Goal: Information Seeking & Learning: Learn about a topic

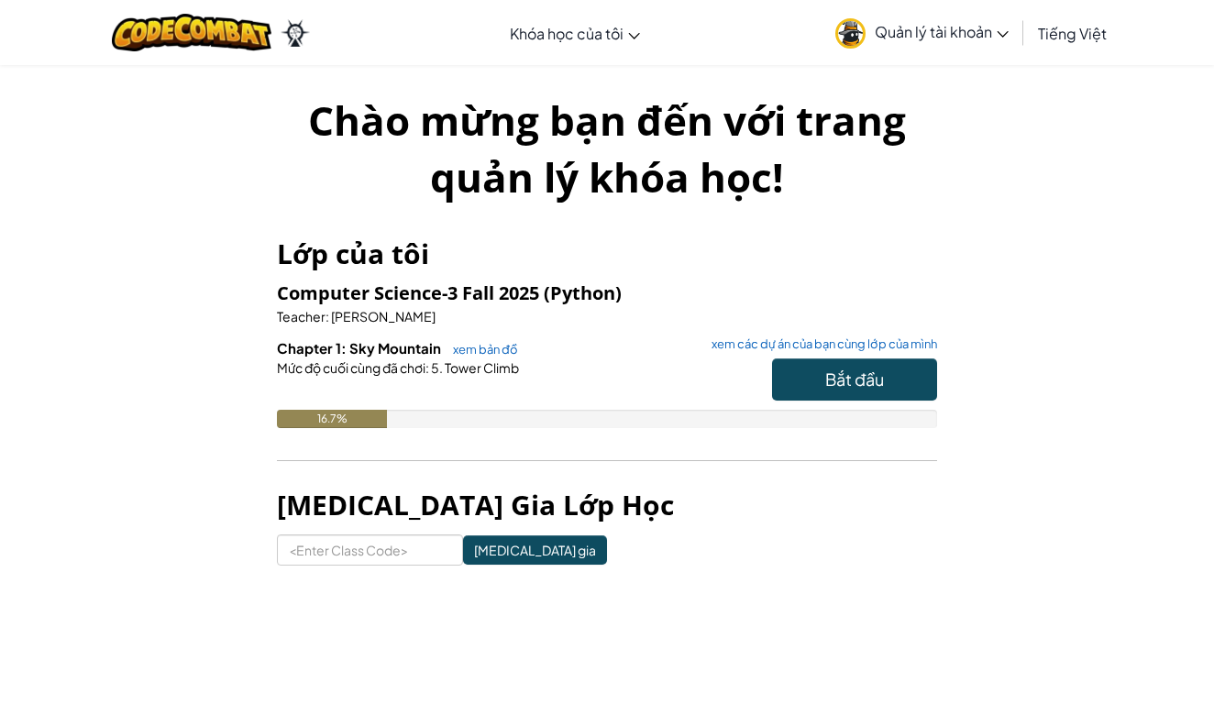
click at [852, 380] on span "Bắt đầu" at bounding box center [854, 378] width 59 height 21
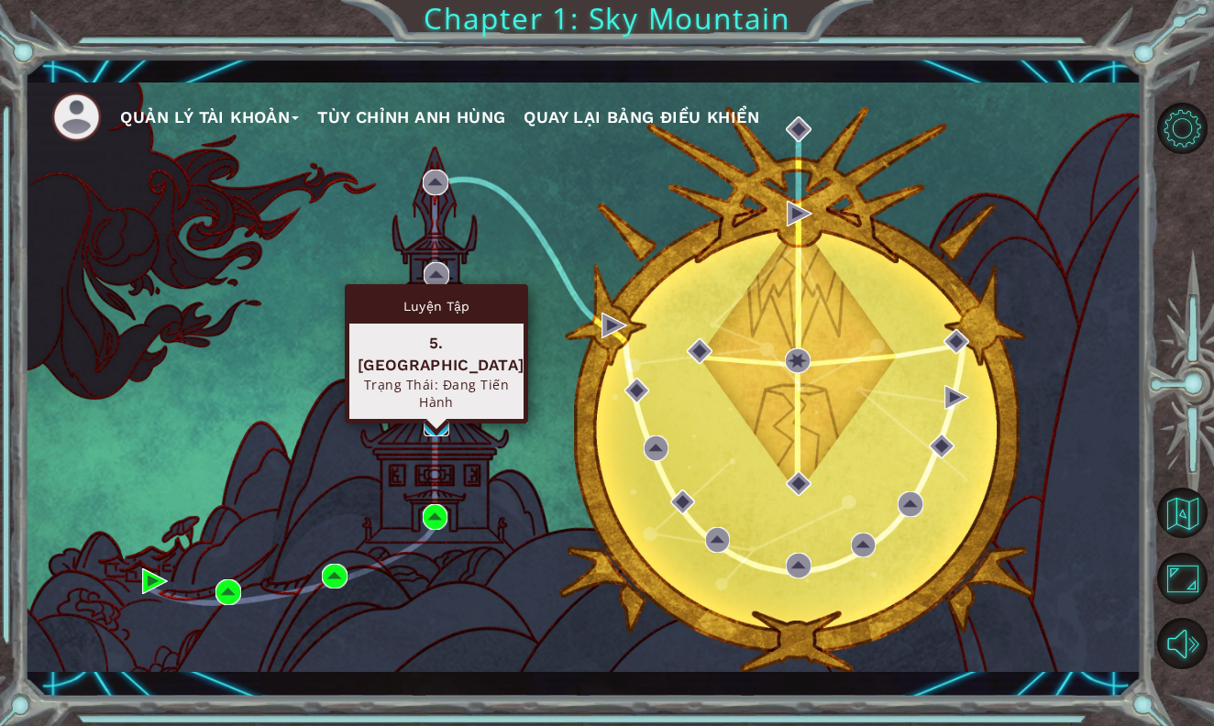
click at [439, 426] on img at bounding box center [436, 424] width 26 height 26
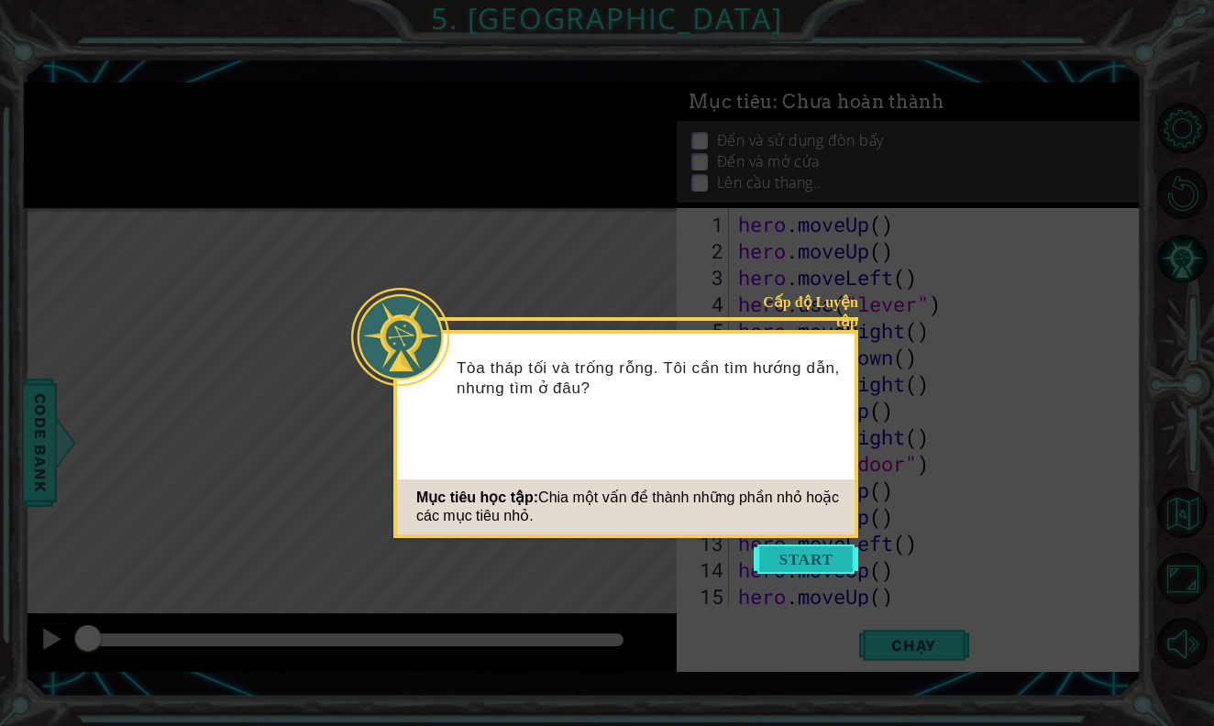
click at [790, 548] on button "Start" at bounding box center [805, 558] width 104 height 29
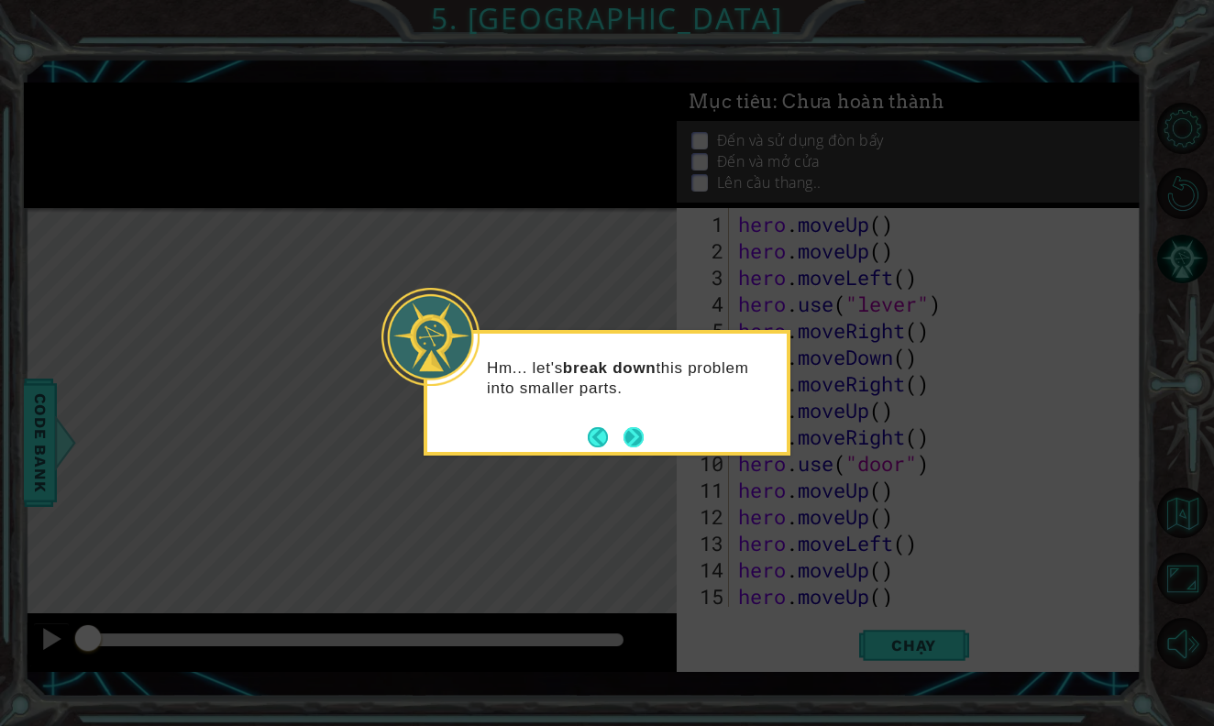
click at [632, 440] on button "Next" at bounding box center [633, 437] width 20 height 20
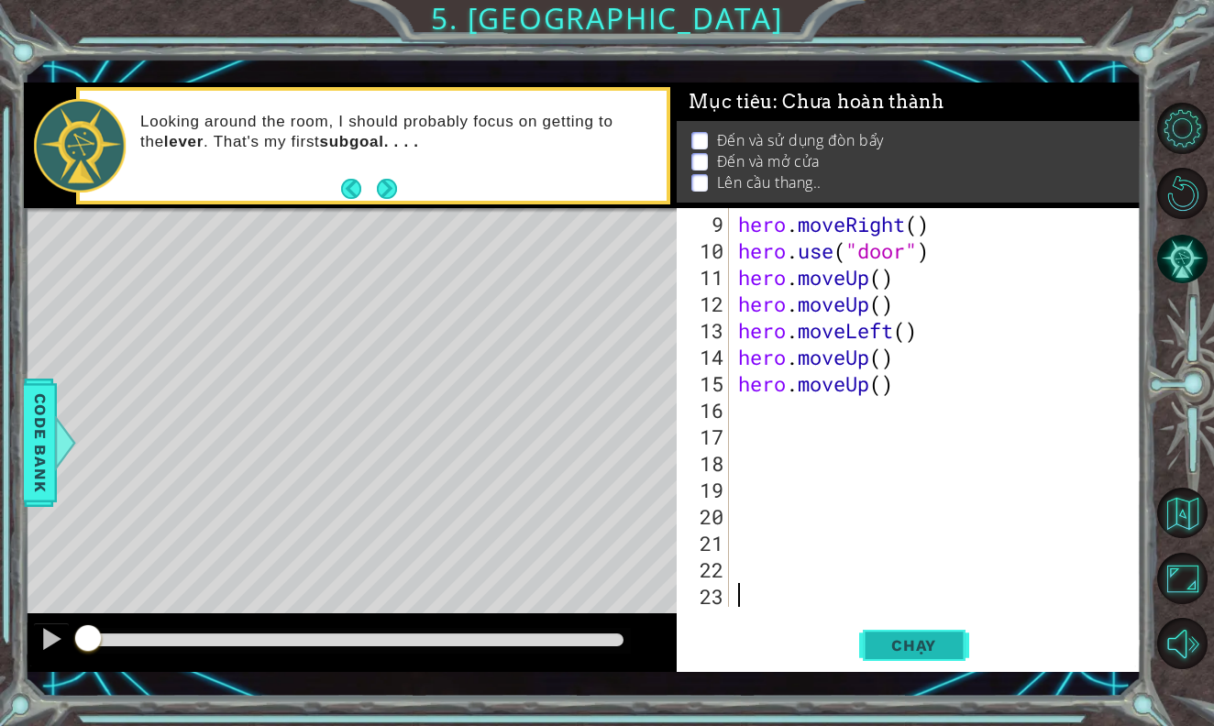
click at [889, 631] on button "Chạy" at bounding box center [914, 645] width 110 height 47
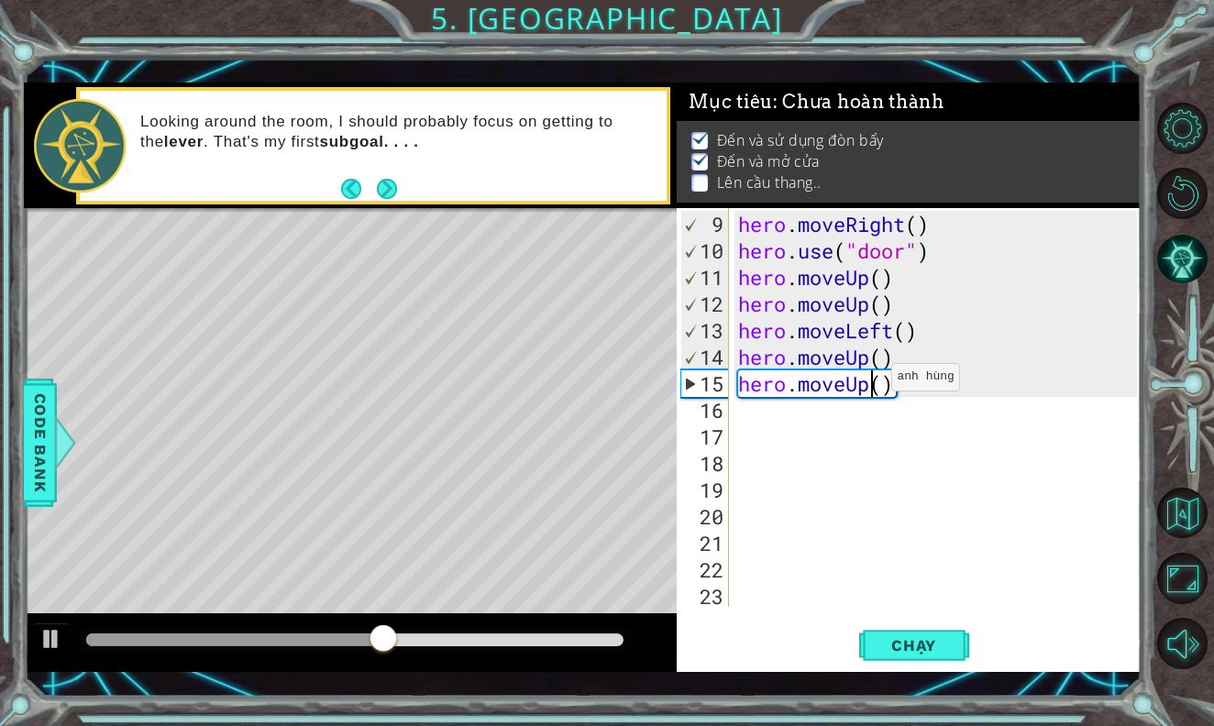
click at [875, 384] on div "hero . moveRight ( ) hero . use ( "door" ) hero . moveUp ( ) hero . moveUp ( ) …" at bounding box center [939, 437] width 411 height 452
click at [890, 383] on div "hero . moveRight ( ) hero . use ( "door" ) hero . moveUp ( ) hero . moveUp ( ) …" at bounding box center [939, 437] width 411 height 452
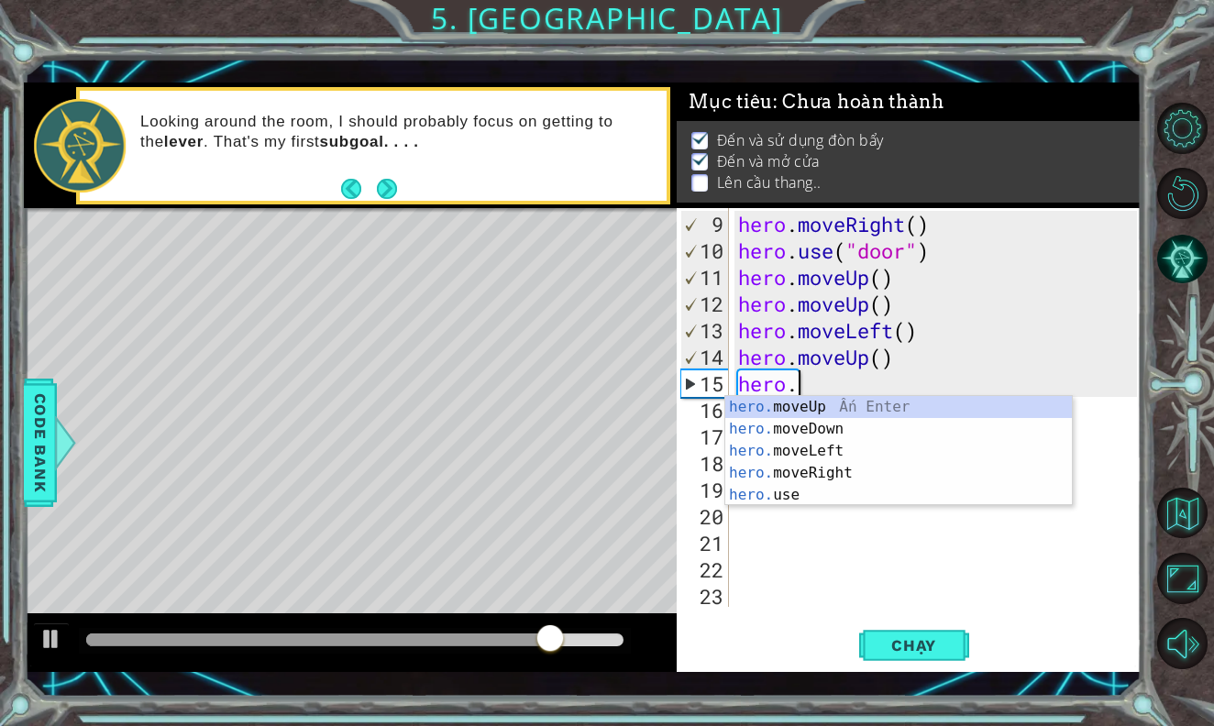
scroll to position [0, 3]
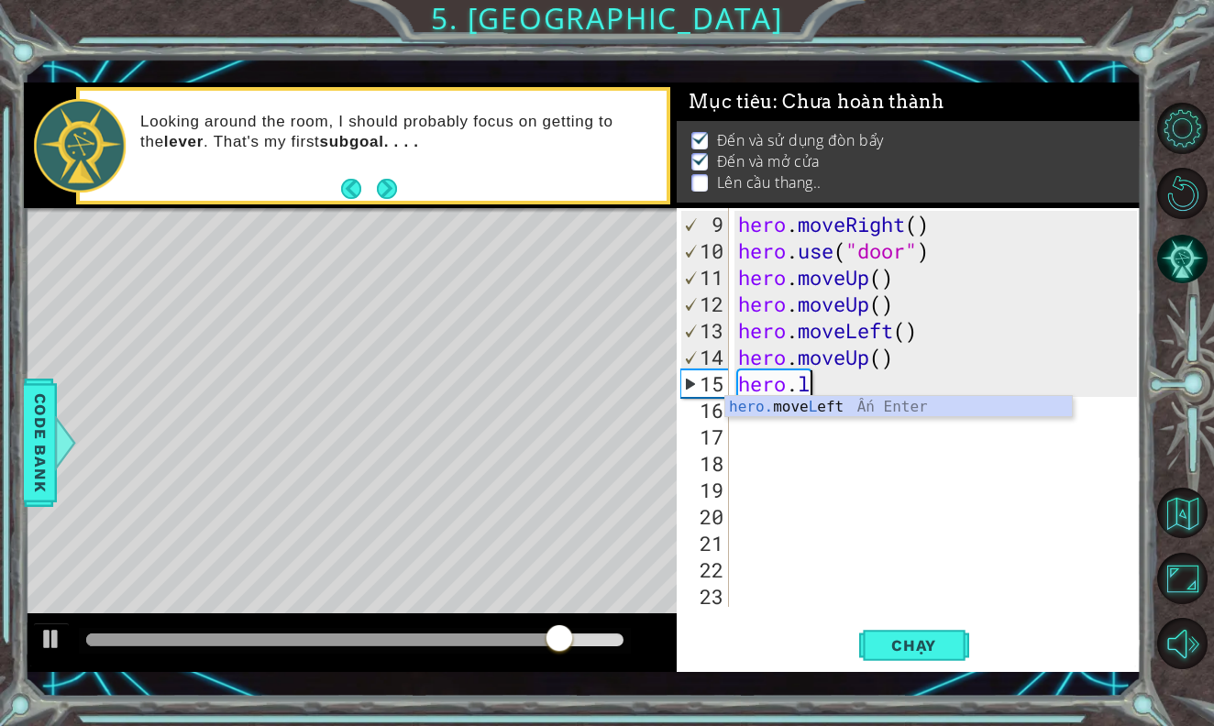
type textarea "hero.le"
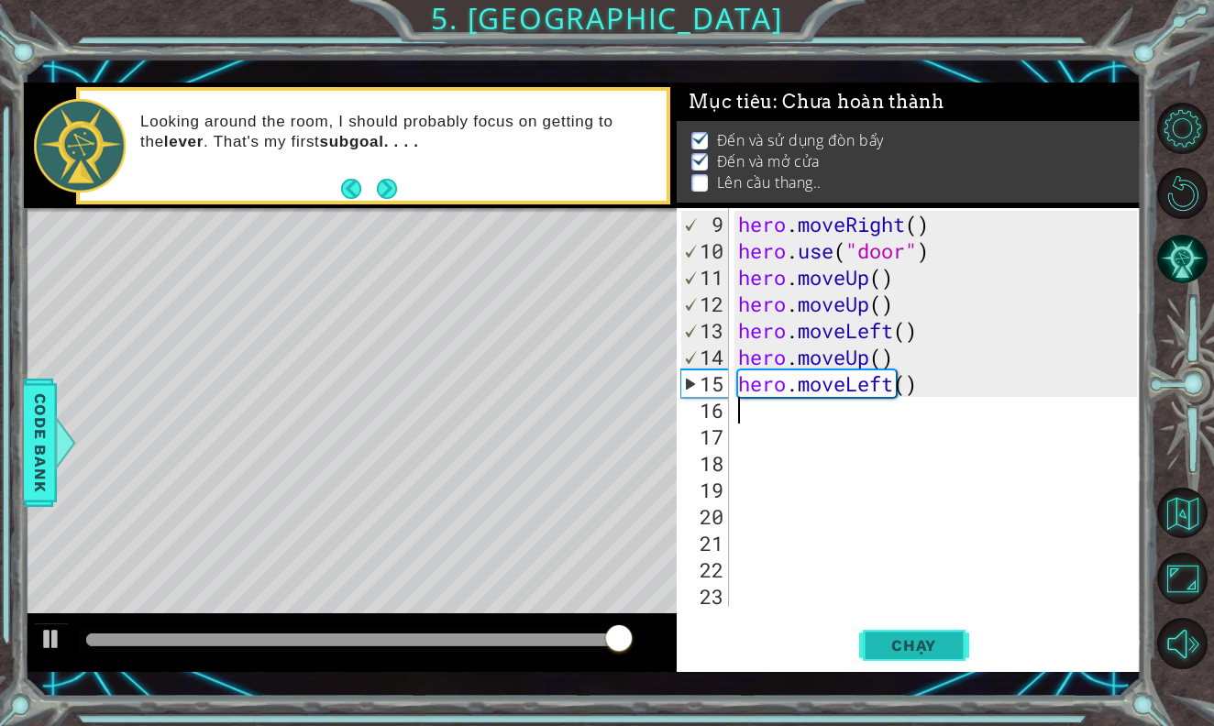
click at [902, 648] on span "Chạy" at bounding box center [914, 645] width 82 height 18
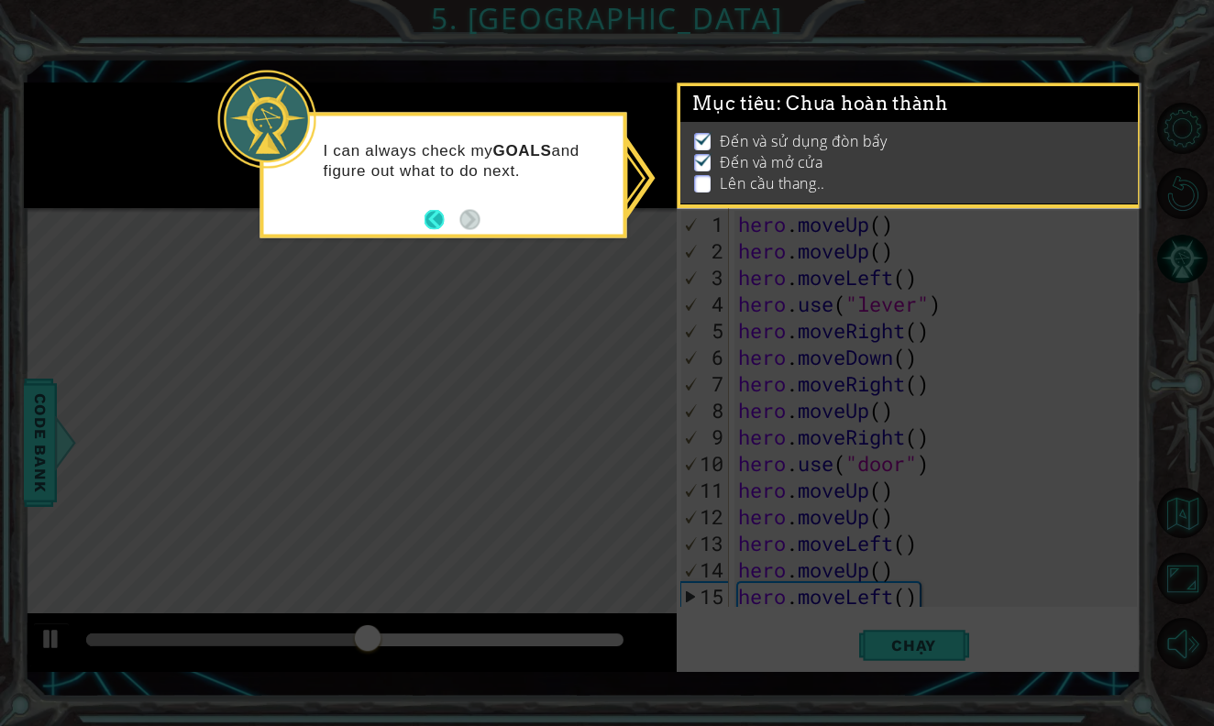
click at [433, 220] on button "Back" at bounding box center [442, 219] width 36 height 20
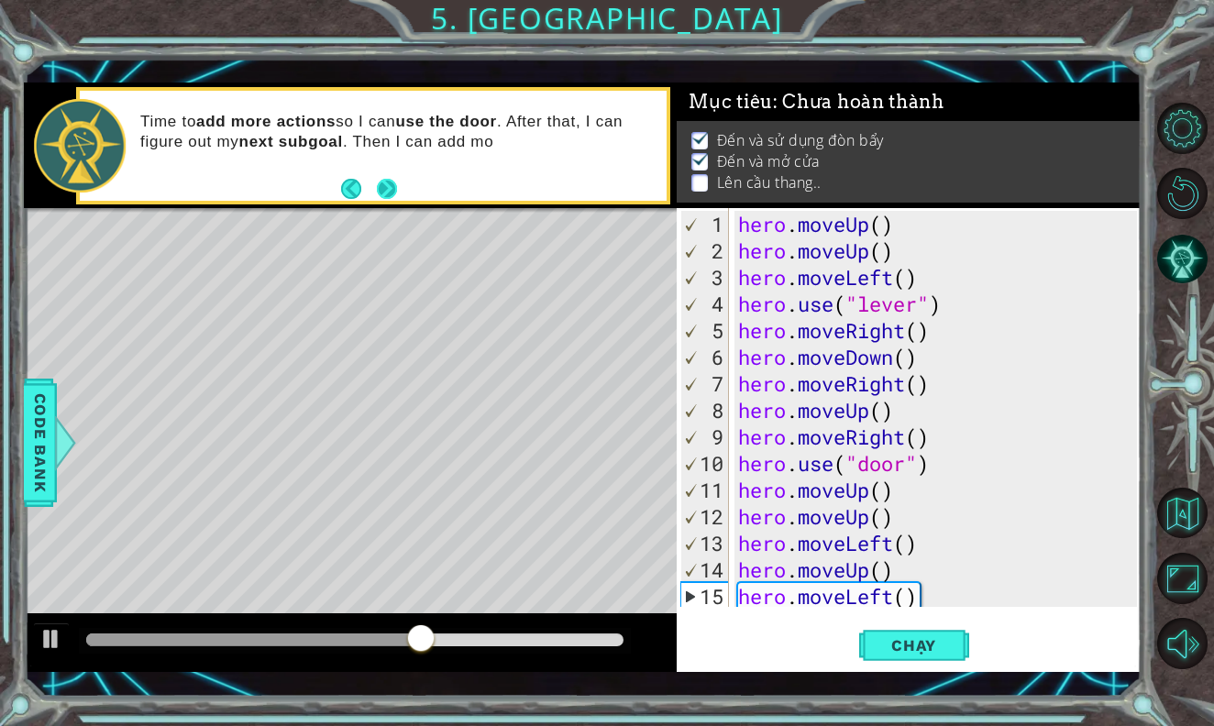
click at [399, 182] on div "Time to add more actions so I can use the door . After that, I can figure out m…" at bounding box center [396, 145] width 539 height 85
click at [397, 182] on button "Next" at bounding box center [387, 188] width 20 height 20
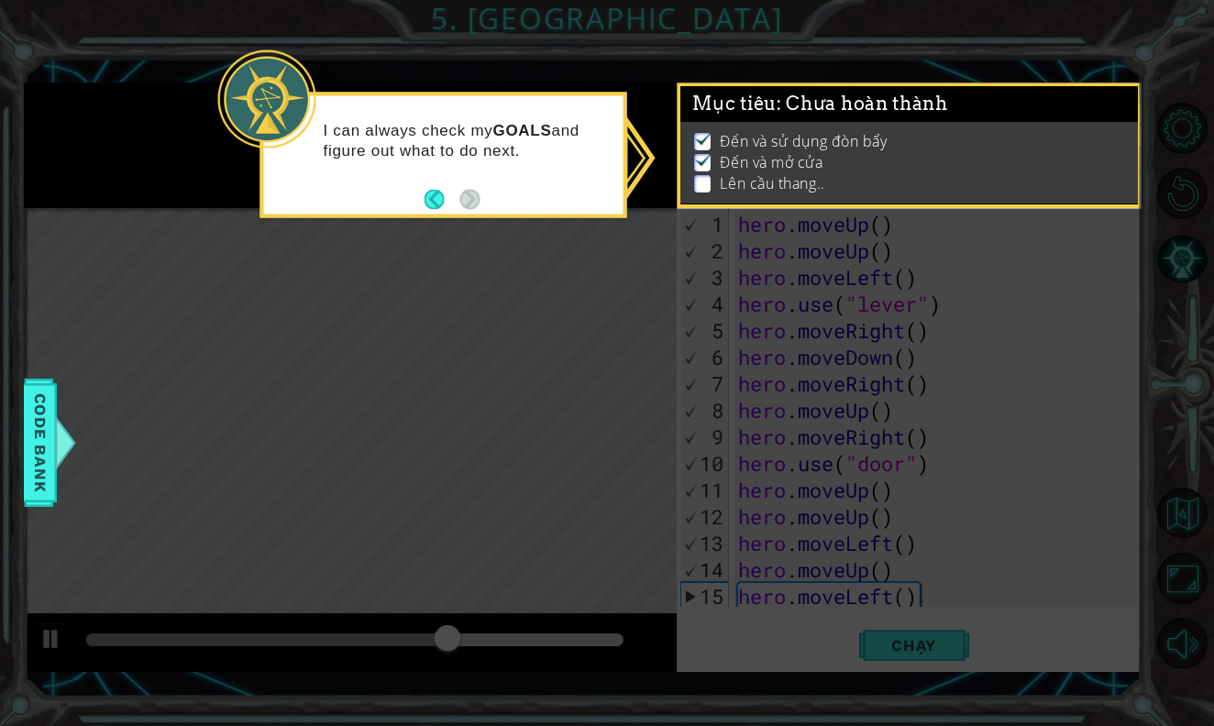
click at [399, 182] on div "I can always check my GOALS and figure out what to do next." at bounding box center [443, 149] width 359 height 93
click at [718, 179] on li "Lên cầu thang.." at bounding box center [911, 183] width 434 height 21
click at [12, 438] on icon at bounding box center [607, 363] width 1214 height 726
click at [47, 439] on span "Code Bank" at bounding box center [40, 443] width 29 height 112
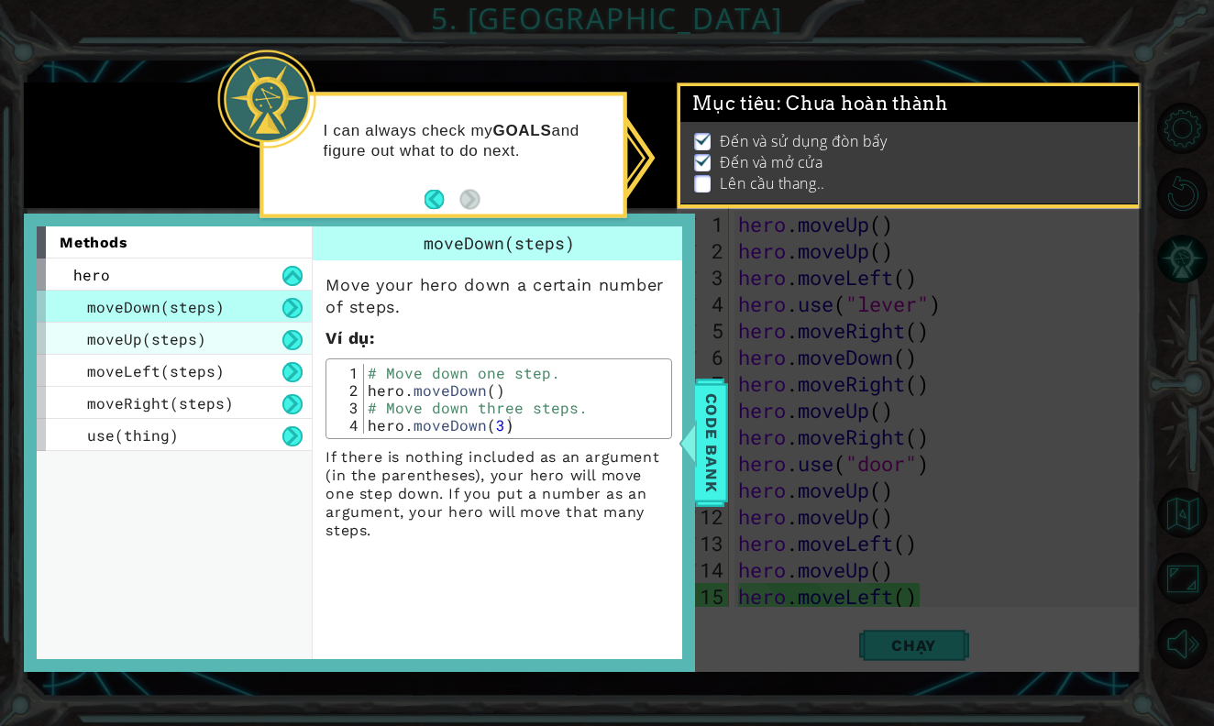
click at [246, 332] on div "moveUp(steps)" at bounding box center [174, 339] width 275 height 32
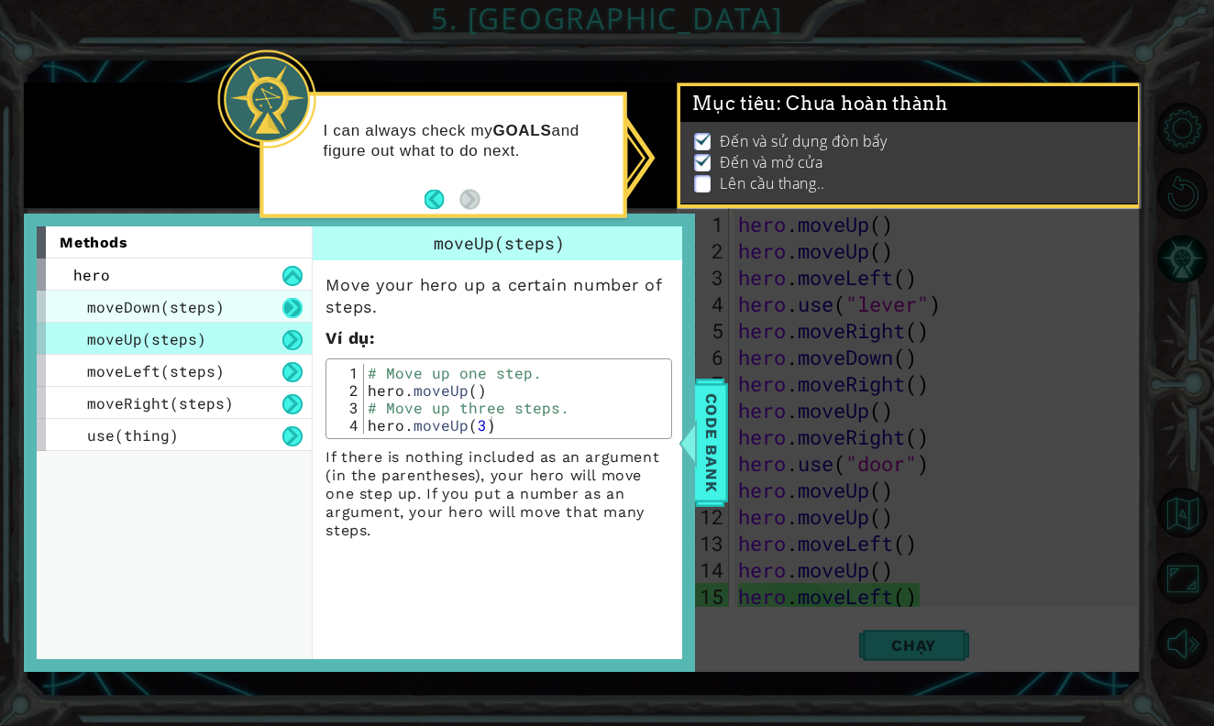
click at [290, 308] on button at bounding box center [292, 308] width 20 height 20
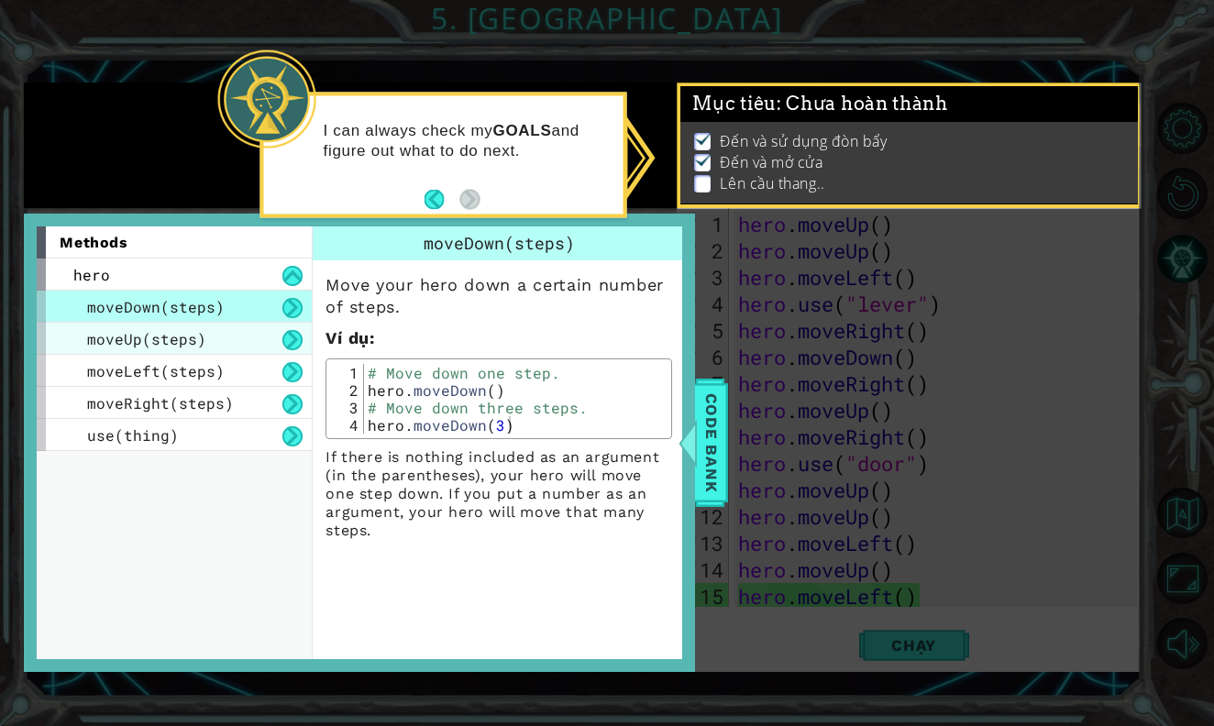
click at [275, 335] on div "moveUp(steps)" at bounding box center [174, 339] width 275 height 32
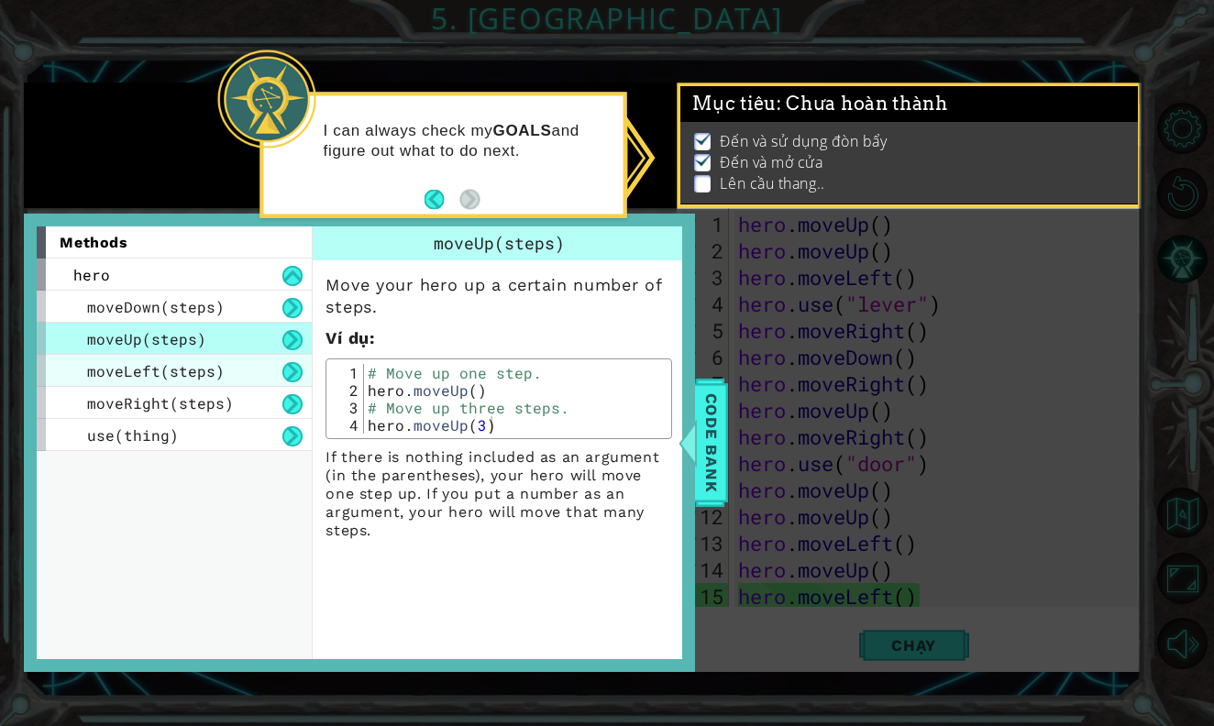
click at [251, 358] on div "moveLeft(steps)" at bounding box center [174, 371] width 275 height 32
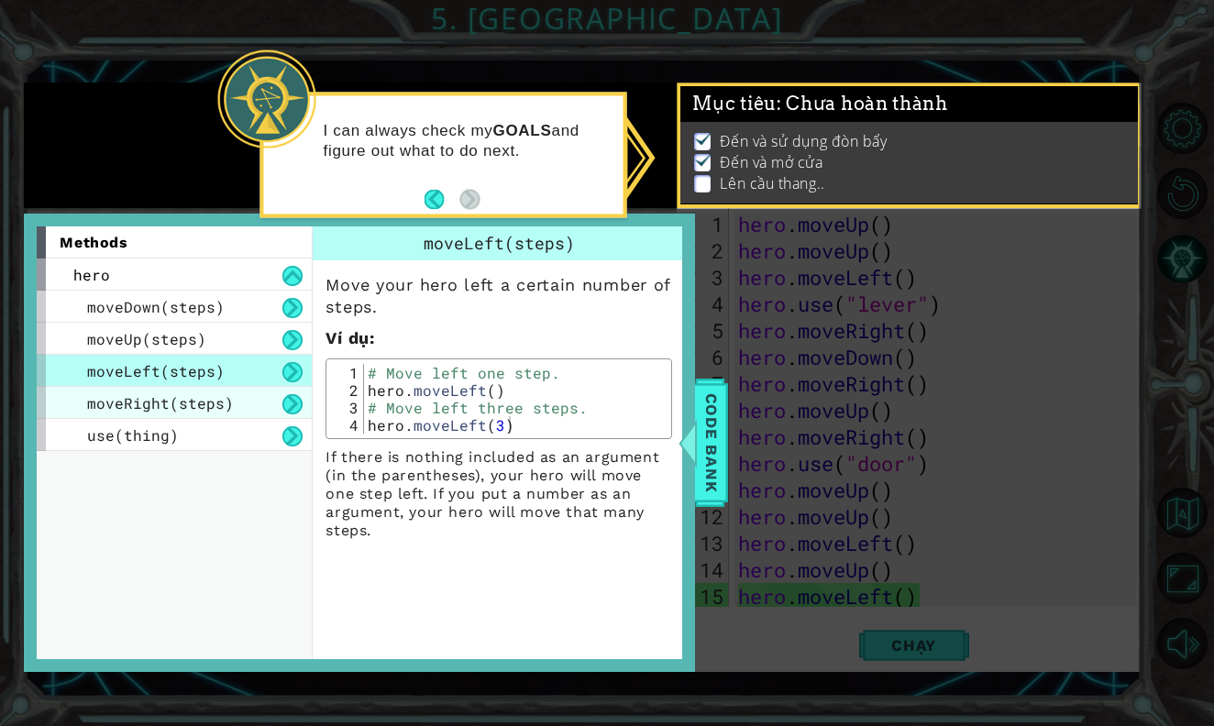
click at [258, 401] on div "moveRight(steps)" at bounding box center [174, 403] width 275 height 32
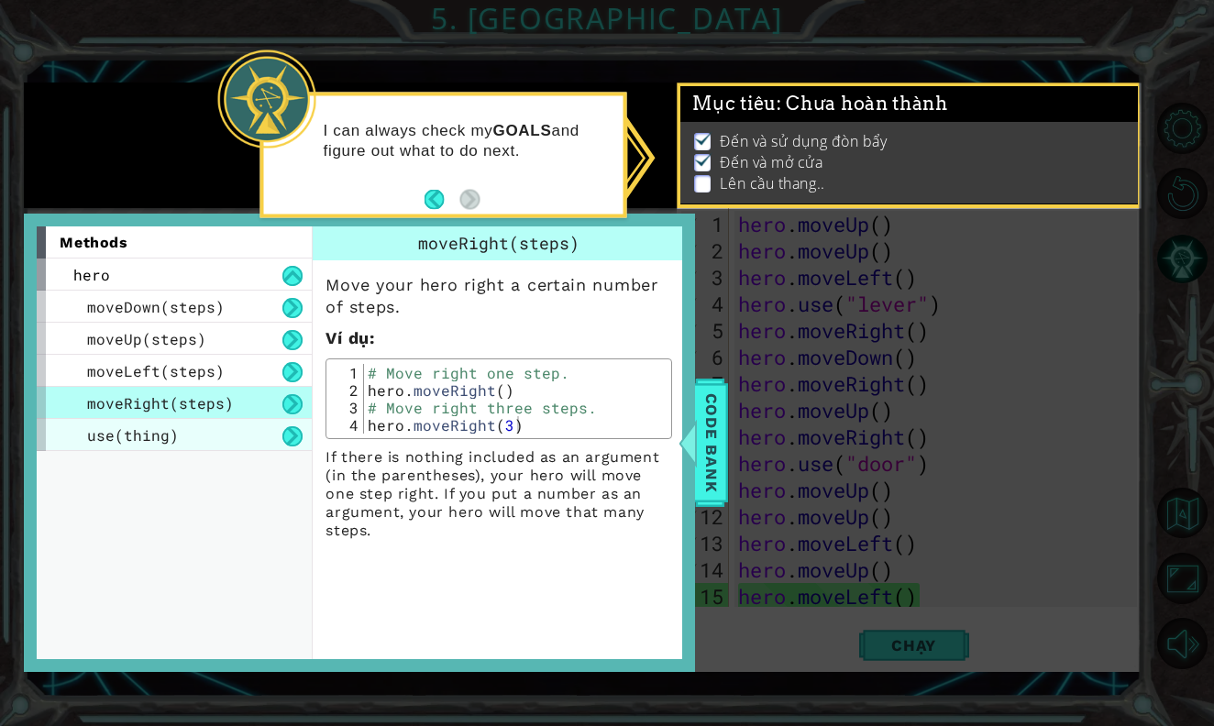
click at [247, 436] on div "use(thing)" at bounding box center [174, 435] width 275 height 32
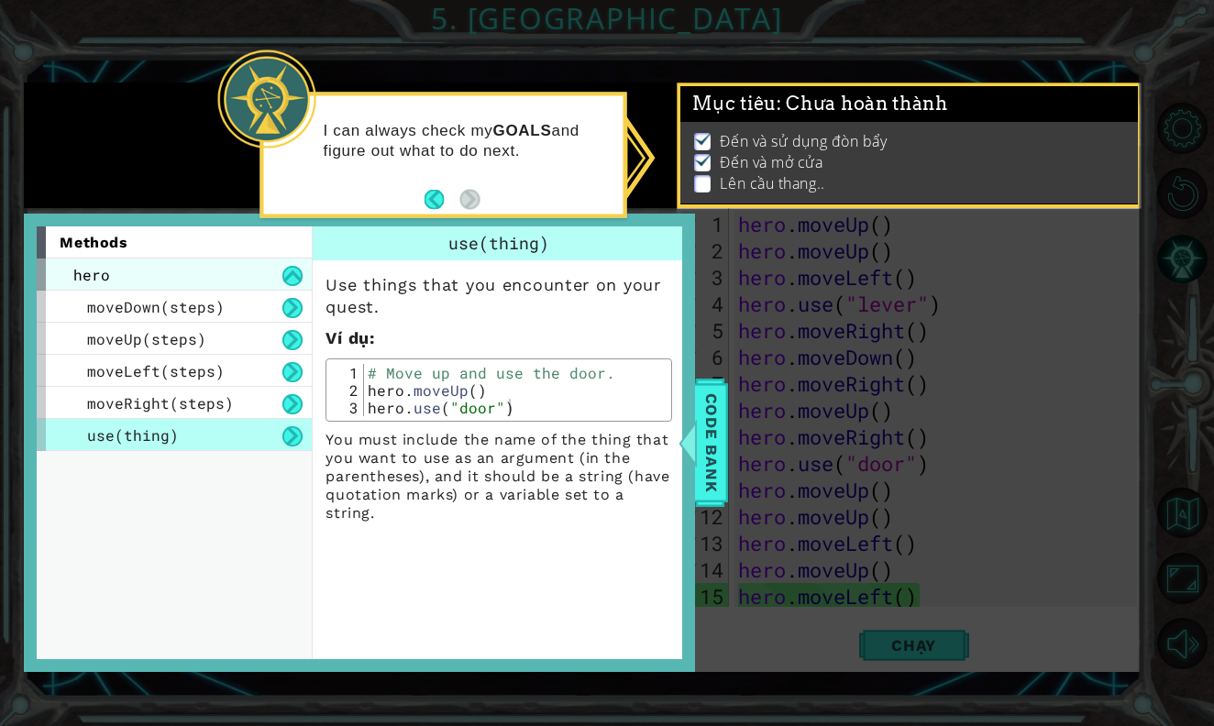
click at [198, 288] on div "hero" at bounding box center [174, 274] width 275 height 32
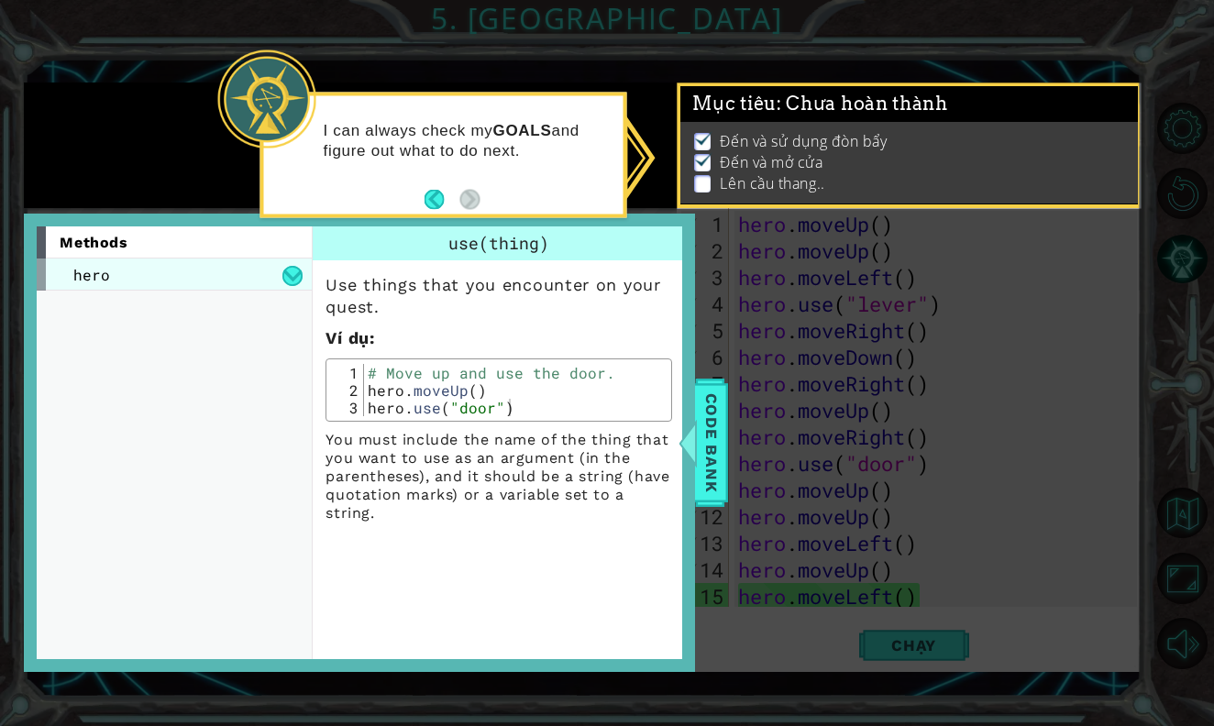
click at [260, 267] on div "hero" at bounding box center [174, 274] width 275 height 32
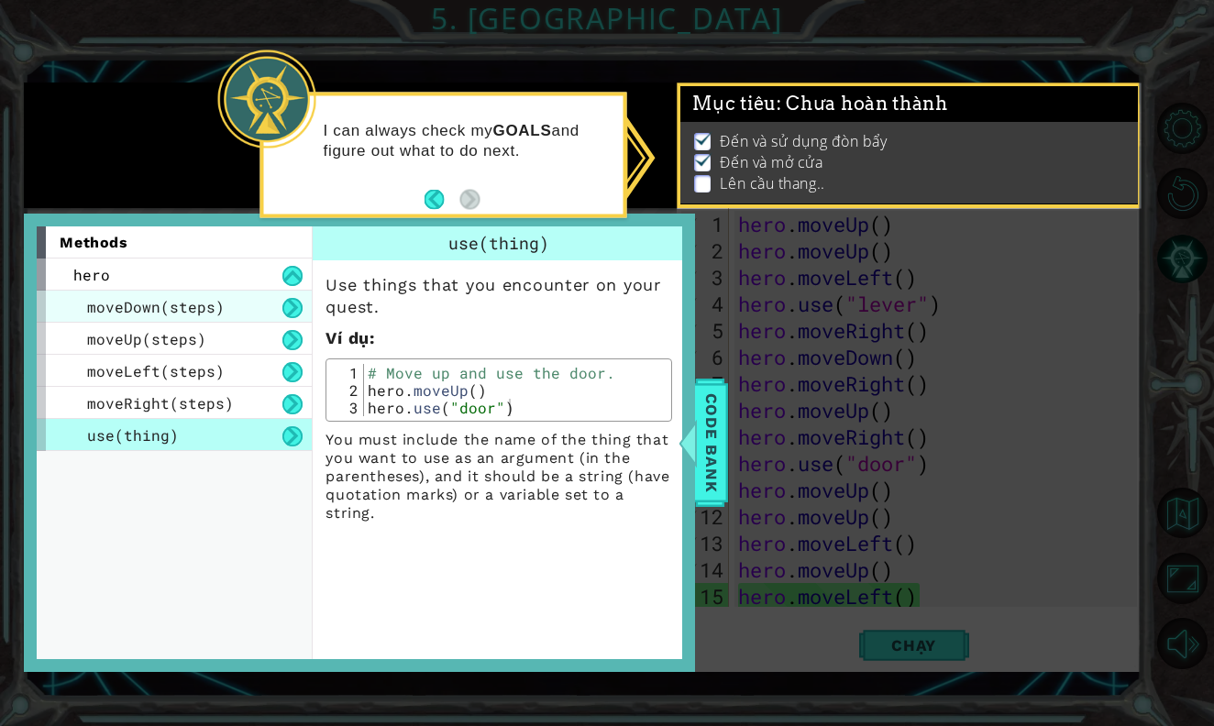
click at [242, 303] on div "moveDown(steps)" at bounding box center [174, 307] width 275 height 32
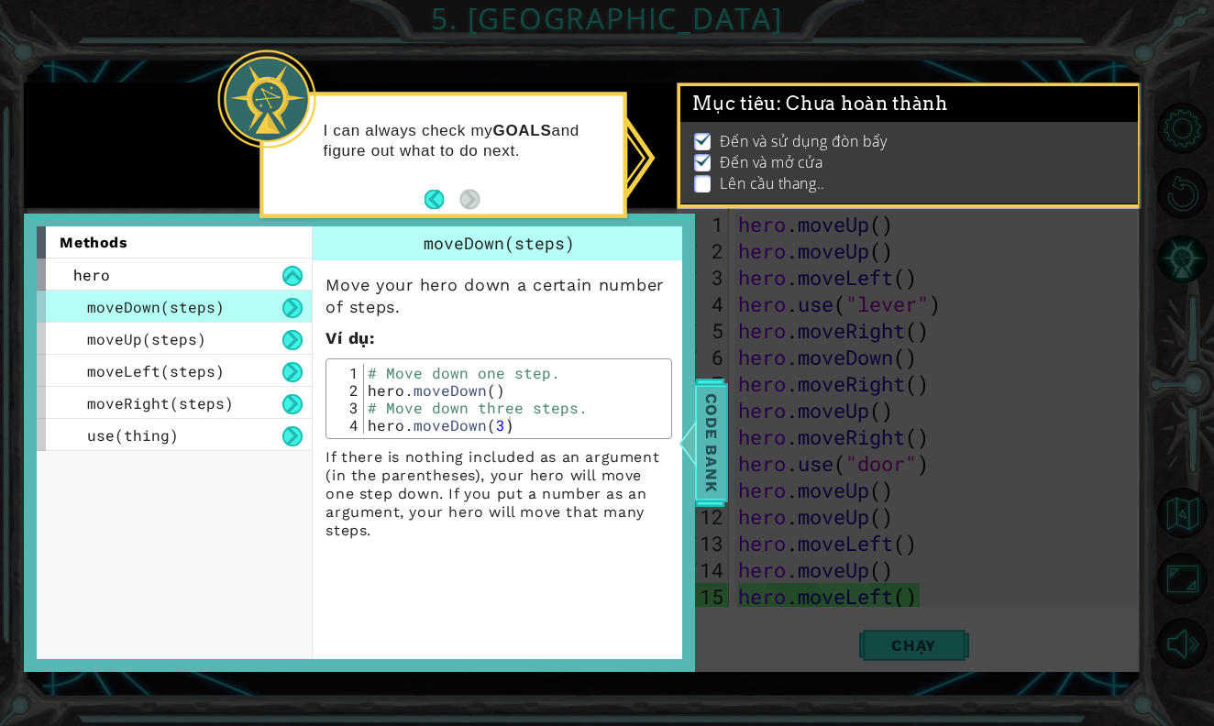
click at [721, 446] on span "Code Bank" at bounding box center [711, 443] width 29 height 112
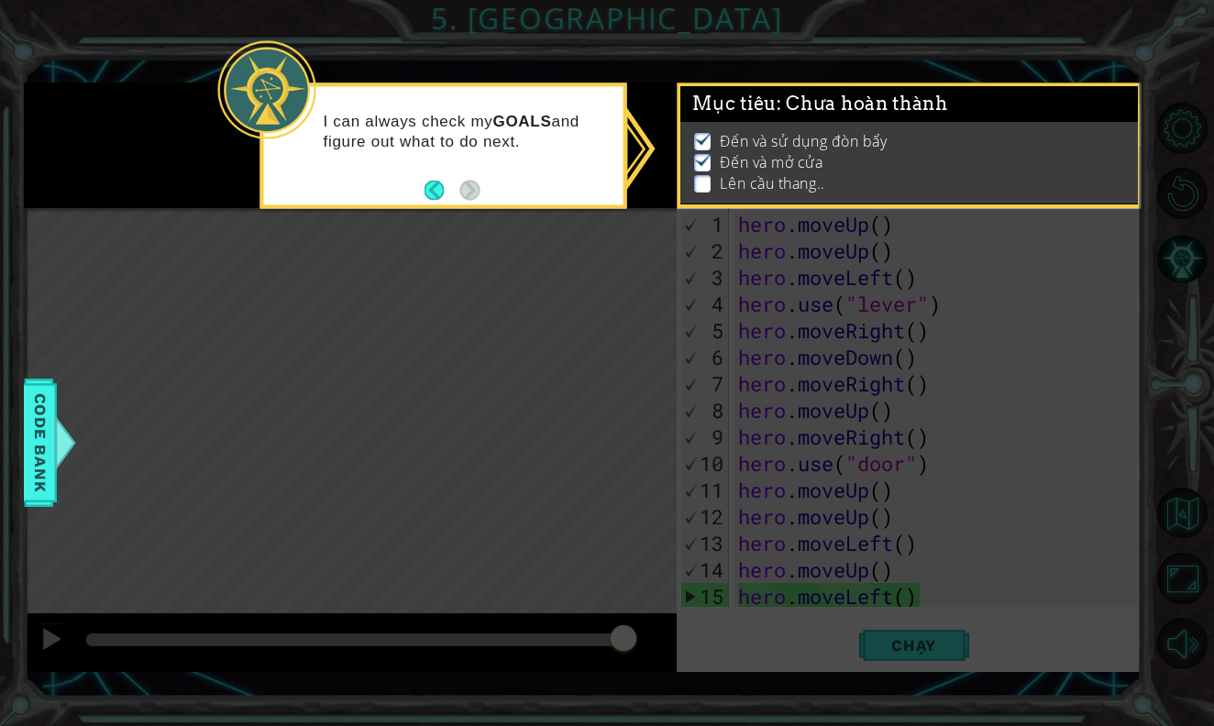
click at [709, 196] on div "Đến và sử dụng đòn bẩy Đến và mở cửa Lên cầu thang.." at bounding box center [908, 163] width 456 height 82
click at [709, 183] on p at bounding box center [702, 183] width 16 height 17
click at [438, 192] on button "Back" at bounding box center [442, 190] width 36 height 20
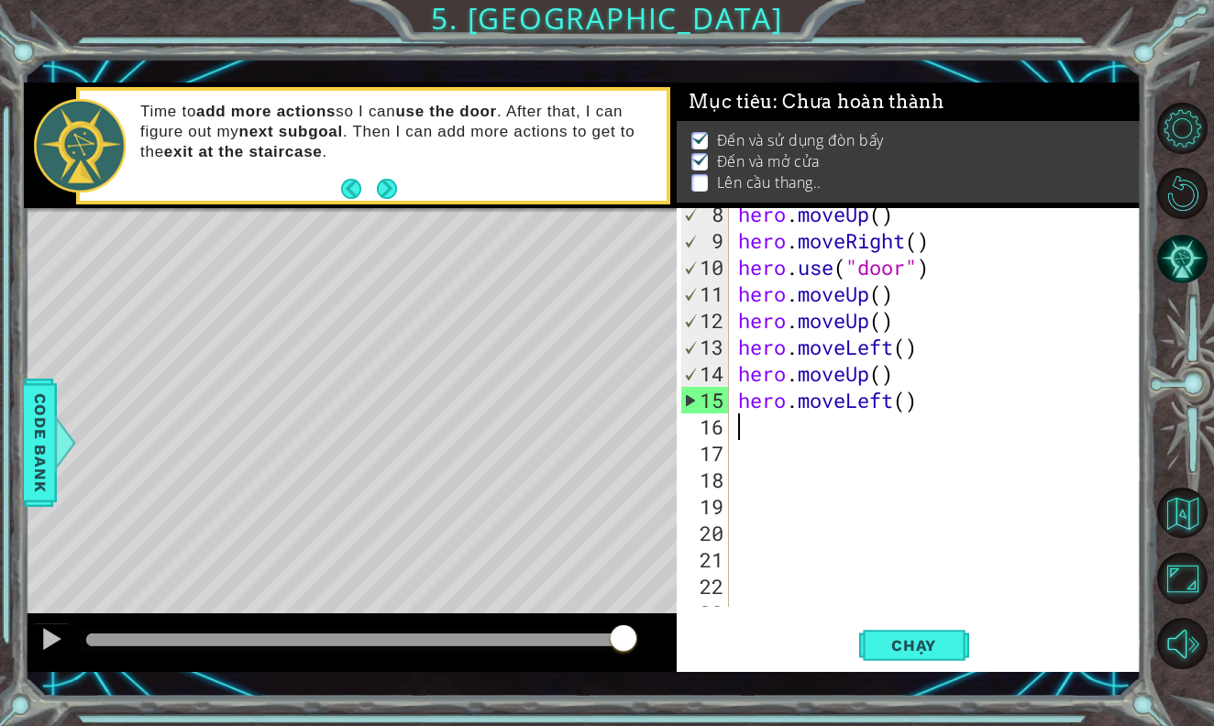
scroll to position [196, 0]
click at [895, 403] on div "hero . moveUp ( ) hero . moveRight ( ) hero . use ( "door" ) hero . moveUp ( ) …" at bounding box center [939, 427] width 411 height 452
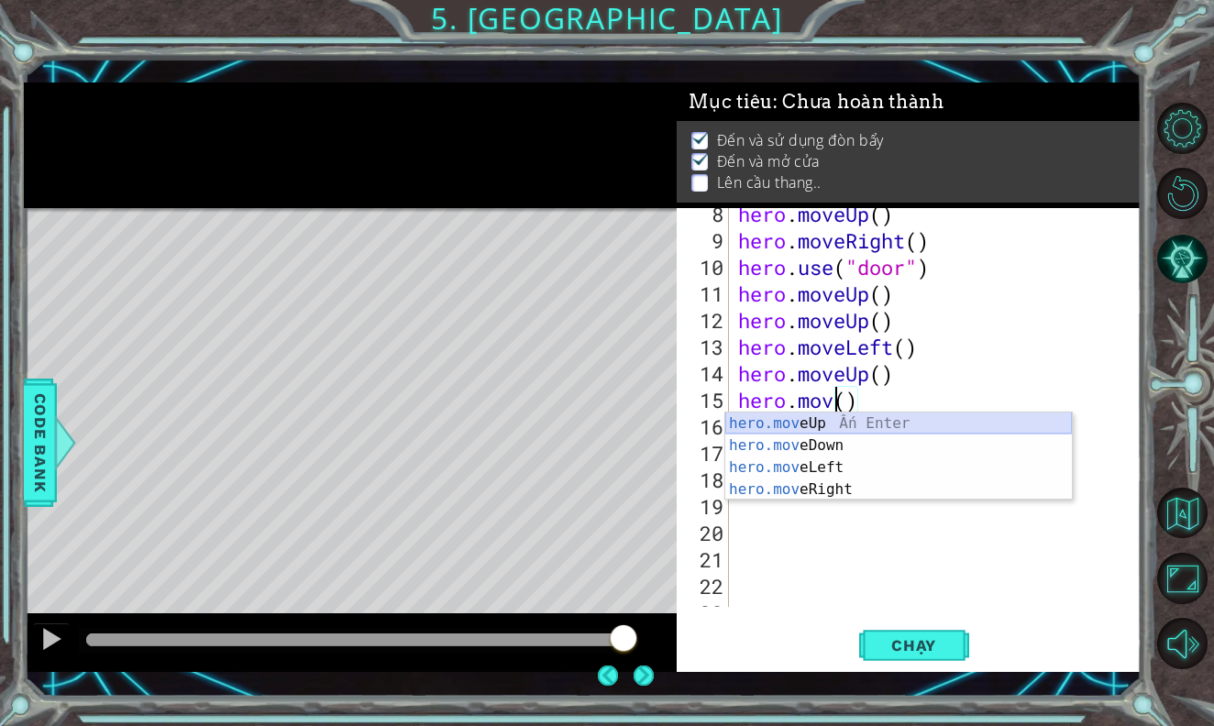
scroll to position [0, 0]
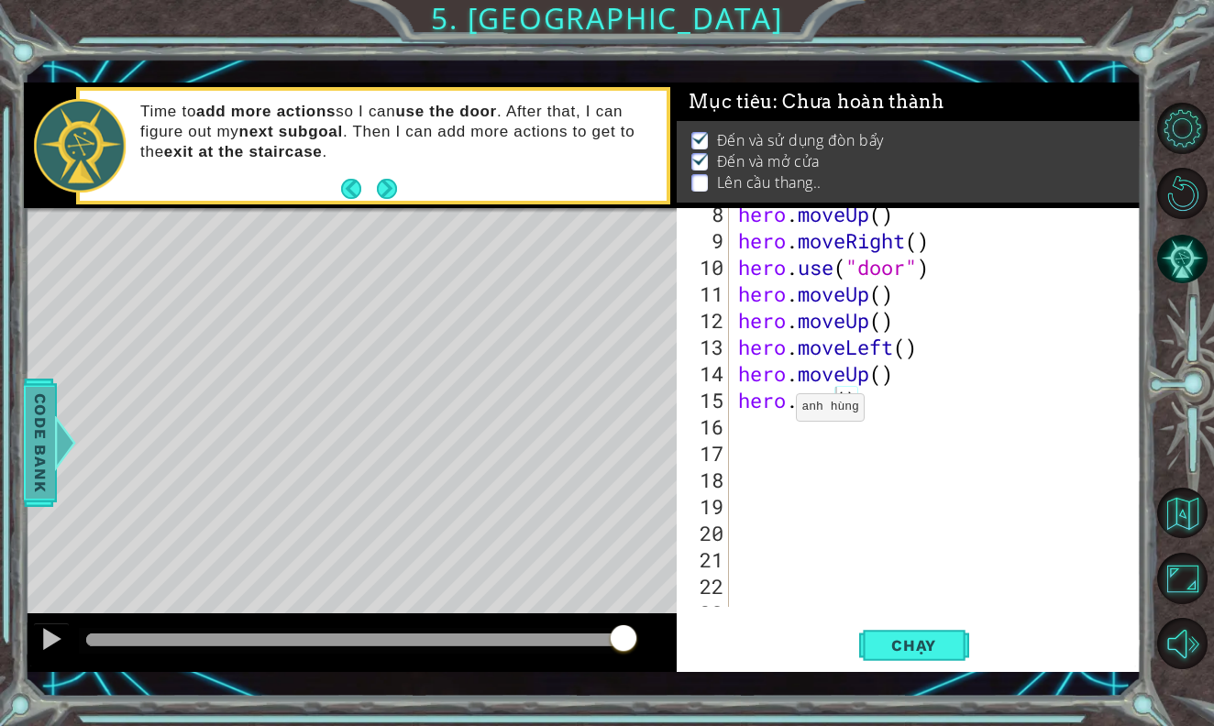
click at [59, 428] on div at bounding box center [65, 442] width 23 height 55
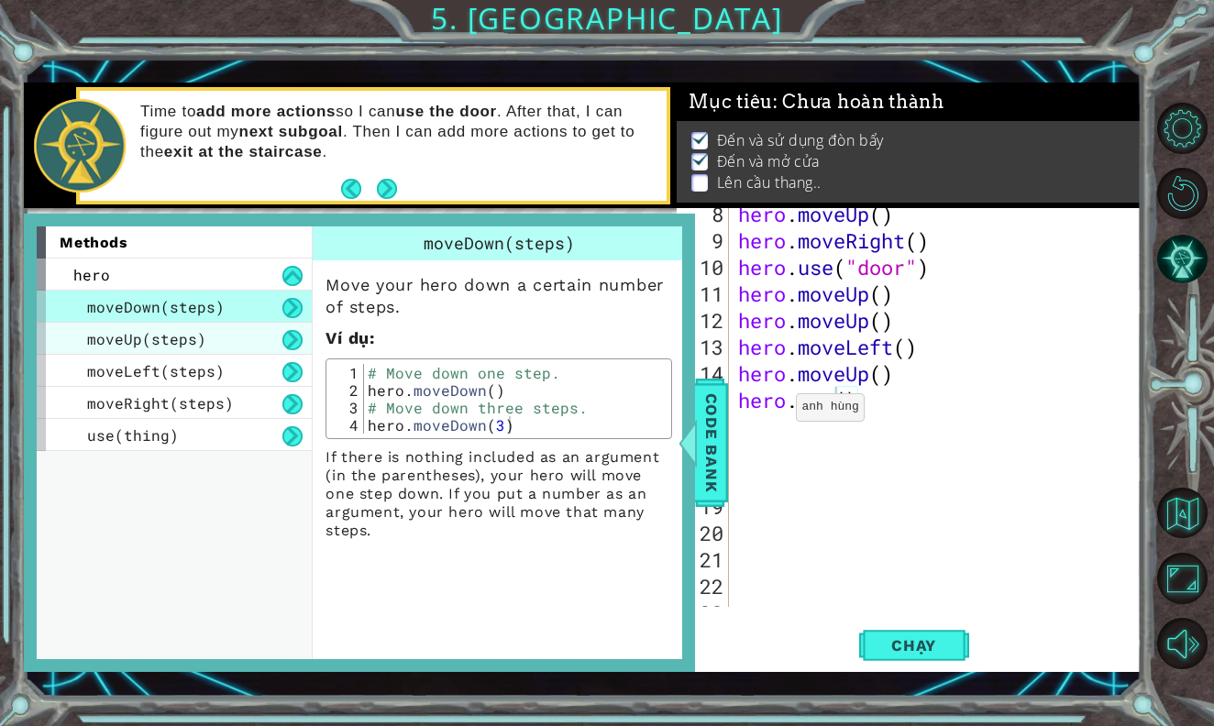
click at [218, 340] on div "moveUp(steps)" at bounding box center [174, 339] width 275 height 32
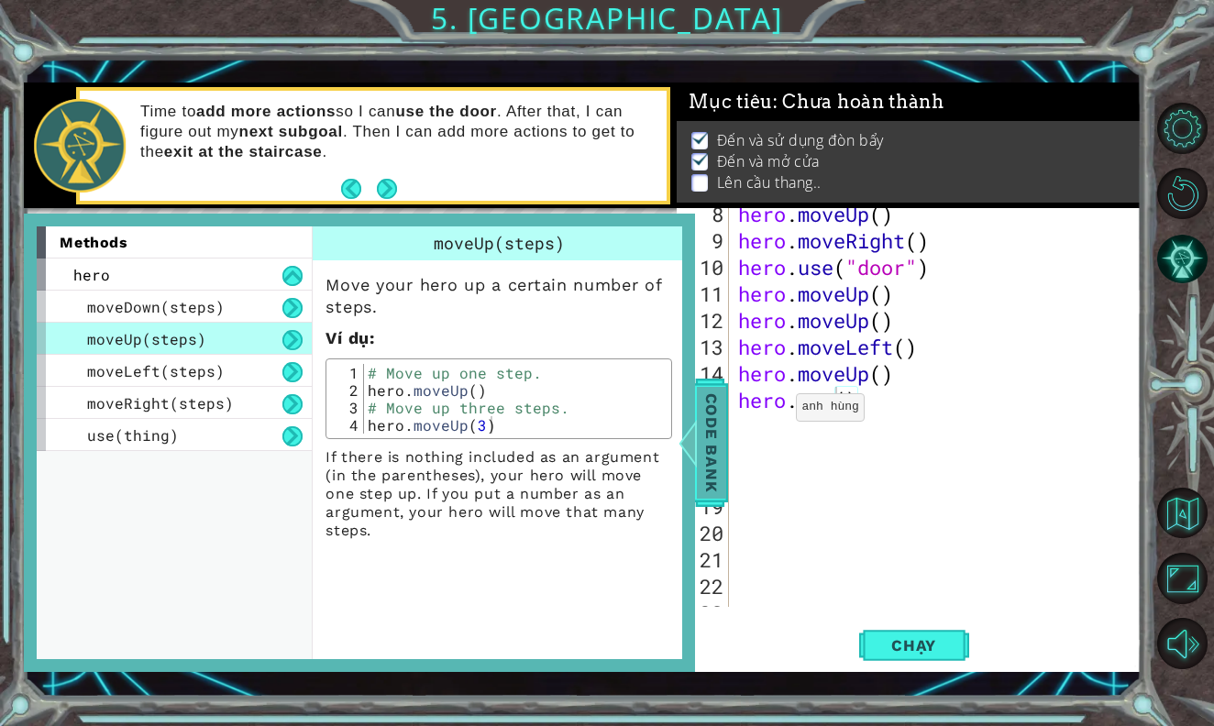
click at [703, 445] on span "Code Bank" at bounding box center [711, 443] width 29 height 112
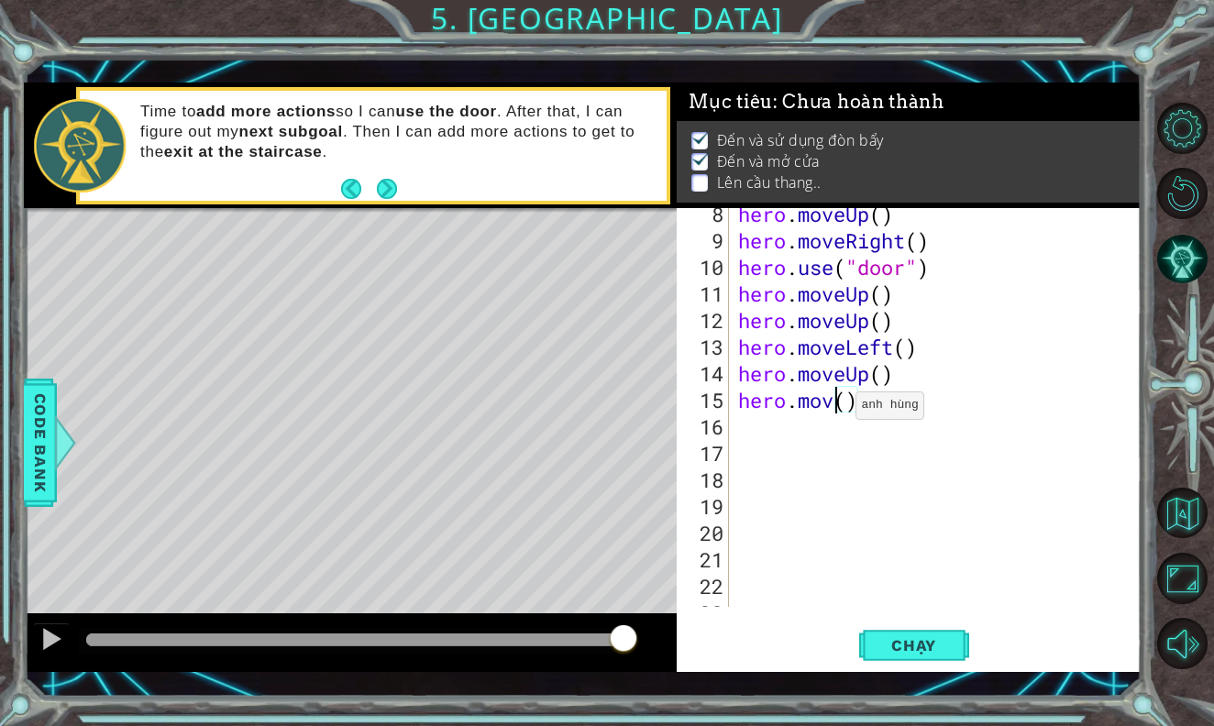
click at [840, 402] on div "hero . moveUp ( ) hero . moveRight ( ) hero . use ( "door" ) hero . moveUp ( ) …" at bounding box center [939, 427] width 411 height 452
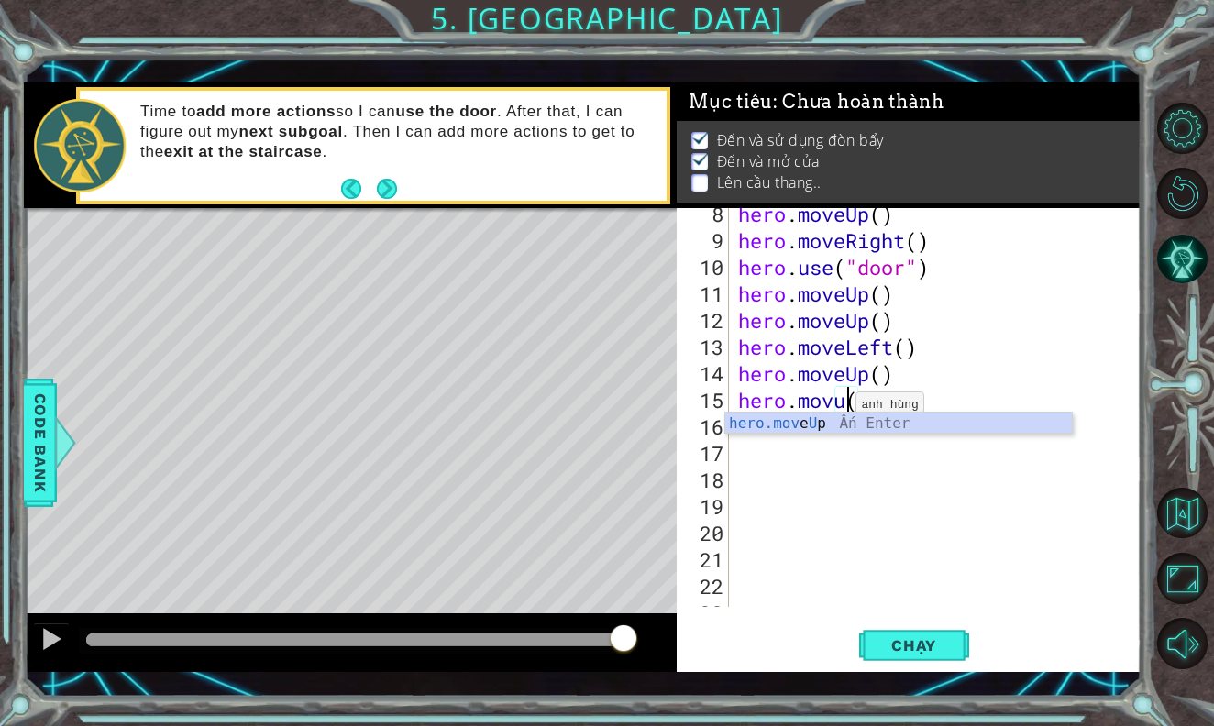
scroll to position [0, 5]
click at [841, 415] on div "hero.mov e U p Ấn Enter" at bounding box center [898, 445] width 346 height 66
type textarea "hero.moveUp()"
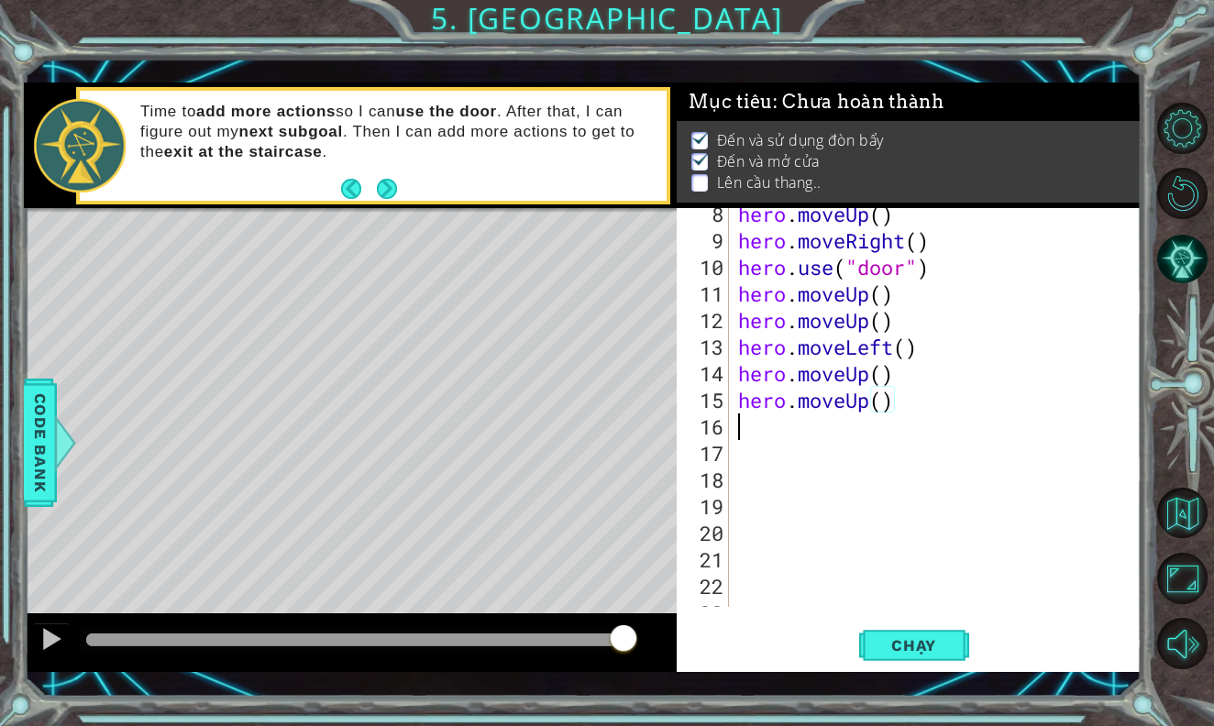
scroll to position [0, 0]
click at [924, 648] on span "Chạy" at bounding box center [914, 645] width 82 height 18
click at [424, 641] on div at bounding box center [354, 639] width 537 height 13
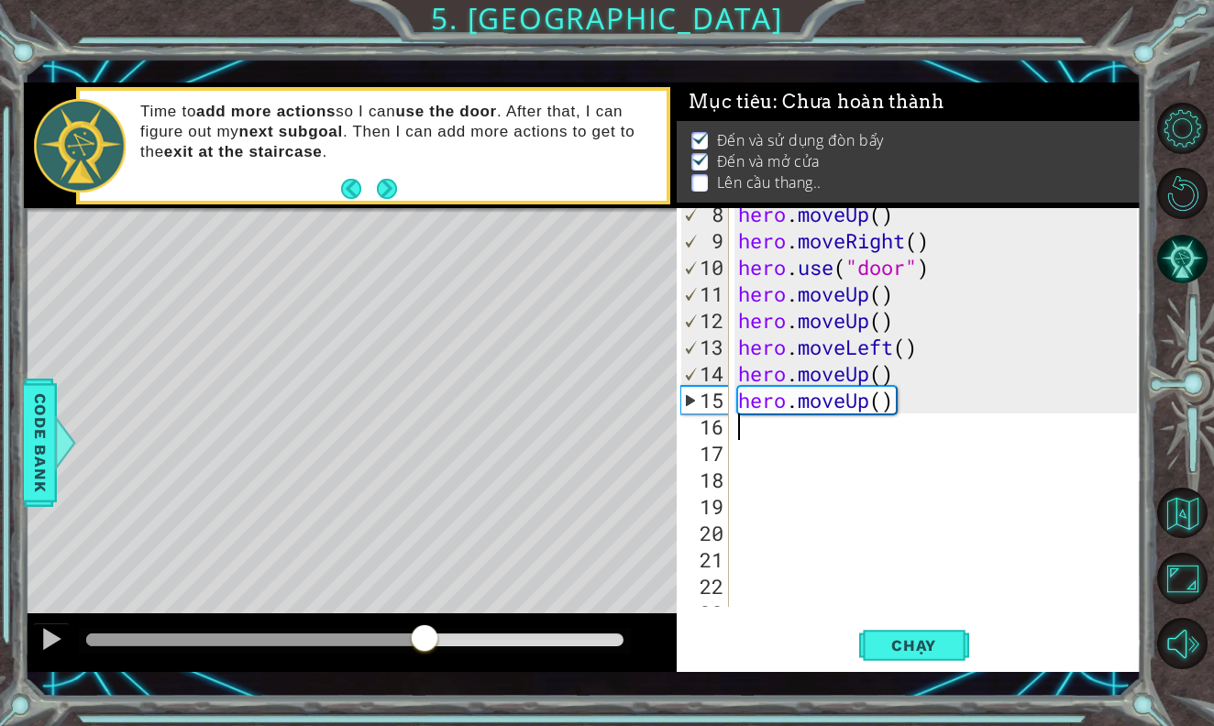
click at [364, 646] on div at bounding box center [254, 639] width 337 height 13
click at [269, 463] on div "Level Map" at bounding box center [447, 478] width 847 height 540
click at [892, 403] on div "hero . moveUp ( ) hero . moveRight ( ) hero . use ( "door" ) hero . moveUp ( ) …" at bounding box center [939, 427] width 411 height 452
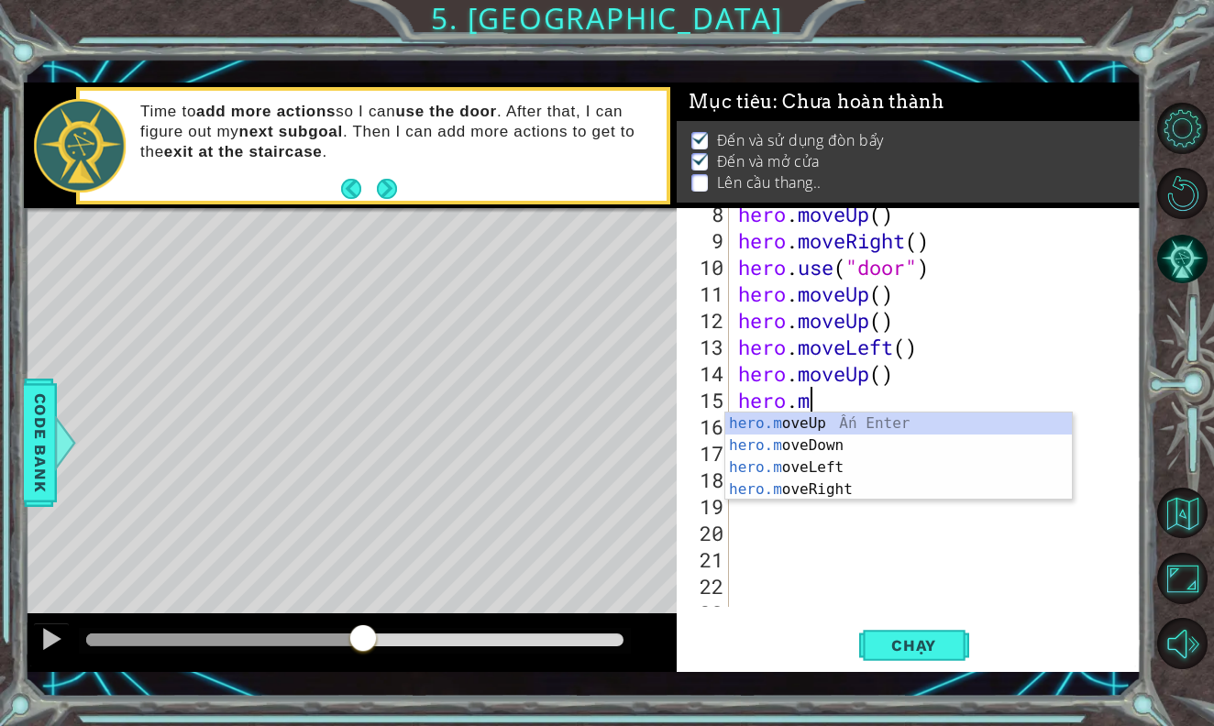
type textarea "hero."
click at [855, 482] on div "hero. moveUp Ấn Enter hero. moveDown Ấn Enter hero. moveLeft Ấn Enter hero. mov…" at bounding box center [898, 489] width 346 height 154
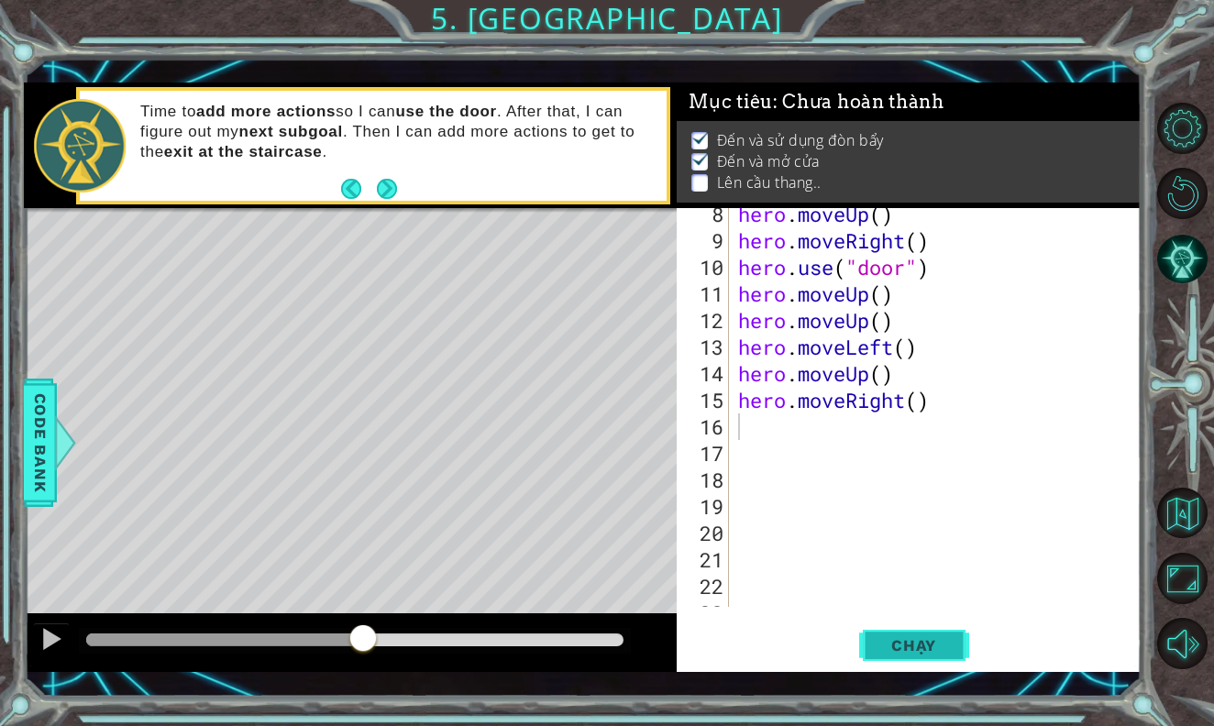
click at [875, 634] on button "Chạy" at bounding box center [914, 645] width 110 height 47
click at [386, 635] on div at bounding box center [354, 639] width 537 height 13
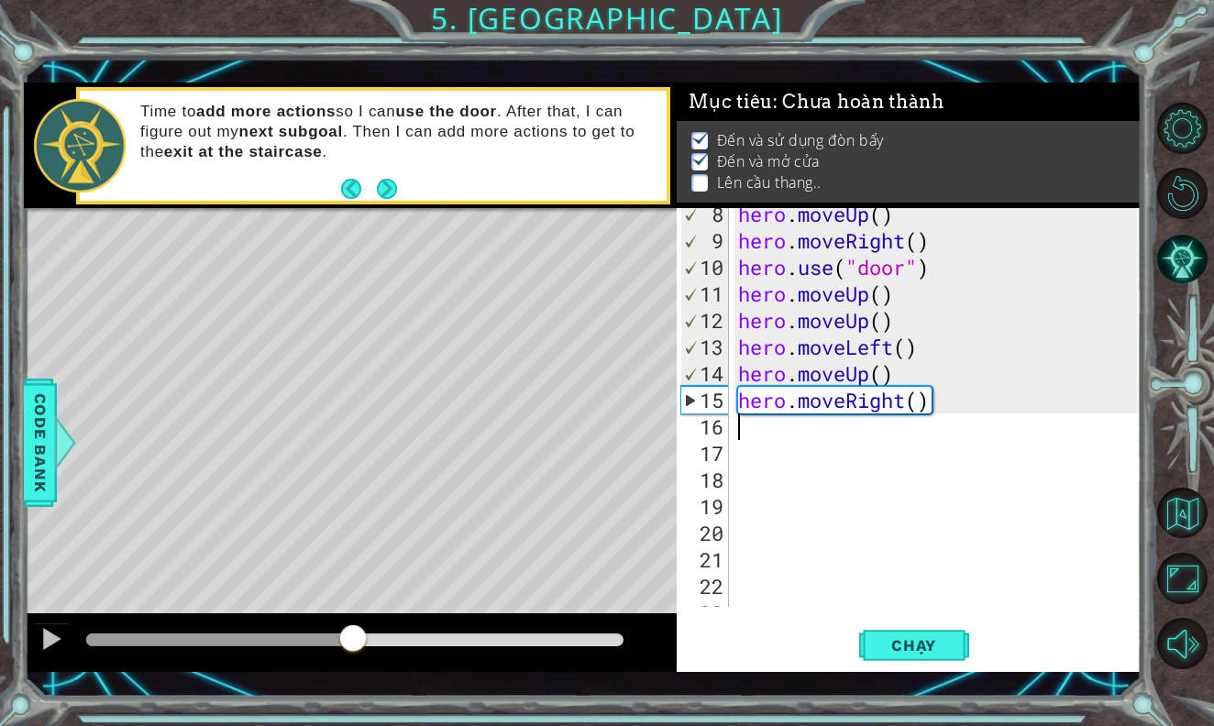
click at [352, 640] on div at bounding box center [219, 639] width 266 height 13
click at [386, 639] on div at bounding box center [354, 639] width 537 height 13
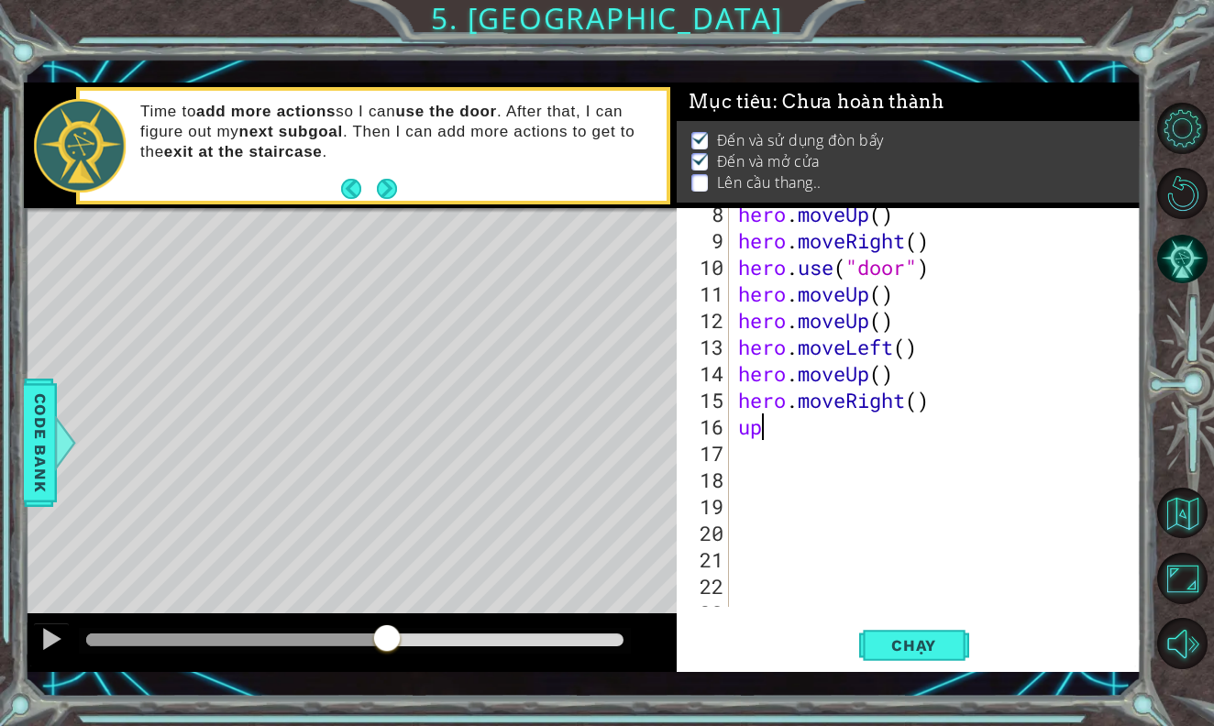
click at [901, 414] on div "hero . moveUp ( ) hero . moveRight ( ) hero . use ( "door" ) hero . moveUp ( ) …" at bounding box center [939, 427] width 411 height 452
type textarea "u"
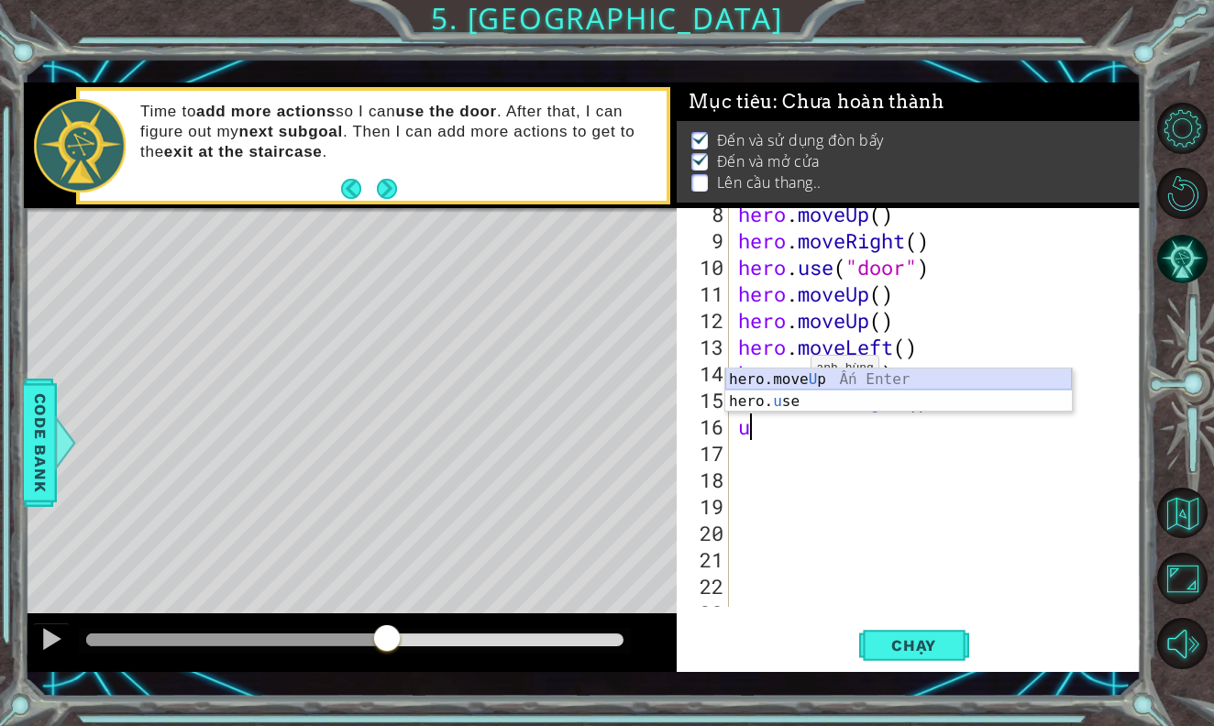
click at [796, 374] on div "hero.move U p Ấn Enter hero. u se Ấn Enter" at bounding box center [898, 412] width 346 height 88
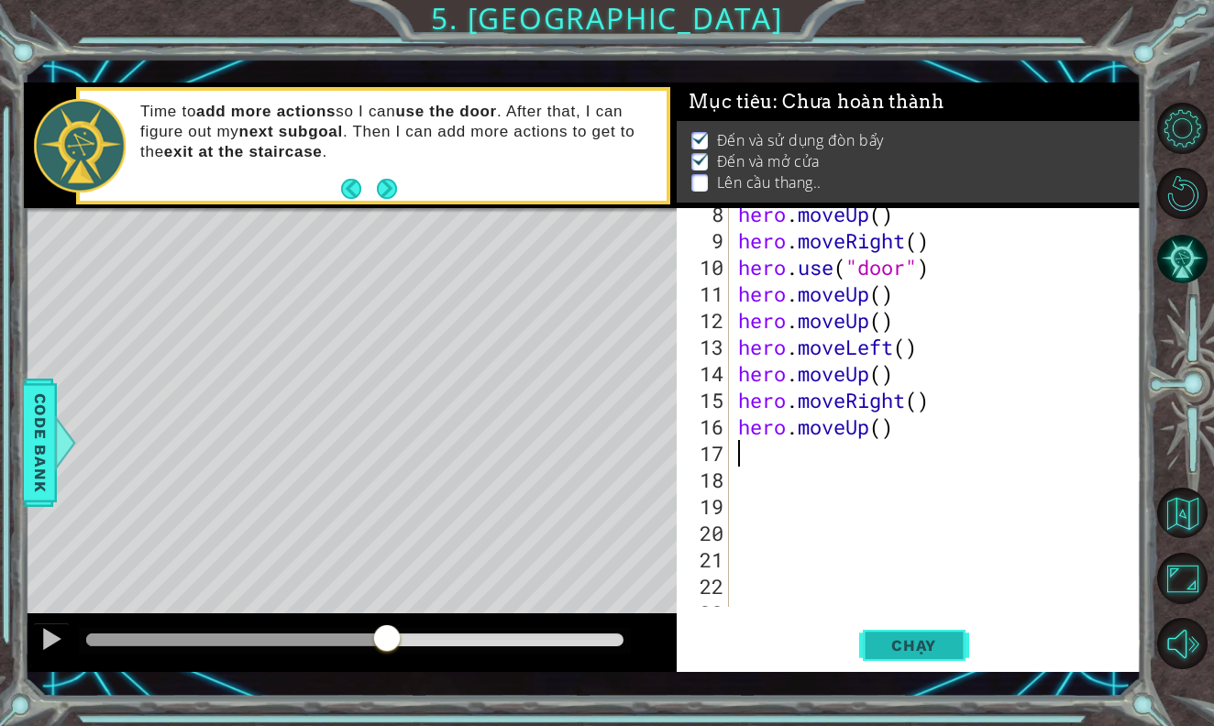
click at [874, 643] on span "Chạy" at bounding box center [914, 645] width 82 height 18
click at [324, 635] on div at bounding box center [354, 639] width 537 height 13
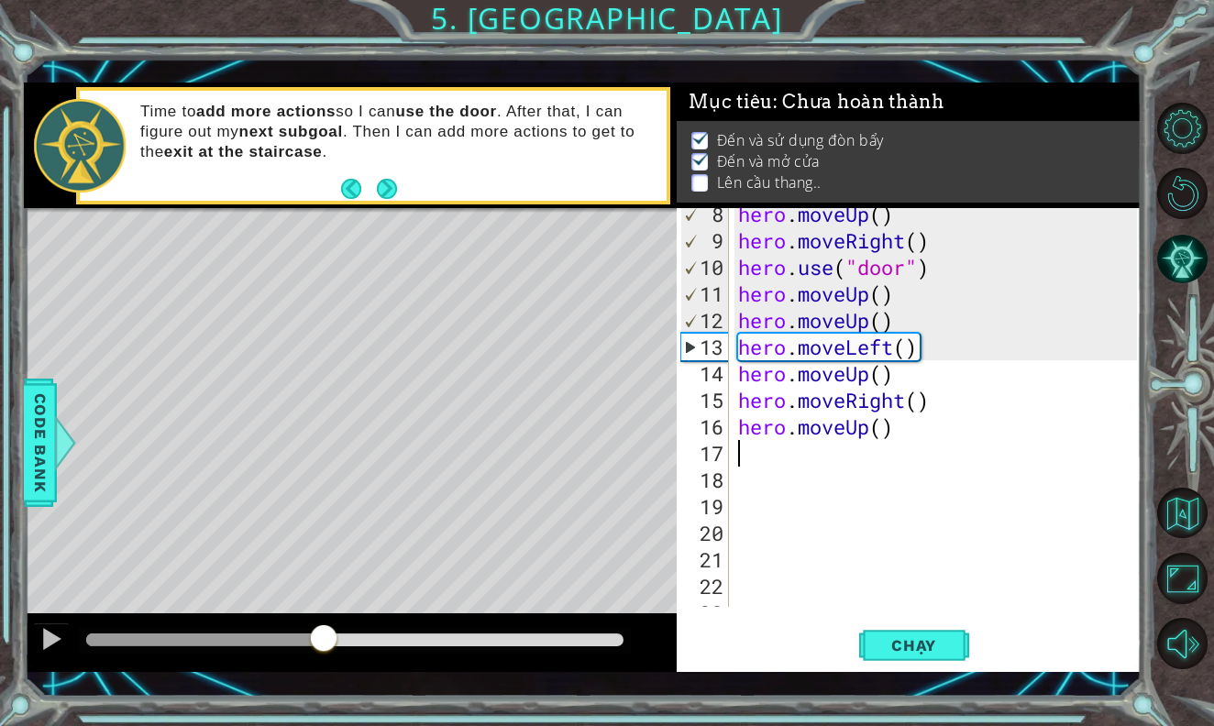
type textarea "u"
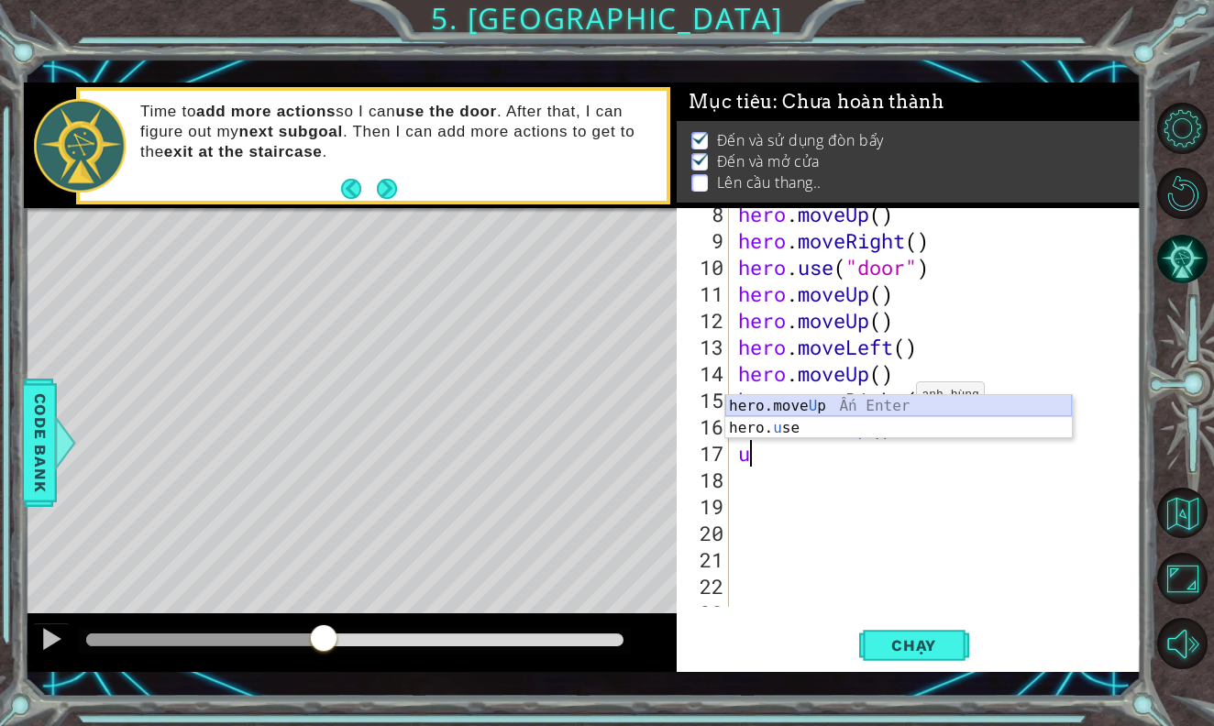
click at [896, 404] on div "hero.move U p Ấn Enter hero. u se Ấn Enter" at bounding box center [898, 439] width 346 height 88
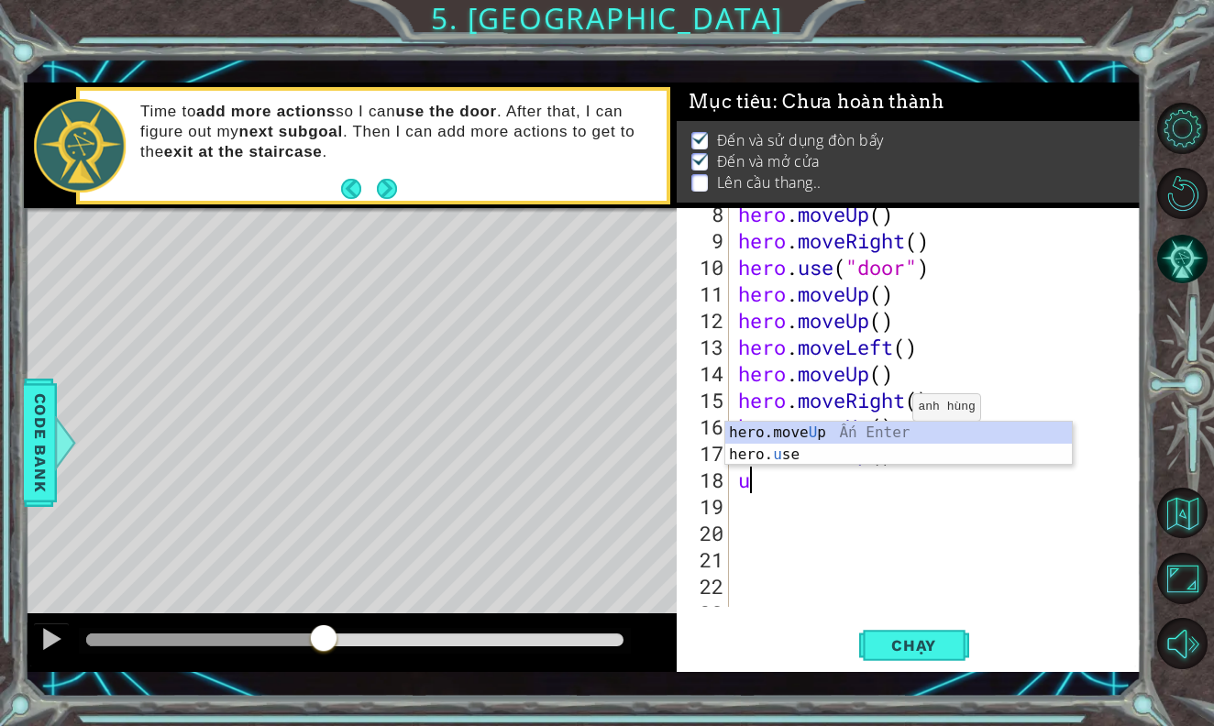
type textarea "up"
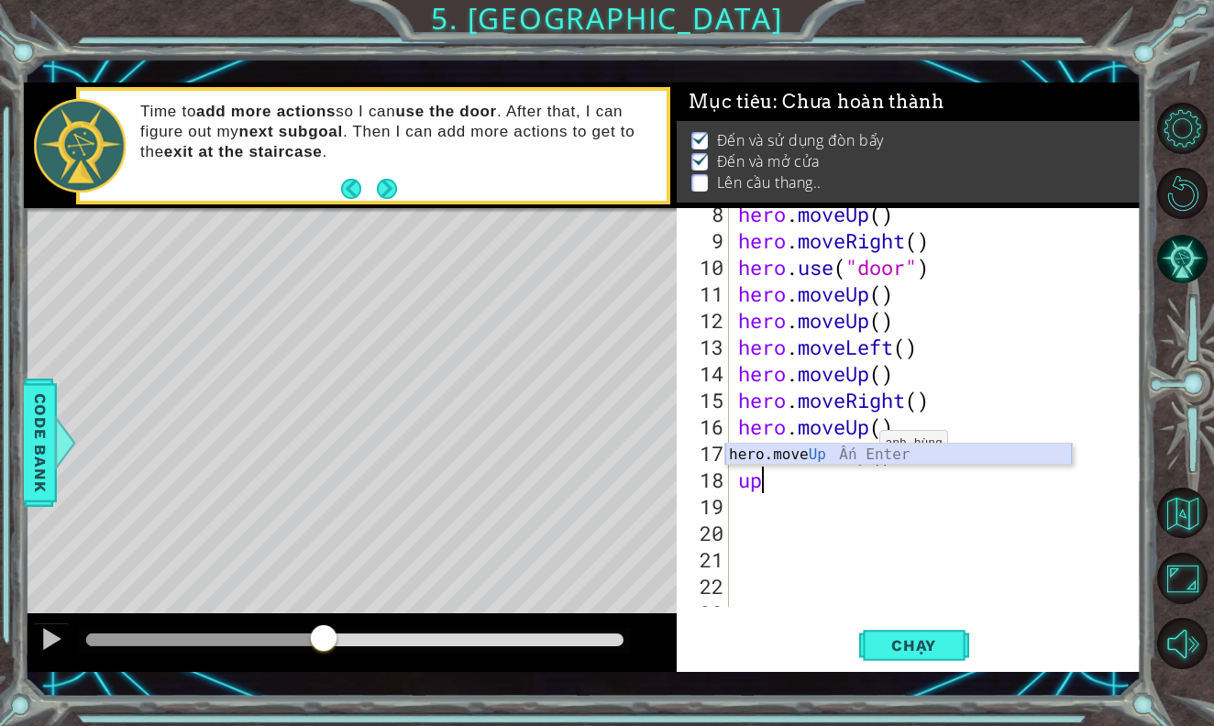
click at [852, 451] on div "hero.move Up Ấn Enter" at bounding box center [898, 477] width 346 height 66
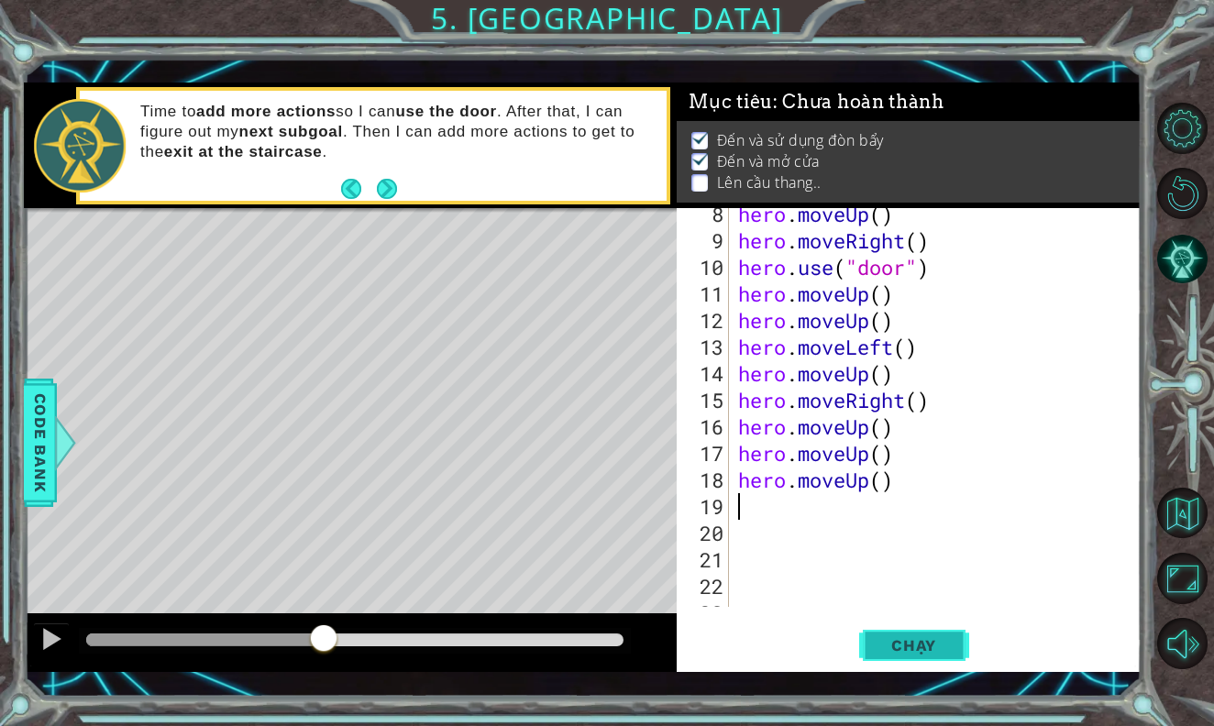
click at [877, 644] on span "Chạy" at bounding box center [914, 645] width 82 height 18
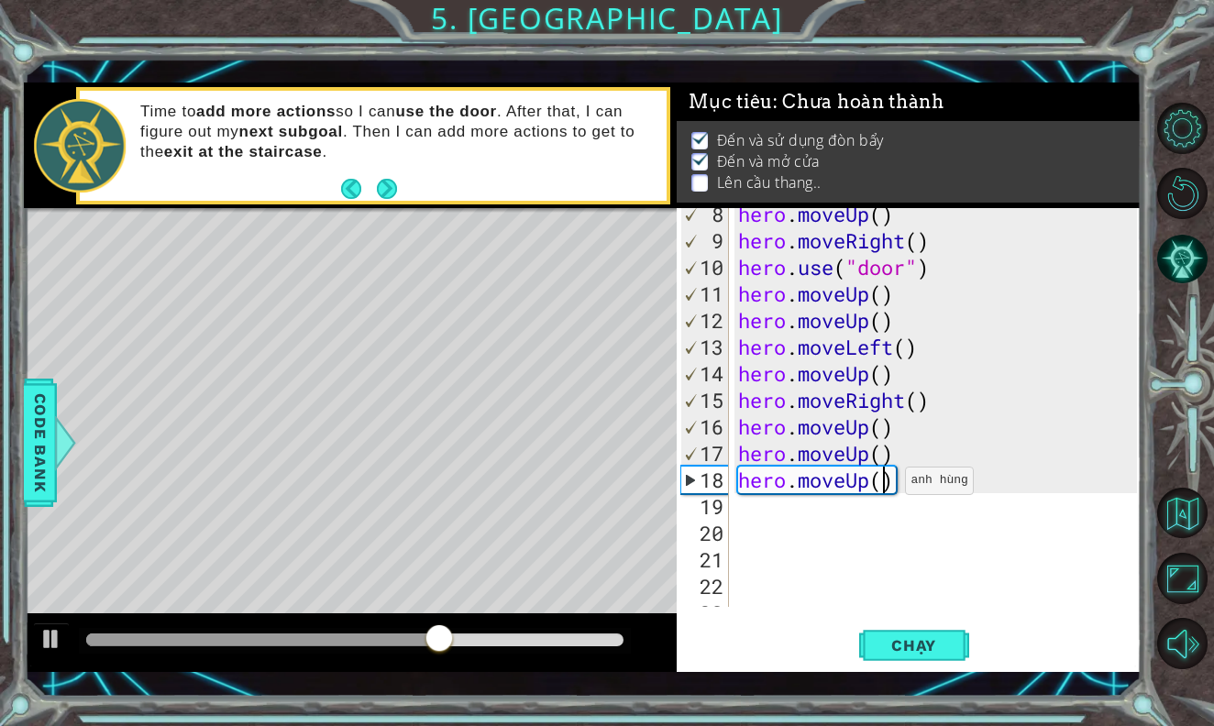
click at [889, 478] on div "hero . moveUp ( ) hero . moveRight ( ) hero . use ( "door" ) hero . moveUp ( ) …" at bounding box center [939, 427] width 411 height 452
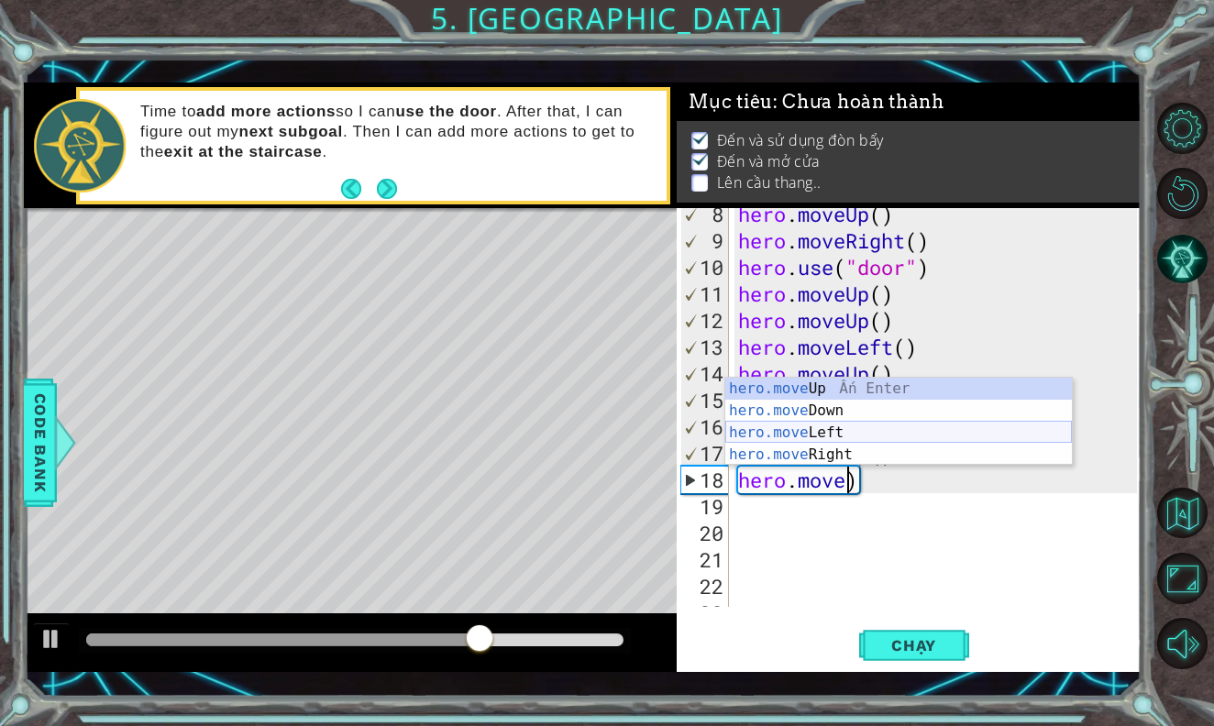
click at [852, 424] on div "hero.move Up Ấn Enter hero.move Down Ấn Enter hero.move Left Ấn Enter hero.move…" at bounding box center [898, 444] width 346 height 132
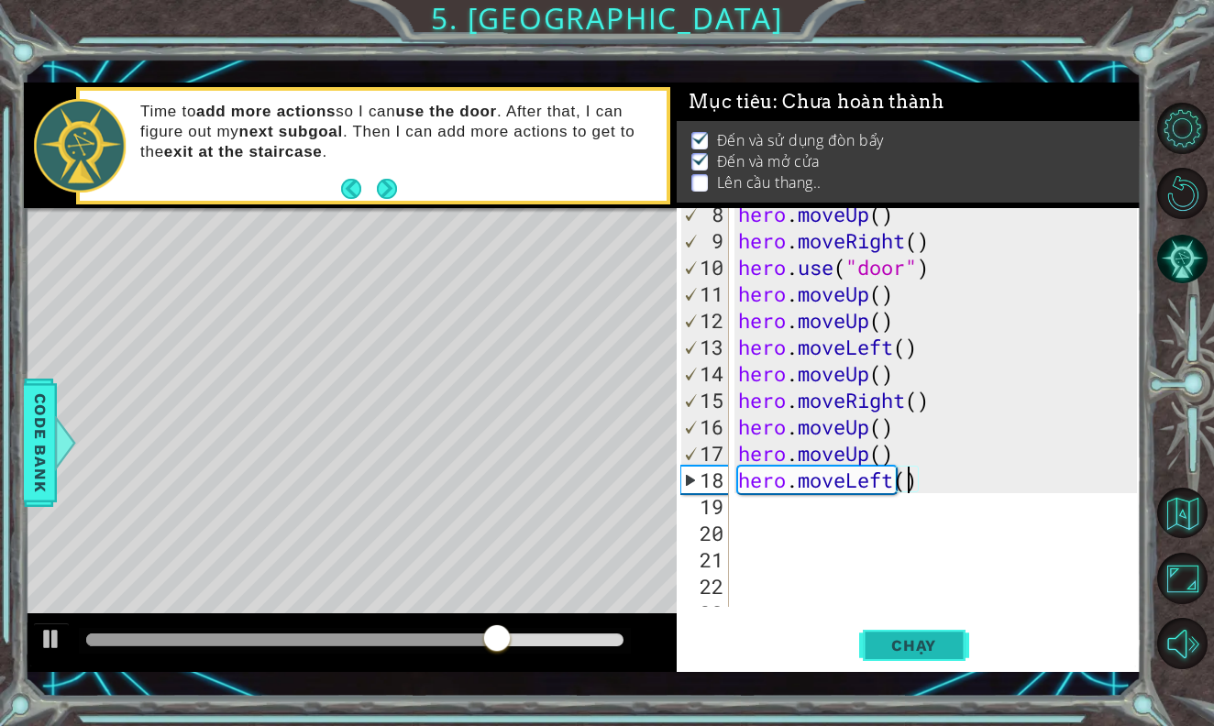
click at [908, 643] on span "Chạy" at bounding box center [914, 645] width 82 height 18
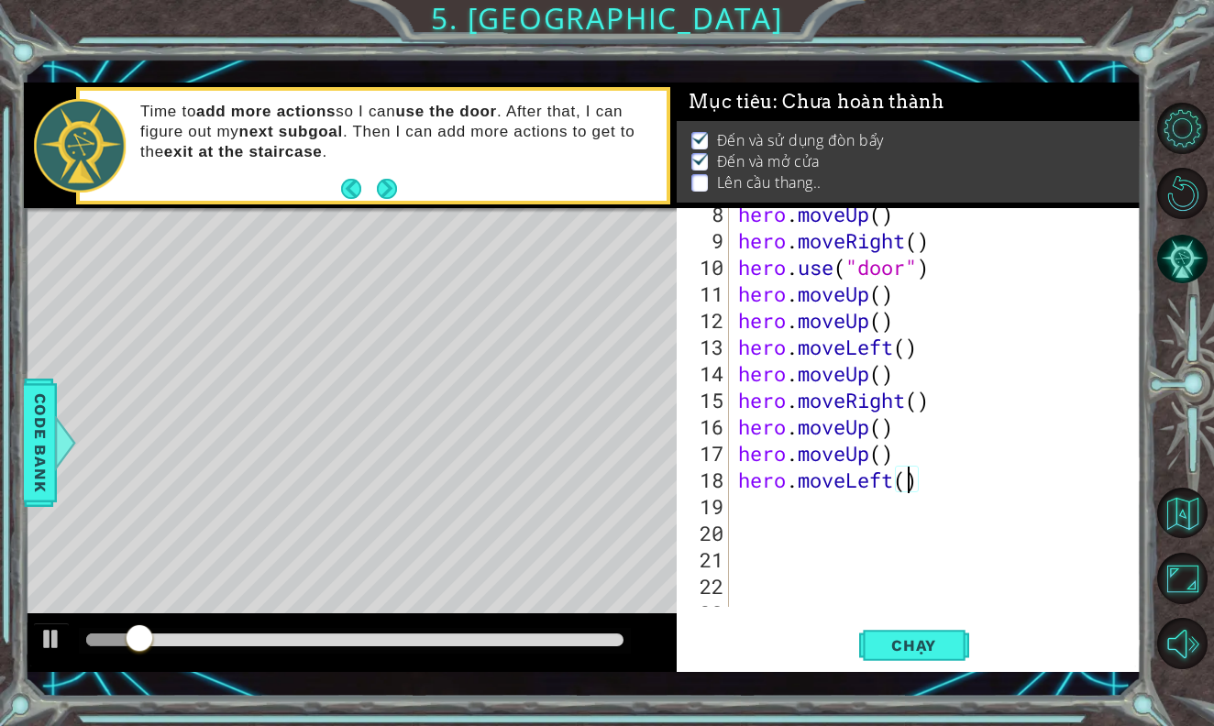
click at [381, 643] on div at bounding box center [354, 639] width 537 height 13
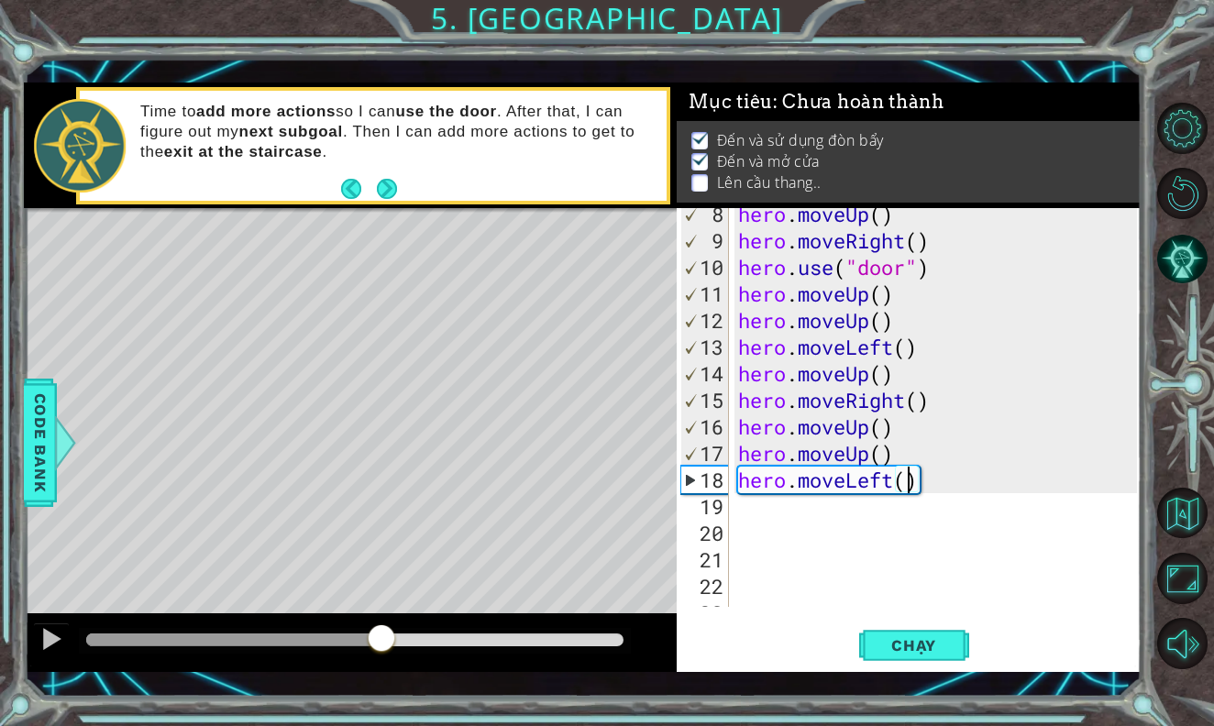
click at [918, 485] on div "hero . moveUp ( ) hero . moveRight ( ) hero . use ( "door" ) hero . moveUp ( ) …" at bounding box center [939, 427] width 411 height 452
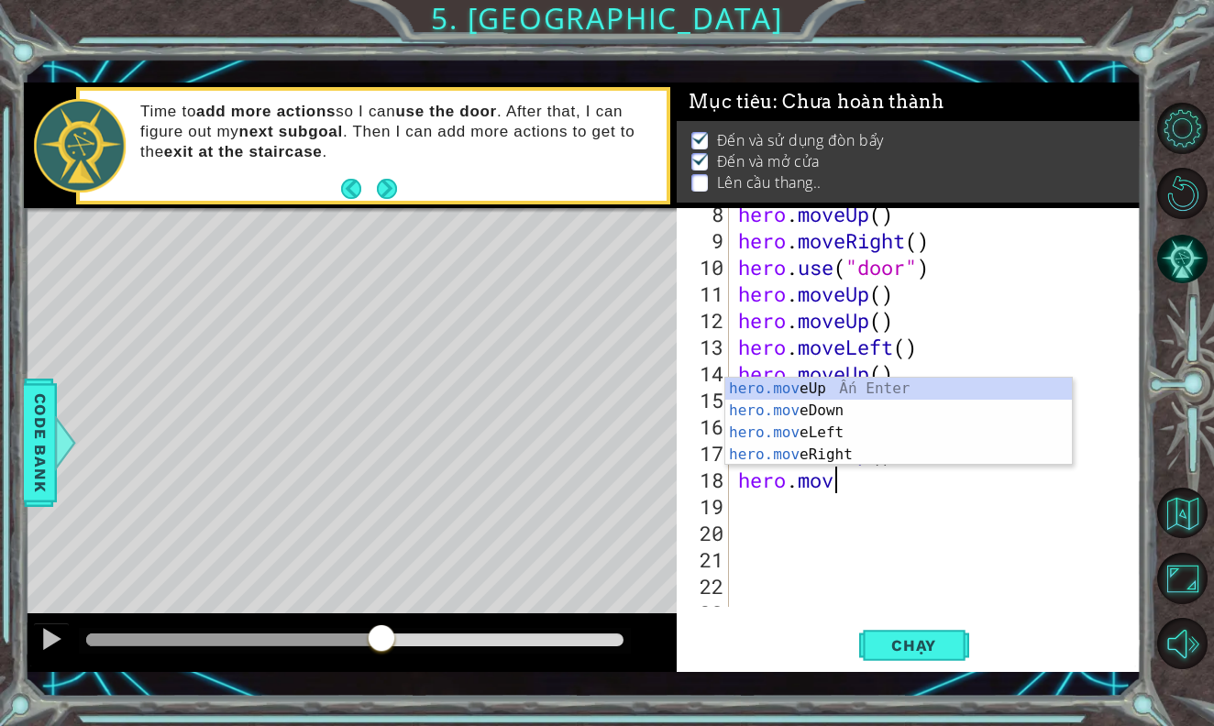
type textarea "hero.movr"
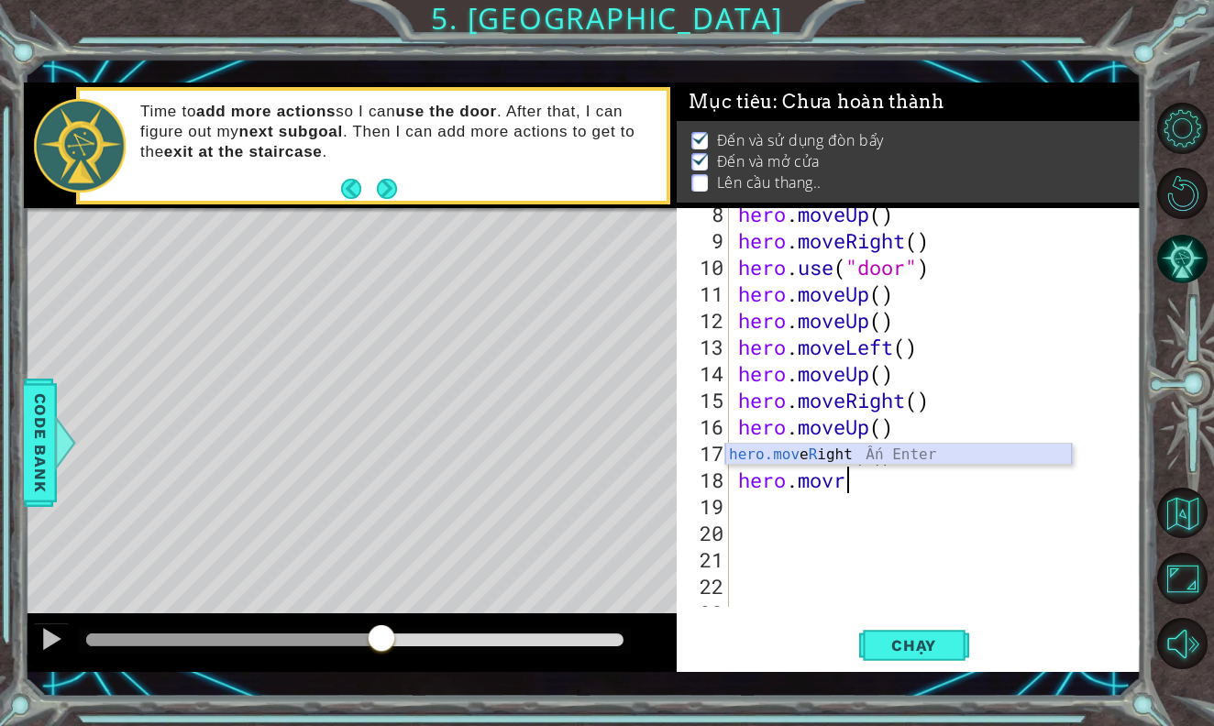
click at [912, 456] on div "hero.mov e R ight Ấn Enter" at bounding box center [898, 477] width 346 height 66
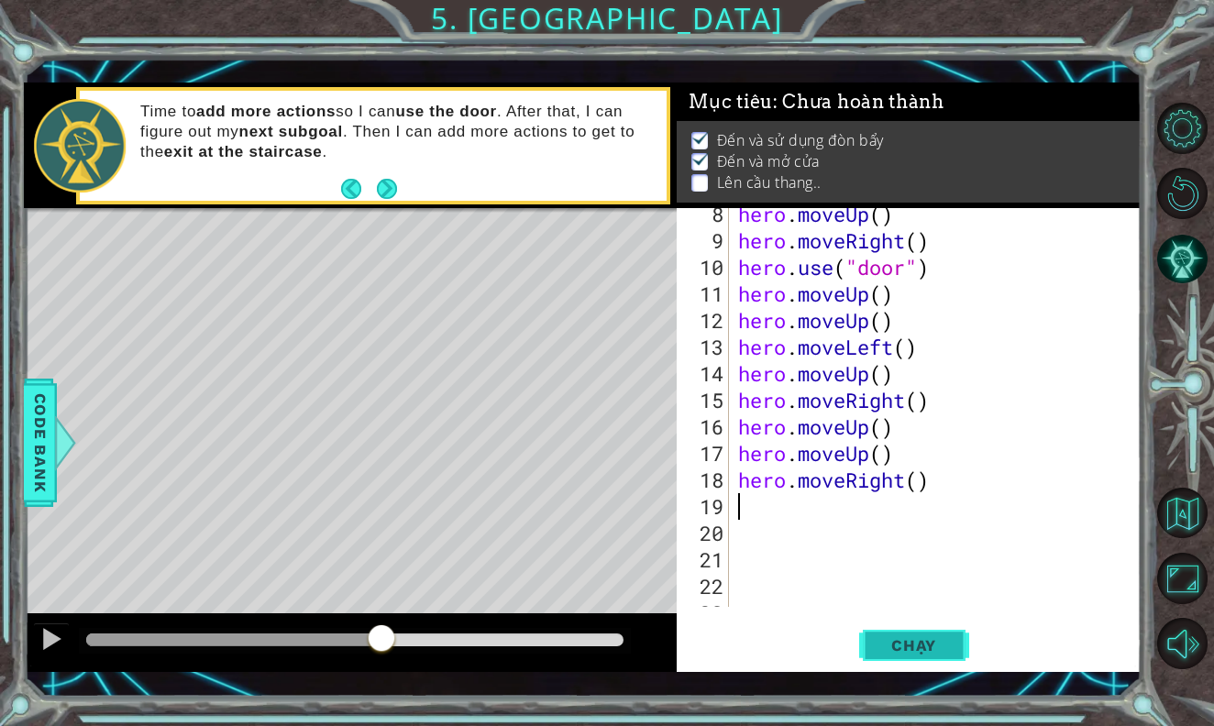
click at [897, 646] on span "Chạy" at bounding box center [914, 645] width 82 height 18
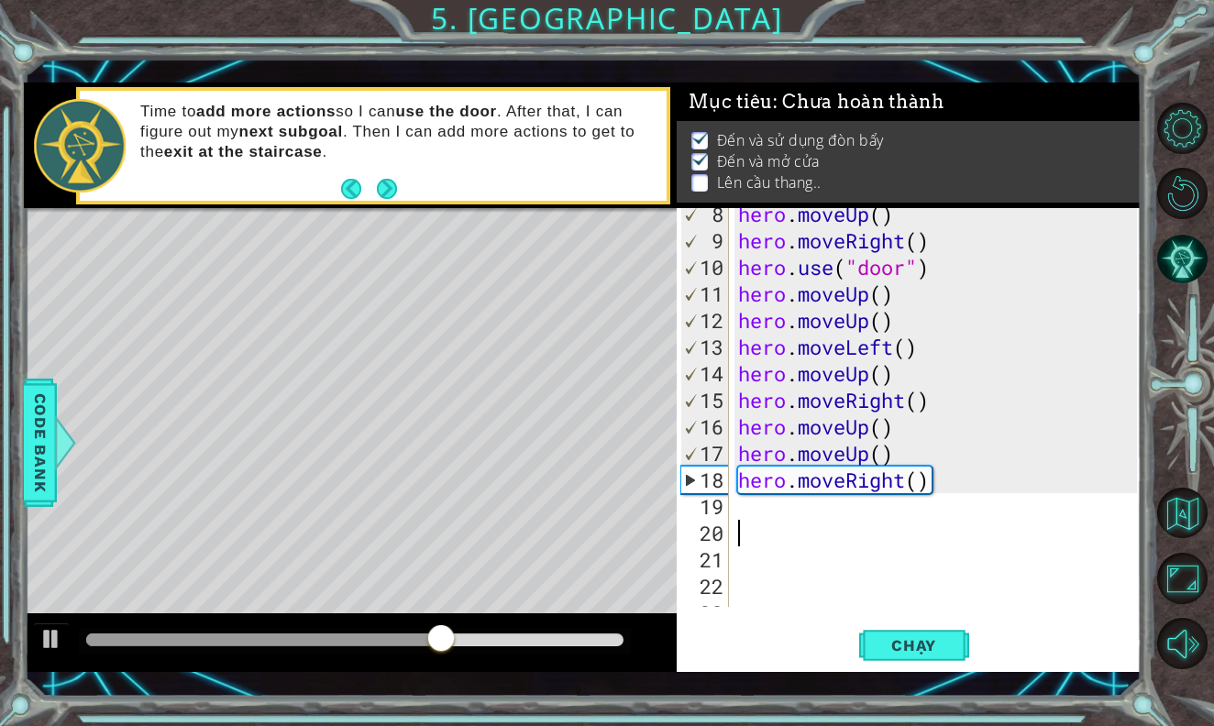
click at [889, 522] on div "hero . moveUp ( ) hero . moveRight ( ) hero . use ( "door" ) hero . moveUp ( ) …" at bounding box center [939, 427] width 411 height 452
click at [887, 513] on div "hero . moveUp ( ) hero . moveRight ( ) hero . use ( "door" ) hero . moveUp ( ) …" at bounding box center [939, 427] width 411 height 452
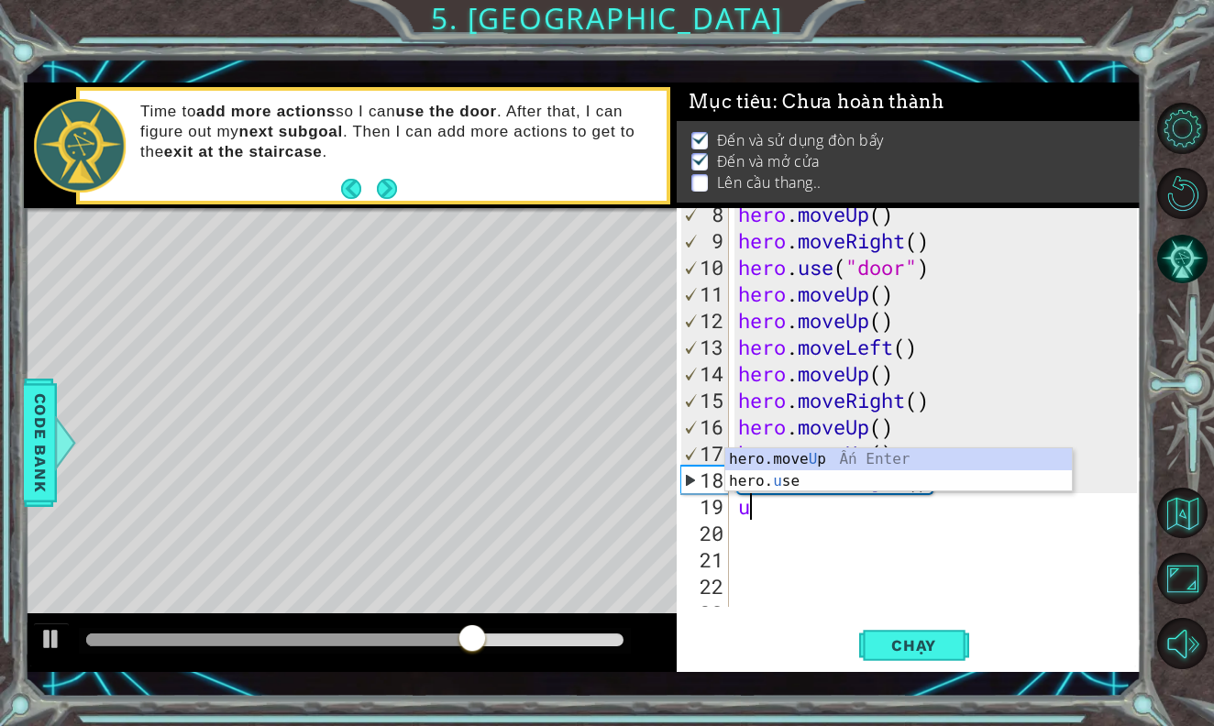
type textarea "up"
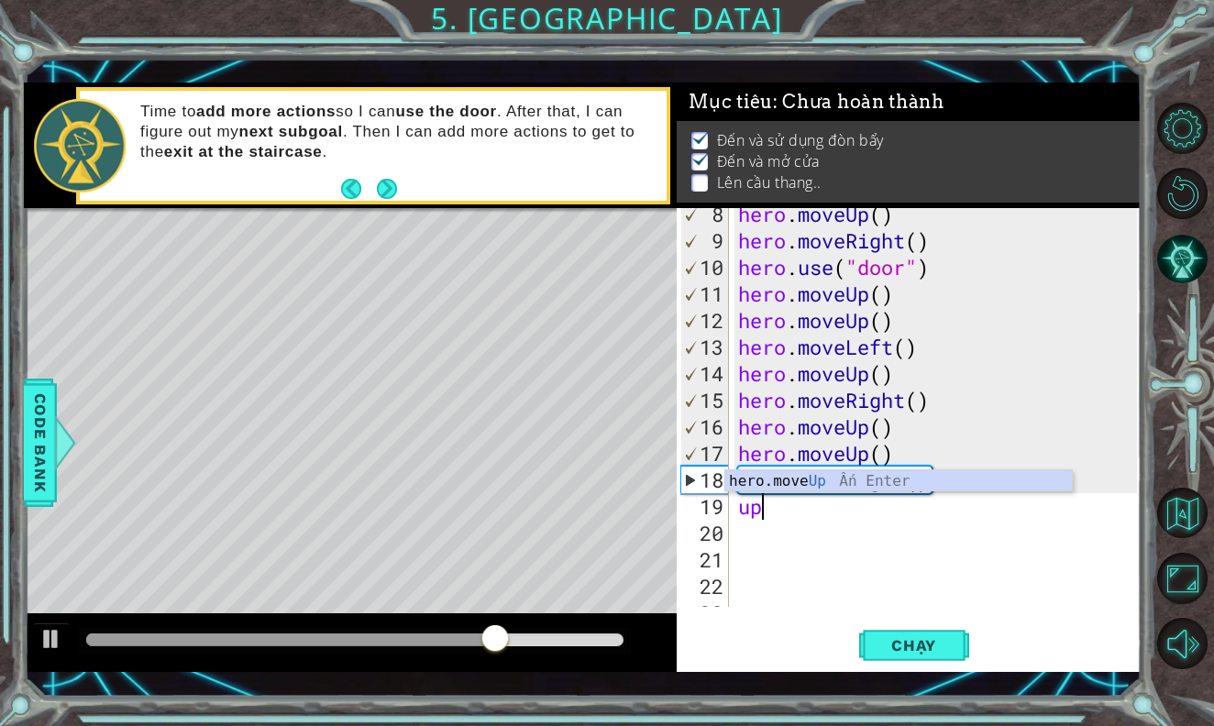
click at [854, 489] on div "hero.move Up Ấn Enter" at bounding box center [898, 503] width 346 height 66
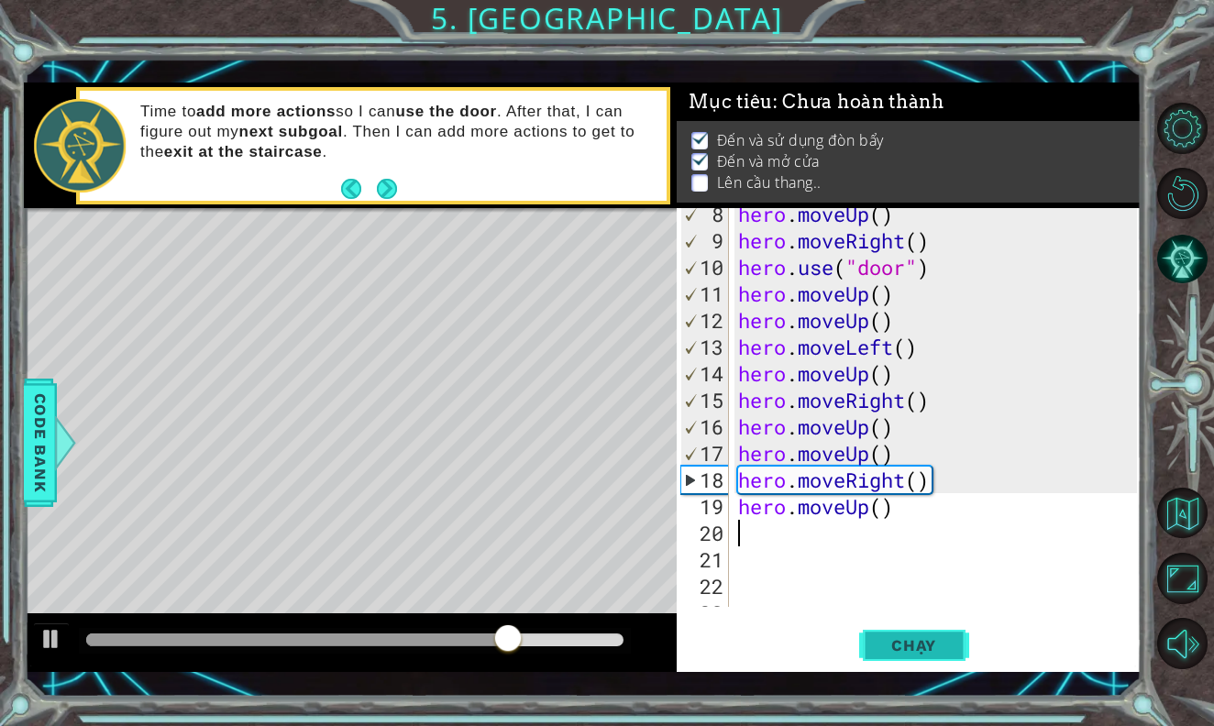
click at [885, 645] on span "Chạy" at bounding box center [914, 645] width 82 height 18
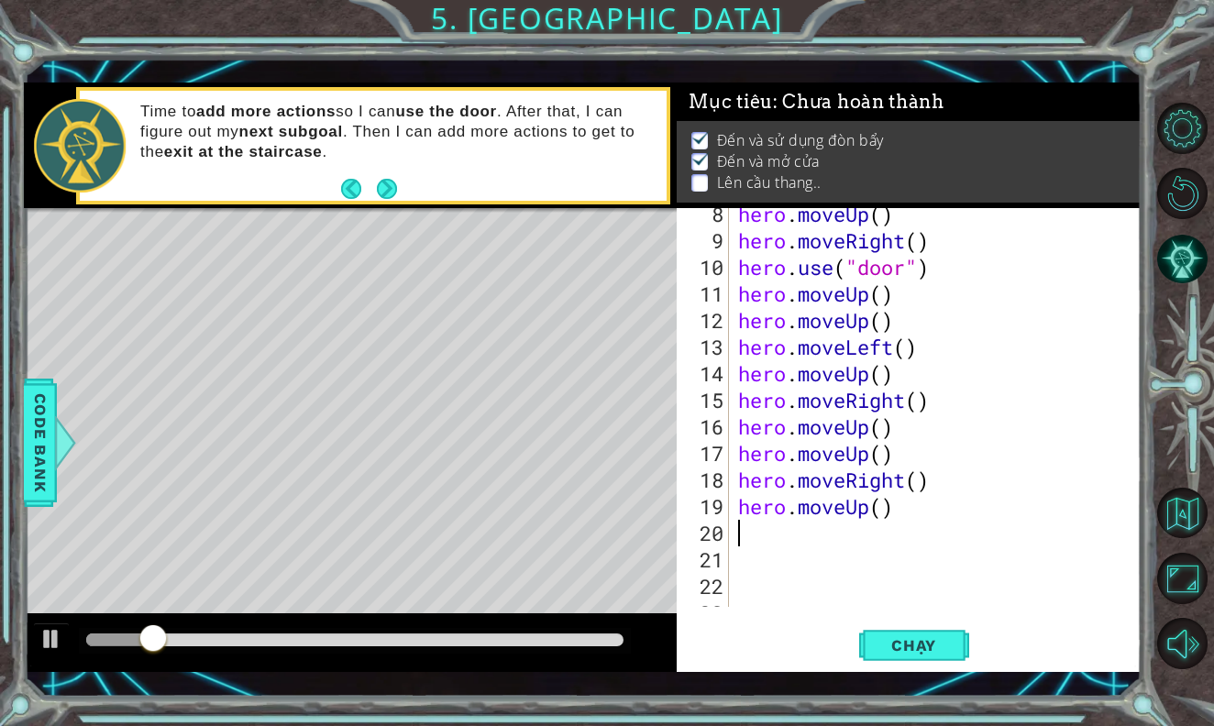
click at [449, 637] on div at bounding box center [354, 639] width 537 height 13
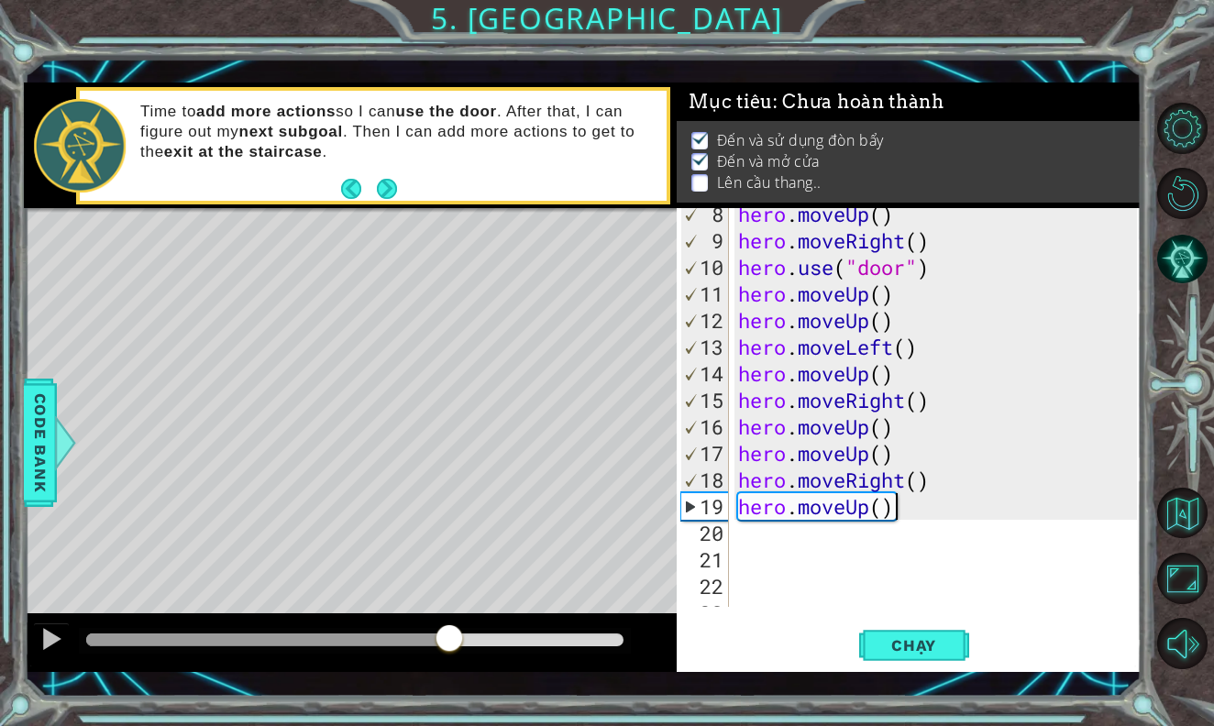
click at [895, 511] on div "hero . moveUp ( ) hero . moveRight ( ) hero . use ( "door" ) hero . moveUp ( ) …" at bounding box center [939, 427] width 411 height 452
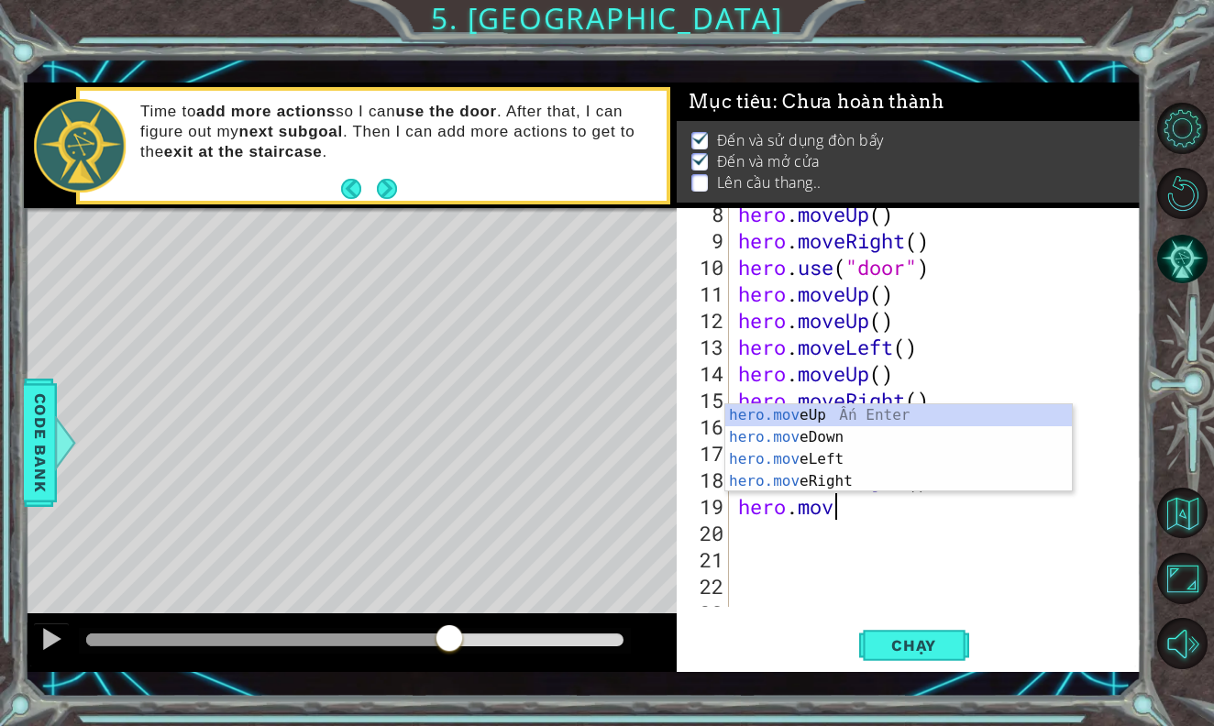
type textarea "hero.movd"
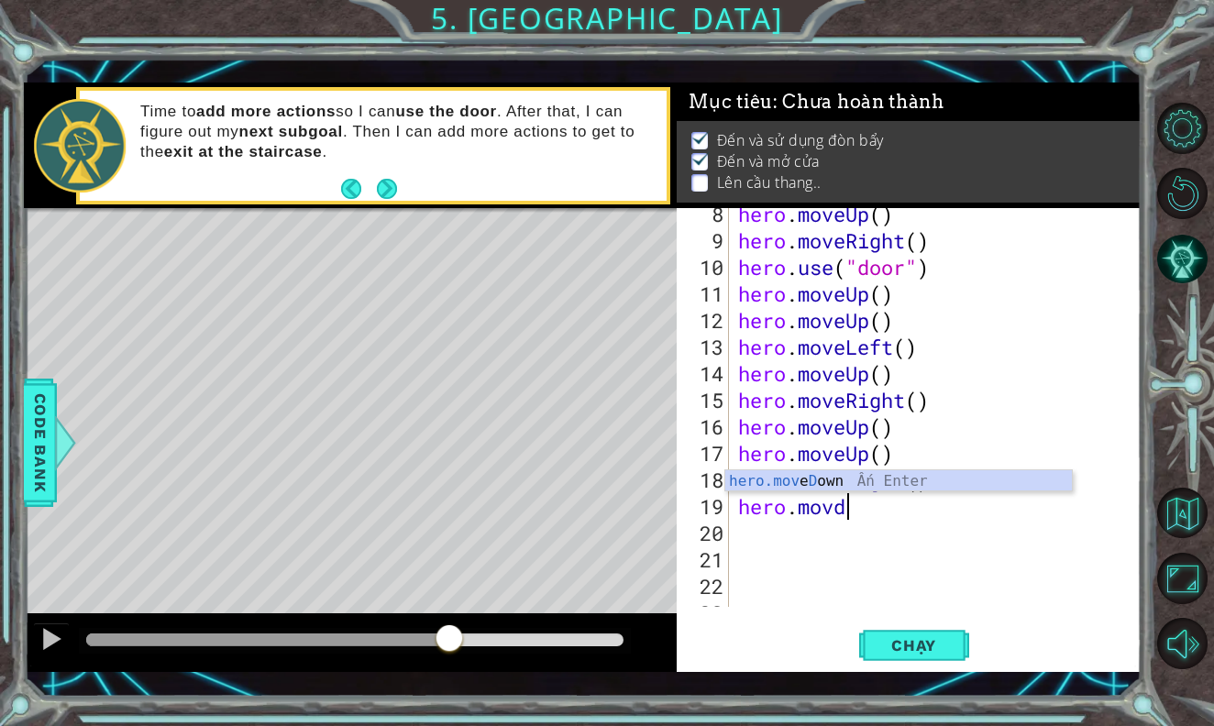
scroll to position [0, 4]
click at [860, 477] on div "hero.mov e D own Ấn Enter" at bounding box center [898, 503] width 346 height 66
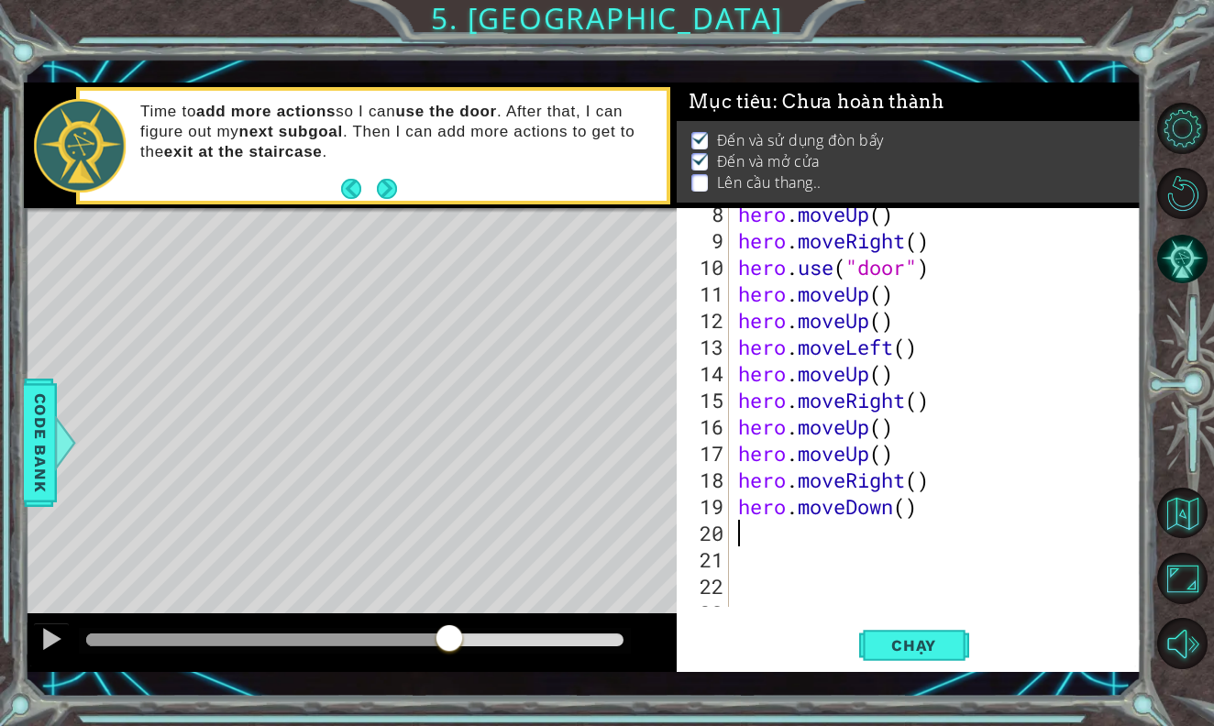
scroll to position [0, 0]
click at [888, 646] on span "Chạy" at bounding box center [914, 645] width 82 height 18
click at [401, 638] on div at bounding box center [354, 639] width 537 height 13
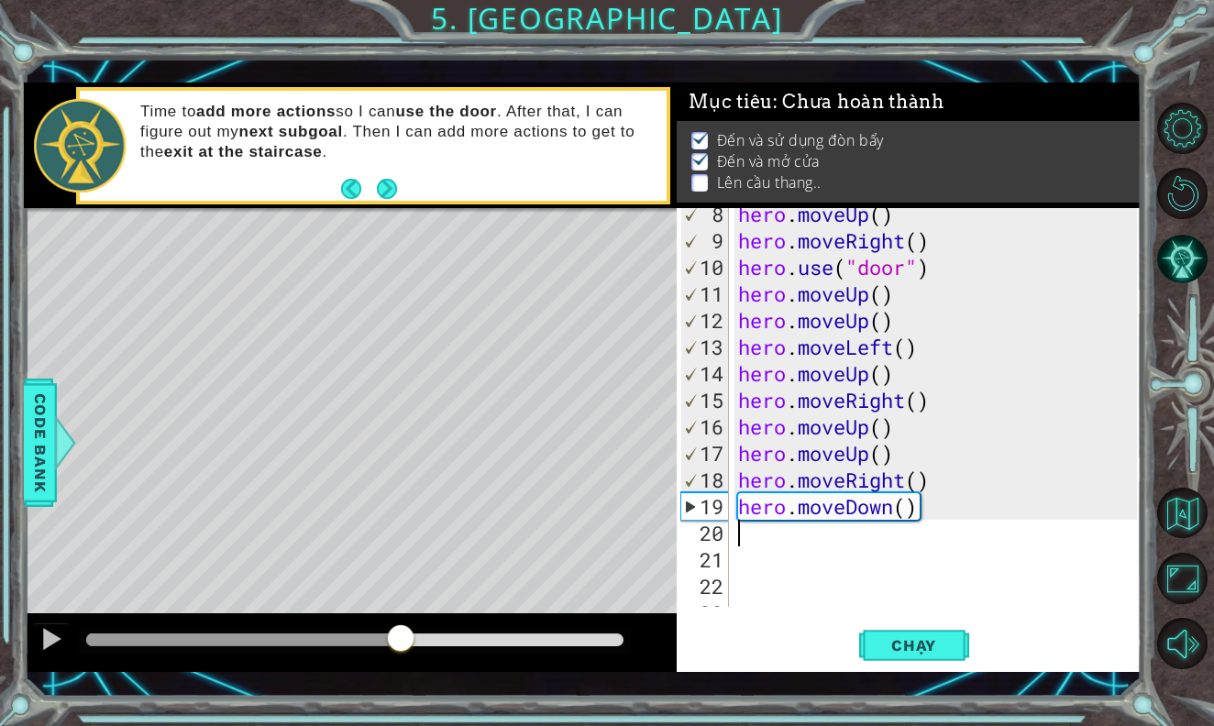
click at [358, 643] on div at bounding box center [243, 639] width 314 height 13
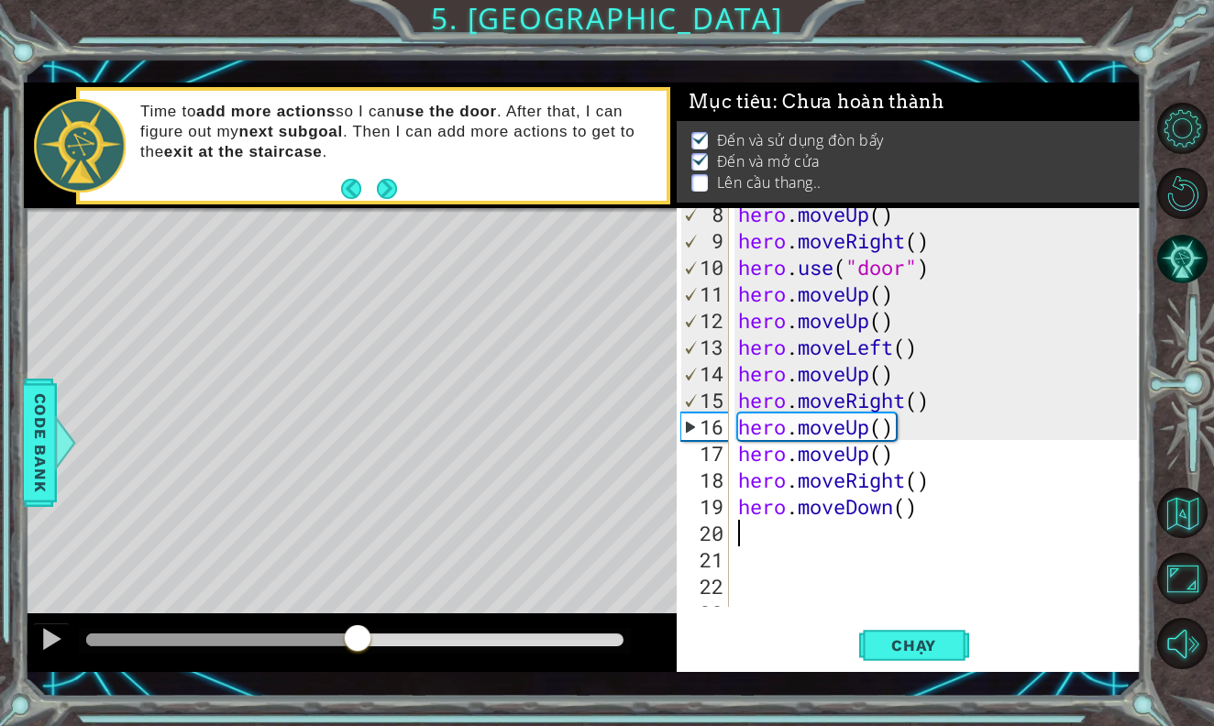
click at [306, 643] on div at bounding box center [221, 639] width 271 height 13
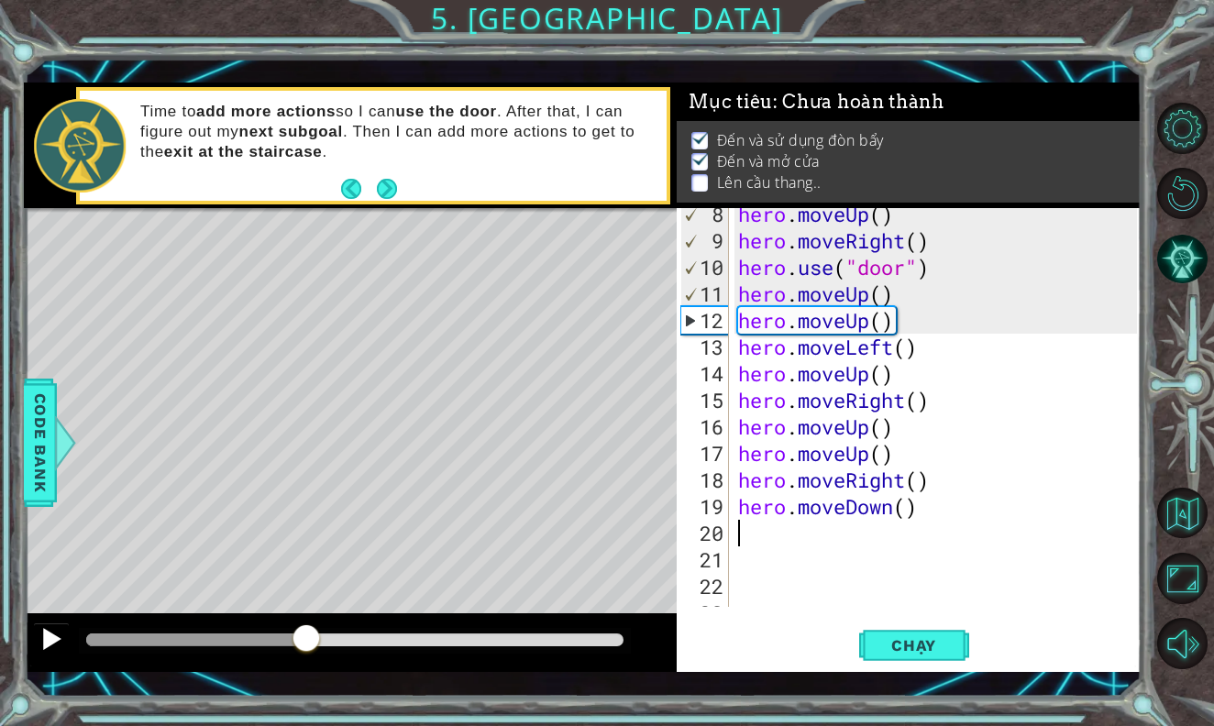
click at [39, 636] on div at bounding box center [51, 639] width 24 height 24
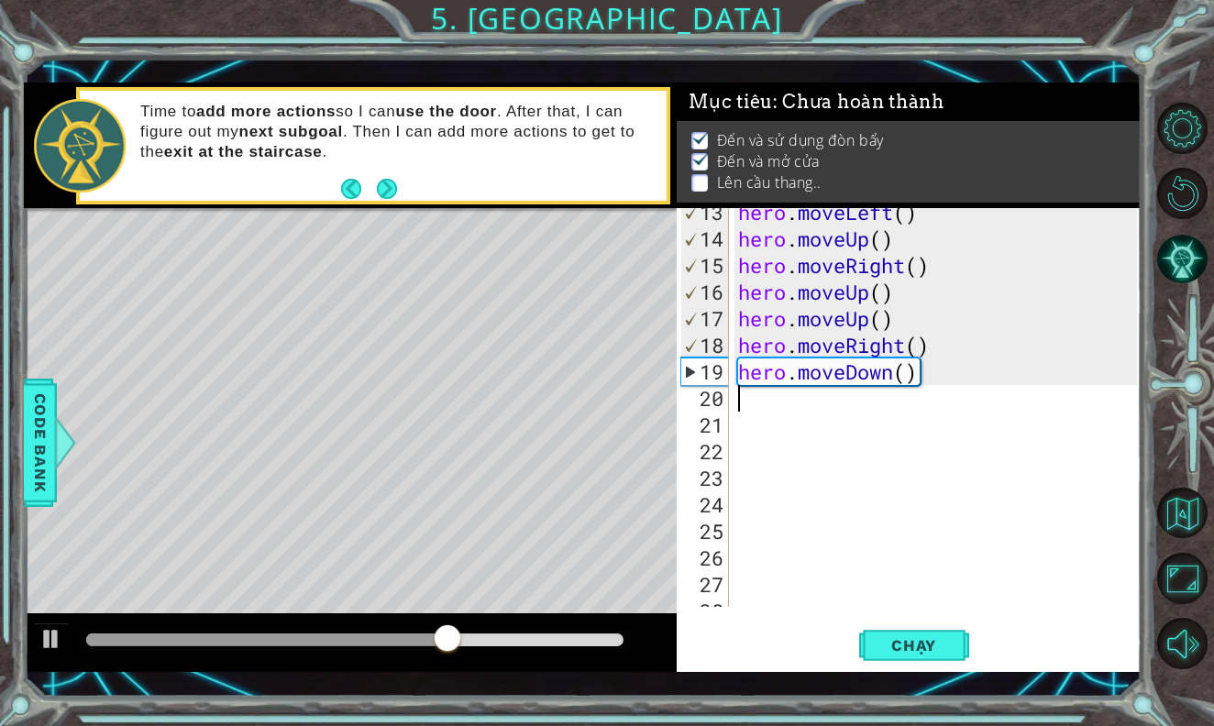
scroll to position [378, 0]
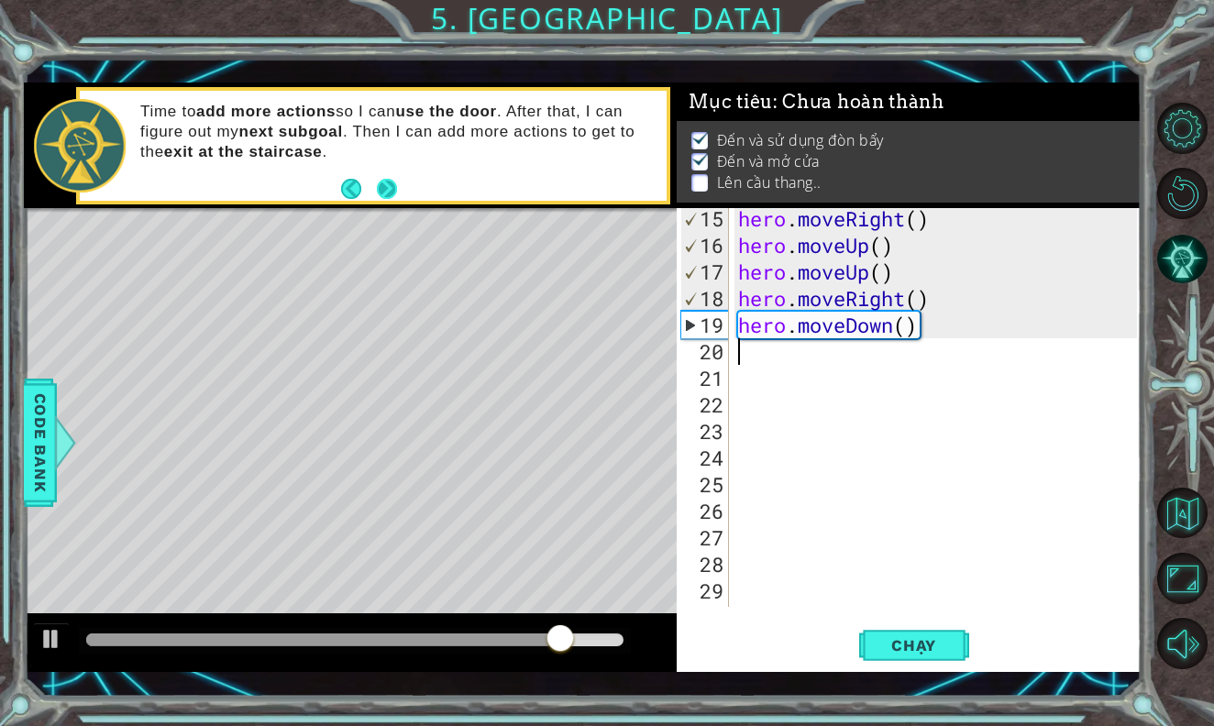
click at [381, 182] on button "Next" at bounding box center [387, 188] width 20 height 20
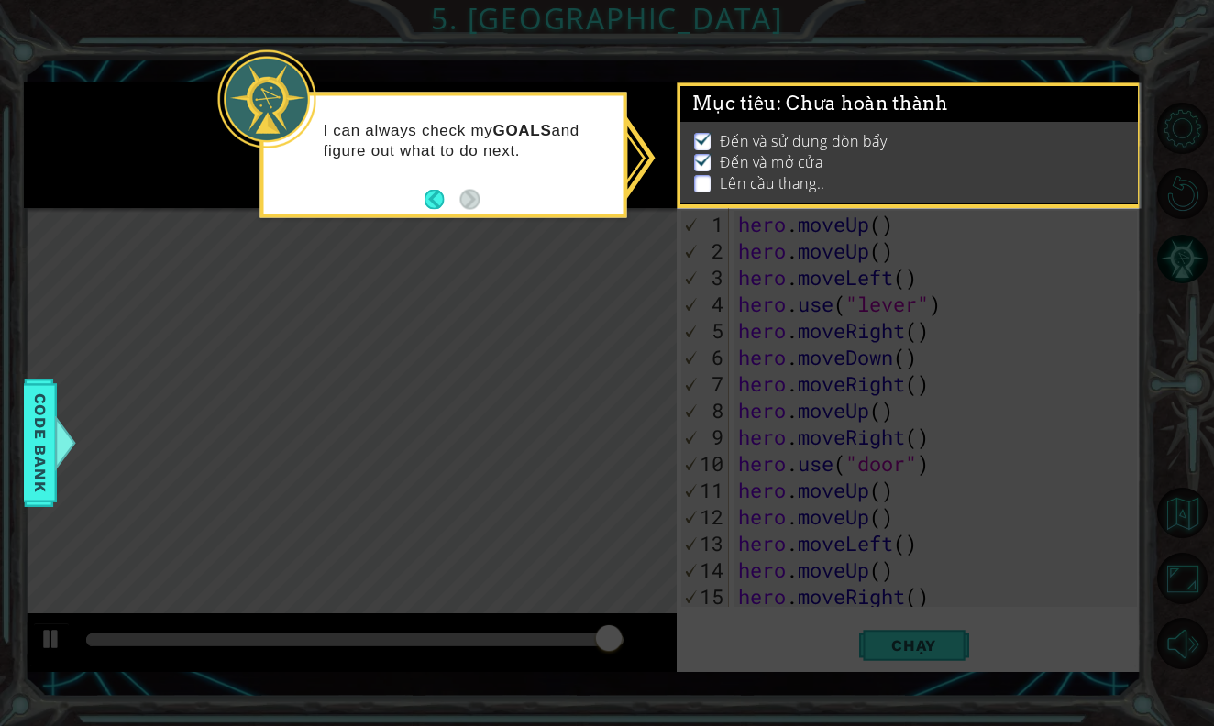
click at [691, 176] on ul "Đến và sử dụng đòn bẩy Đến và mở cửa Lên cầu thang.." at bounding box center [908, 162] width 438 height 63
click at [437, 196] on button "Back" at bounding box center [442, 199] width 36 height 20
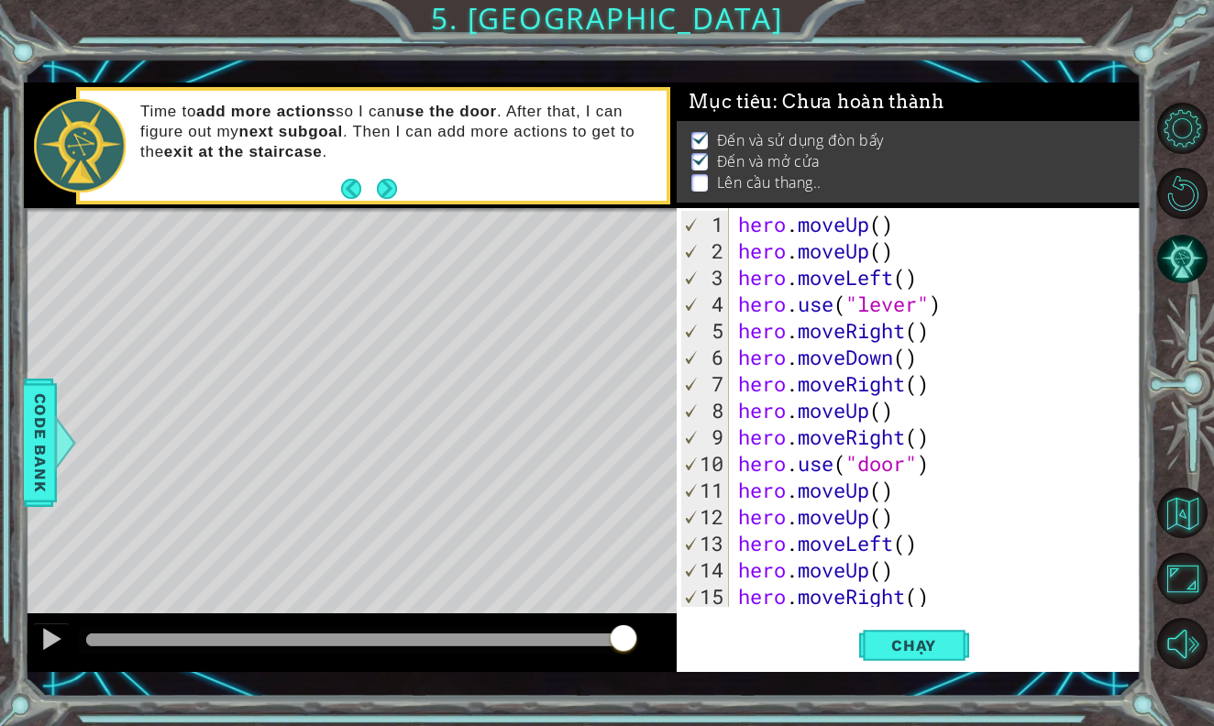
click at [935, 598] on div "hero . moveUp ( ) hero . moveUp ( ) hero . moveLeft ( ) hero . use ( "lever" ) …" at bounding box center [939, 437] width 411 height 452
click at [1203, 258] on button "Gợi ý AI" at bounding box center [1182, 259] width 50 height 50
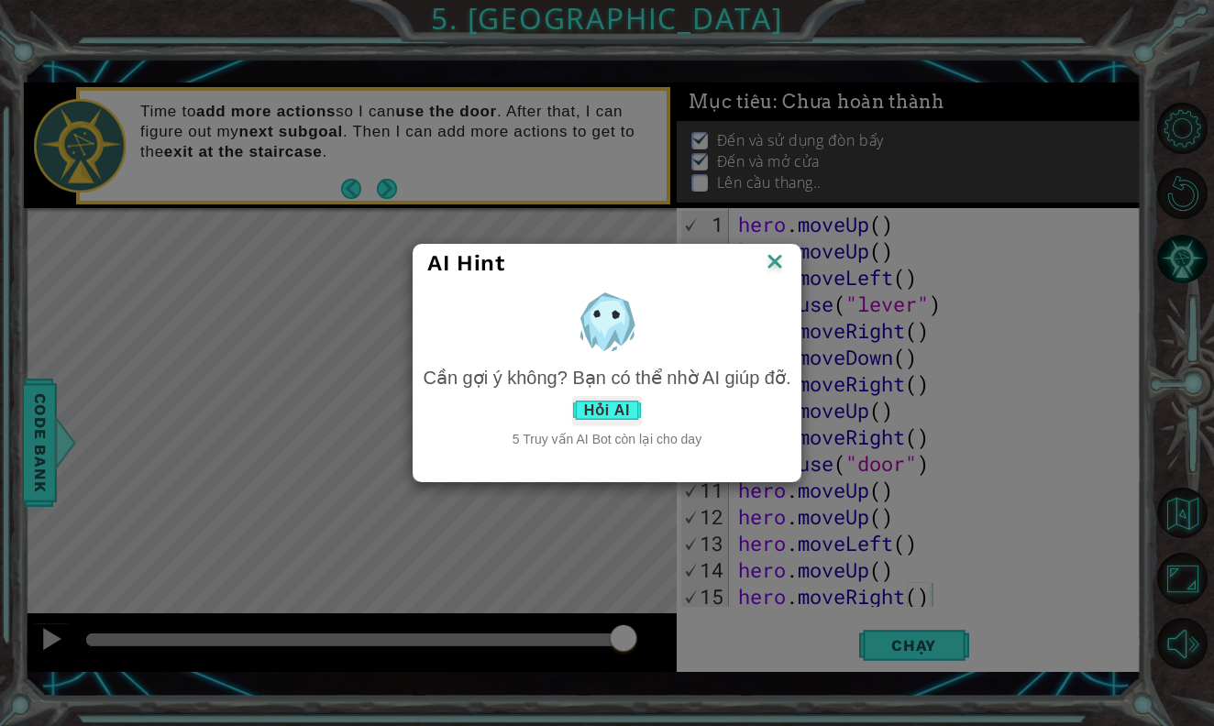
click at [584, 404] on button "Hỏi AI" at bounding box center [607, 410] width 70 height 29
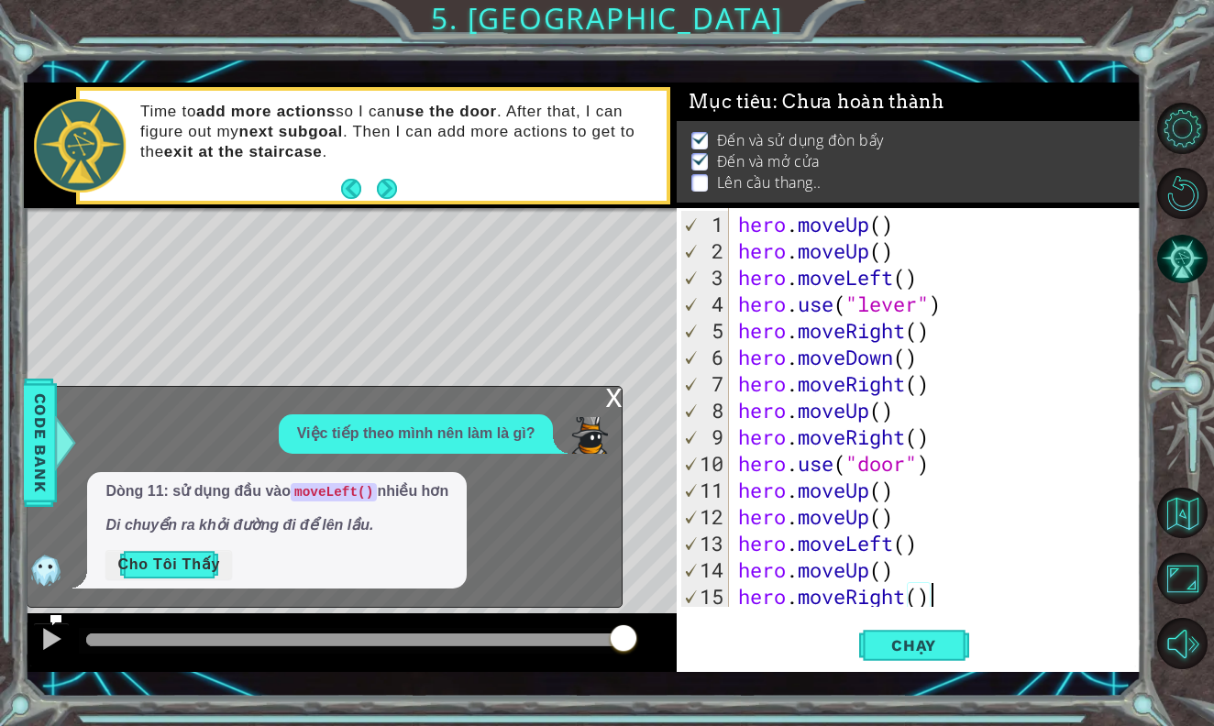
click at [189, 564] on button "Cho Tôi Thấy" at bounding box center [168, 564] width 126 height 29
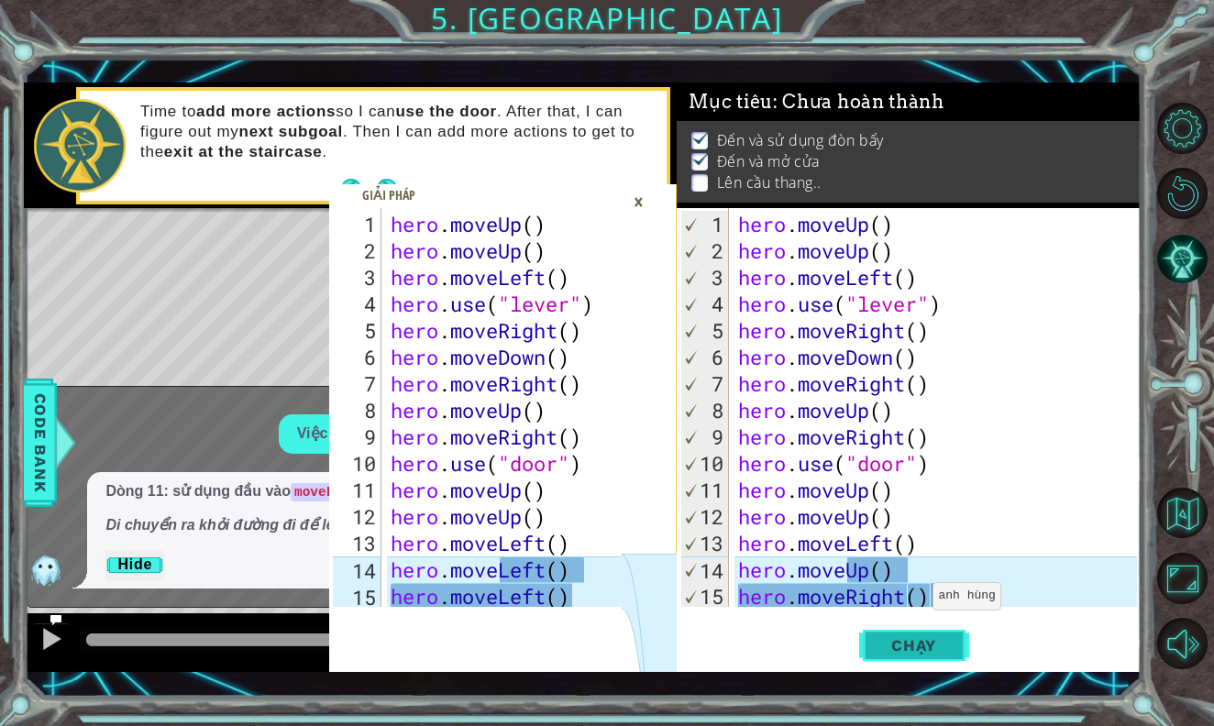
click at [885, 636] on span "Chạy" at bounding box center [914, 645] width 82 height 18
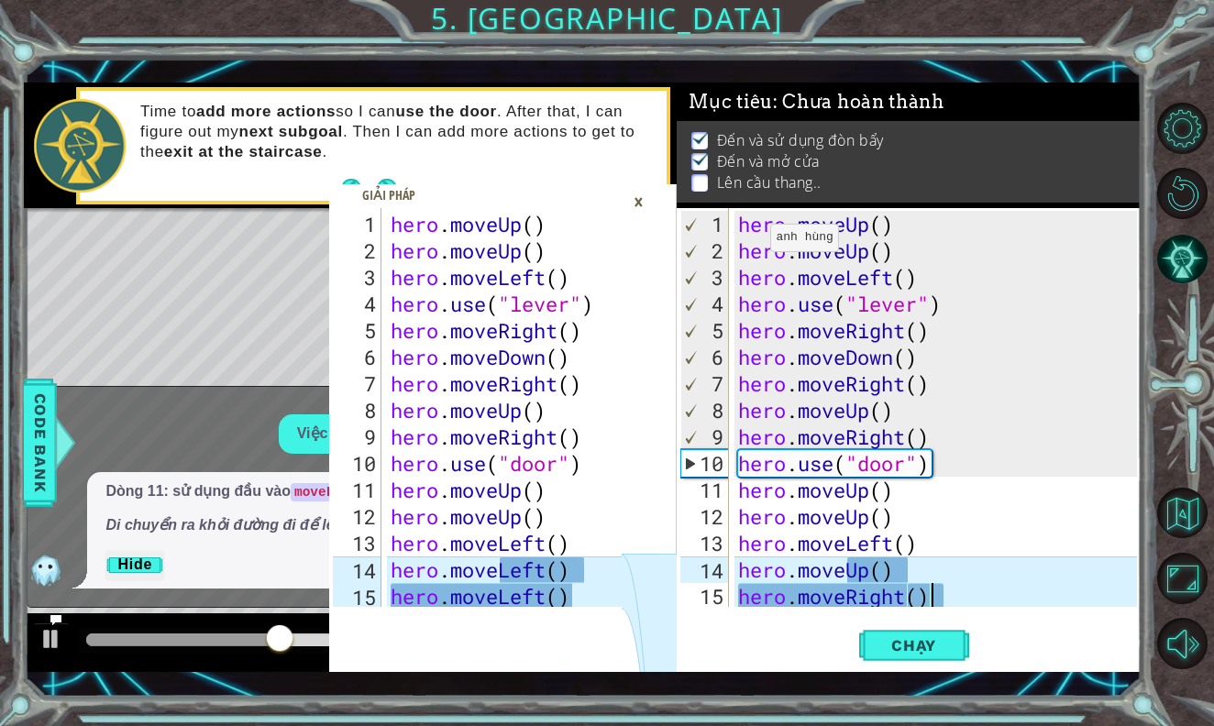
click at [640, 203] on div "×" at bounding box center [638, 201] width 28 height 31
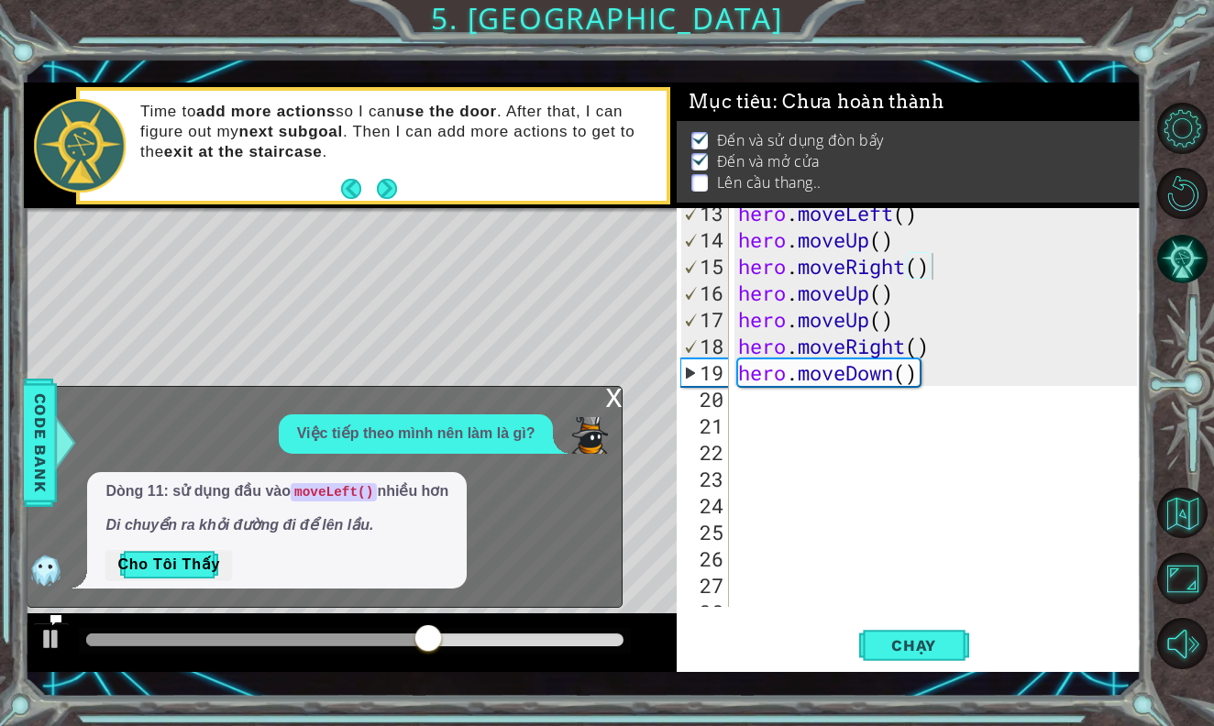
scroll to position [452, 0]
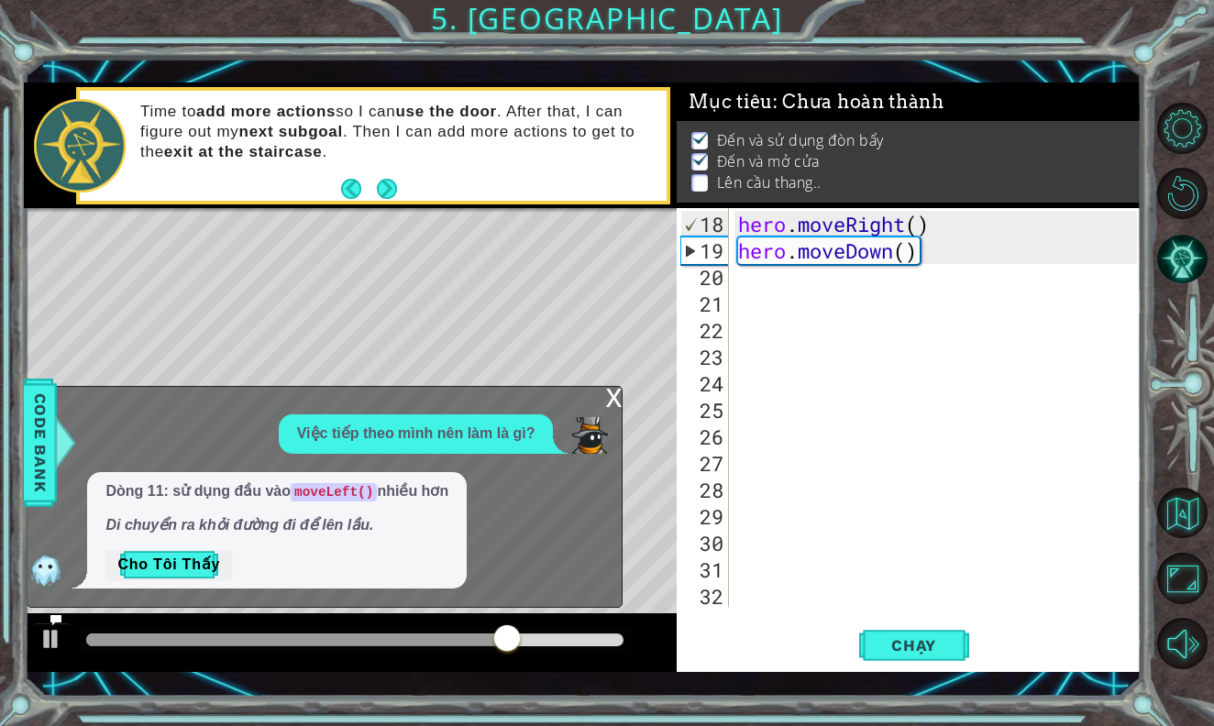
click at [920, 255] on div "hero . moveRight ( ) hero . moveDown ( )" at bounding box center [939, 437] width 411 height 452
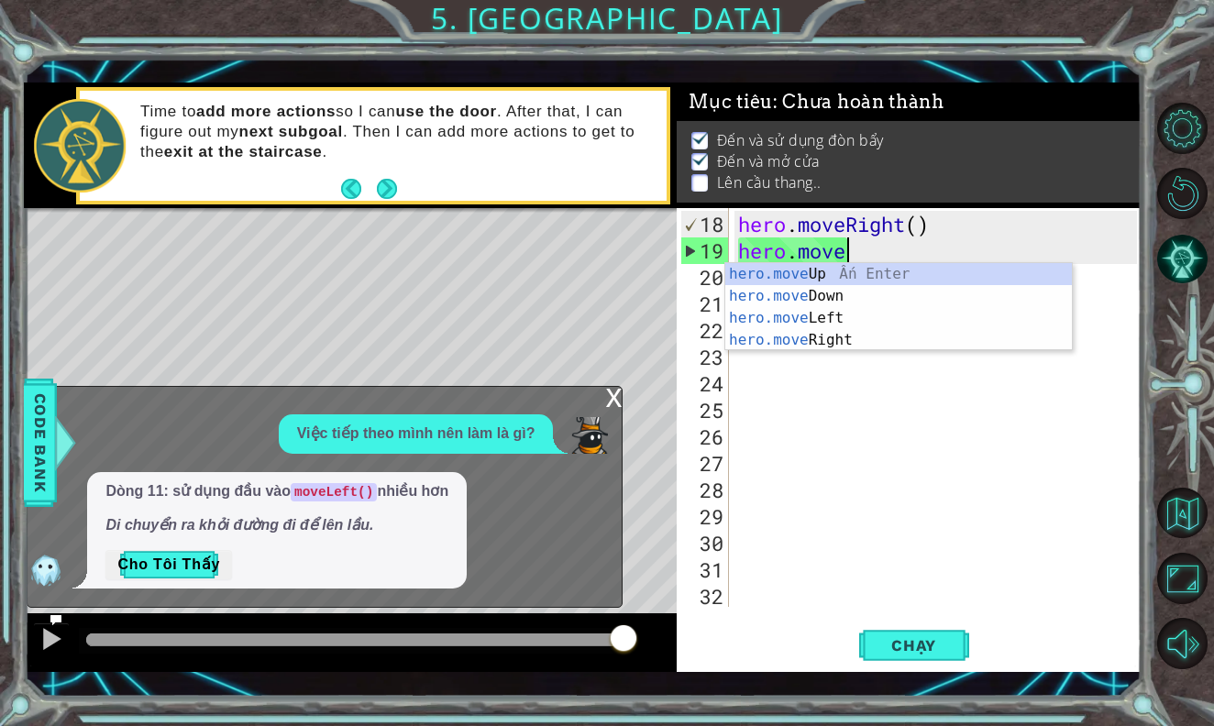
type textarea "hero.movel"
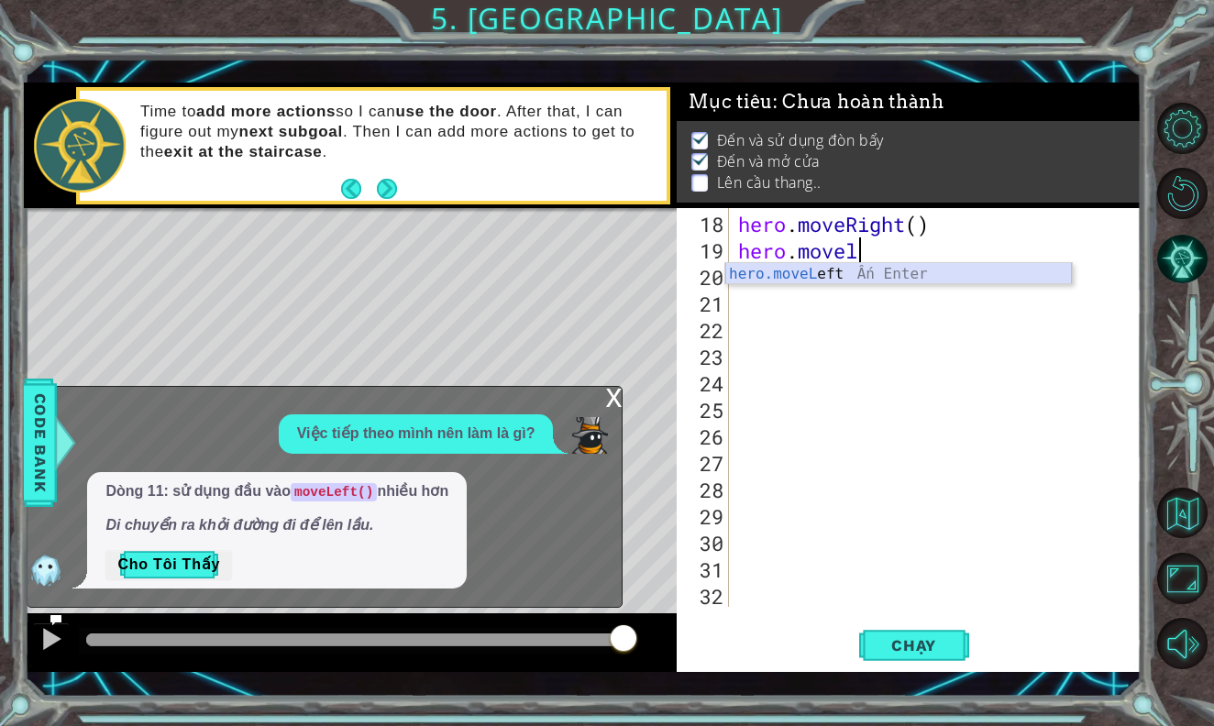
click at [842, 275] on div "hero.moveL eft Ấn Enter" at bounding box center [898, 296] width 346 height 66
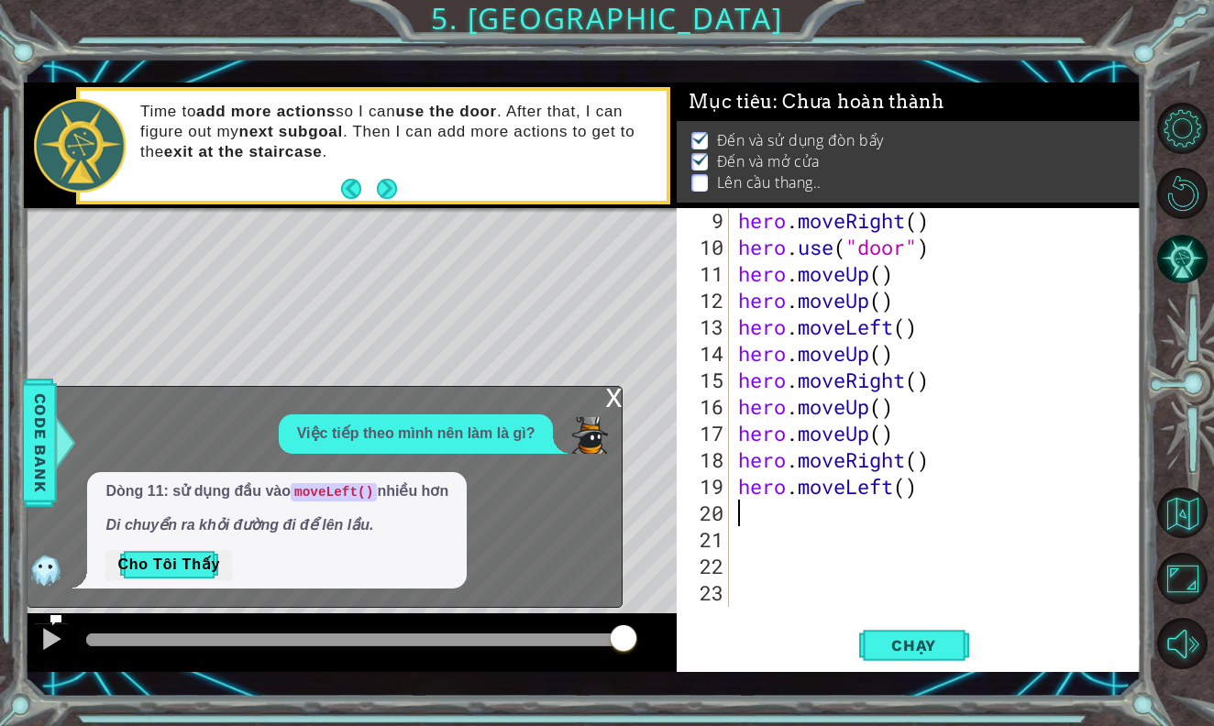
scroll to position [211, 0]
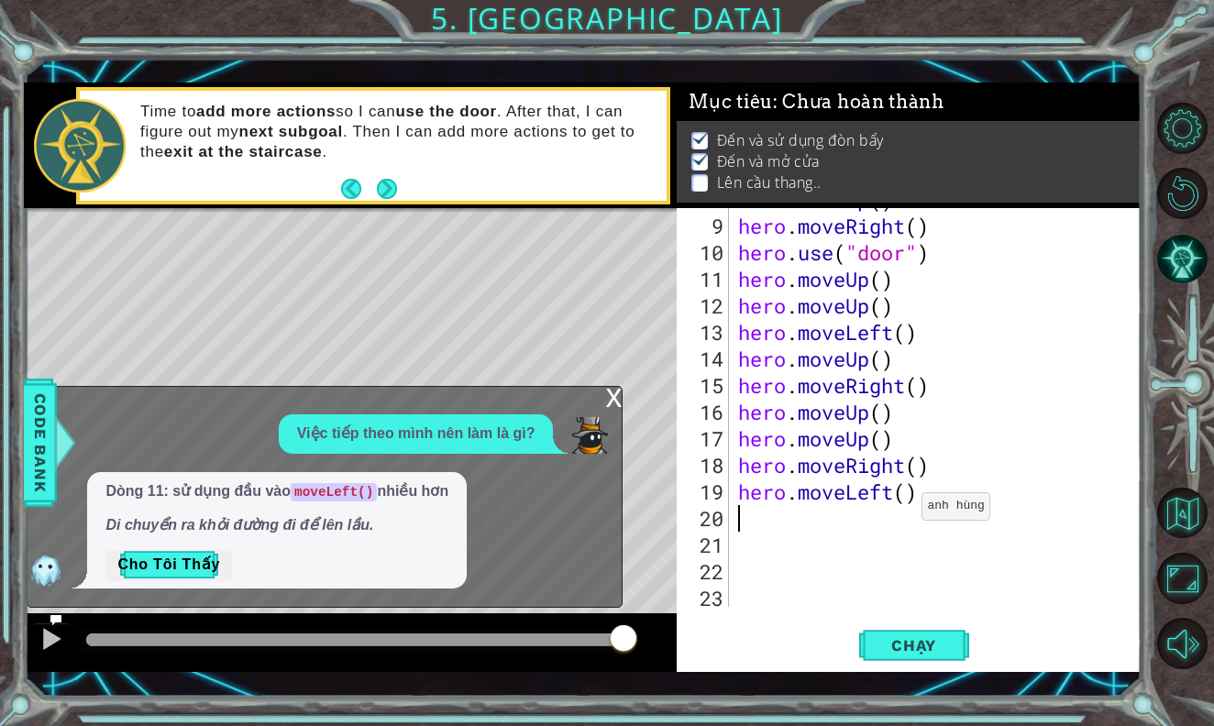
click at [906, 488] on div "hero . moveUp ( ) hero . moveRight ( ) hero . use ( "door" ) hero . moveUp ( ) …" at bounding box center [939, 412] width 411 height 452
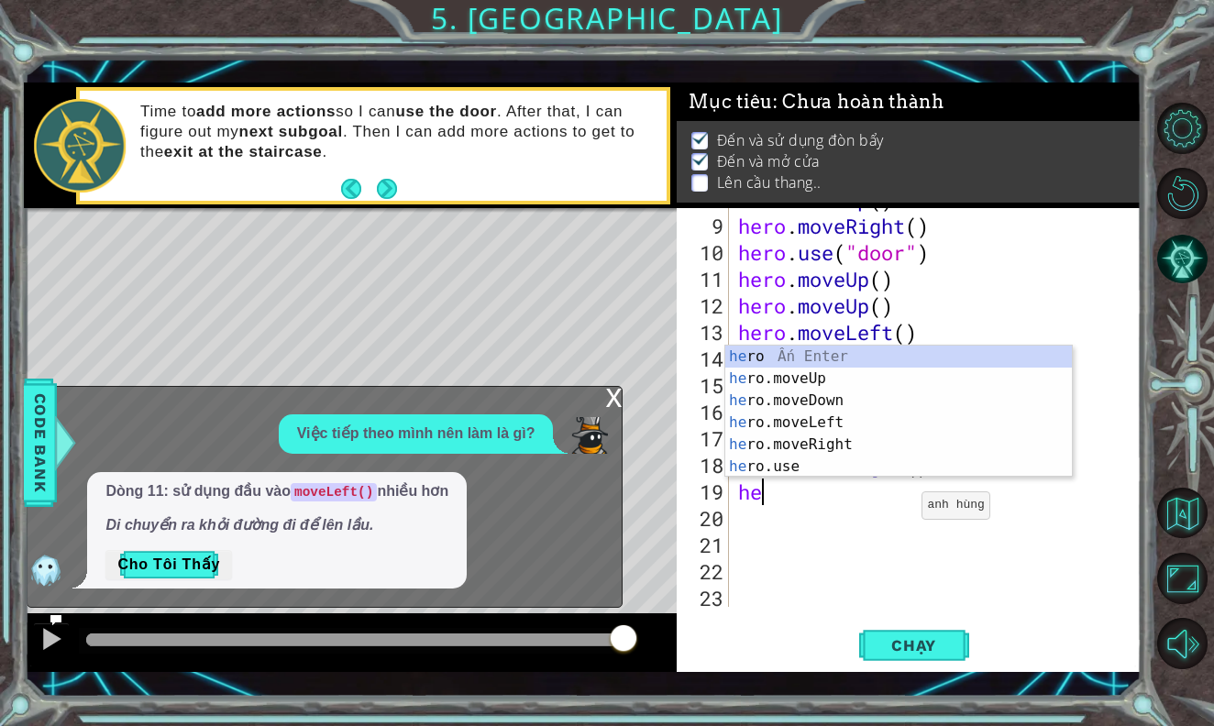
type textarea "h"
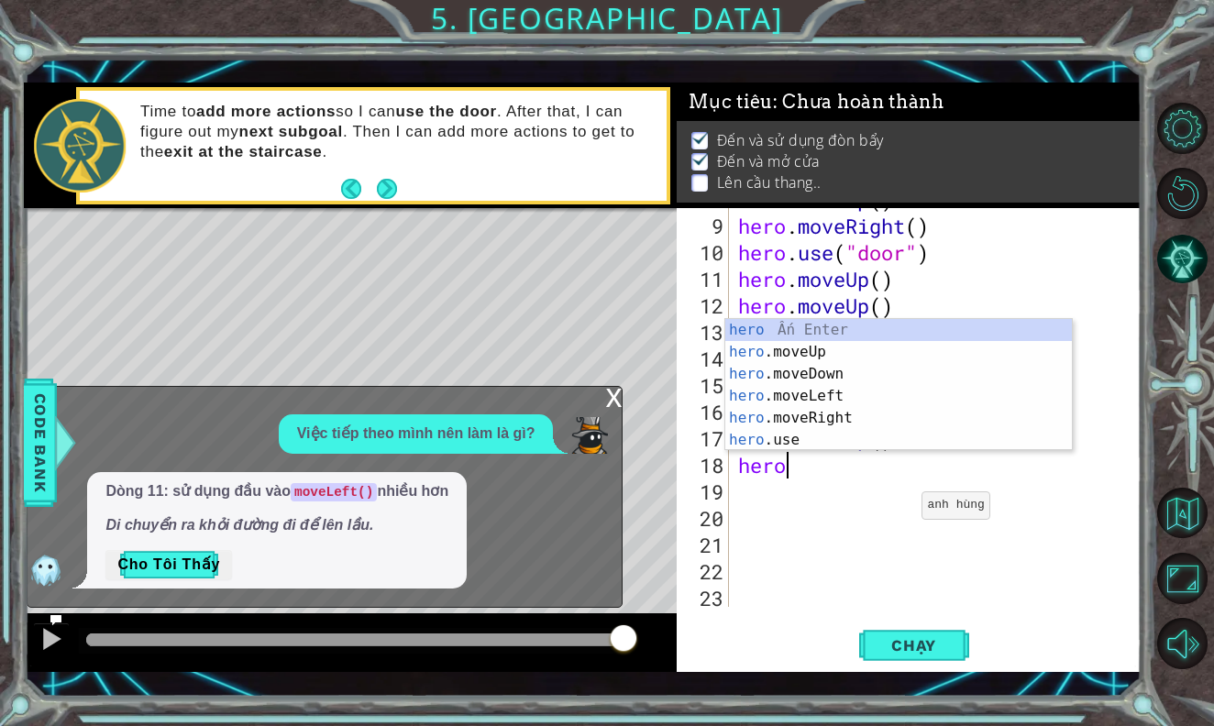
type textarea "h"
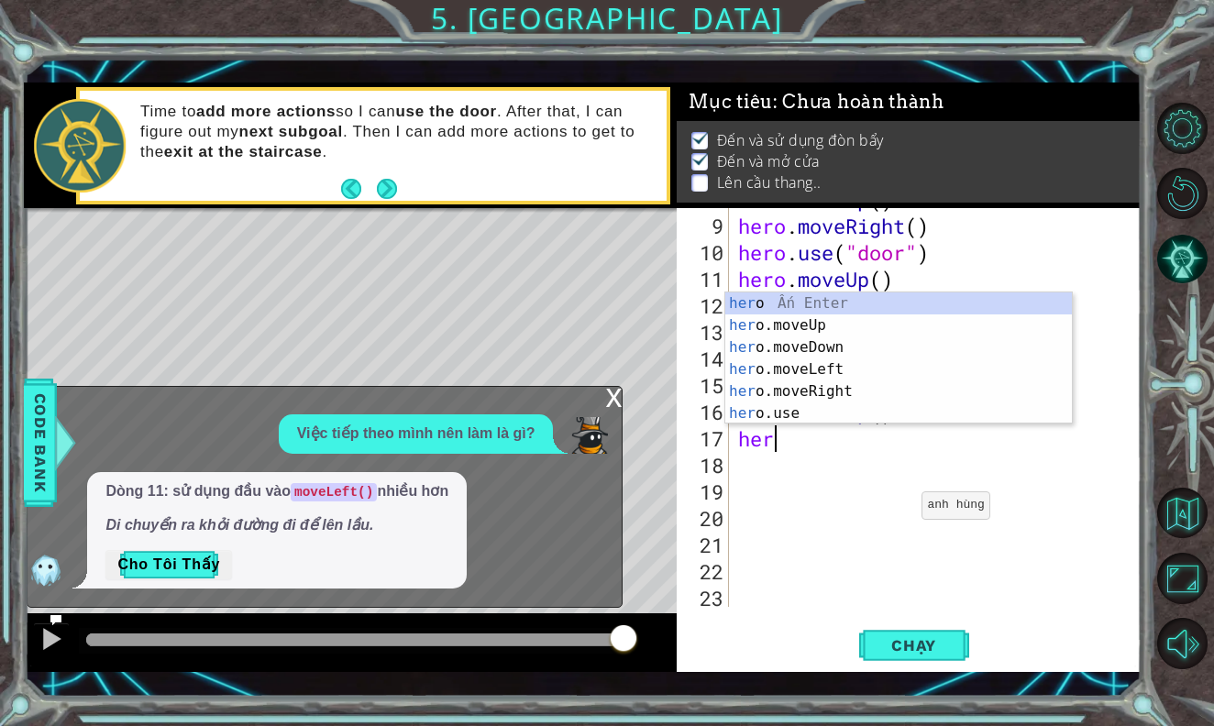
type textarea "h"
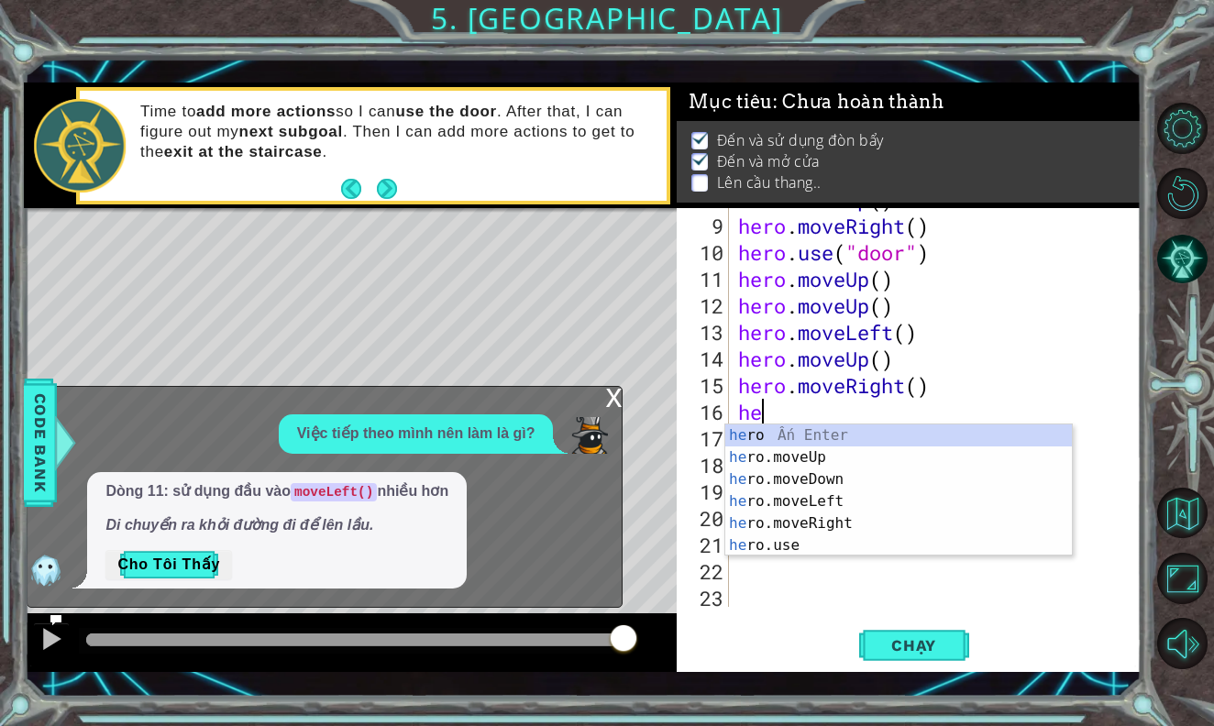
type textarea "h"
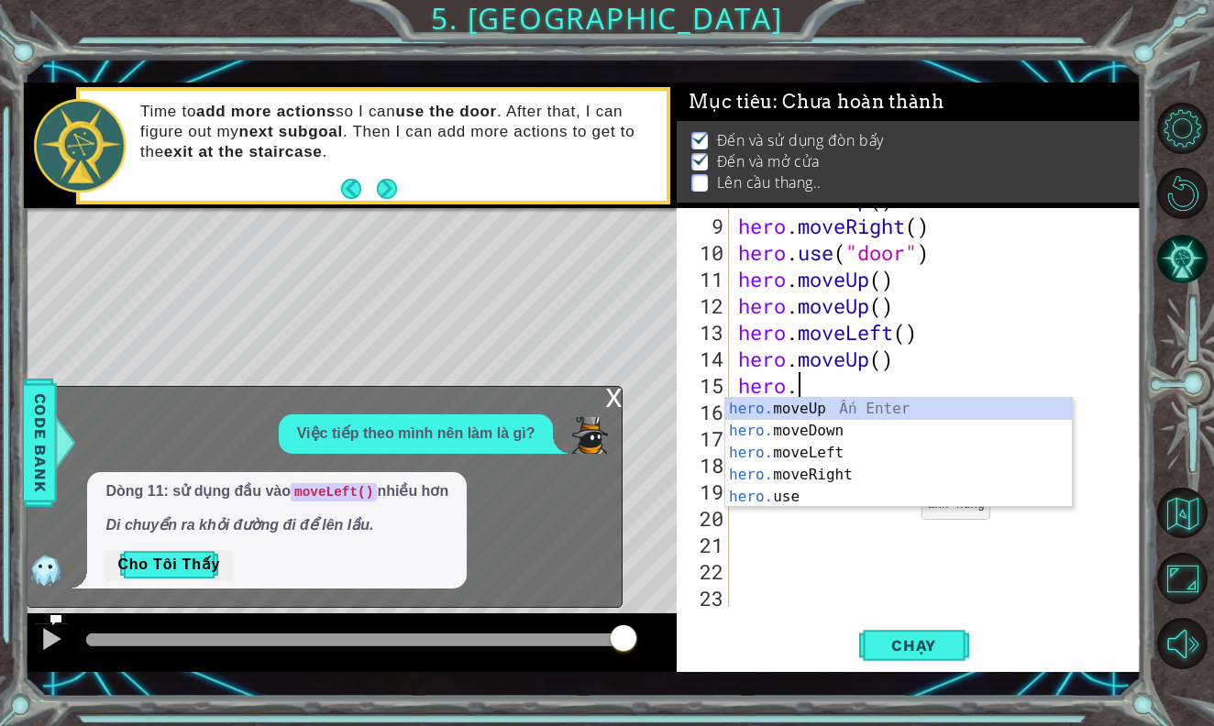
type textarea "h"
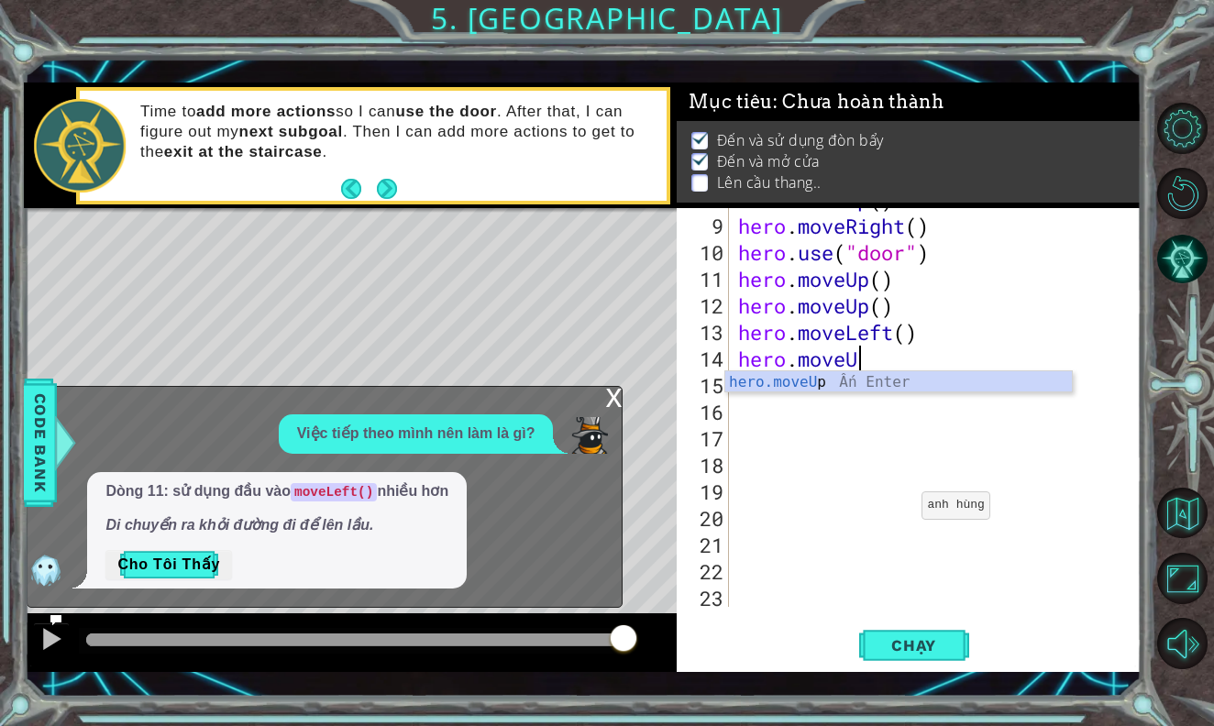
type textarea "hero.mov"
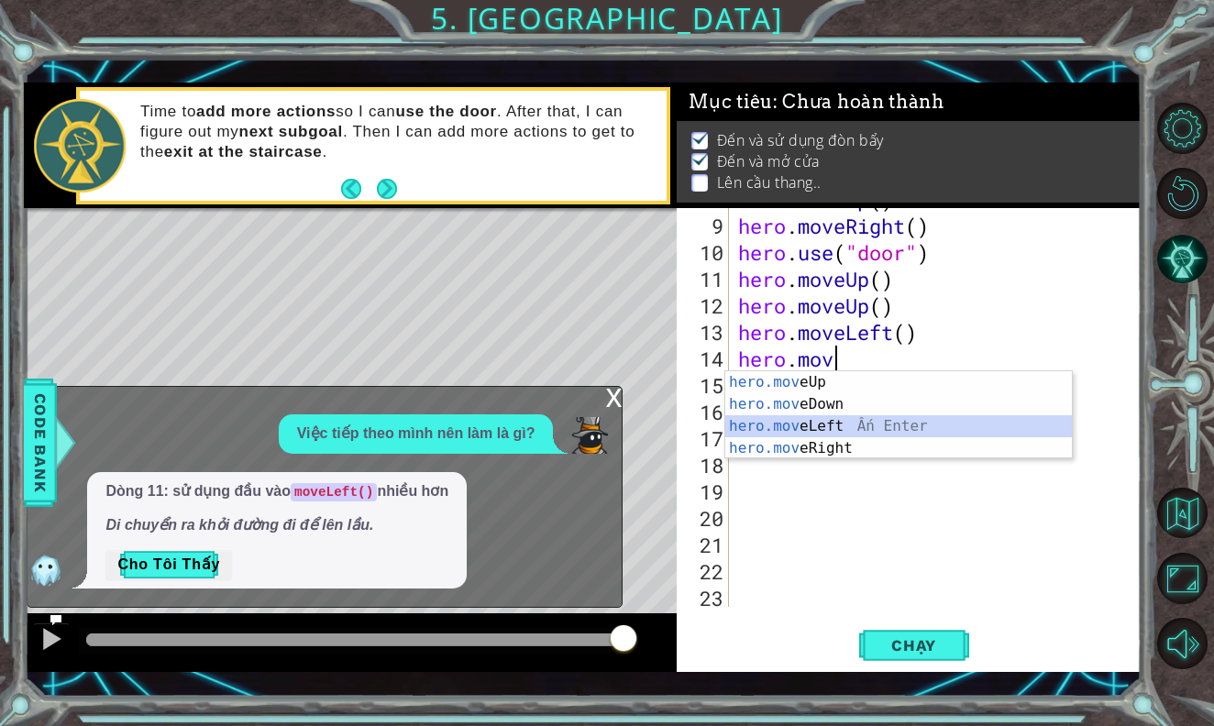
click at [899, 425] on div "hero.mov eUp Ấn Enter hero.mov eDown Ấn Enter hero.mov eLeft Ấn Enter hero.mov …" at bounding box center [898, 437] width 346 height 132
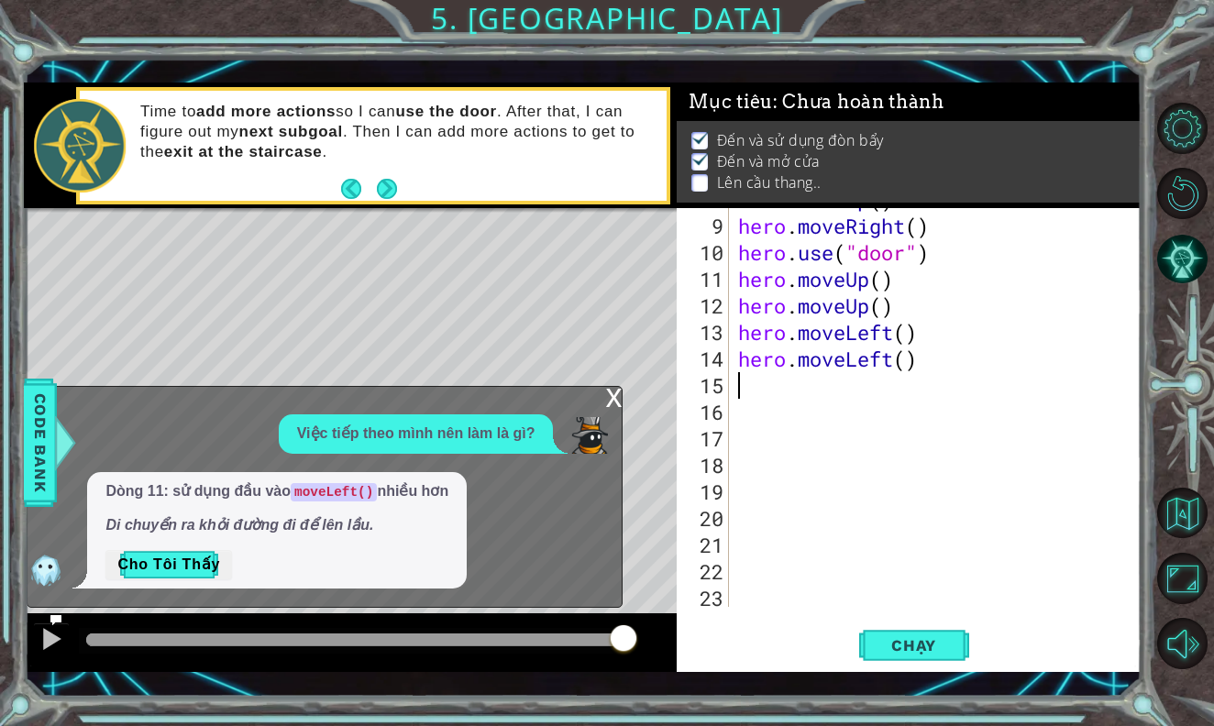
type textarea "l"
click at [918, 651] on span "Chạy" at bounding box center [914, 645] width 82 height 18
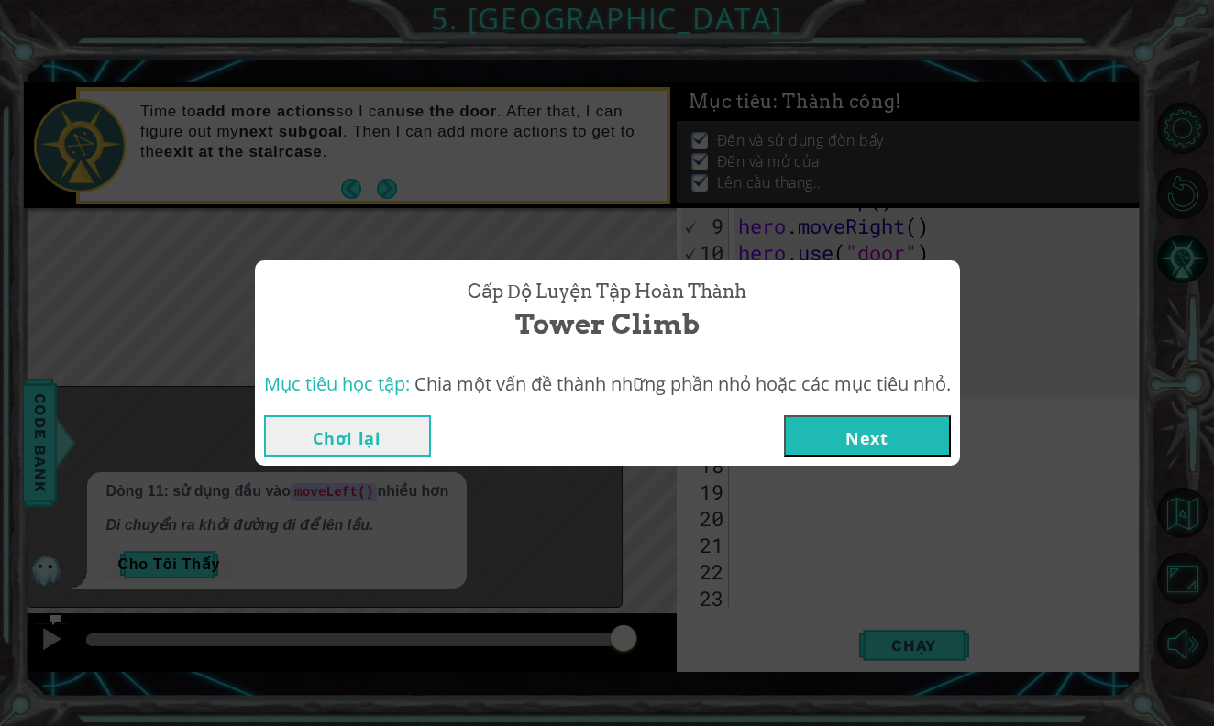
click at [897, 441] on button "Next" at bounding box center [867, 435] width 167 height 41
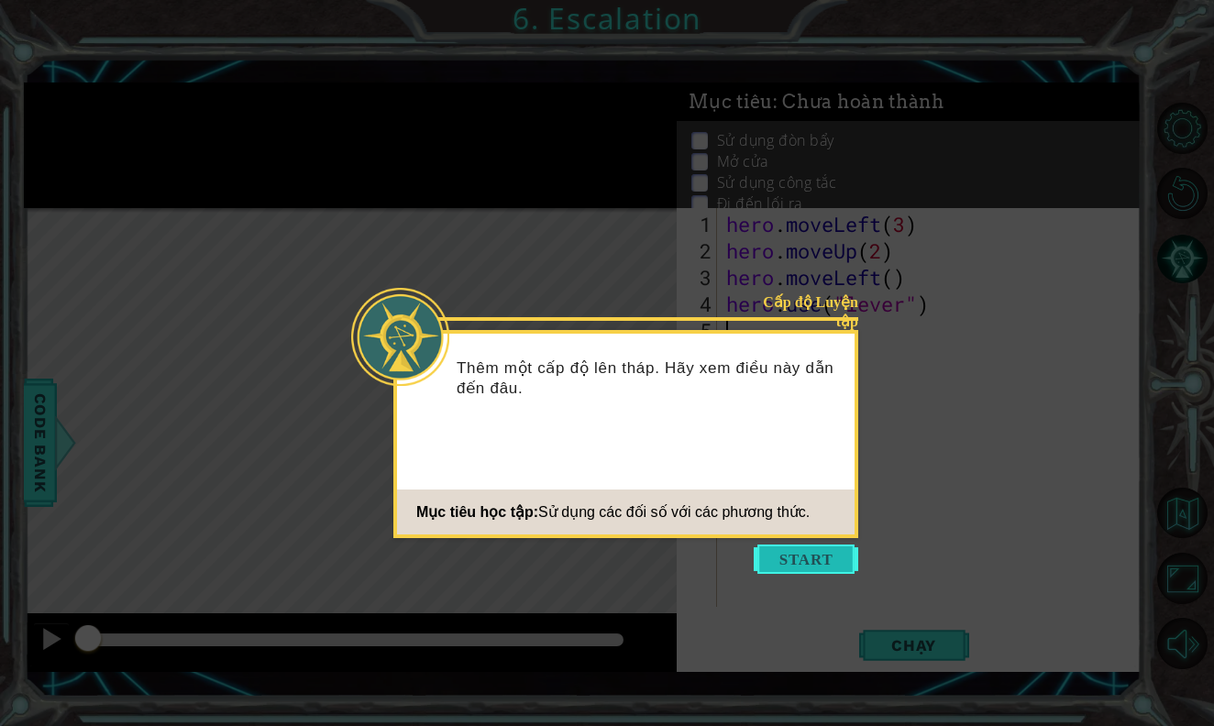
click at [815, 566] on button "Start" at bounding box center [805, 558] width 104 height 29
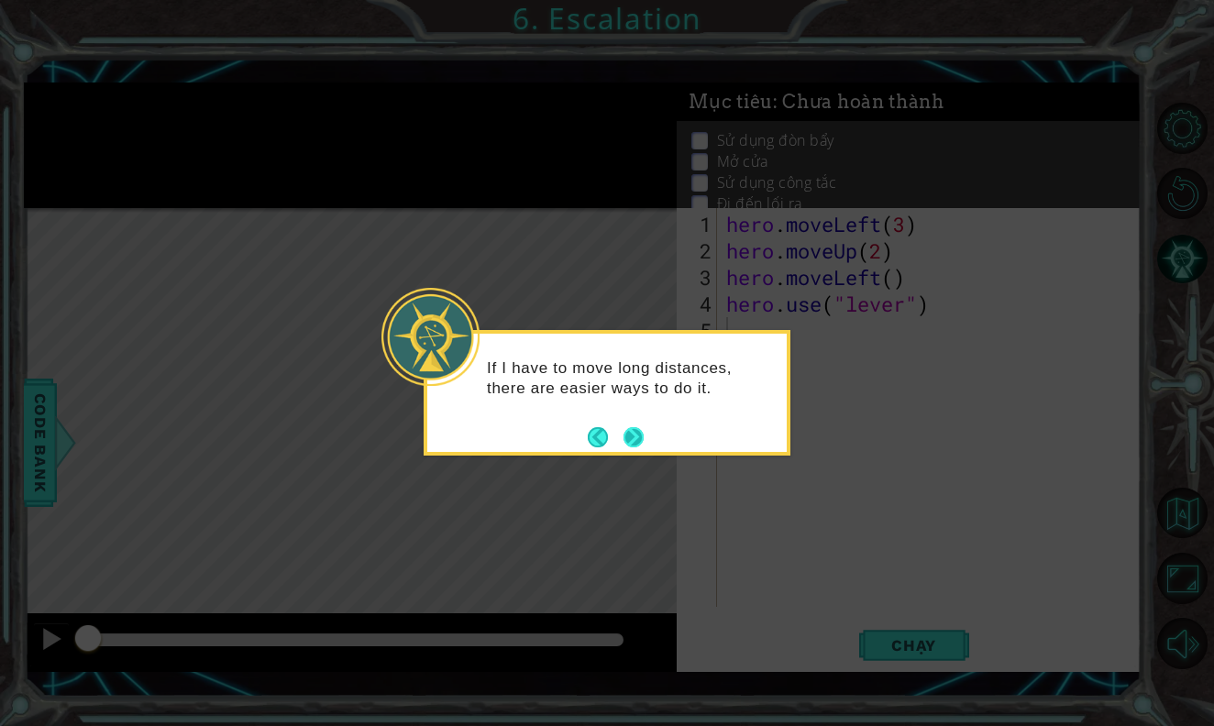
click at [635, 432] on button "Next" at bounding box center [633, 436] width 21 height 21
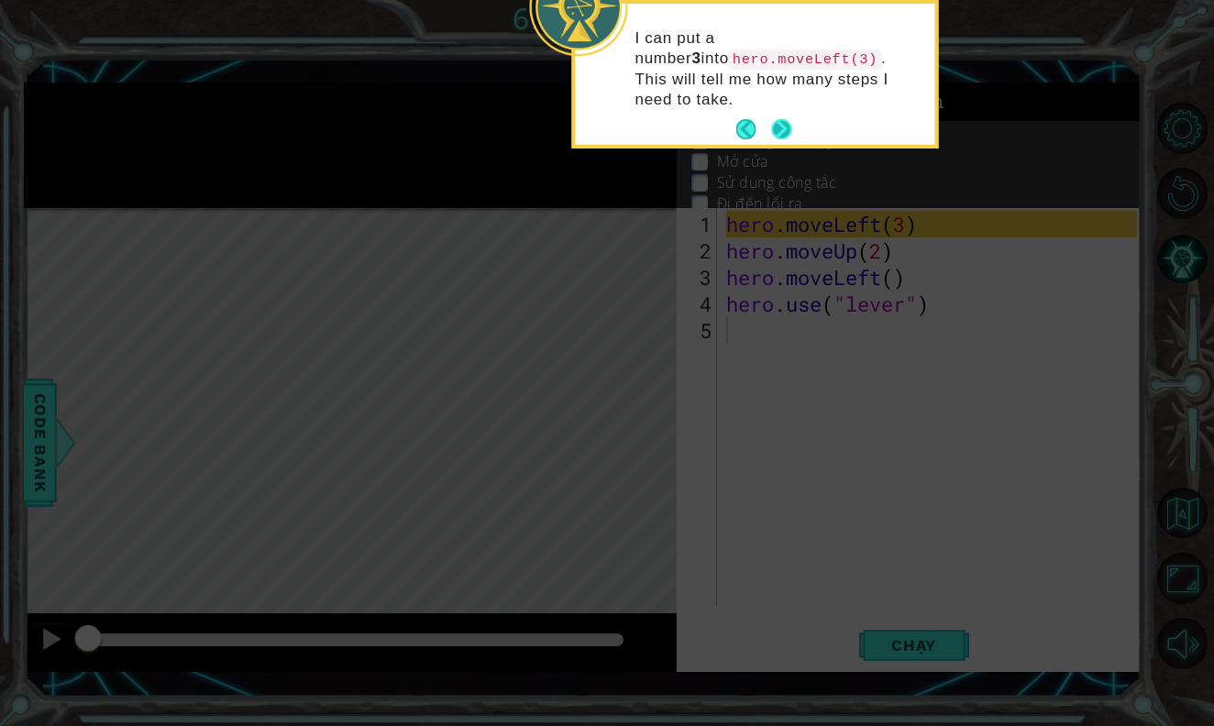
click at [777, 119] on button "Next" at bounding box center [781, 129] width 20 height 20
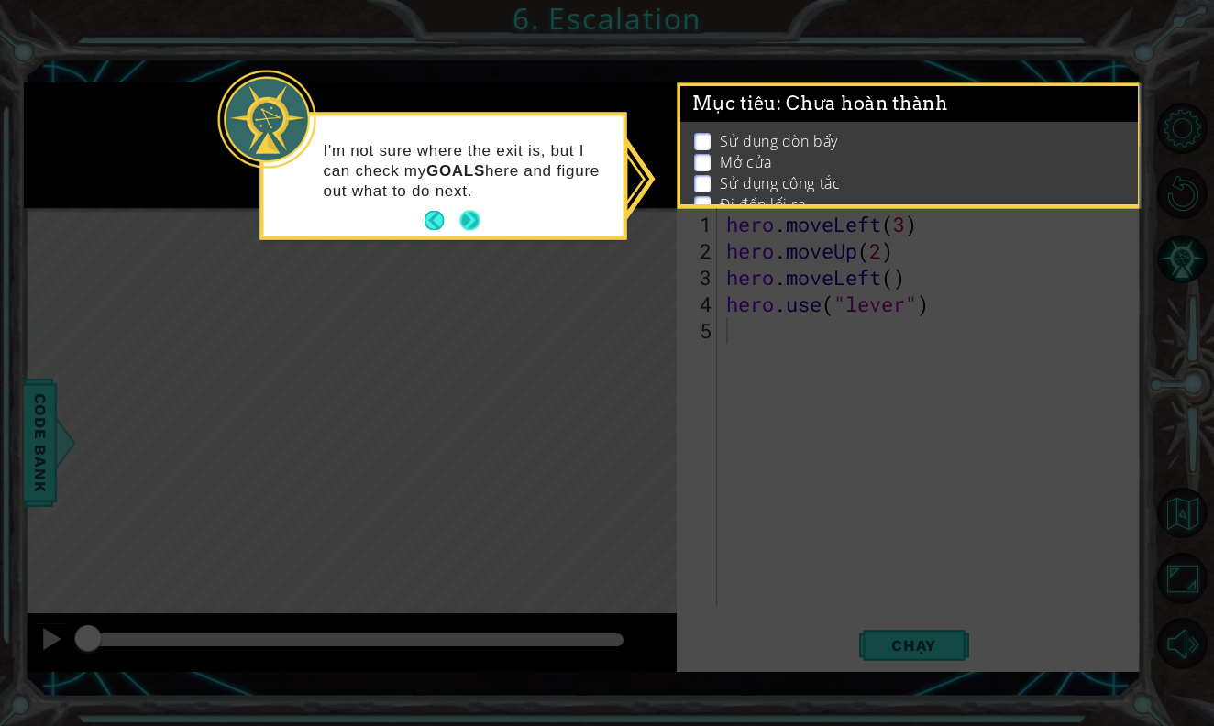
click at [469, 212] on button "Next" at bounding box center [469, 221] width 20 height 20
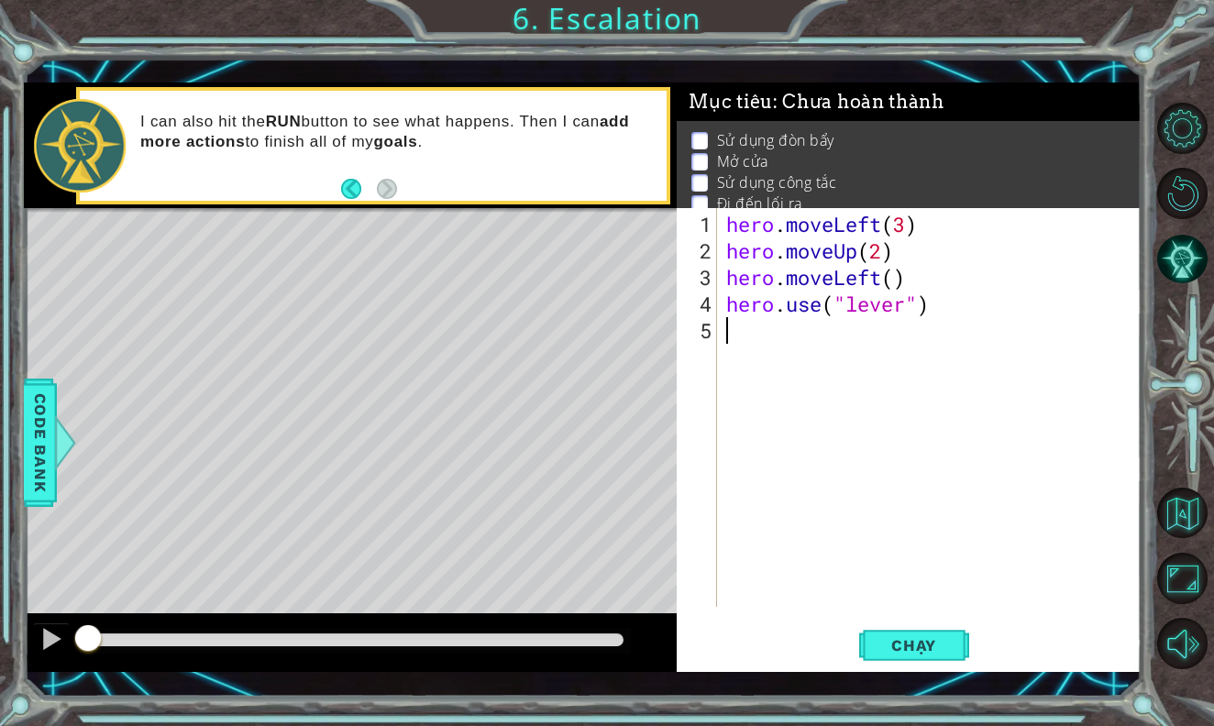
click at [511, 125] on p "I can also hit the RUN button to see what happens. Then I can add more actions …" at bounding box center [396, 132] width 513 height 40
drag, startPoint x: 511, startPoint y: 125, endPoint x: 553, endPoint y: 122, distance: 42.3
click at [552, 123] on p "I can also hit the RUN button to see what happens. Then I can add more actions …" at bounding box center [396, 132] width 513 height 40
drag, startPoint x: 553, startPoint y: 122, endPoint x: 588, endPoint y: 121, distance: 35.8
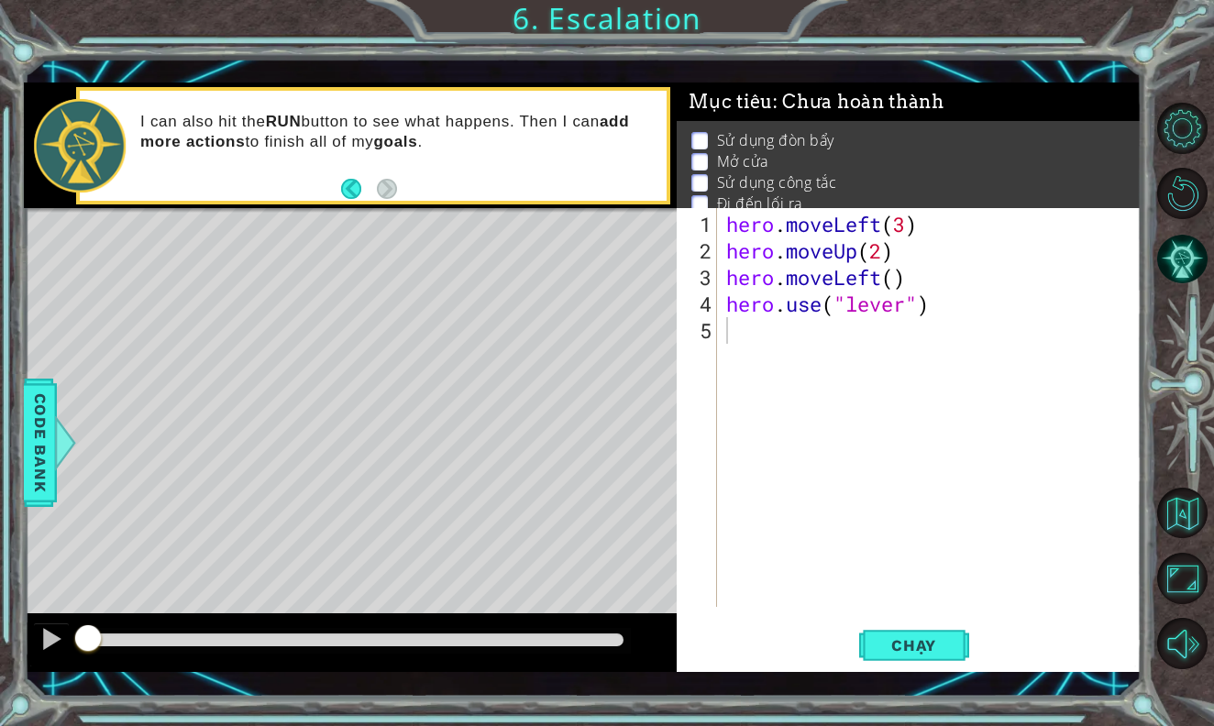
click at [588, 121] on p "I can also hit the RUN button to see what happens. Then I can add more actions …" at bounding box center [396, 132] width 513 height 40
click at [923, 650] on span "Chạy" at bounding box center [914, 645] width 82 height 18
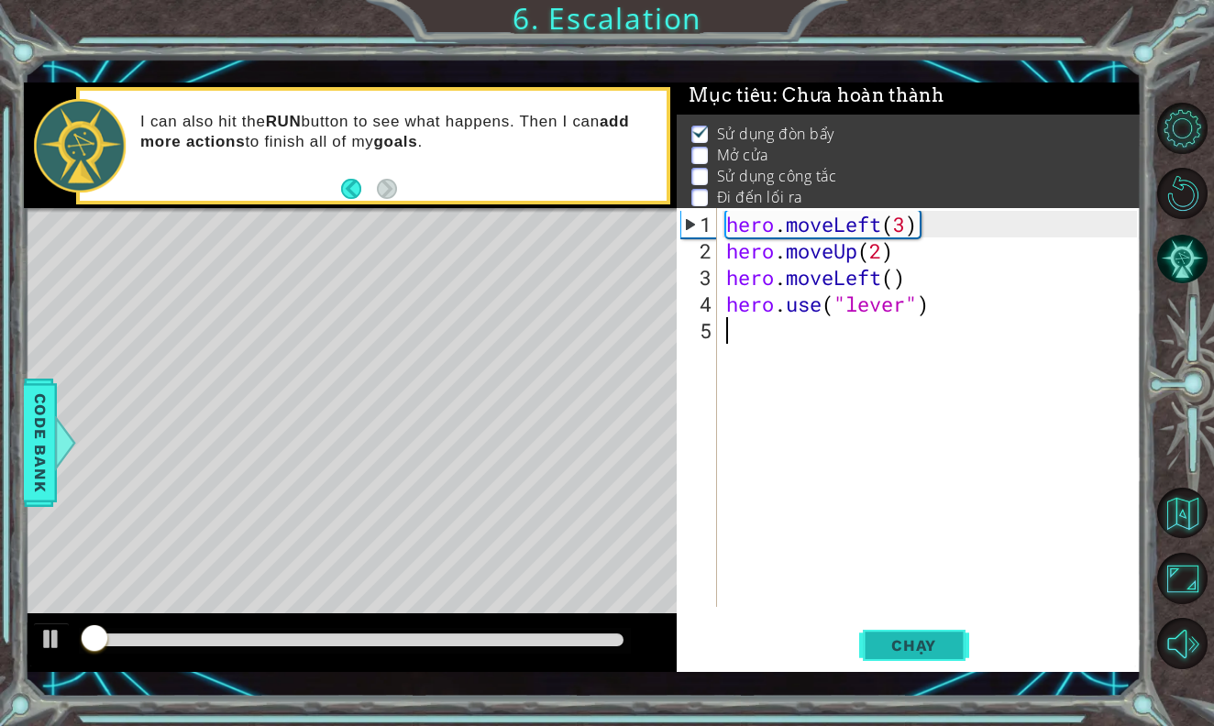
scroll to position [7, 0]
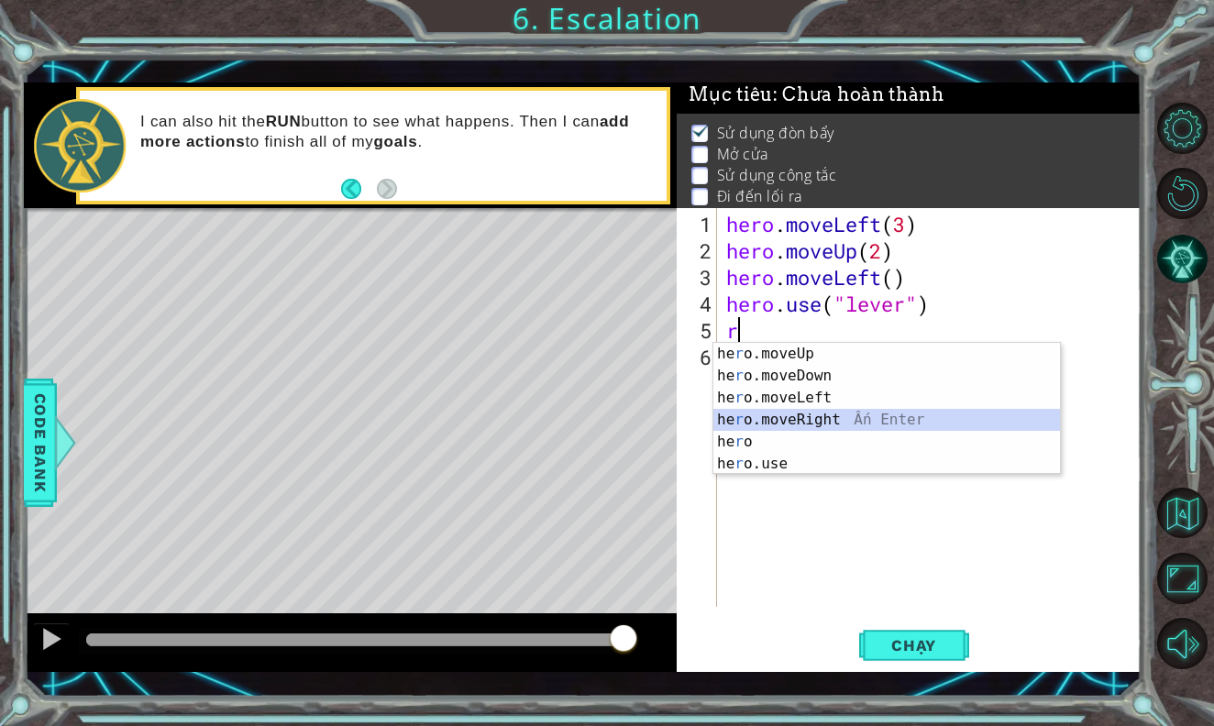
click at [811, 421] on div "he r o.moveUp Ấn Enter he r o.moveDown Ấn Enter he r o.moveLeft Ấn Enter he r o…" at bounding box center [886, 431] width 346 height 176
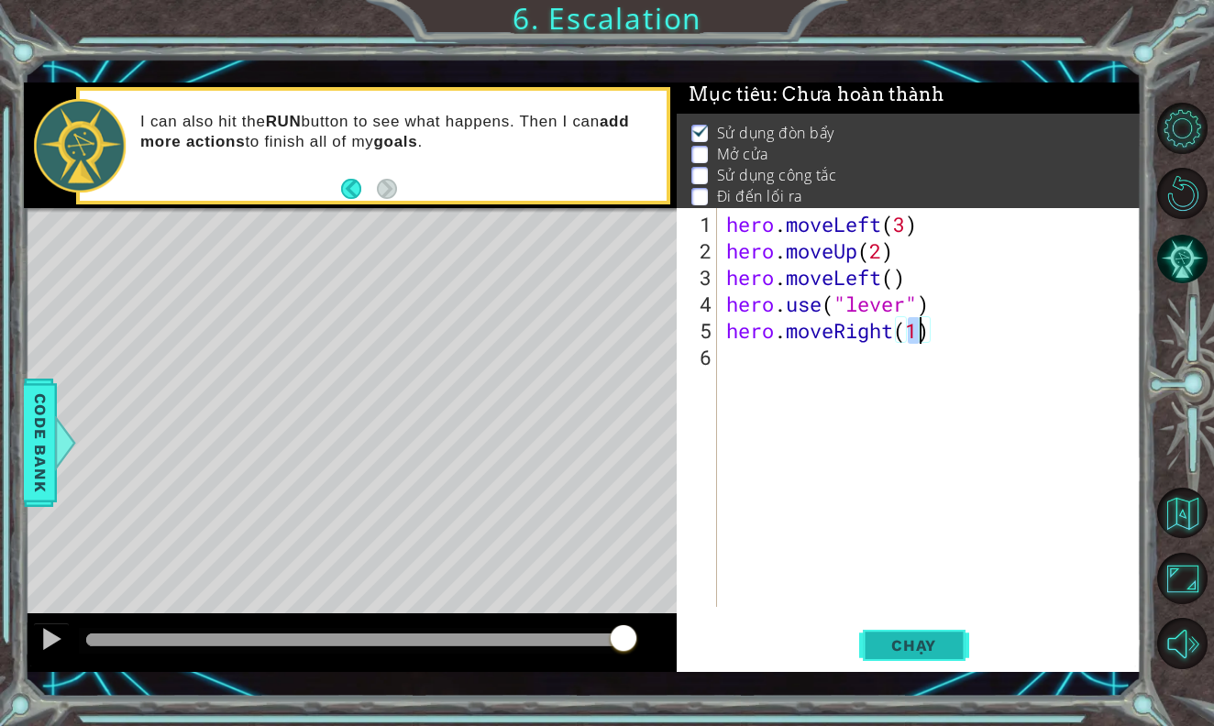
click at [886, 637] on span "Chạy" at bounding box center [914, 645] width 82 height 18
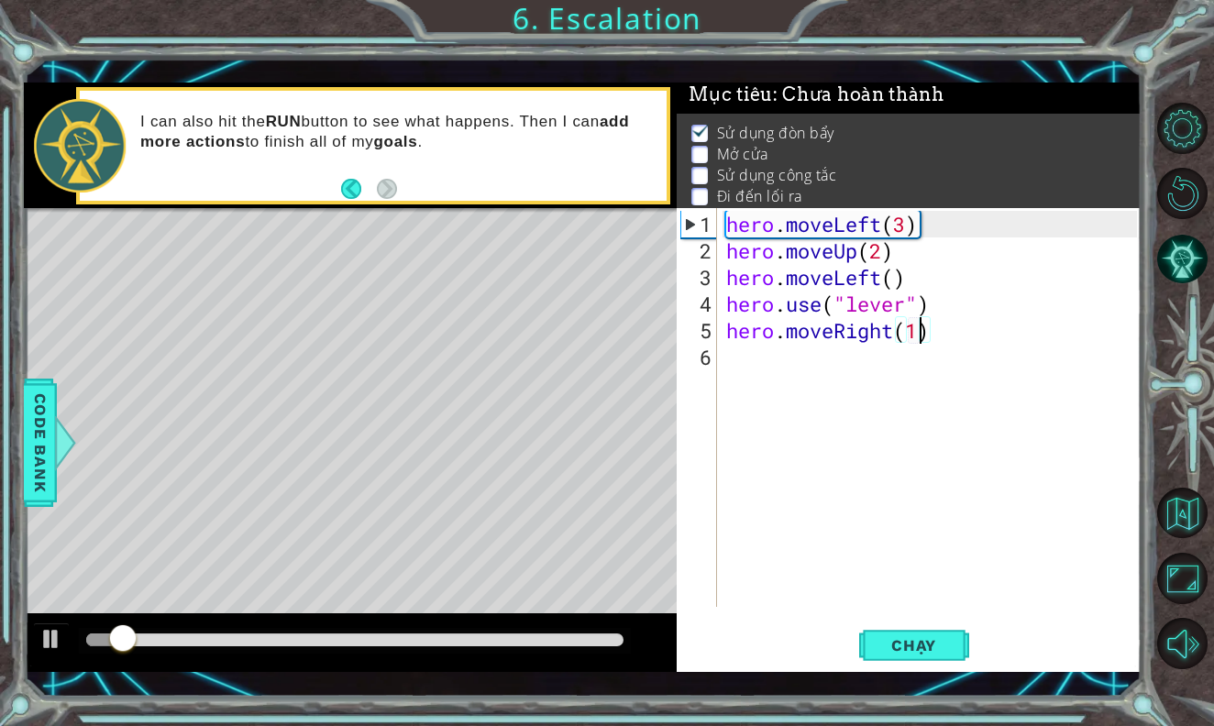
click at [154, 646] on div at bounding box center [354, 639] width 537 height 13
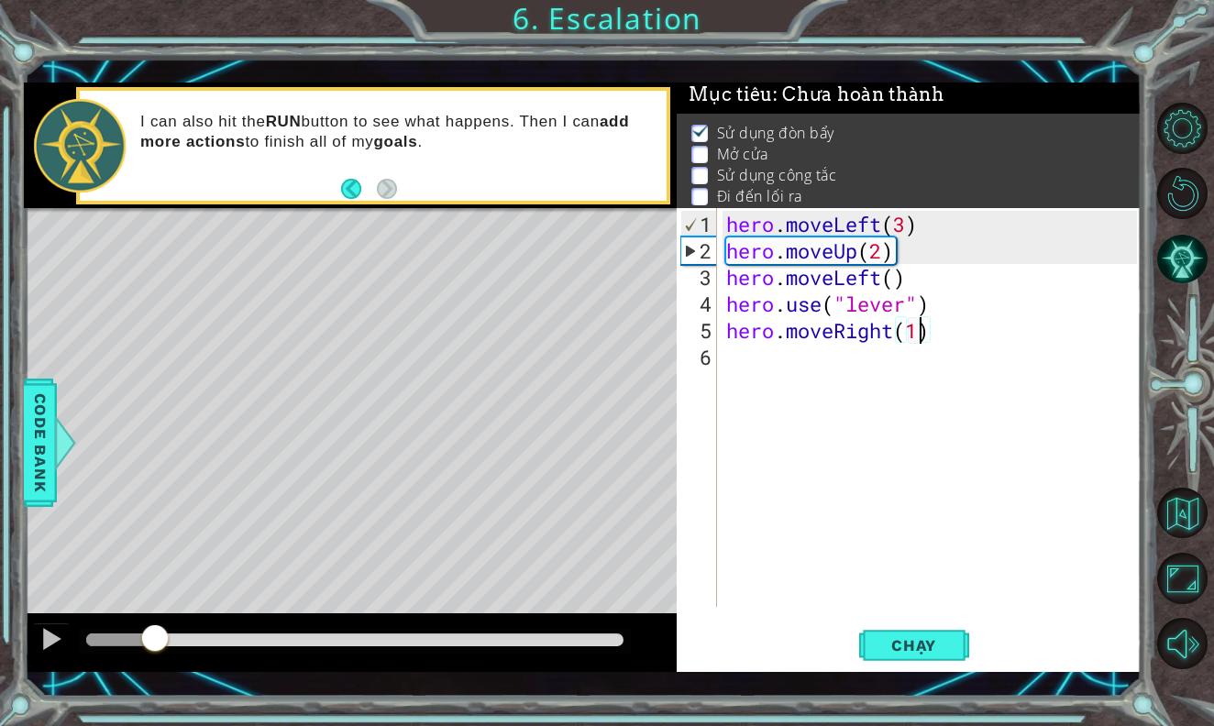
click at [182, 637] on div at bounding box center [354, 639] width 537 height 13
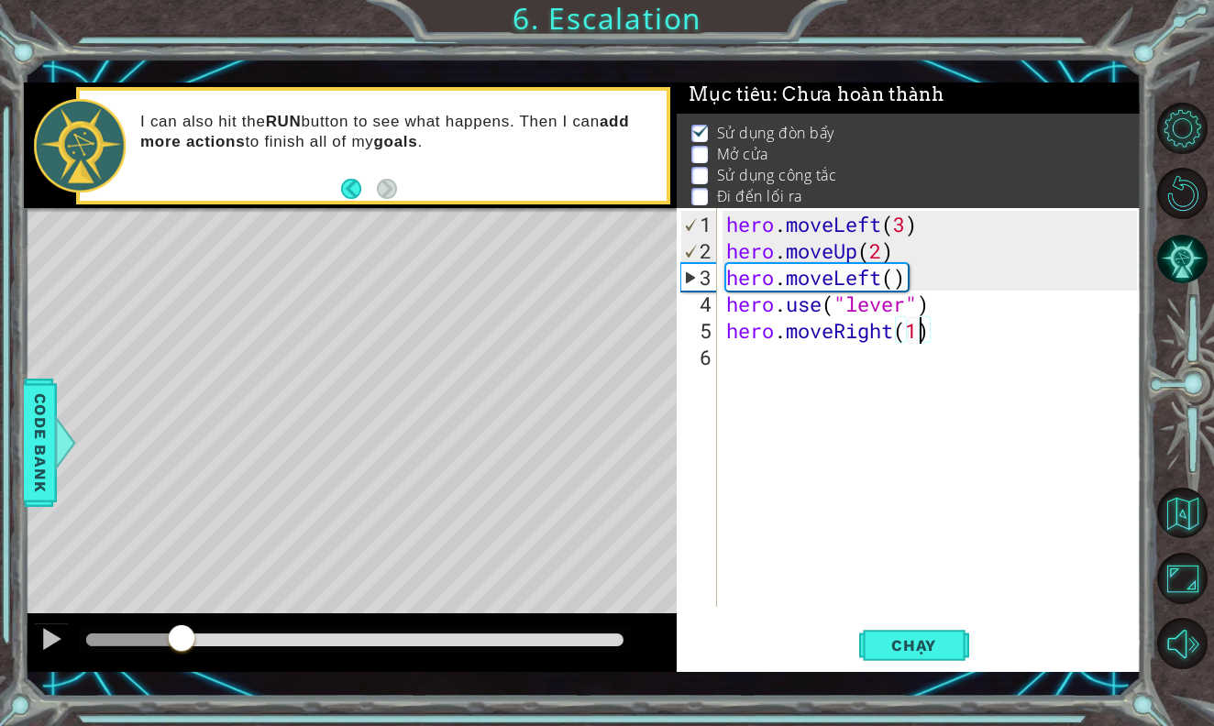
click at [209, 642] on div at bounding box center [354, 639] width 537 height 13
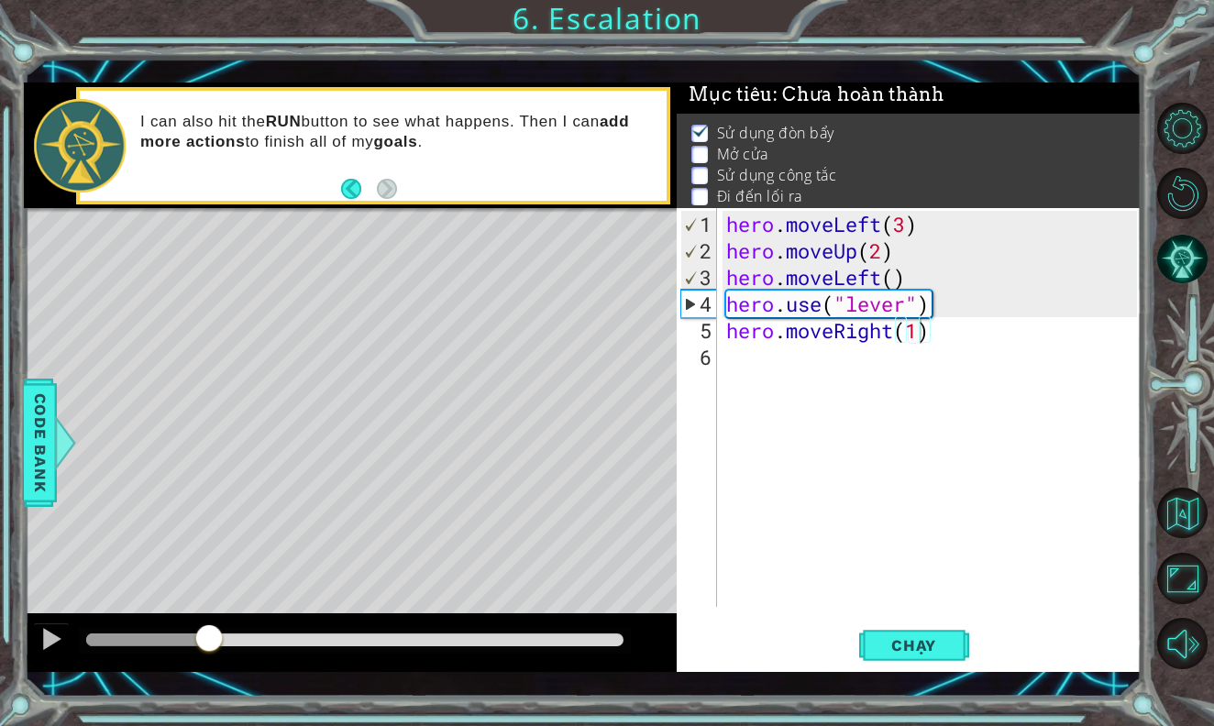
click at [240, 630] on div at bounding box center [355, 641] width 552 height 26
click at [231, 644] on div at bounding box center [354, 639] width 537 height 13
click at [206, 634] on div at bounding box center [146, 639] width 120 height 13
click at [29, 635] on div at bounding box center [350, 642] width 653 height 59
click at [40, 636] on div at bounding box center [51, 639] width 24 height 24
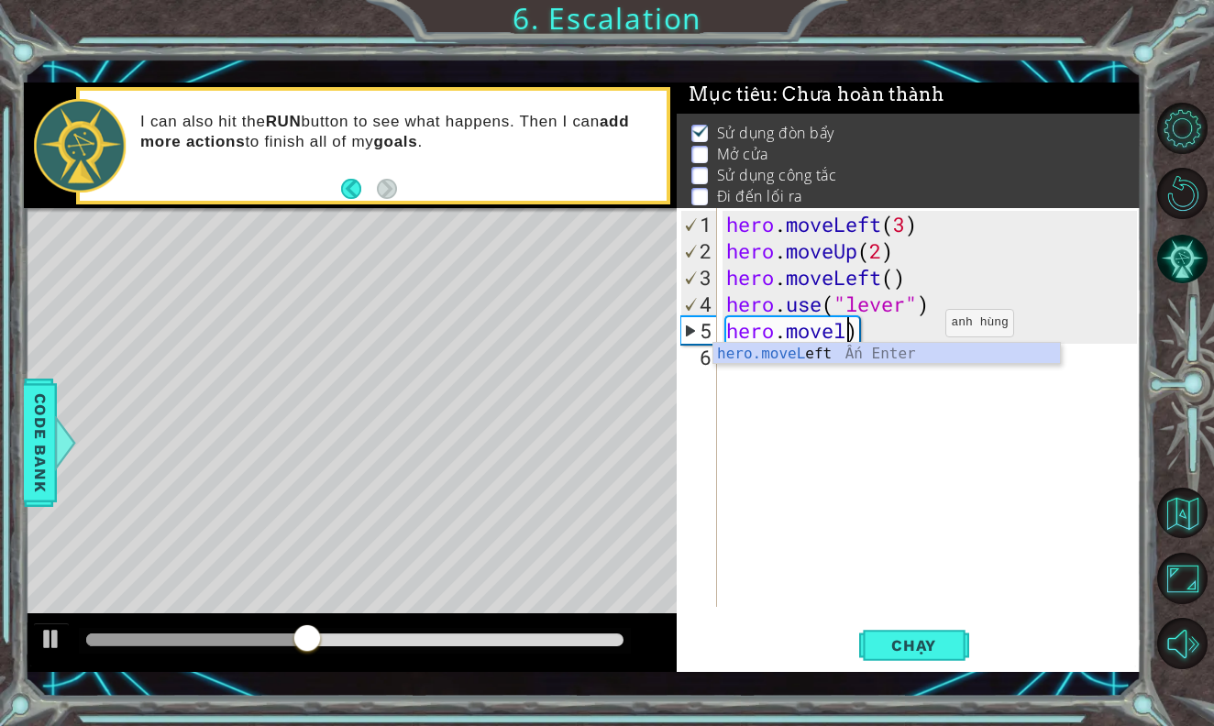
scroll to position [0, 5]
click at [899, 352] on div "hero.moveL eft Ấn Enter" at bounding box center [886, 376] width 346 height 66
type textarea "hero.moveLeft(1)"
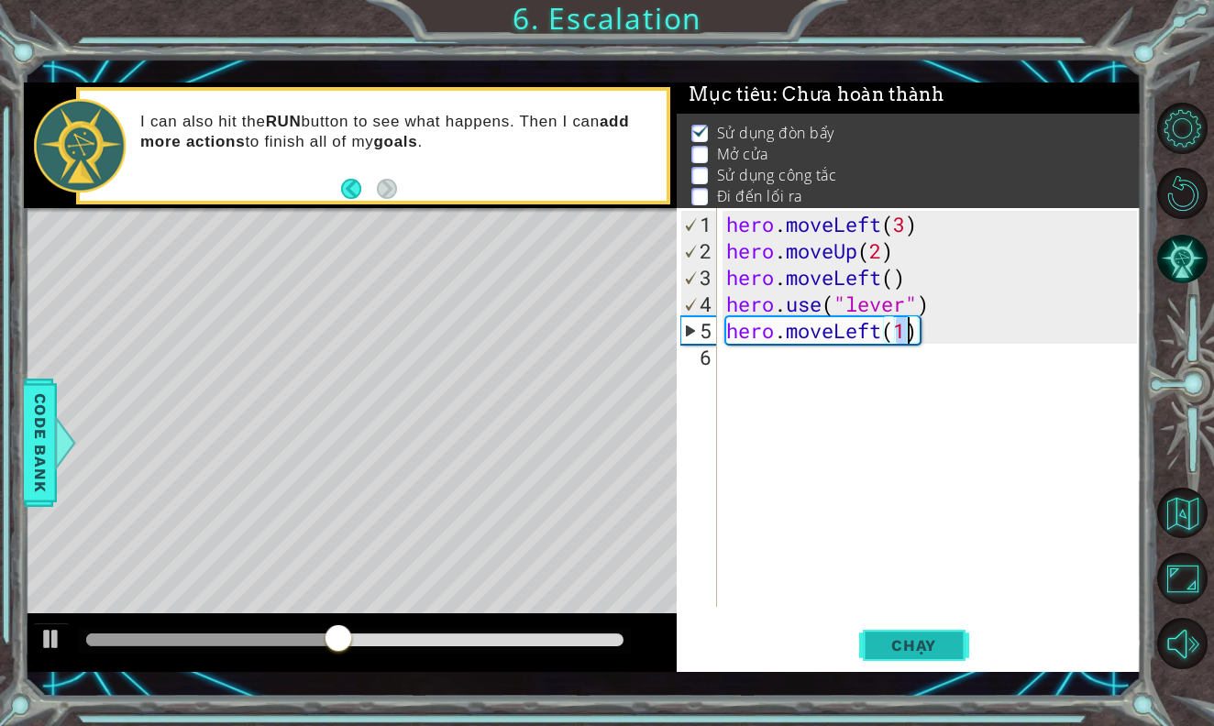
click at [897, 653] on span "Chạy" at bounding box center [914, 645] width 82 height 18
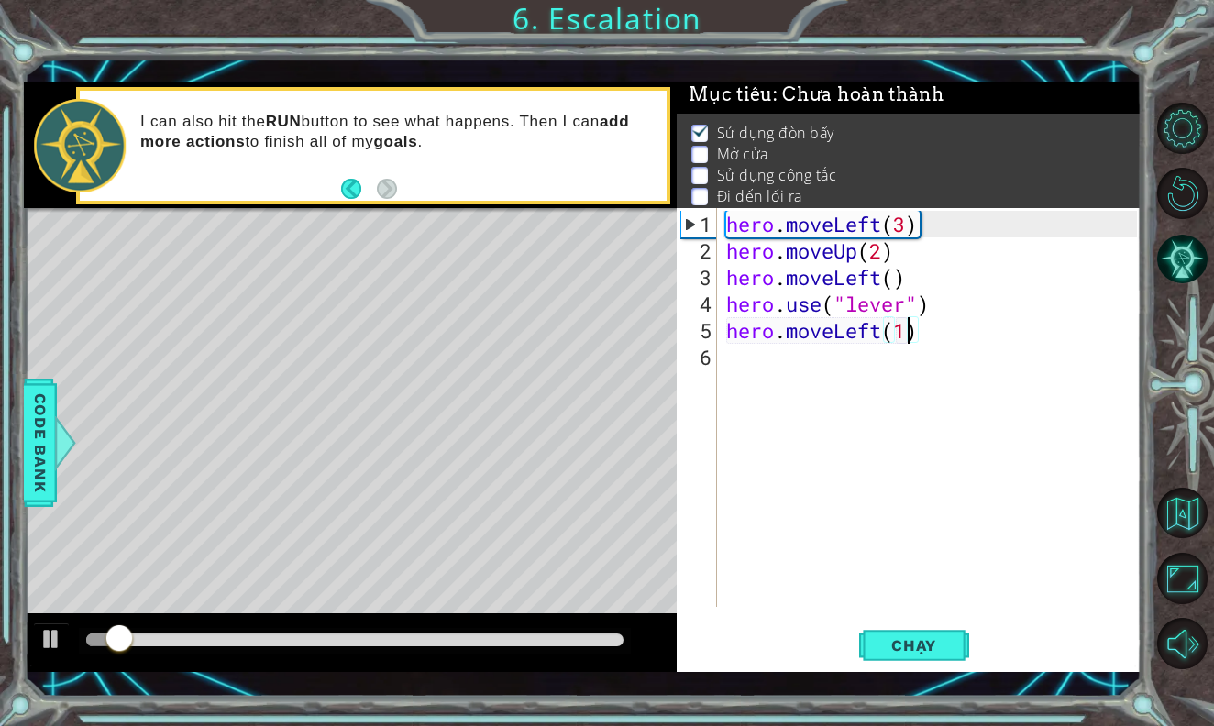
click at [161, 636] on div at bounding box center [354, 639] width 537 height 13
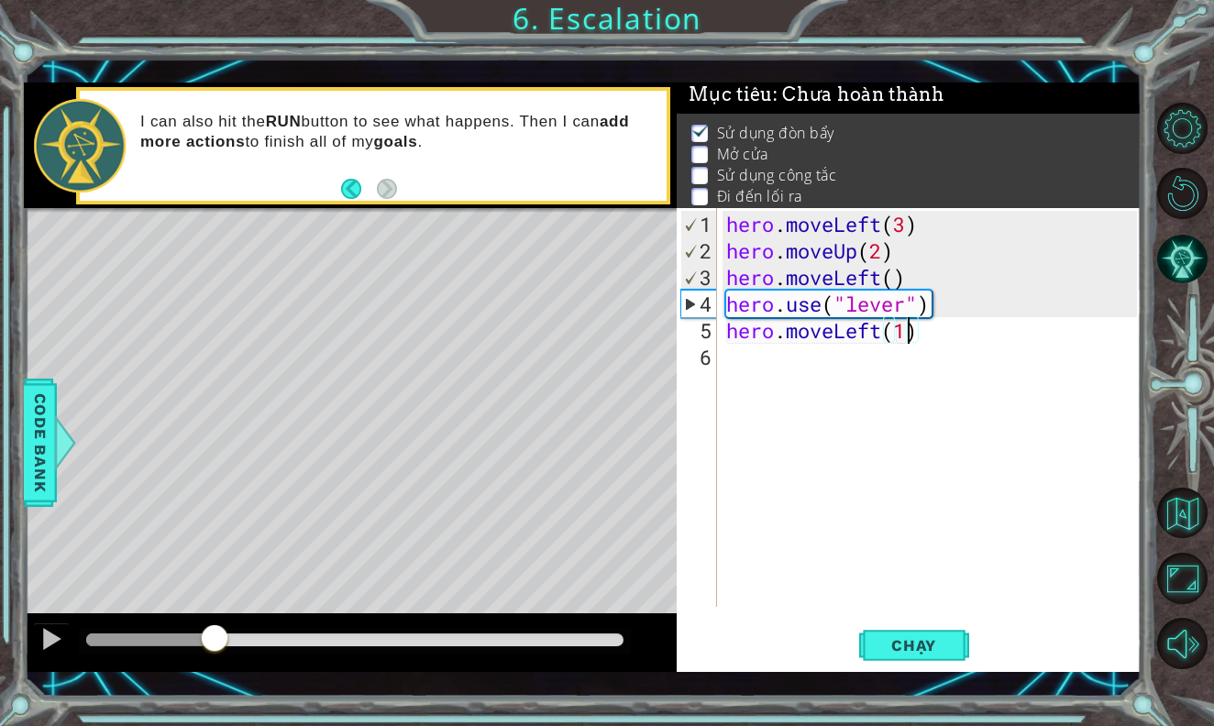
click at [214, 640] on div at bounding box center [354, 639] width 537 height 13
click at [242, 639] on div at bounding box center [354, 639] width 537 height 13
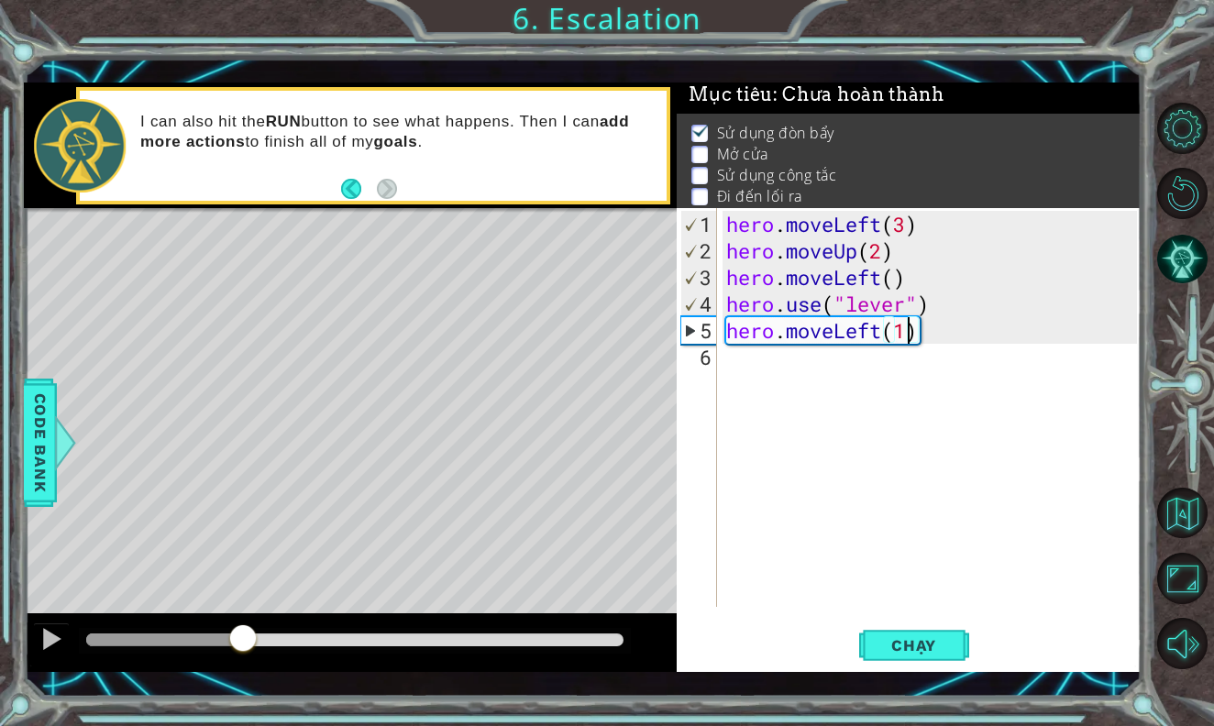
click at [755, 361] on div "hero . moveLeft ( 3 ) hero . moveUp ( 2 ) hero . moveLeft ( ) hero . use ( "lev…" at bounding box center [933, 437] width 423 height 452
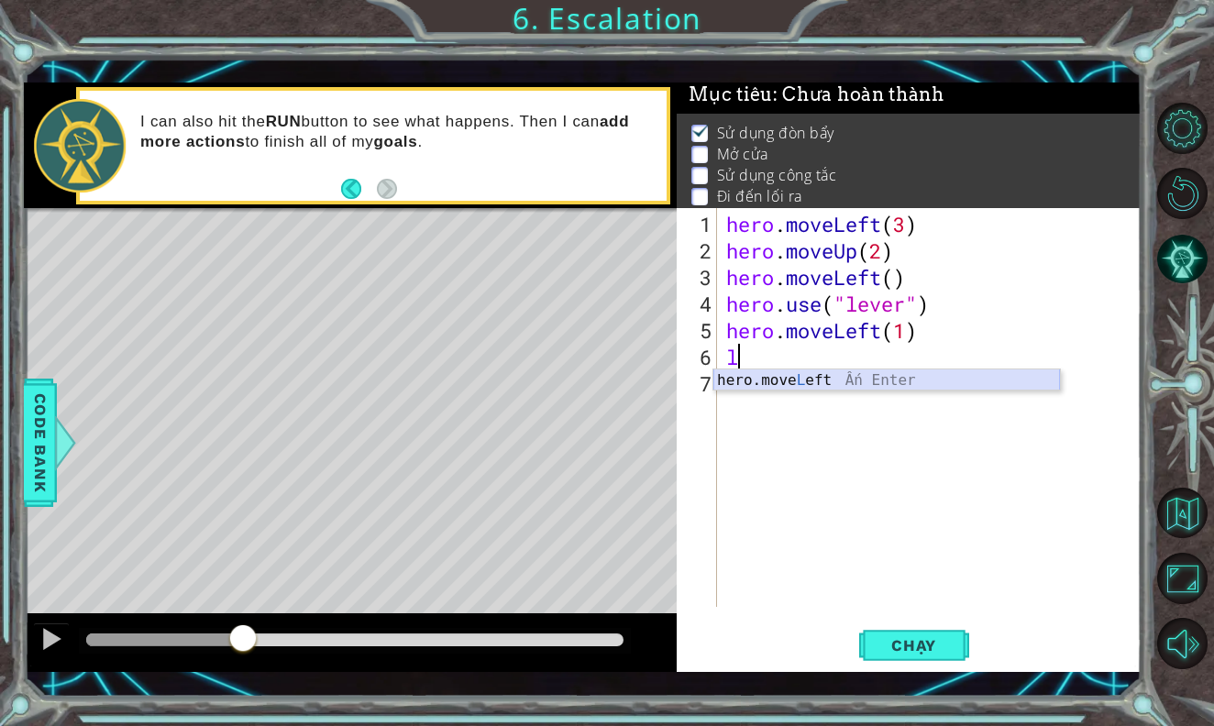
click at [795, 372] on div "hero.move L eft Ấn Enter" at bounding box center [886, 402] width 346 height 66
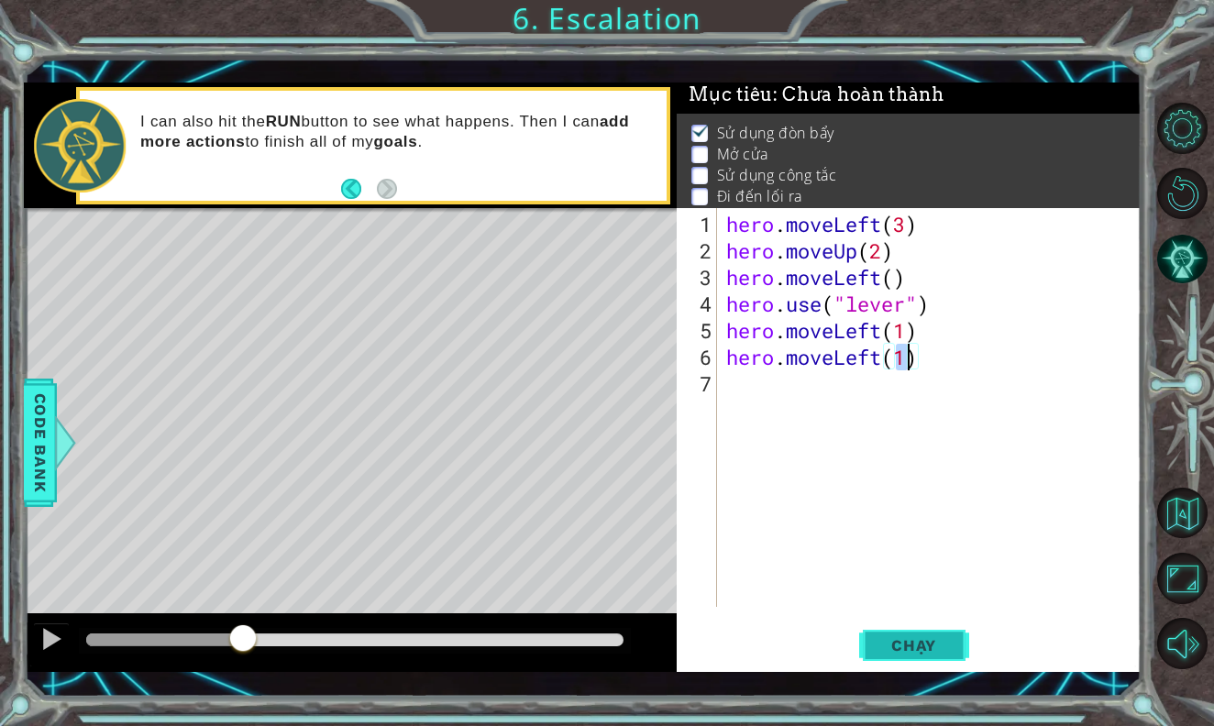
click at [917, 654] on span "Chạy" at bounding box center [914, 645] width 82 height 18
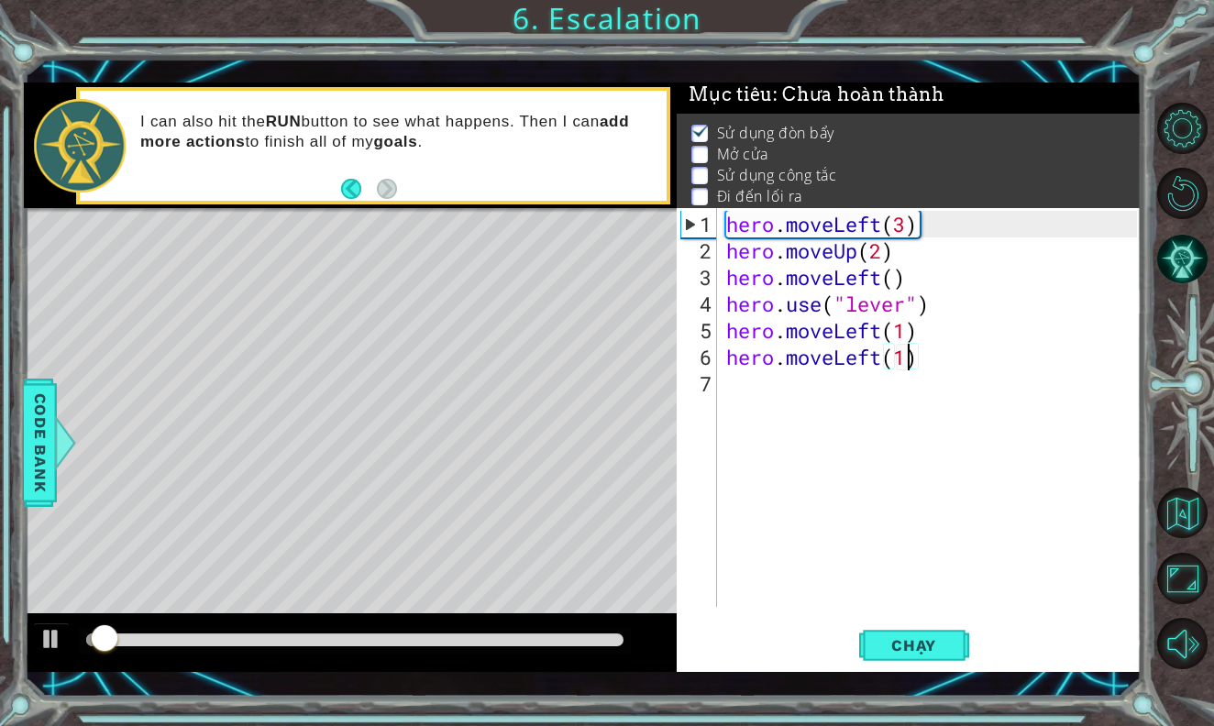
click at [179, 644] on div at bounding box center [354, 639] width 537 height 13
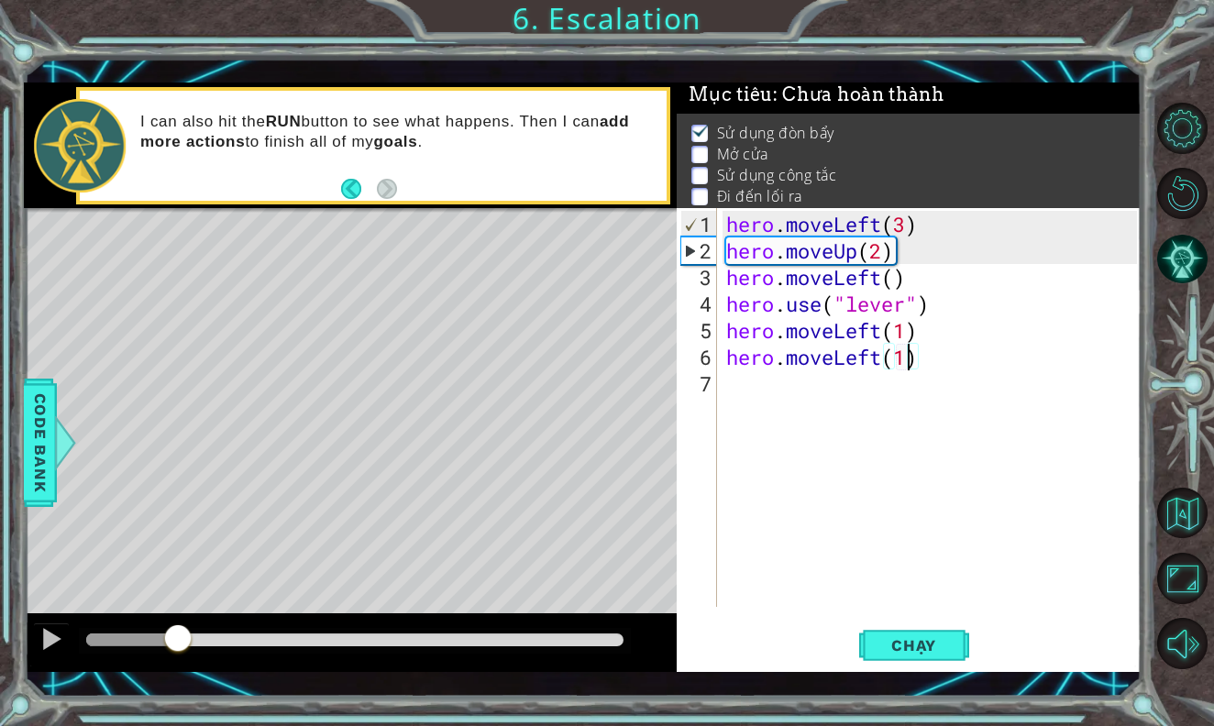
click at [236, 624] on div at bounding box center [350, 642] width 653 height 59
click at [236, 631] on div at bounding box center [355, 641] width 552 height 26
click at [274, 628] on div at bounding box center [355, 641] width 552 height 26
click at [280, 646] on div at bounding box center [354, 639] width 537 height 13
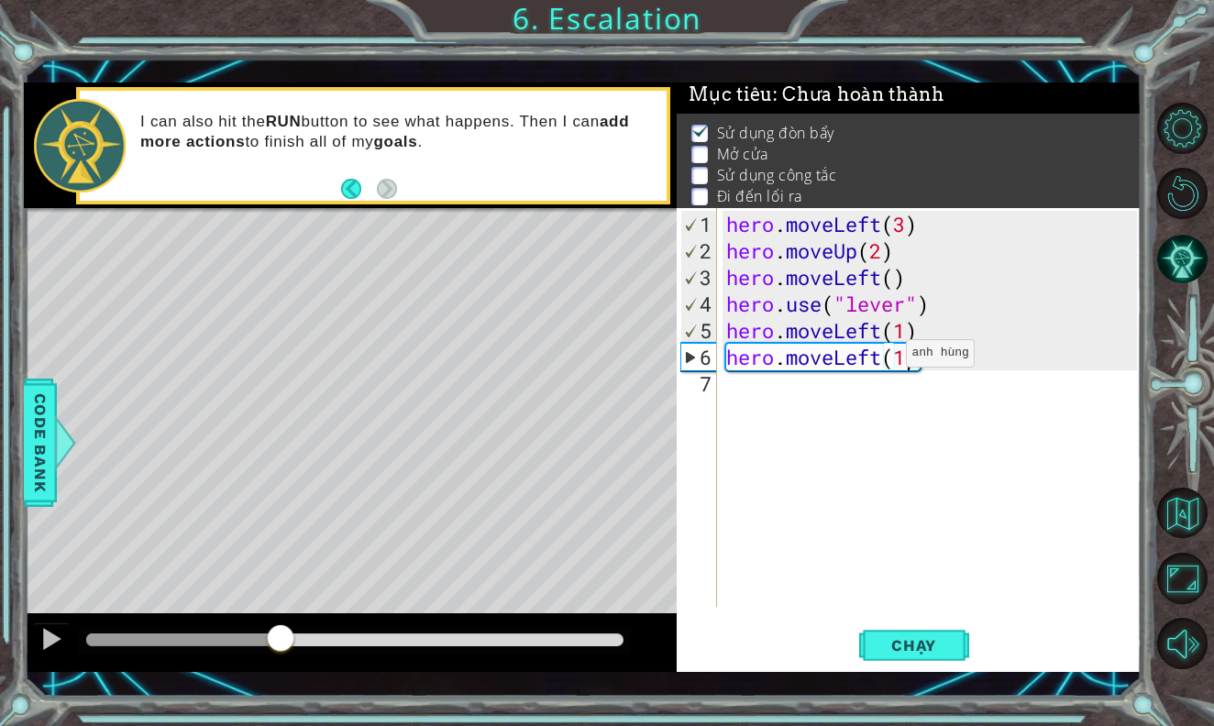
click at [878, 360] on div "hero . moveLeft ( 3 ) hero . moveUp ( 2 ) hero . moveLeft ( ) hero . use ( "lev…" at bounding box center [933, 437] width 423 height 452
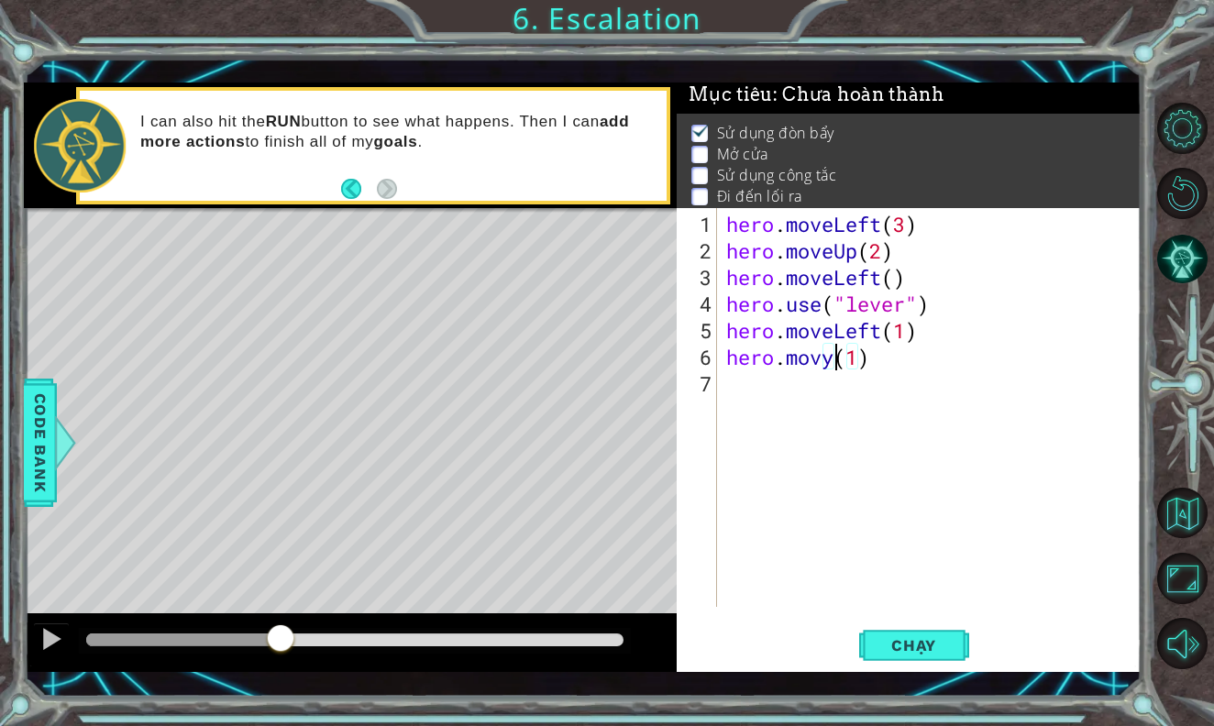
scroll to position [0, 5]
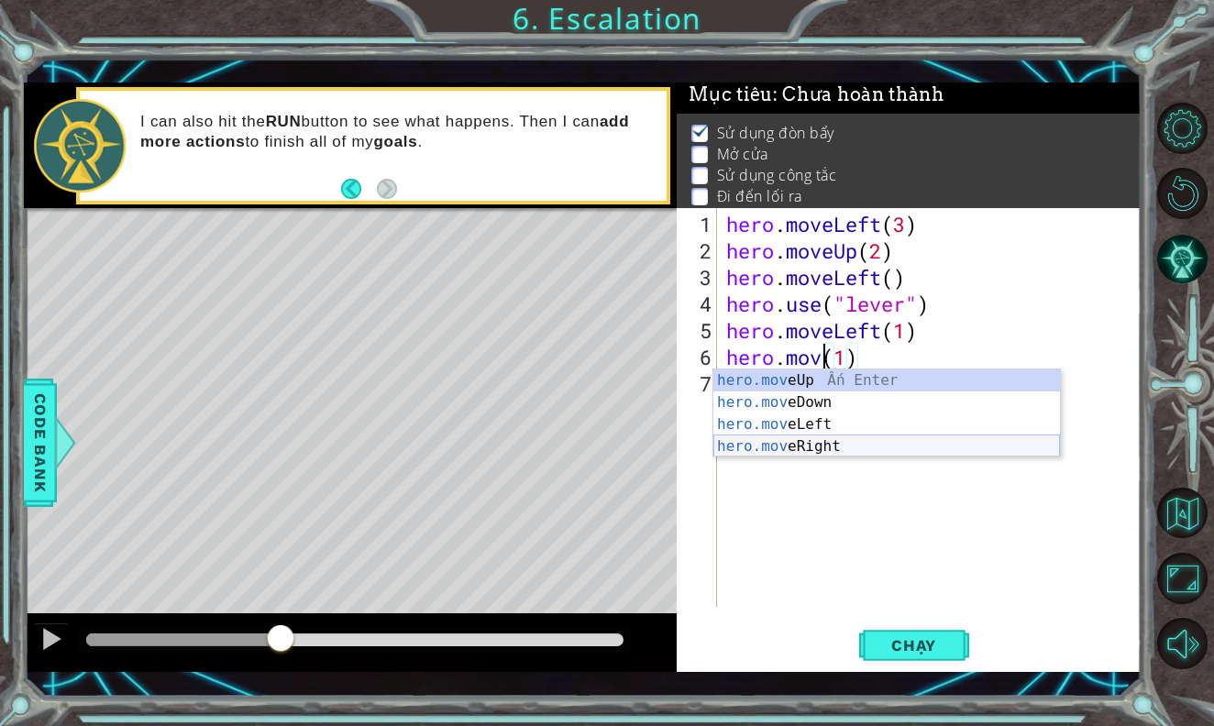
click at [793, 441] on div "hero.mov eUp Ấn Enter hero.mov eDown Ấn Enter hero.mov eLeft Ấn Enter hero.mov …" at bounding box center [886, 435] width 346 height 132
type textarea "hero.moveRight(1)(1)"
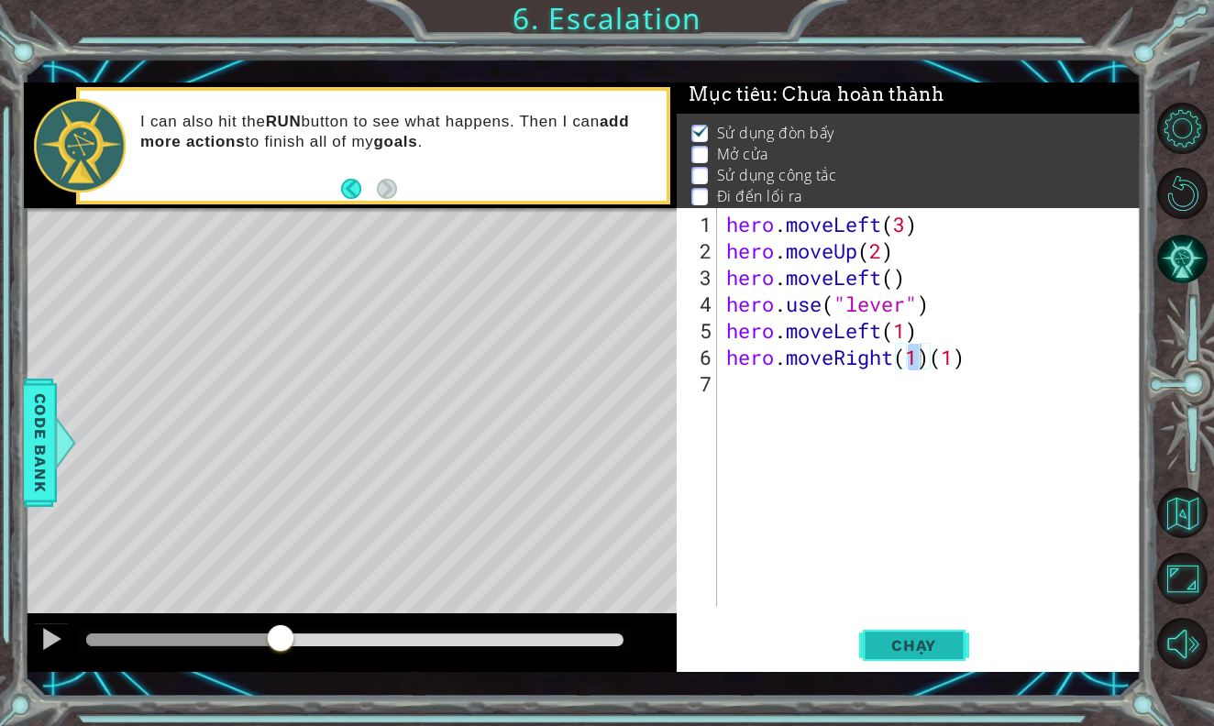
click at [908, 639] on span "Chạy" at bounding box center [914, 645] width 82 height 18
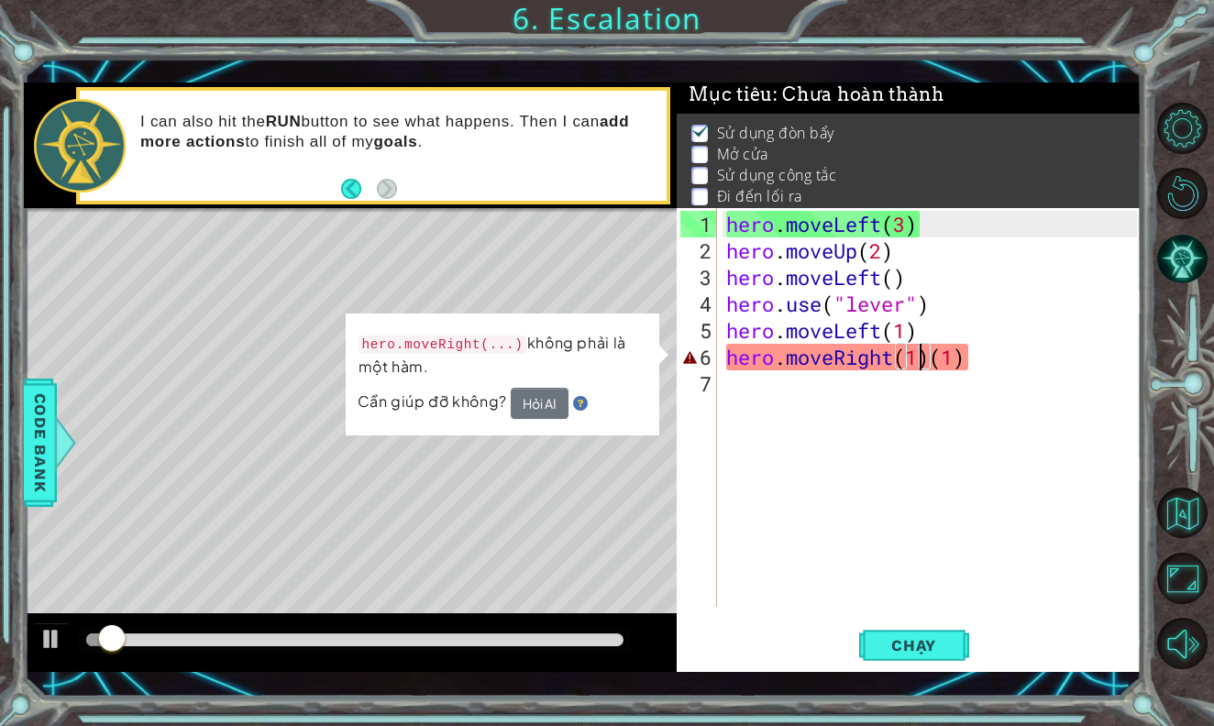
click at [962, 369] on div "hero . moveLeft ( 3 ) hero . moveUp ( 2 ) hero . moveLeft ( ) hero . use ( "lev…" at bounding box center [933, 437] width 423 height 452
click at [967, 360] on div "hero . moveLeft ( 3 ) hero . moveUp ( 2 ) hero . moveLeft ( ) hero . use ( "lev…" at bounding box center [933, 437] width 423 height 452
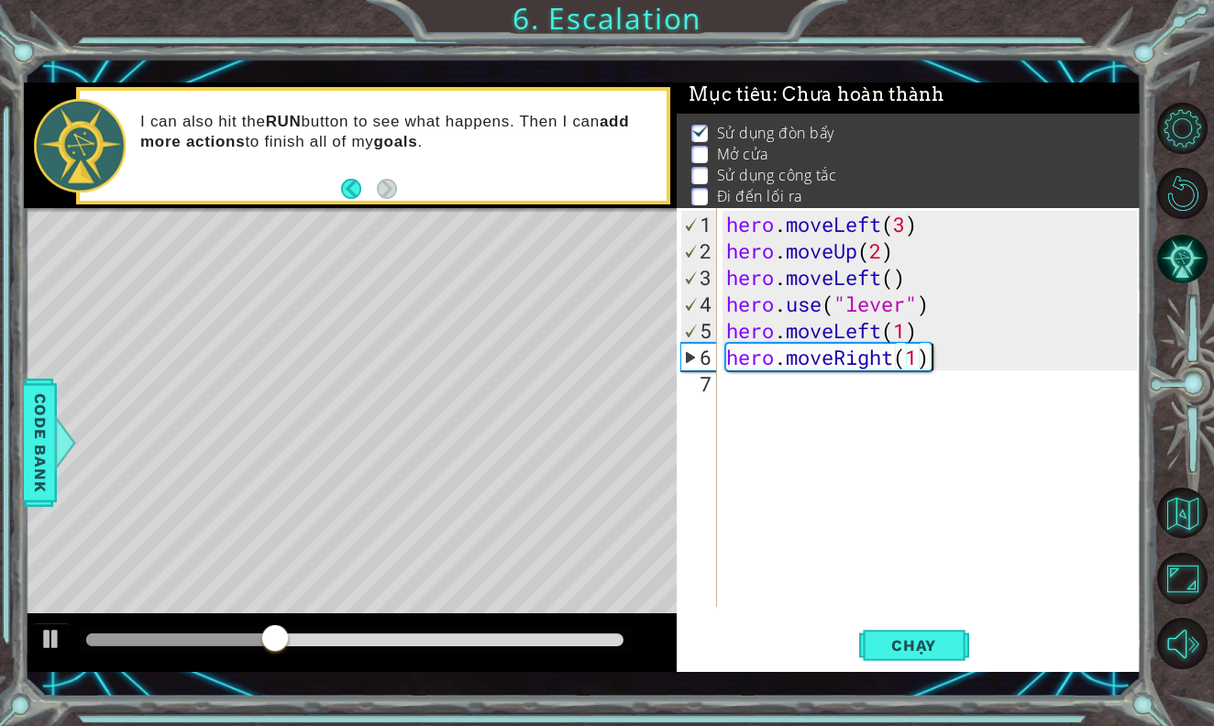
click at [932, 364] on div "hero . moveLeft ( 3 ) hero . moveUp ( 2 ) hero . moveLeft ( ) hero . use ( "lev…" at bounding box center [933, 437] width 423 height 452
click at [869, 368] on div "hero . moveLeft ( 3 ) hero . moveUp ( 2 ) hero . moveLeft ( ) hero . use ( "lev…" at bounding box center [933, 437] width 423 height 452
click at [869, 367] on div "hero . moveLeft ( 3 ) hero . moveUp ( 2 ) hero . moveLeft ( ) hero . use ( "lev…" at bounding box center [933, 437] width 423 height 452
type textarea "hero.u(1)"
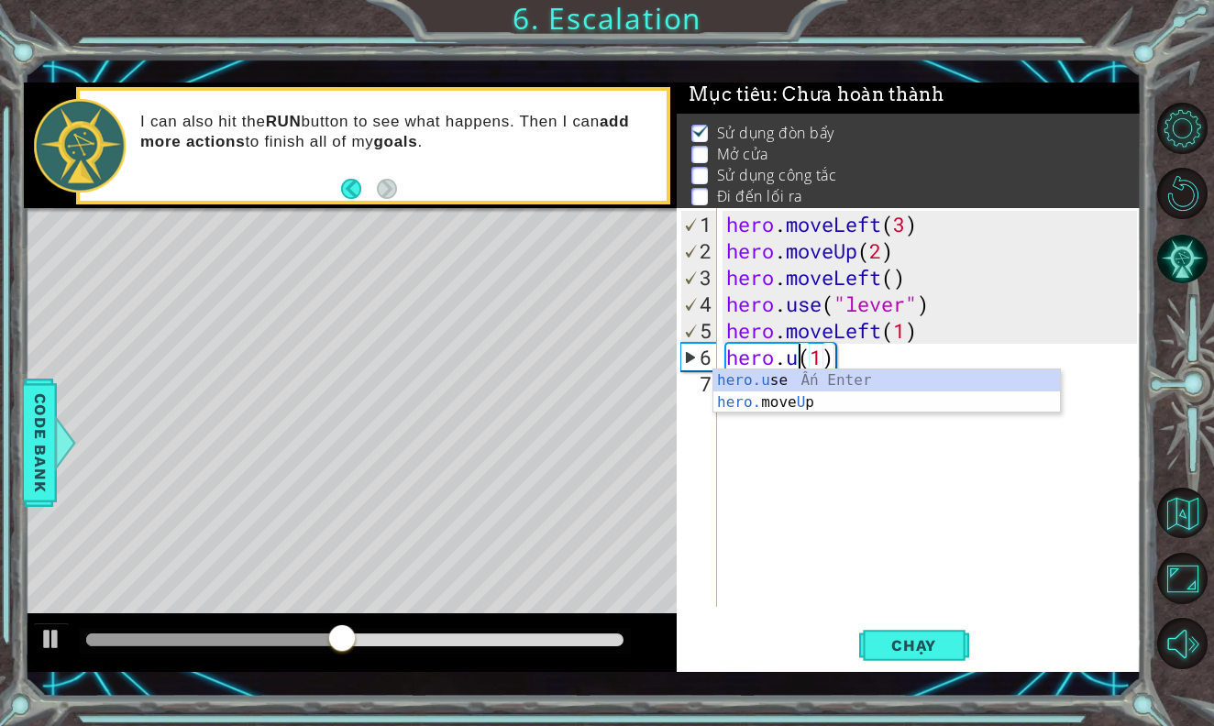
click at [826, 413] on div "hero . moveLeft ( 3 ) hero . moveUp ( 2 ) hero . moveLeft ( ) hero . use ( "lev…" at bounding box center [933, 437] width 423 height 452
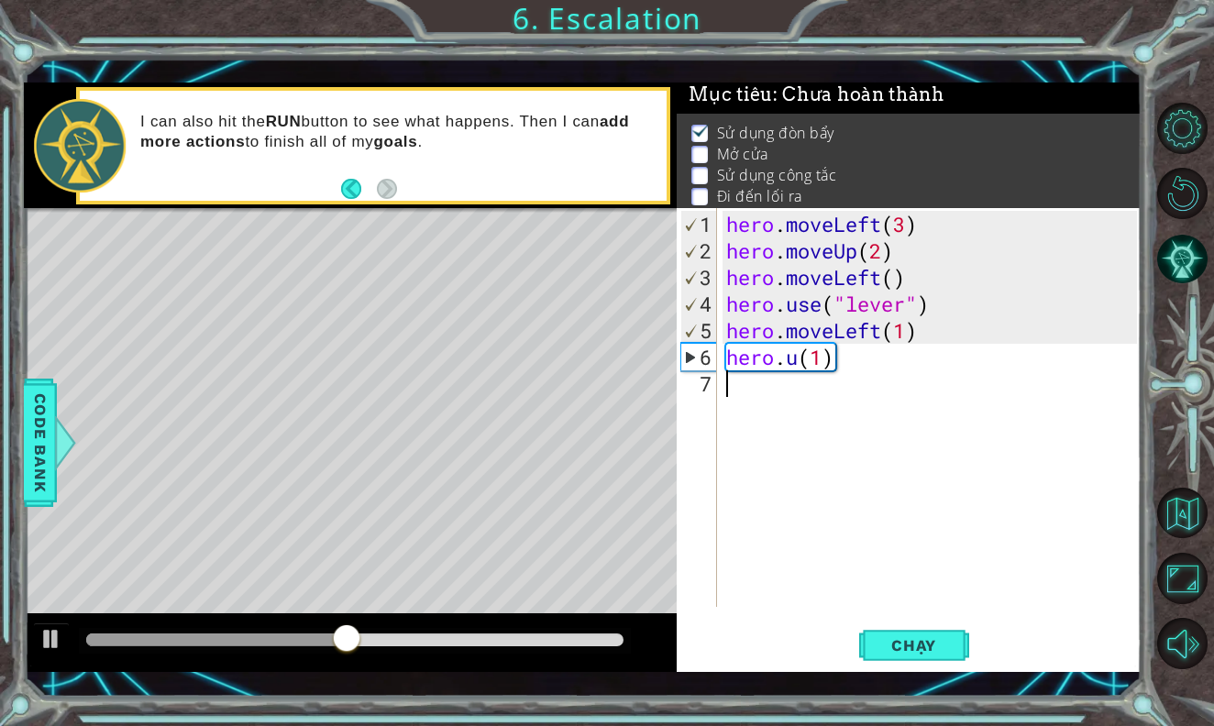
scroll to position [0, 0]
click at [803, 358] on div "hero . moveLeft ( 3 ) hero . moveUp ( 2 ) hero . moveLeft ( ) hero . use ( "lev…" at bounding box center [933, 437] width 423 height 452
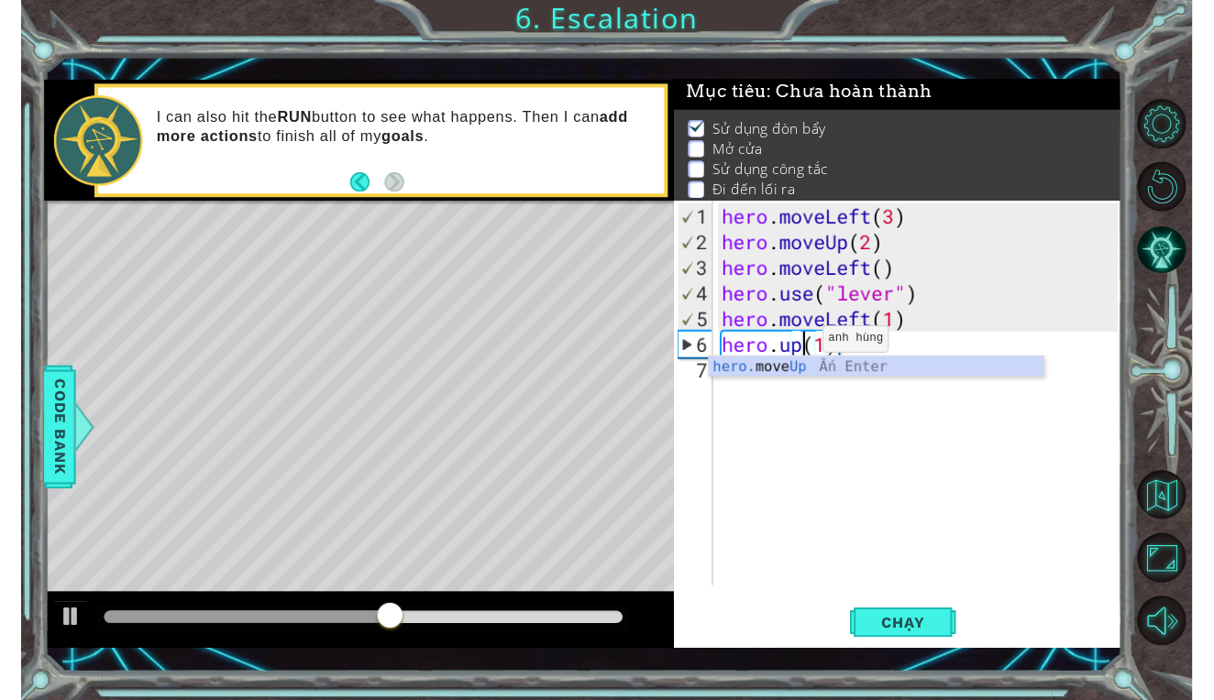
scroll to position [0, 4]
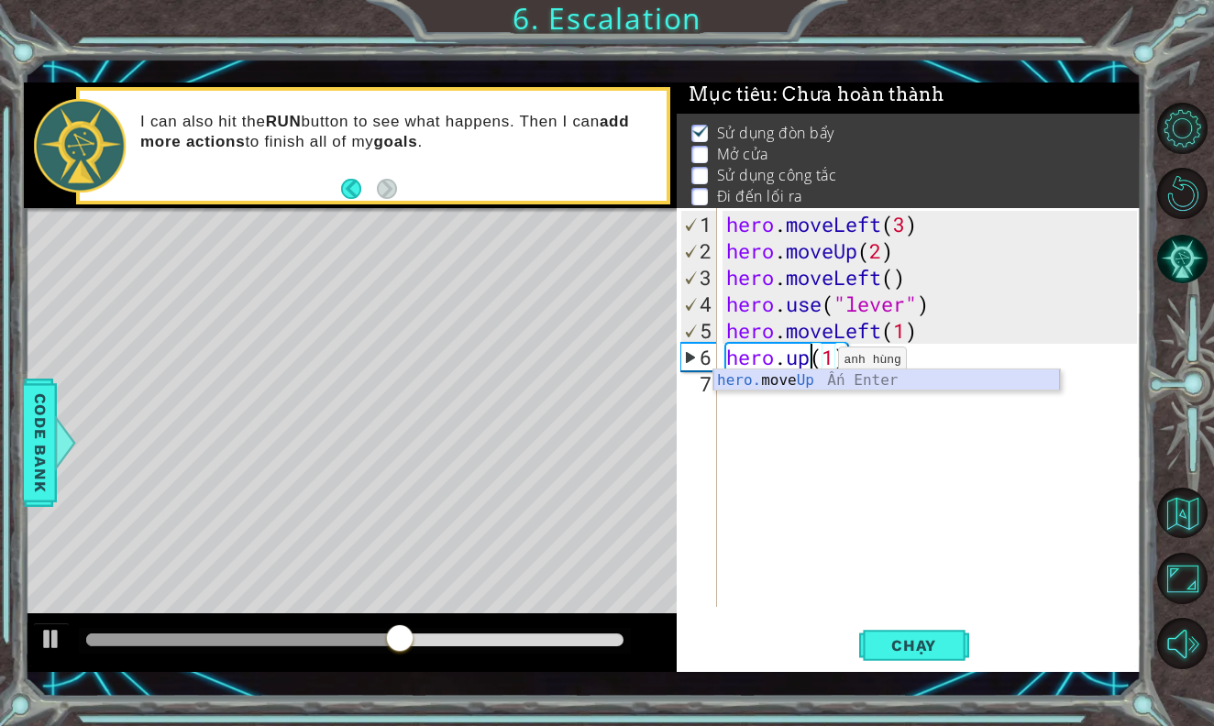
click at [802, 386] on div "hero. move Up Ấn Enter" at bounding box center [886, 402] width 346 height 66
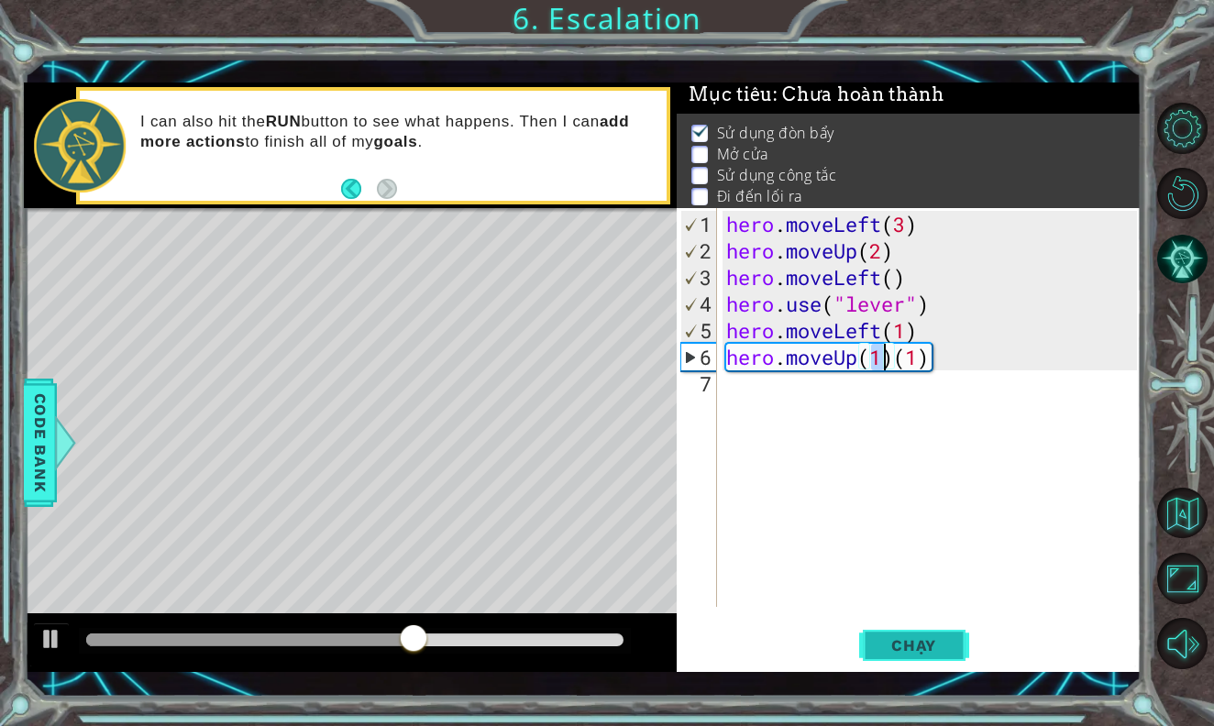
click at [897, 641] on span "Chạy" at bounding box center [914, 645] width 82 height 18
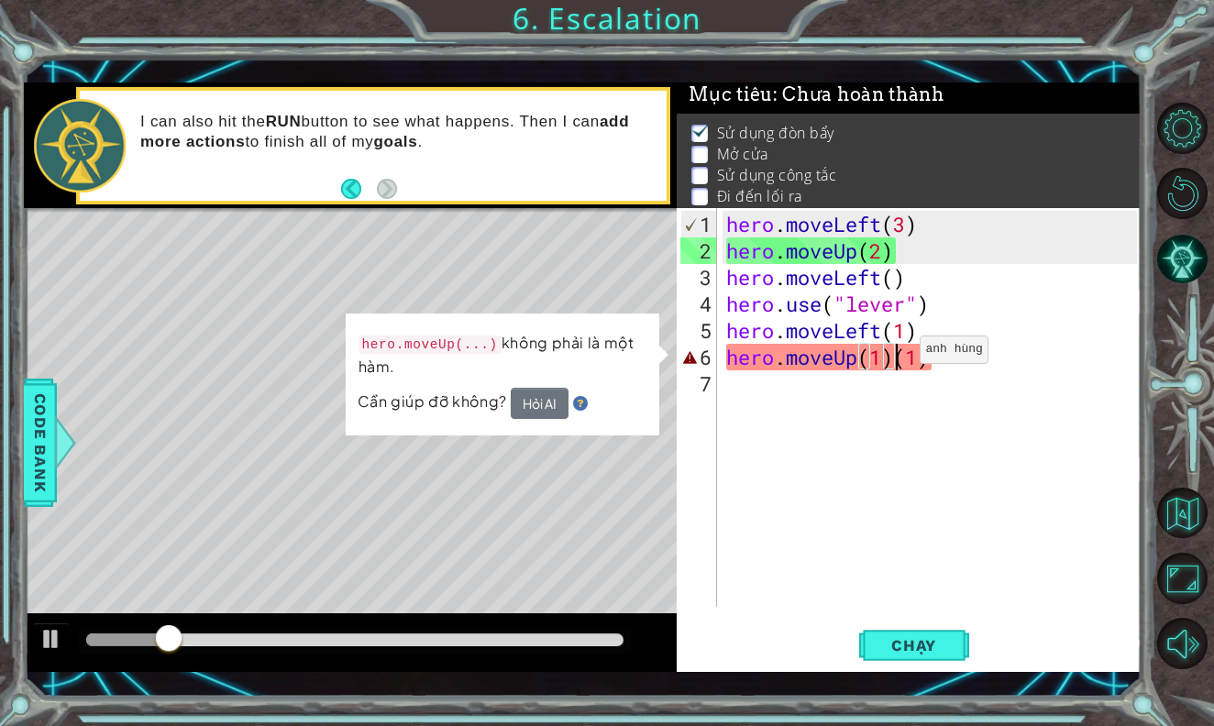
click at [892, 357] on div "hero . moveLeft ( 3 ) hero . moveUp ( 2 ) hero . moveLeft ( ) hero . use ( "lev…" at bounding box center [933, 437] width 423 height 452
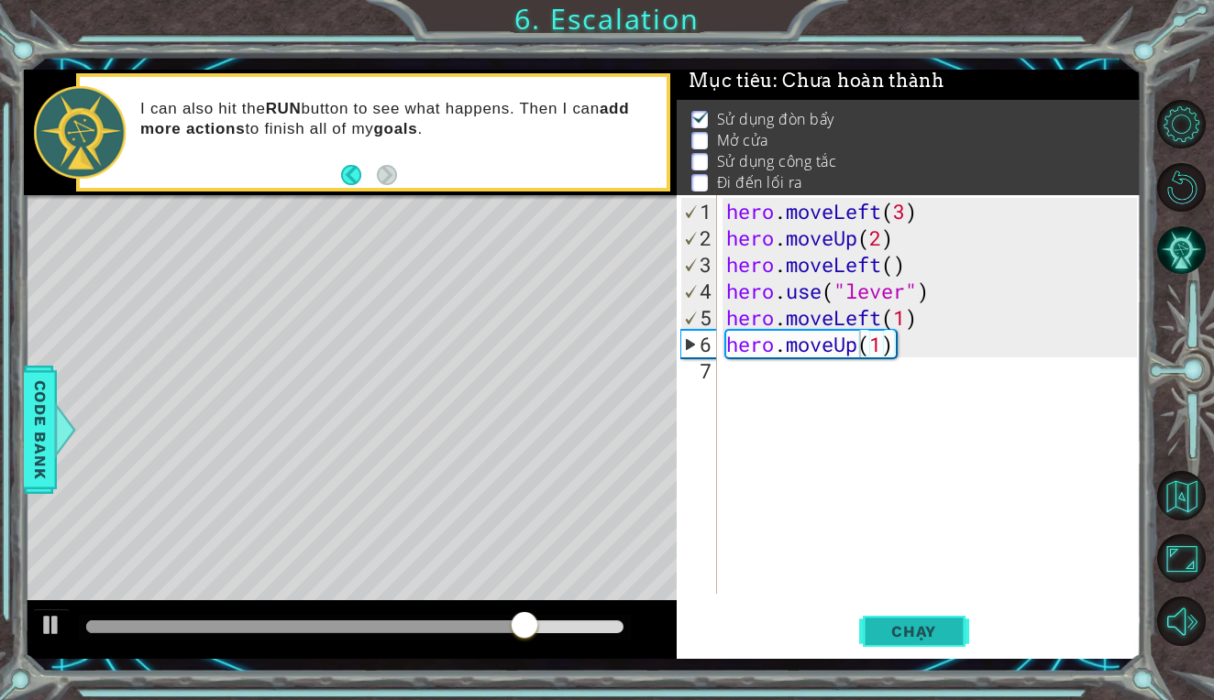
click at [895, 633] on span "Chạy" at bounding box center [914, 631] width 82 height 18
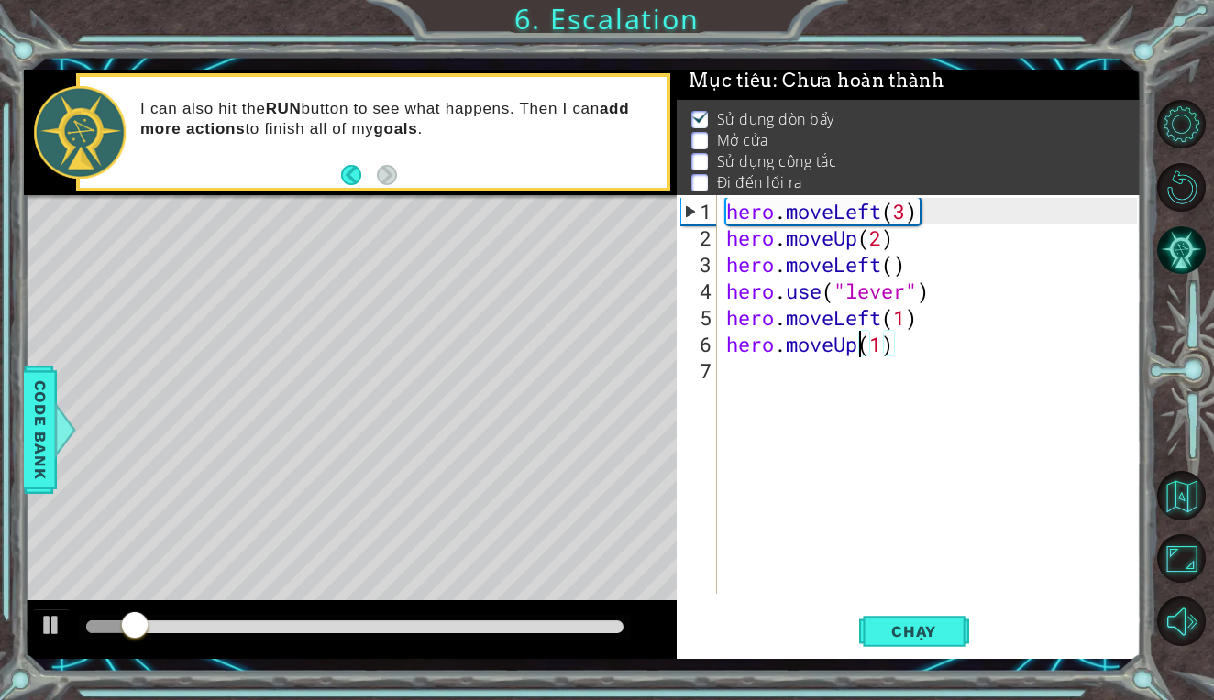
click at [158, 622] on div at bounding box center [354, 627] width 537 height 13
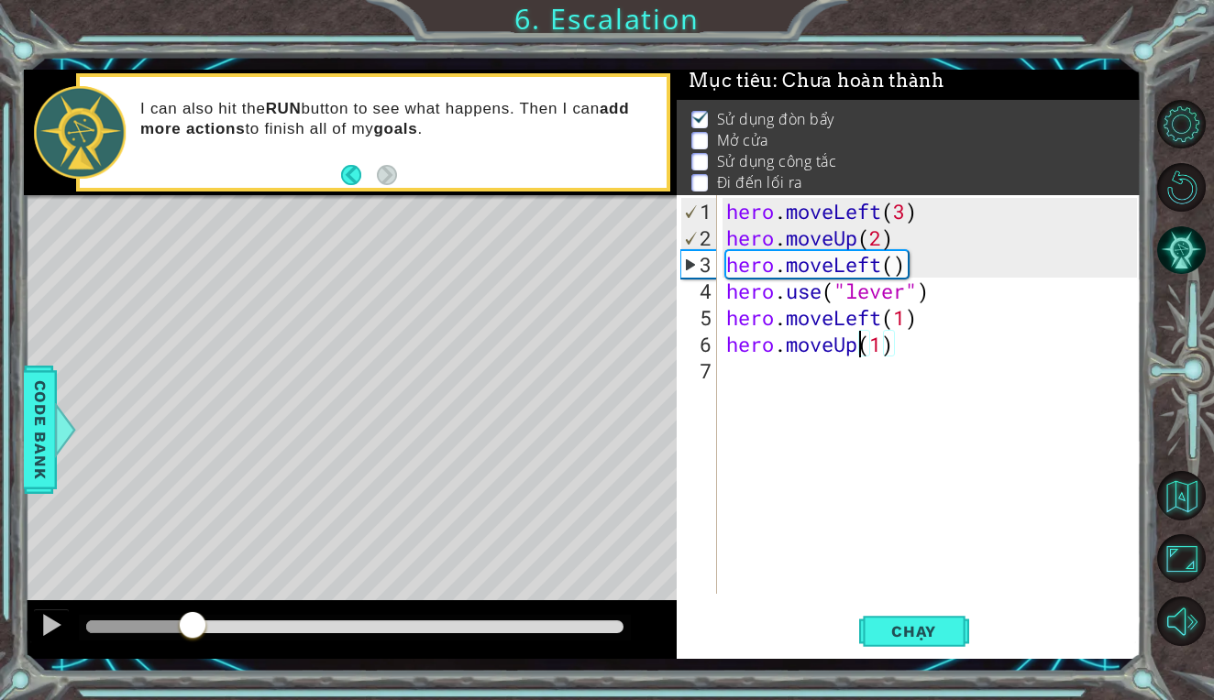
click at [193, 625] on div at bounding box center [354, 627] width 537 height 13
click at [232, 617] on div at bounding box center [355, 628] width 552 height 26
click at [233, 632] on div at bounding box center [354, 627] width 537 height 13
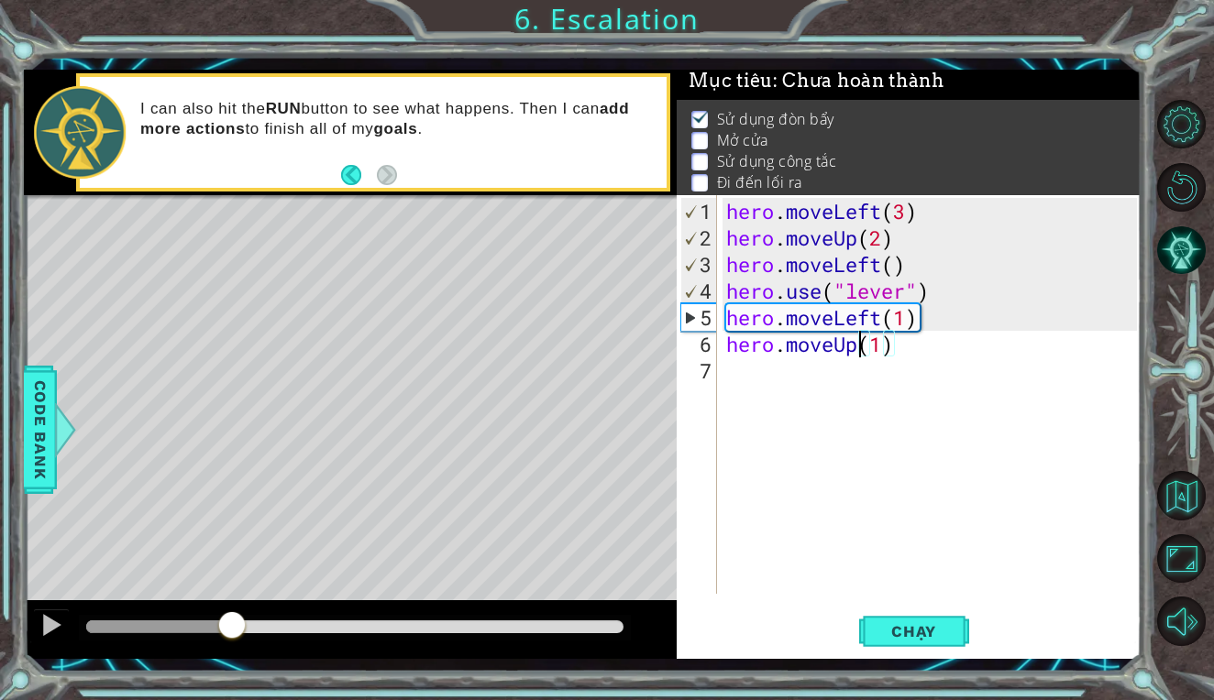
click at [251, 628] on div at bounding box center [354, 627] width 537 height 13
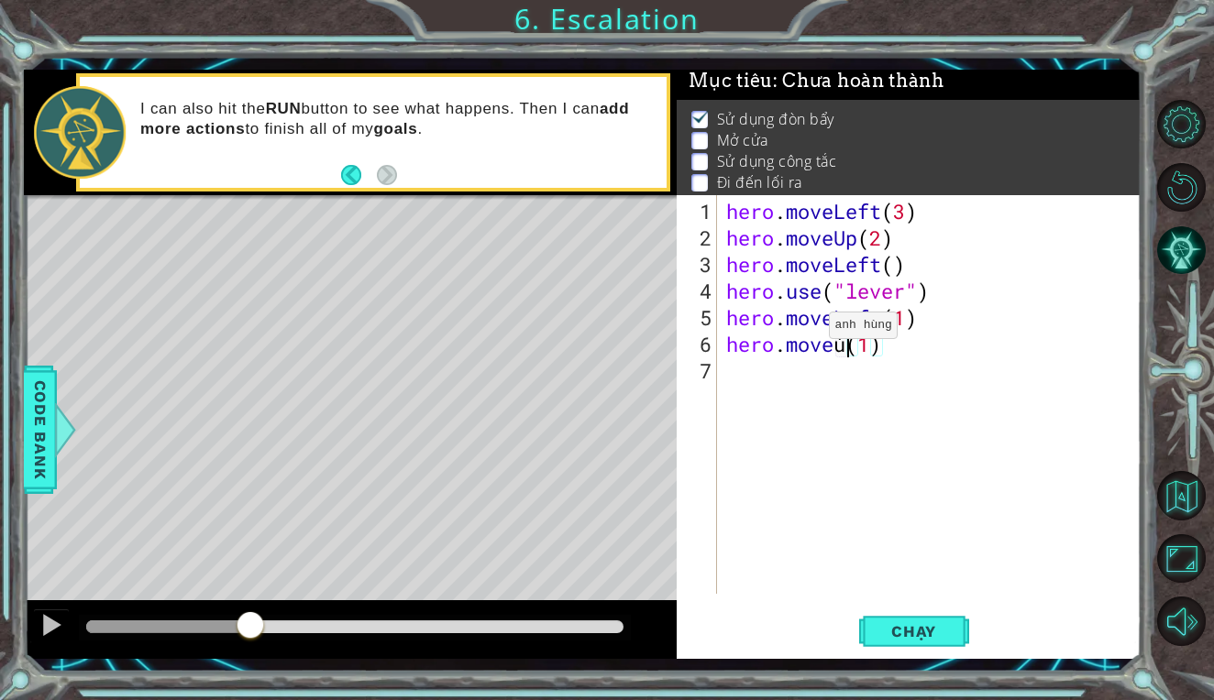
scroll to position [0, 6]
click at [891, 346] on div "hero . moveLeft ( 3 ) hero . moveUp ( 2 ) hero . moveLeft ( ) hero . use ( "lev…" at bounding box center [933, 424] width 423 height 452
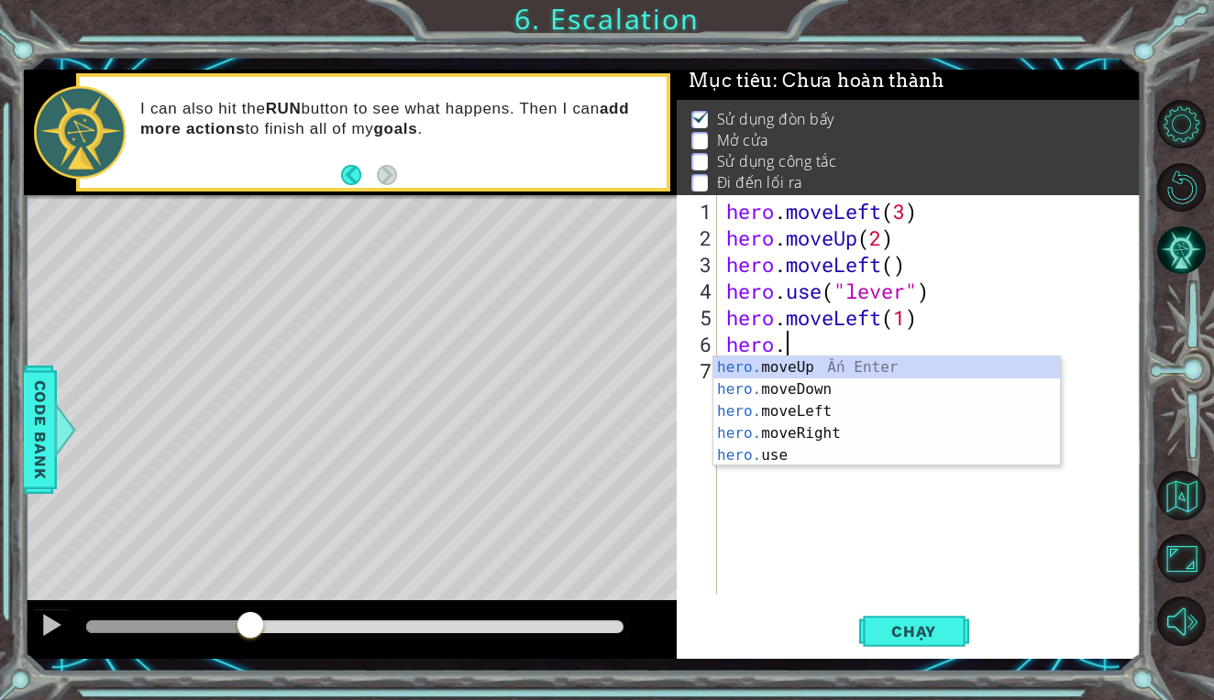
scroll to position [0, 3]
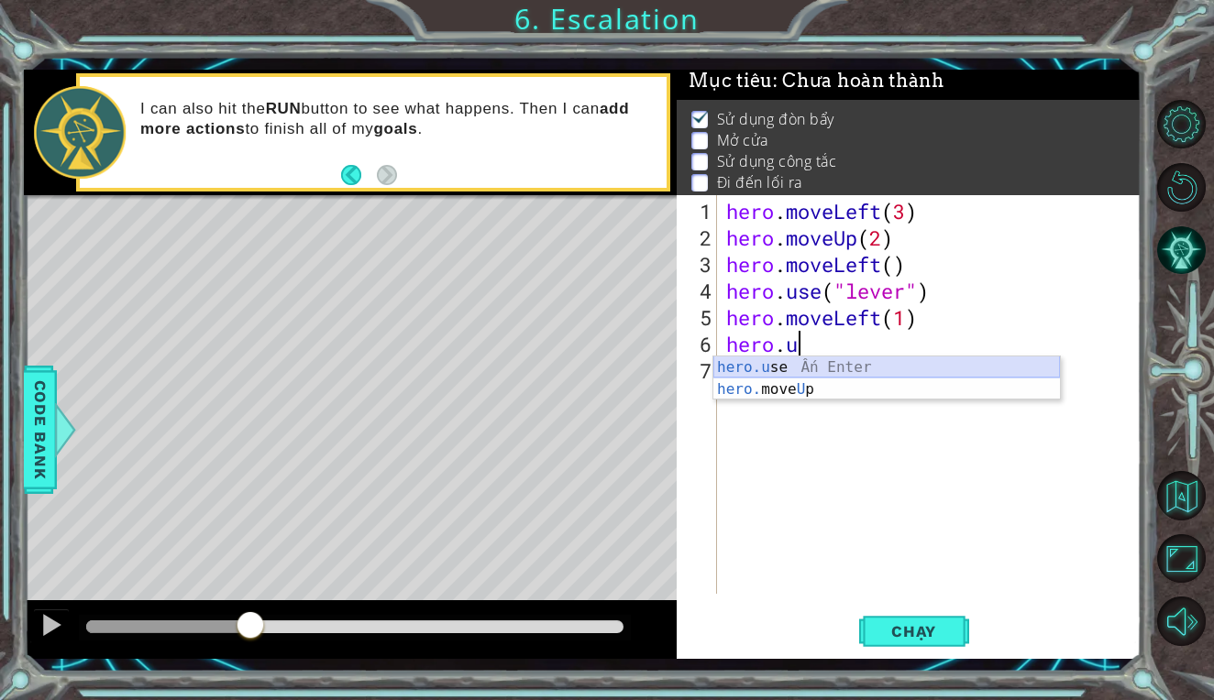
click at [846, 361] on div "hero.u se Ấn Enter hero. move U p Ấn Enter" at bounding box center [886, 401] width 346 height 88
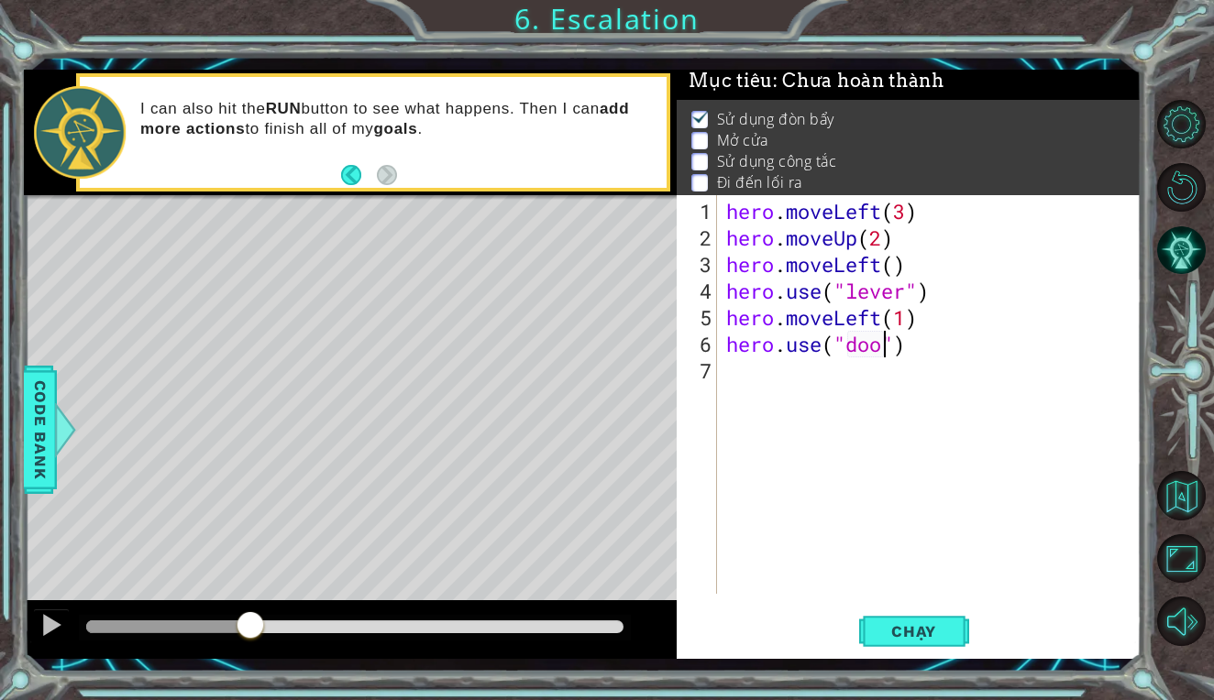
scroll to position [0, 8]
type textarea "hero.use("door")"
click at [880, 643] on button "Chạy" at bounding box center [914, 632] width 110 height 47
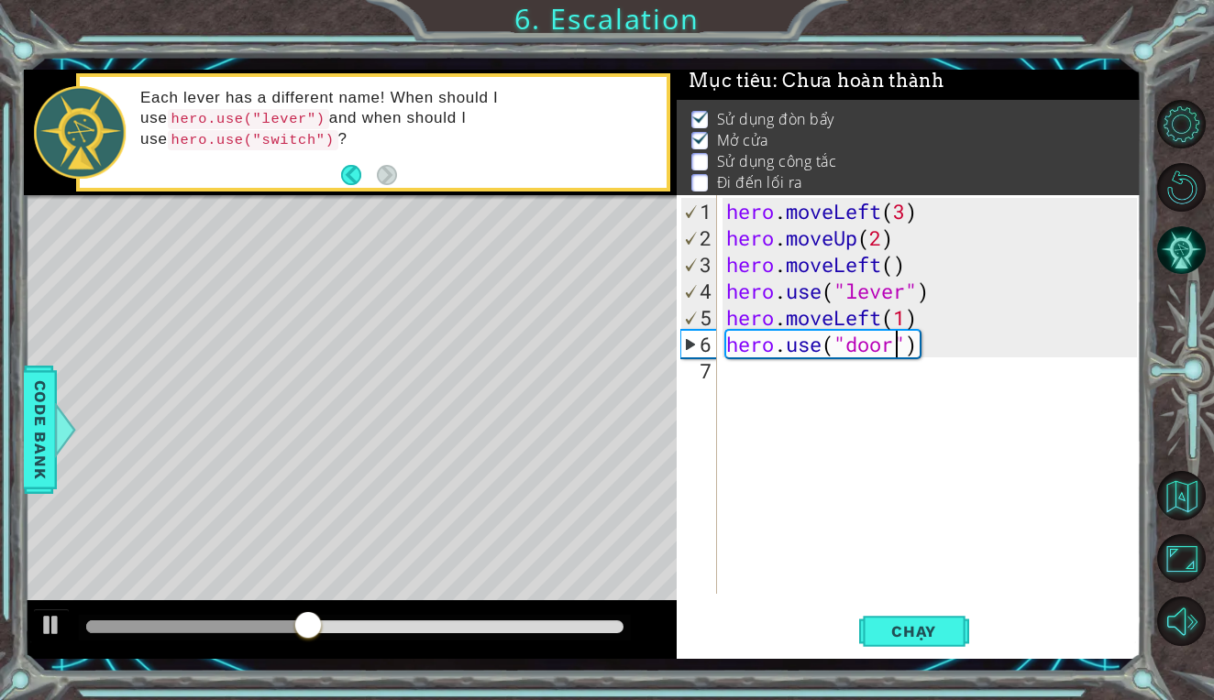
click at [750, 380] on div "hero . moveLeft ( 3 ) hero . moveUp ( 2 ) hero . moveLeft ( ) hero . use ( "lev…" at bounding box center [933, 424] width 423 height 452
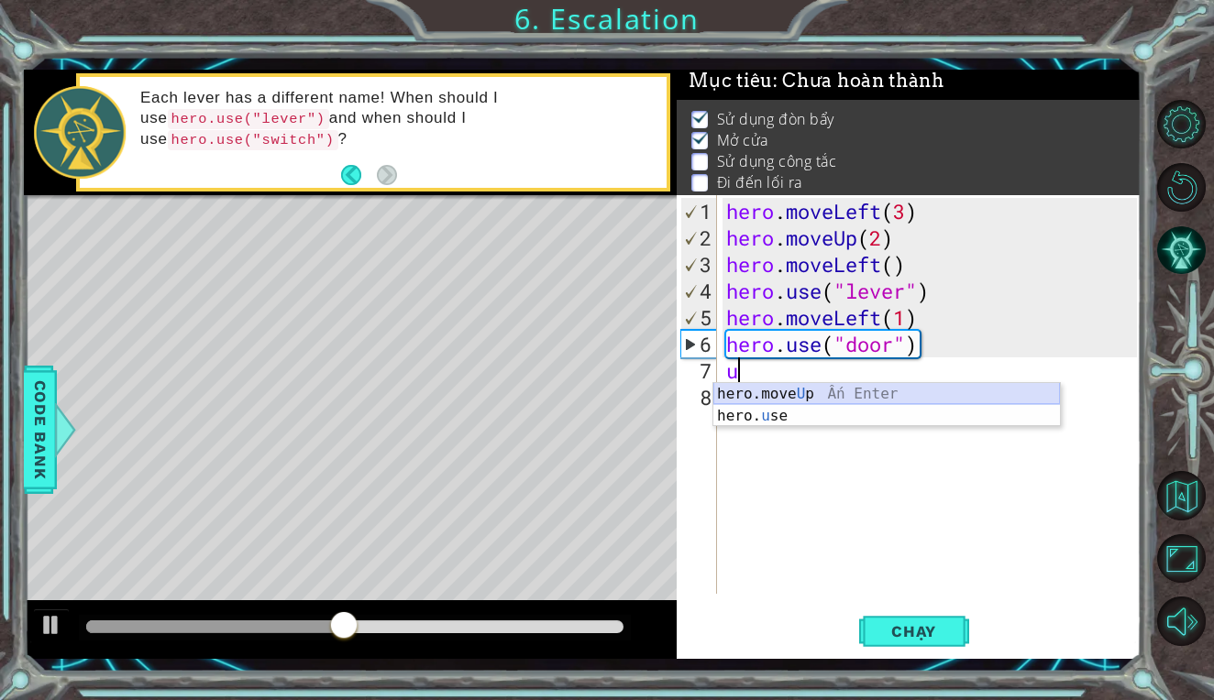
click at [849, 394] on div "hero.move U p Ấn Enter hero. u se Ấn Enter" at bounding box center [886, 427] width 346 height 88
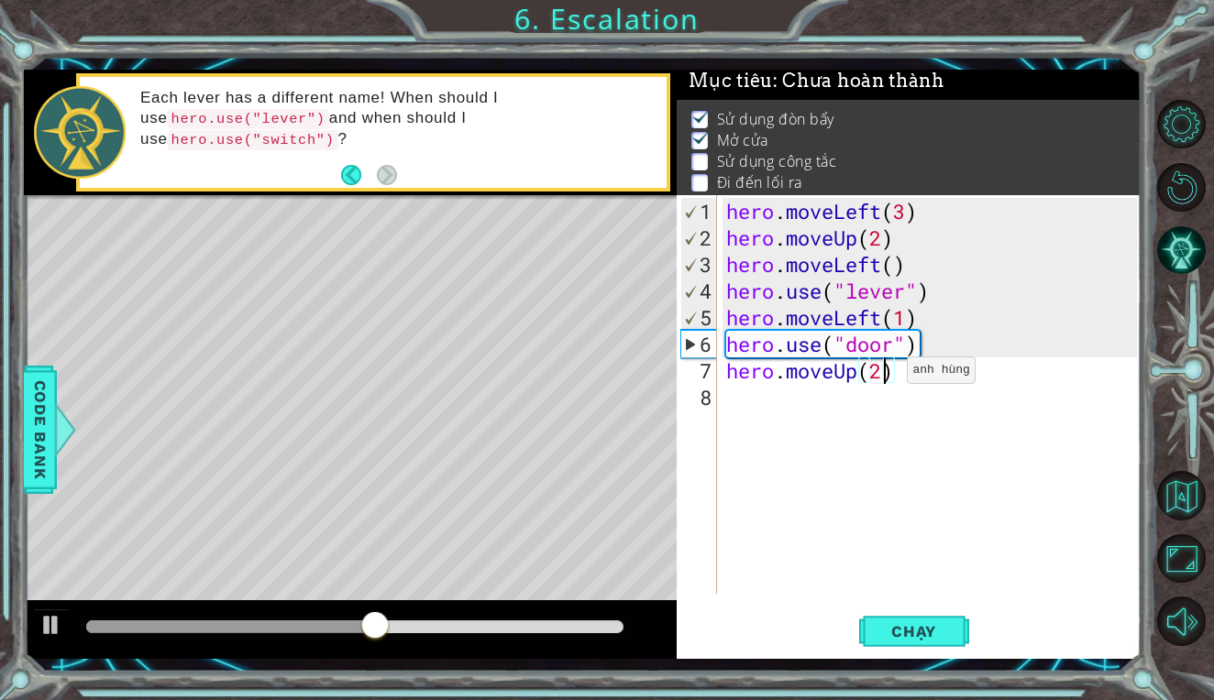
scroll to position [0, 6]
type textarea "hero.moveUp(2)"
click at [918, 631] on span "Chạy" at bounding box center [914, 631] width 82 height 18
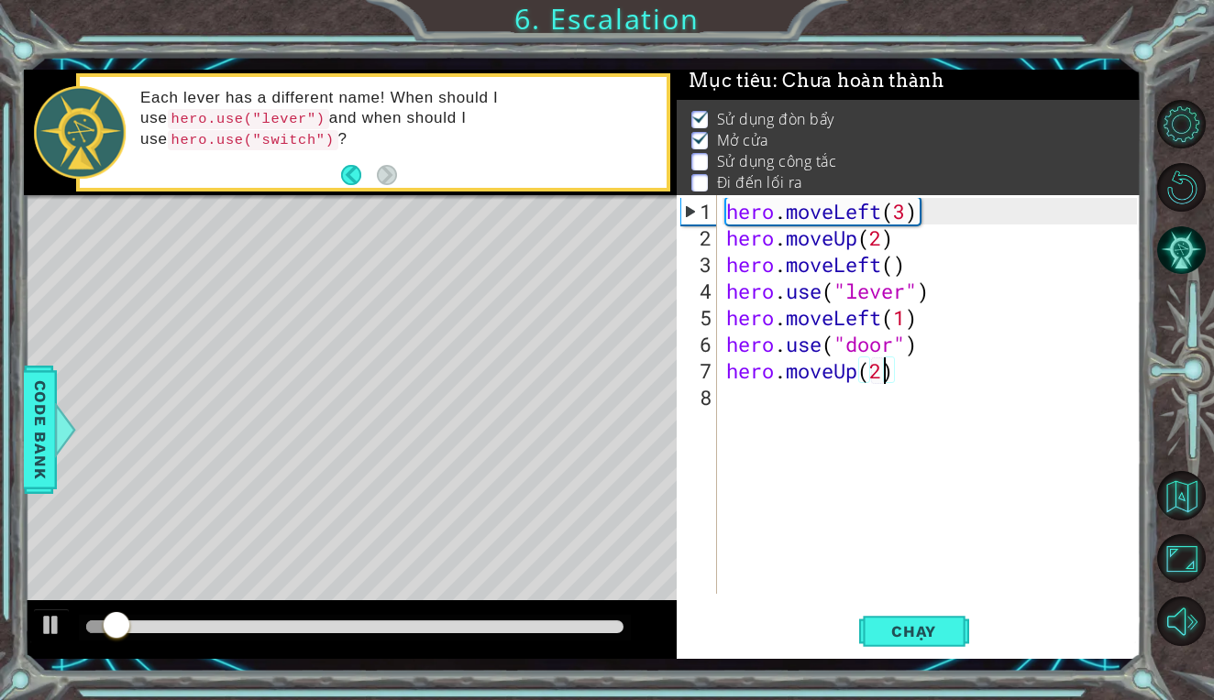
click at [240, 627] on div at bounding box center [354, 627] width 537 height 13
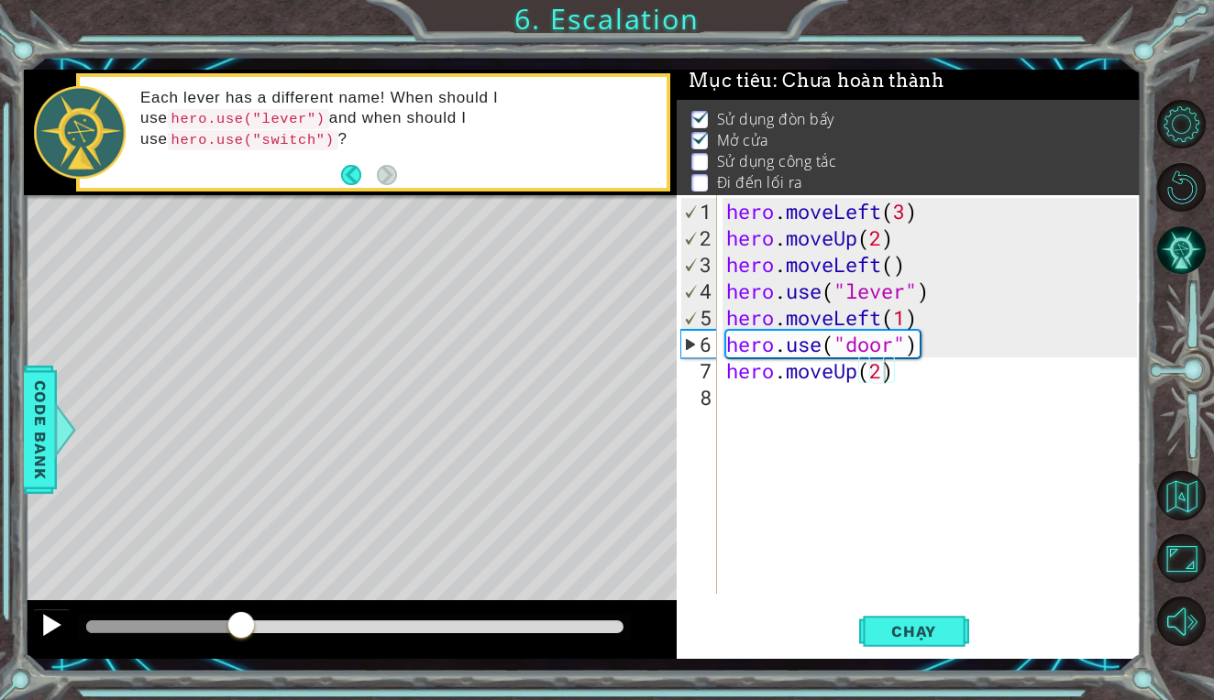
click at [50, 616] on div at bounding box center [51, 625] width 24 height 24
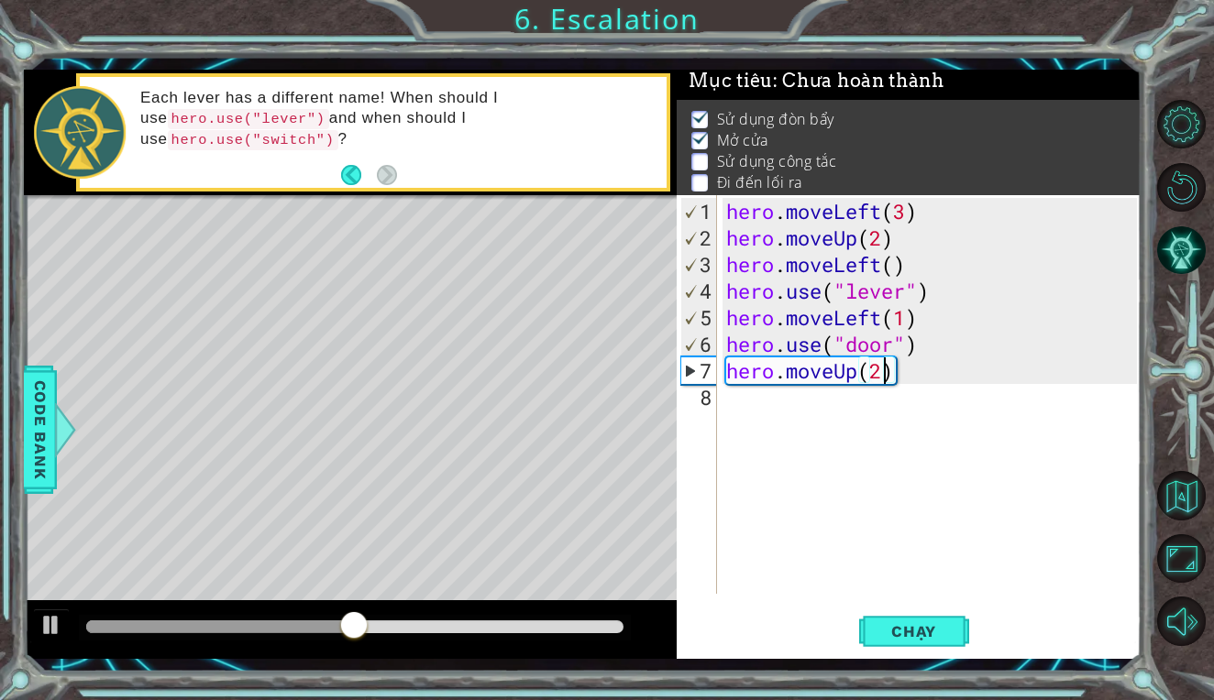
click at [742, 401] on div "hero . moveLeft ( 3 ) hero . moveUp ( 2 ) hero . moveLeft ( ) hero . use ( "lev…" at bounding box center [933, 424] width 423 height 452
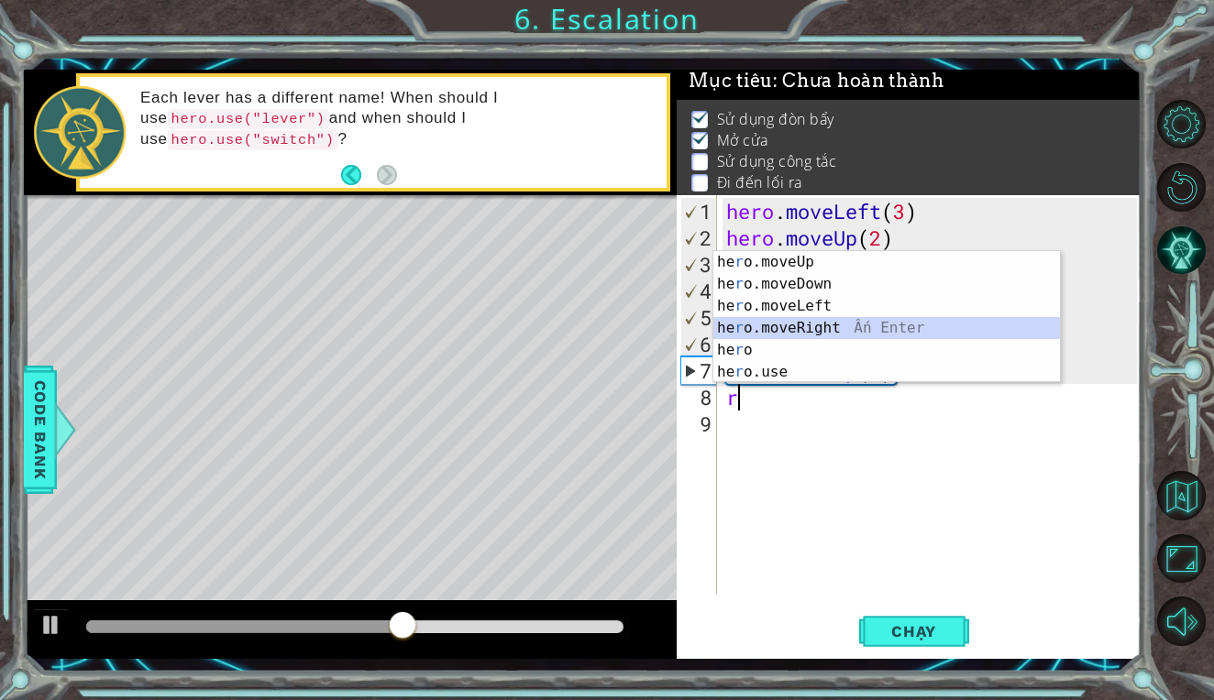
click at [814, 329] on div "he r o.moveUp Ấn Enter he r o.moveDown Ấn Enter he r o.moveLeft Ấn Enter he r o…" at bounding box center [886, 339] width 346 height 176
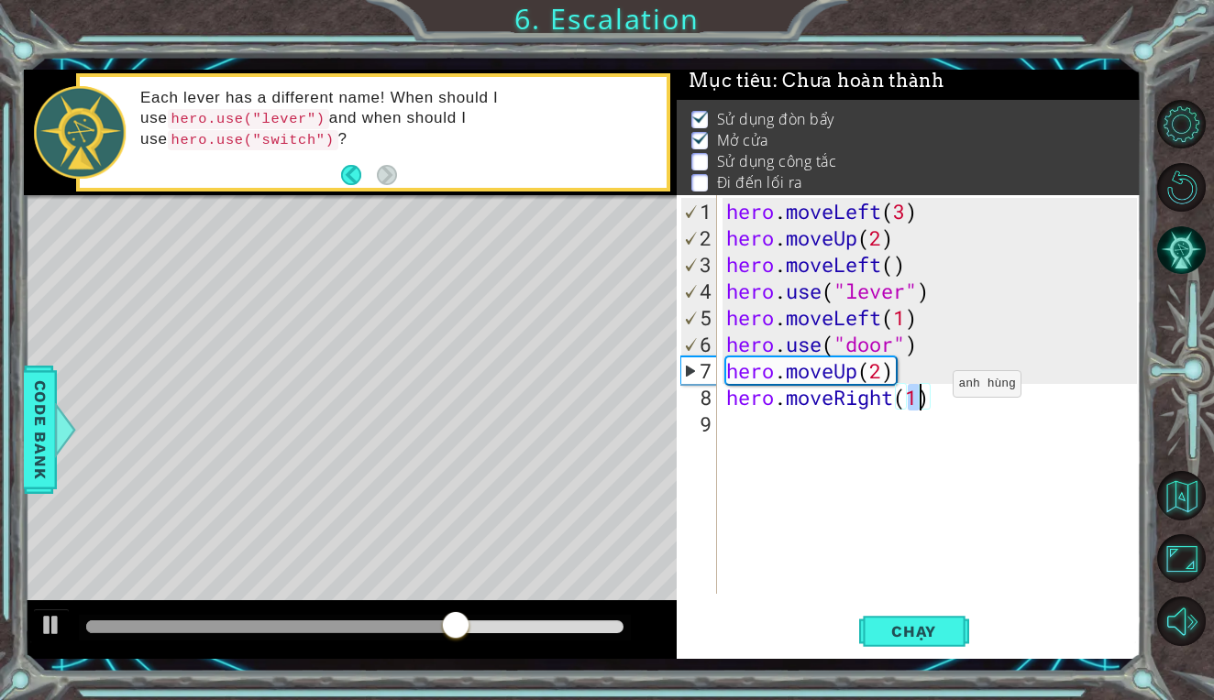
scroll to position [0, 8]
type textarea "hero.moveRight(2)"
click at [934, 629] on span "Chạy" at bounding box center [914, 631] width 82 height 18
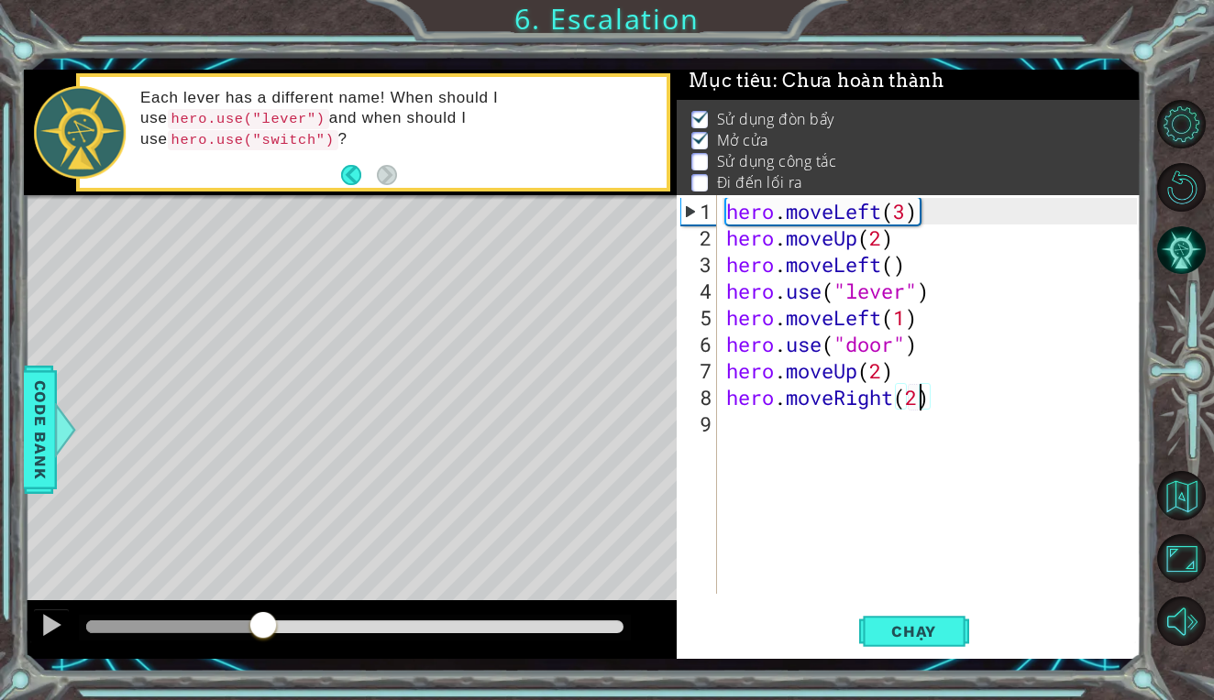
click at [263, 624] on div at bounding box center [354, 627] width 537 height 13
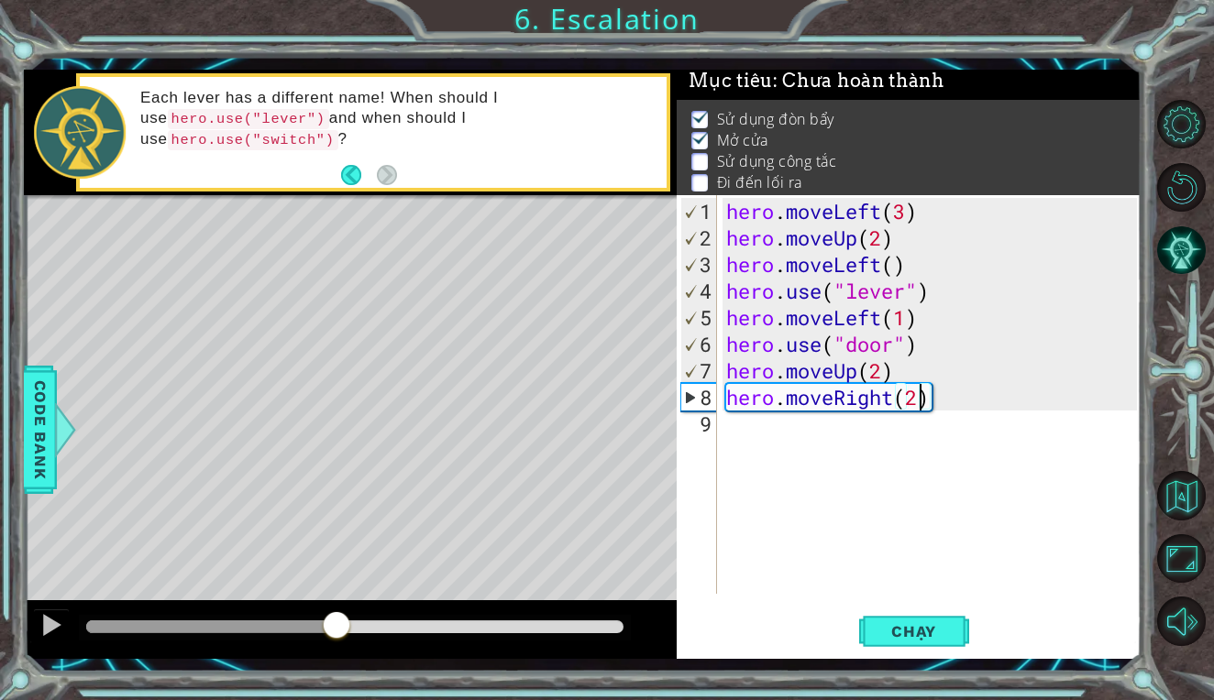
click at [336, 622] on div at bounding box center [354, 627] width 537 height 13
click at [42, 628] on div at bounding box center [51, 625] width 24 height 24
click at [324, 630] on div at bounding box center [204, 627] width 237 height 13
click at [50, 619] on div at bounding box center [51, 625] width 24 height 24
click at [788, 440] on div "hero . moveLeft ( 3 ) hero . moveUp ( 2 ) hero . moveLeft ( ) hero . use ( "lev…" at bounding box center [933, 424] width 423 height 452
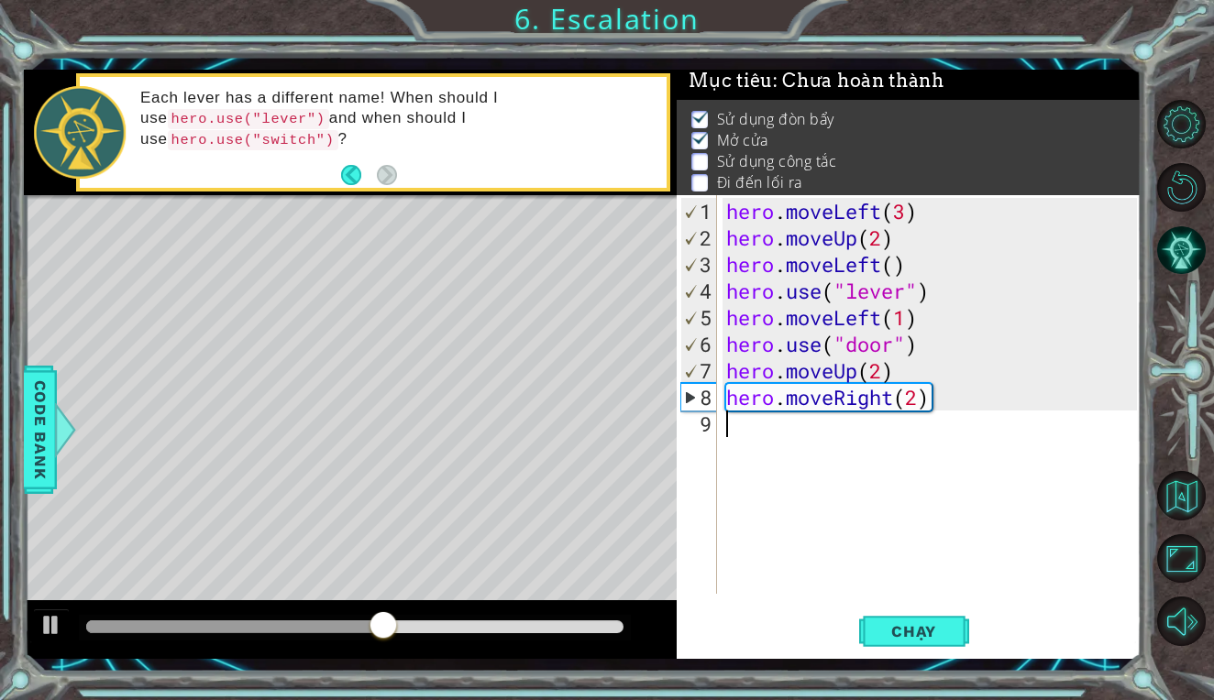
scroll to position [0, 0]
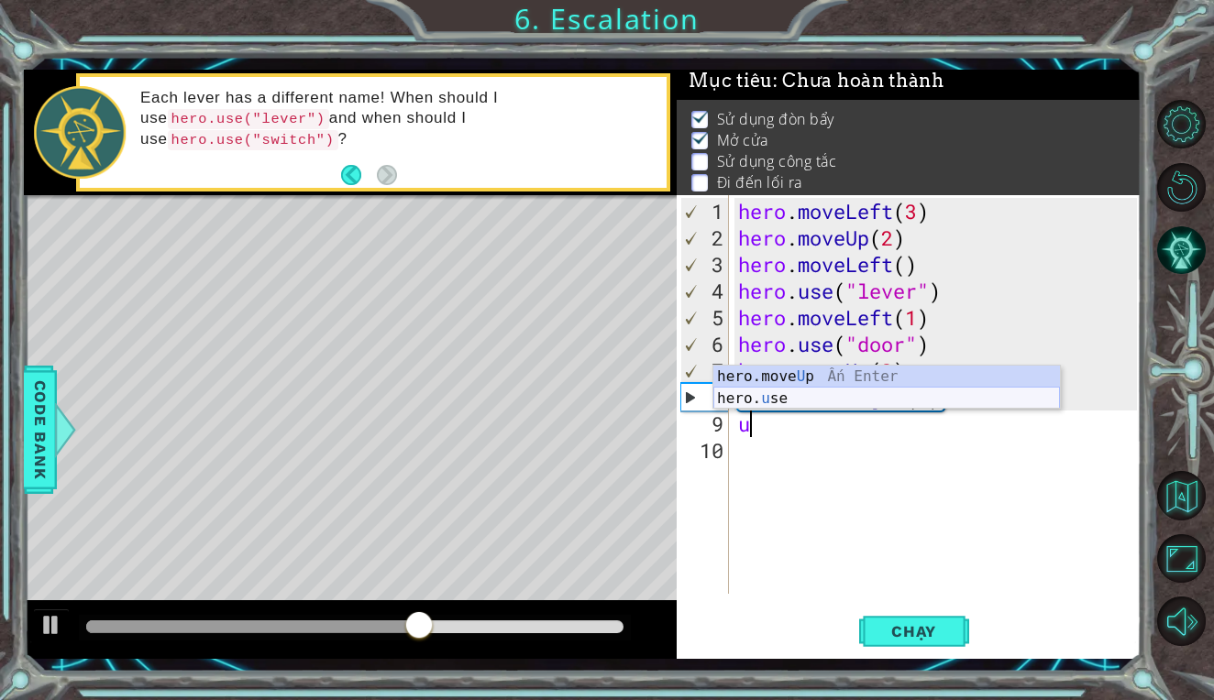
click at [811, 395] on div "hero.move U p Ấn Enter hero. u se Ấn Enter" at bounding box center [886, 410] width 346 height 88
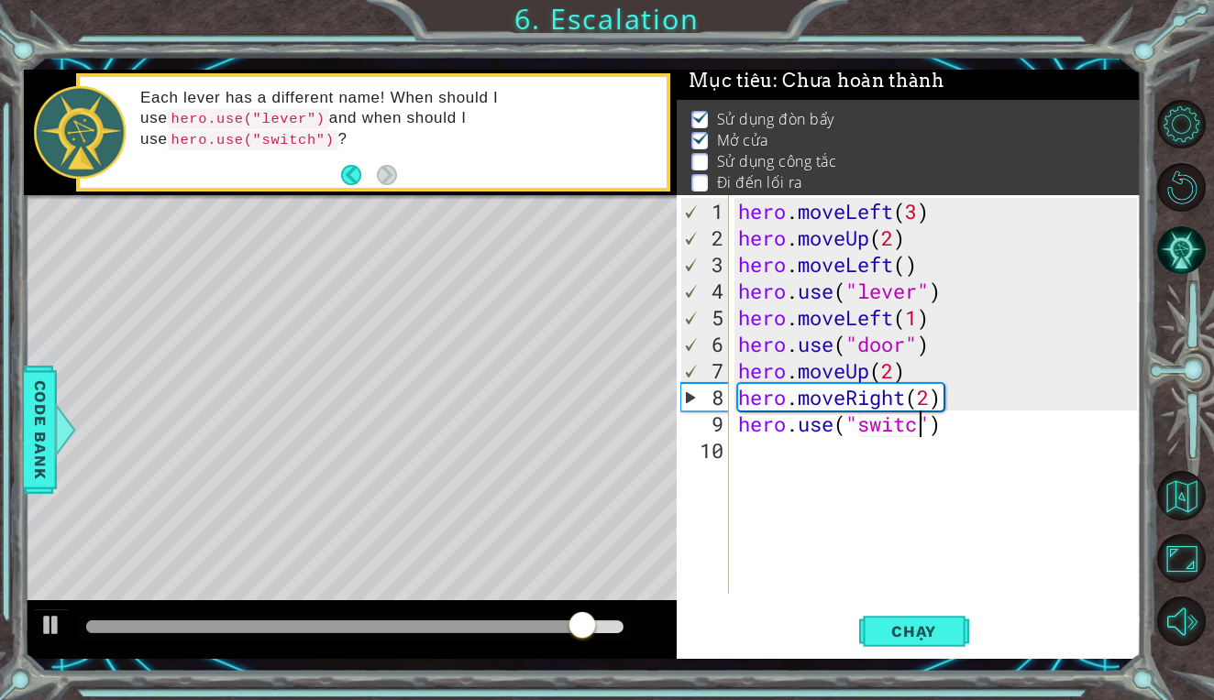
scroll to position [0, 9]
type textarea "hero.use("switch")"
click at [874, 629] on span "Chạy" at bounding box center [914, 631] width 82 height 18
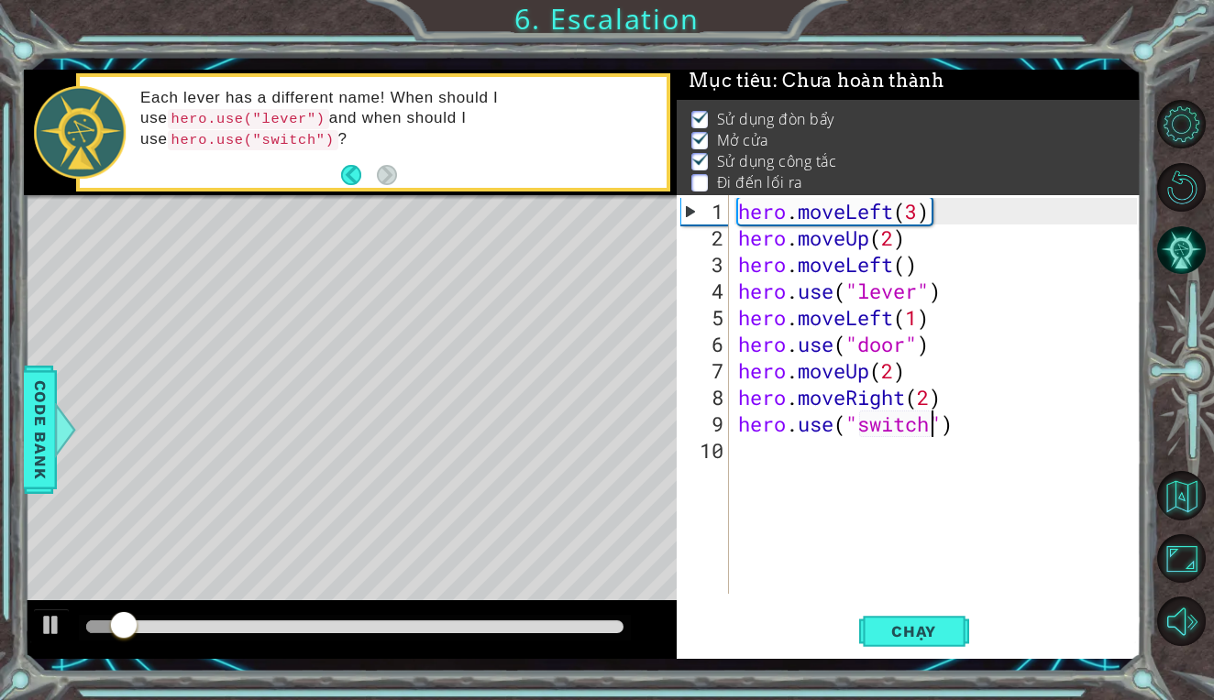
click at [265, 631] on div at bounding box center [354, 627] width 537 height 13
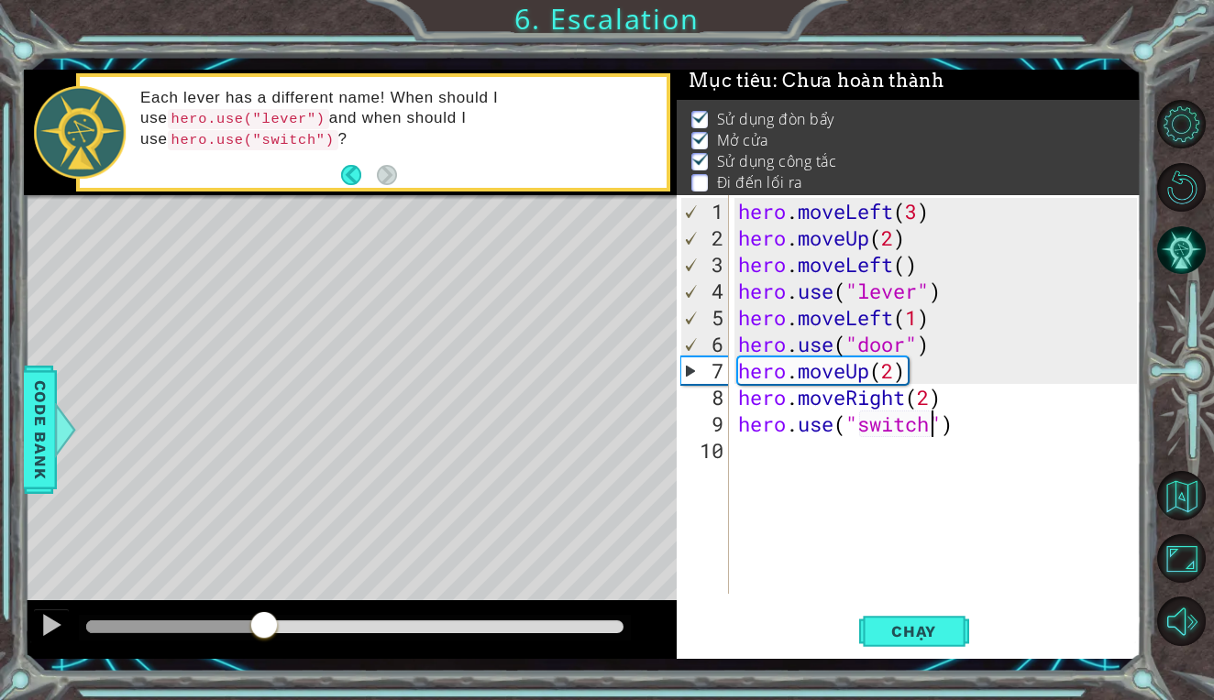
click at [305, 624] on div at bounding box center [354, 627] width 537 height 13
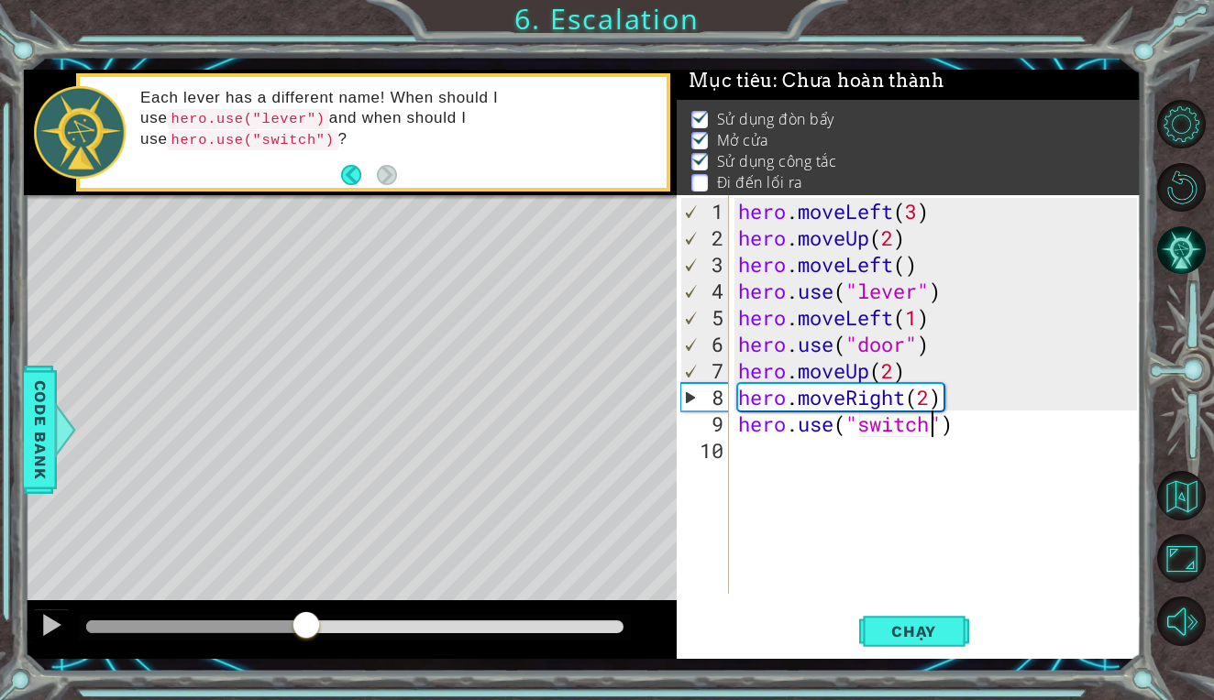
click at [339, 623] on div at bounding box center [354, 627] width 537 height 13
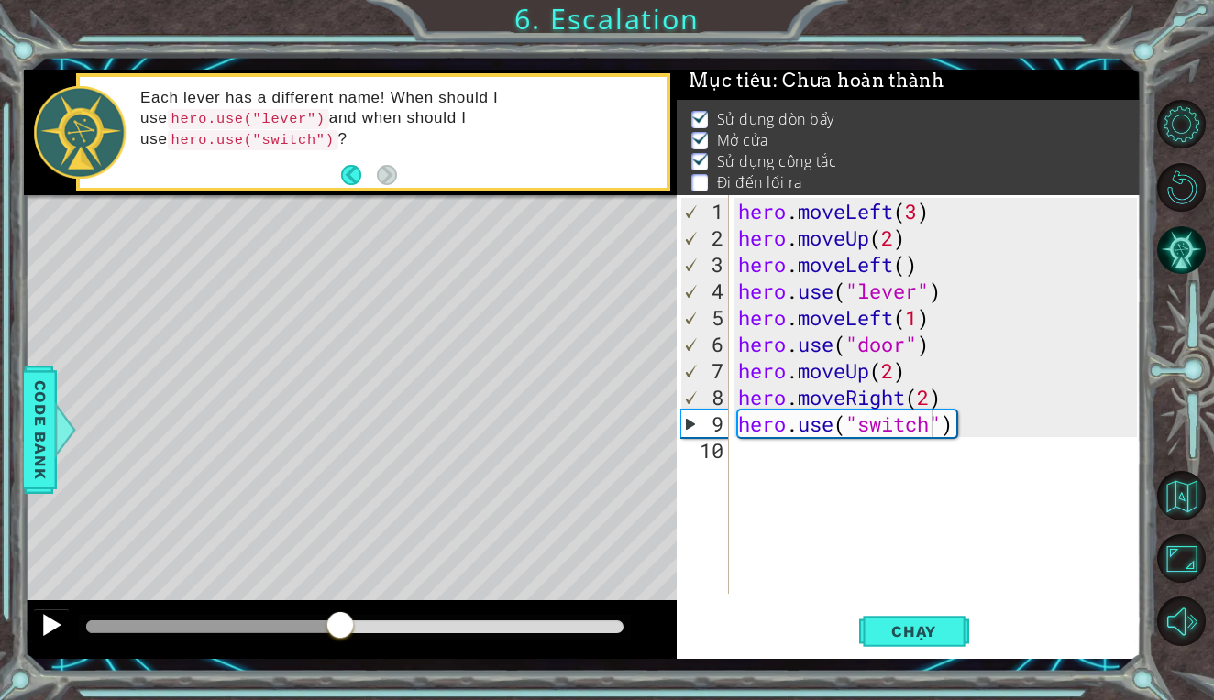
click at [48, 622] on div at bounding box center [51, 625] width 24 height 24
click at [799, 457] on div "hero . moveLeft ( 3 ) hero . moveUp ( 2 ) hero . moveLeft ( ) hero . use ( "lev…" at bounding box center [940, 424] width 412 height 452
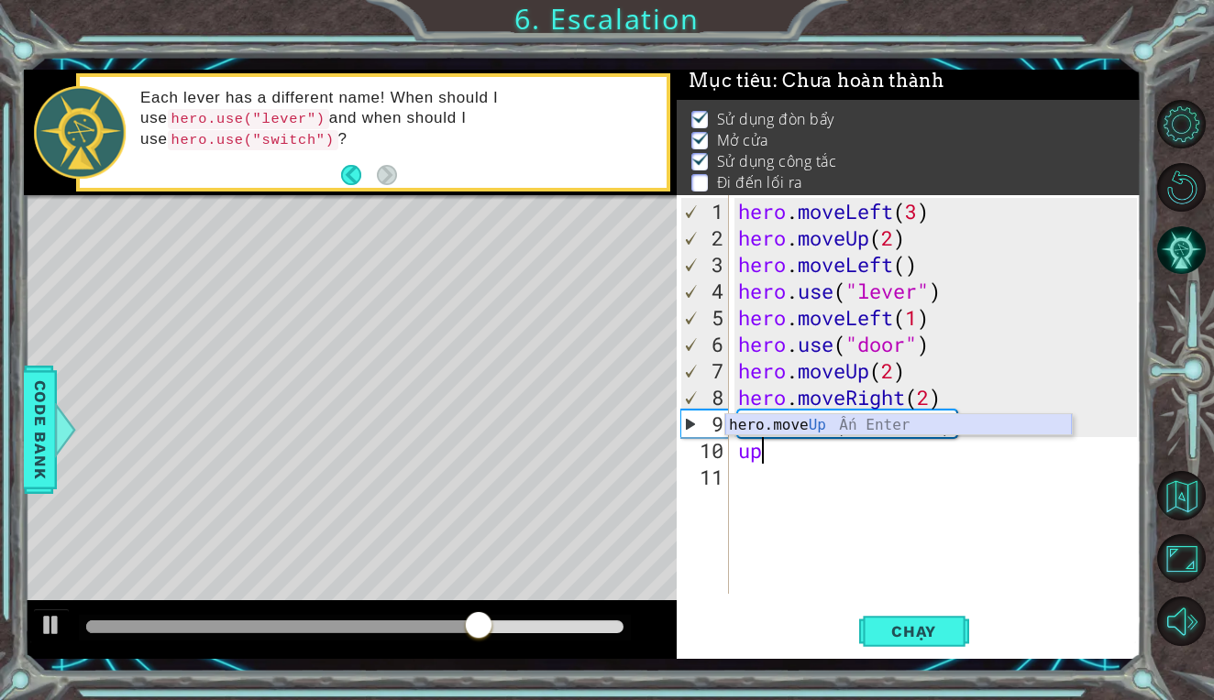
click at [862, 426] on div "hero.move Up Ấn Enter" at bounding box center [898, 447] width 346 height 66
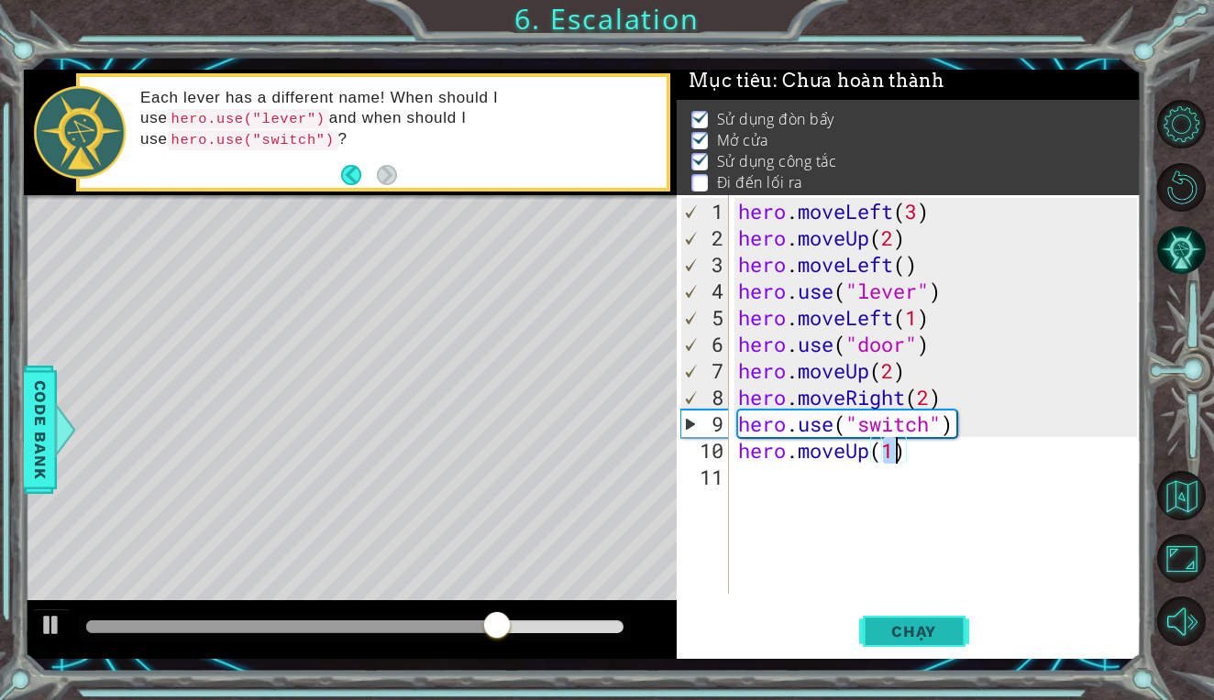
click at [881, 633] on span "Chạy" at bounding box center [914, 631] width 82 height 18
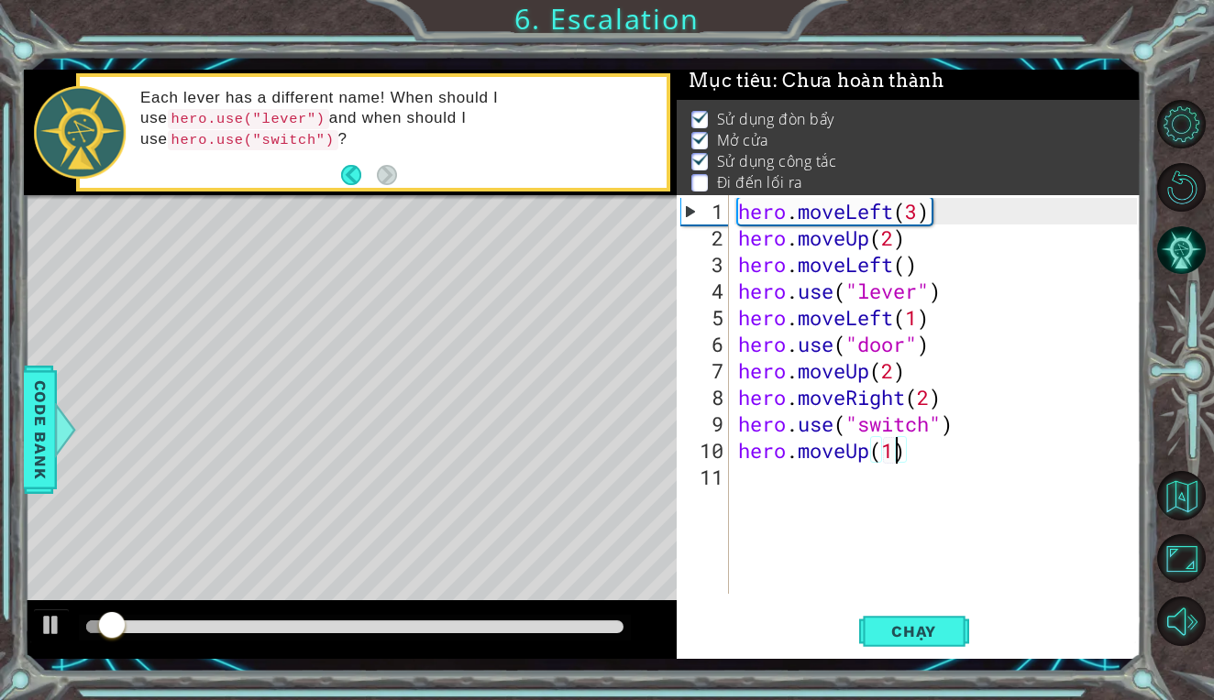
click at [382, 624] on div at bounding box center [354, 627] width 537 height 13
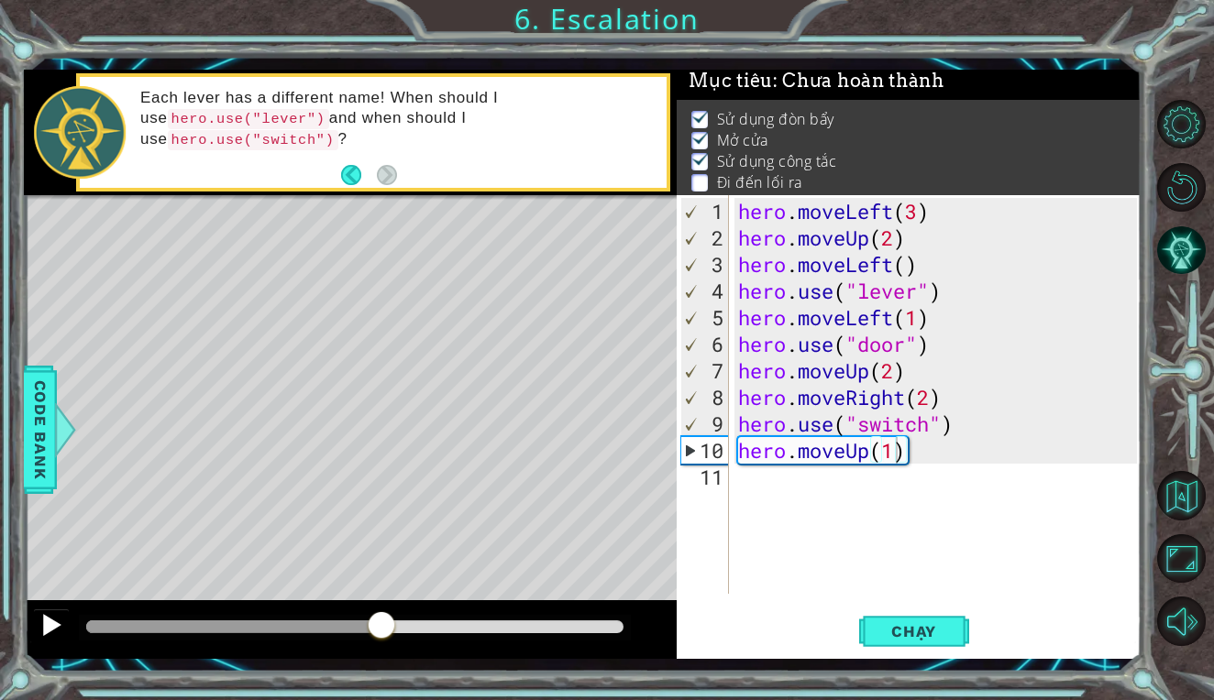
click at [40, 625] on div at bounding box center [51, 625] width 24 height 24
click at [391, 632] on div at bounding box center [253, 627] width 334 height 13
click at [361, 627] on div at bounding box center [223, 627] width 275 height 13
click at [44, 622] on div at bounding box center [51, 625] width 24 height 24
click at [902, 456] on div "hero . moveLeft ( 3 ) hero . moveUp ( 2 ) hero . moveLeft ( ) hero . use ( "lev…" at bounding box center [940, 424] width 412 height 452
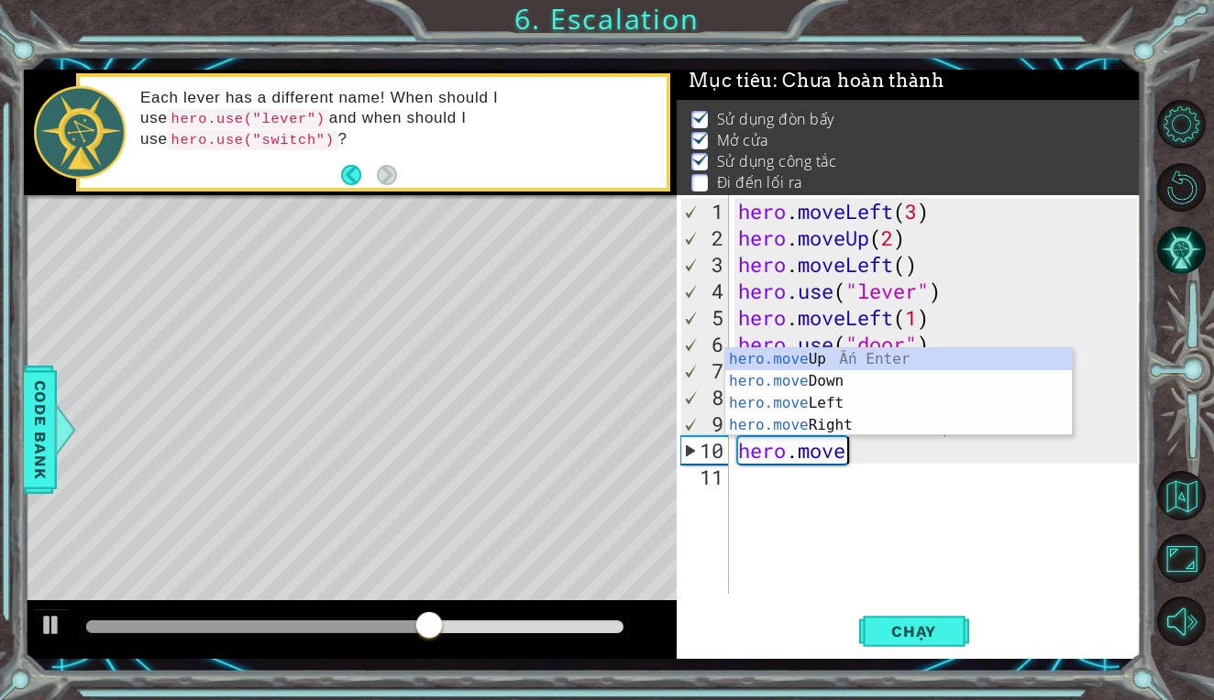
scroll to position [0, 5]
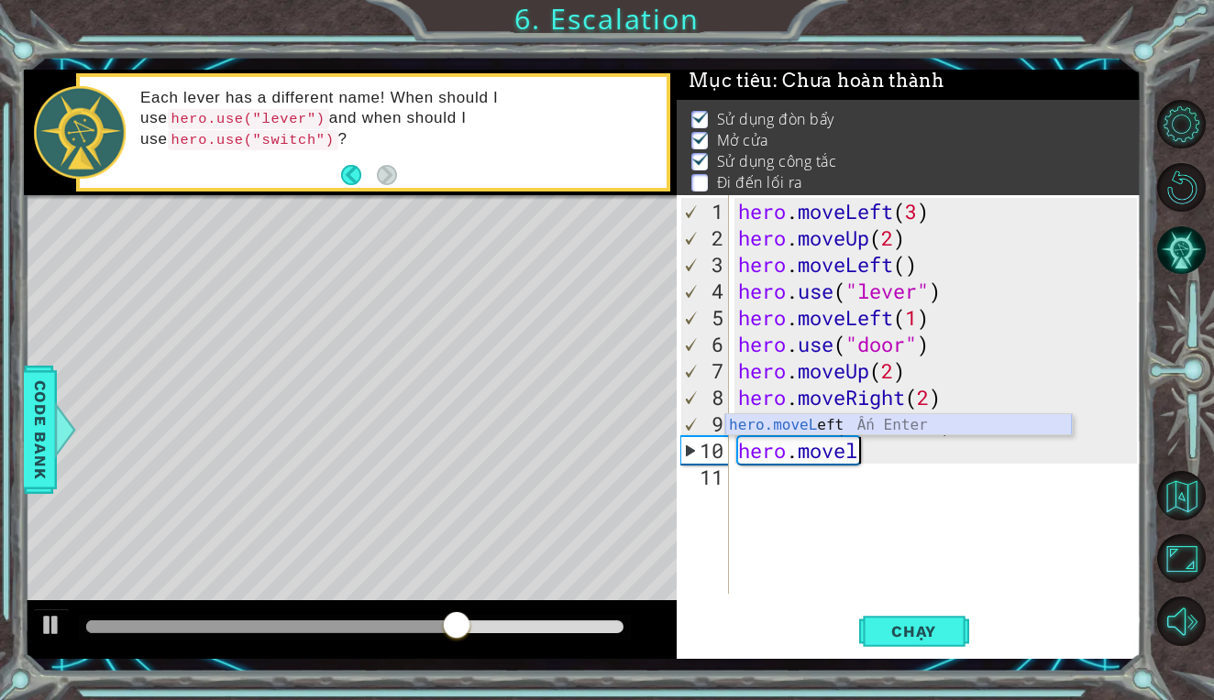
click at [956, 415] on div "hero.moveL eft Ấn Enter" at bounding box center [898, 447] width 346 height 66
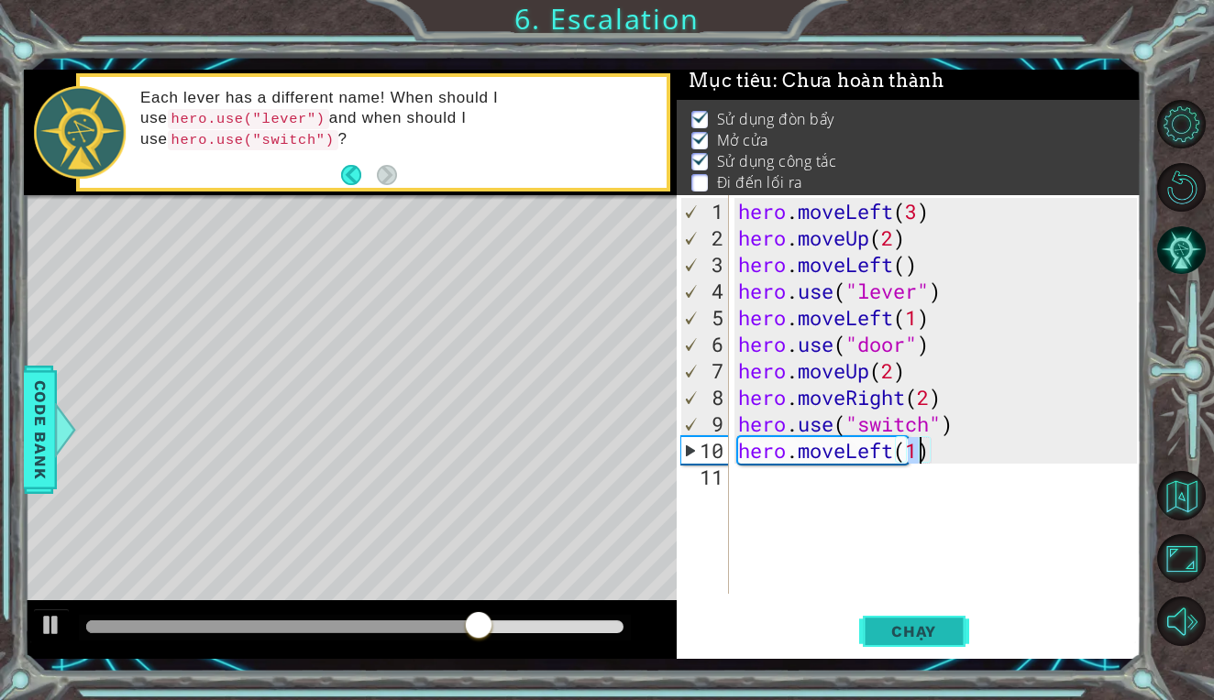
click at [871, 628] on button "Chạy" at bounding box center [914, 632] width 110 height 47
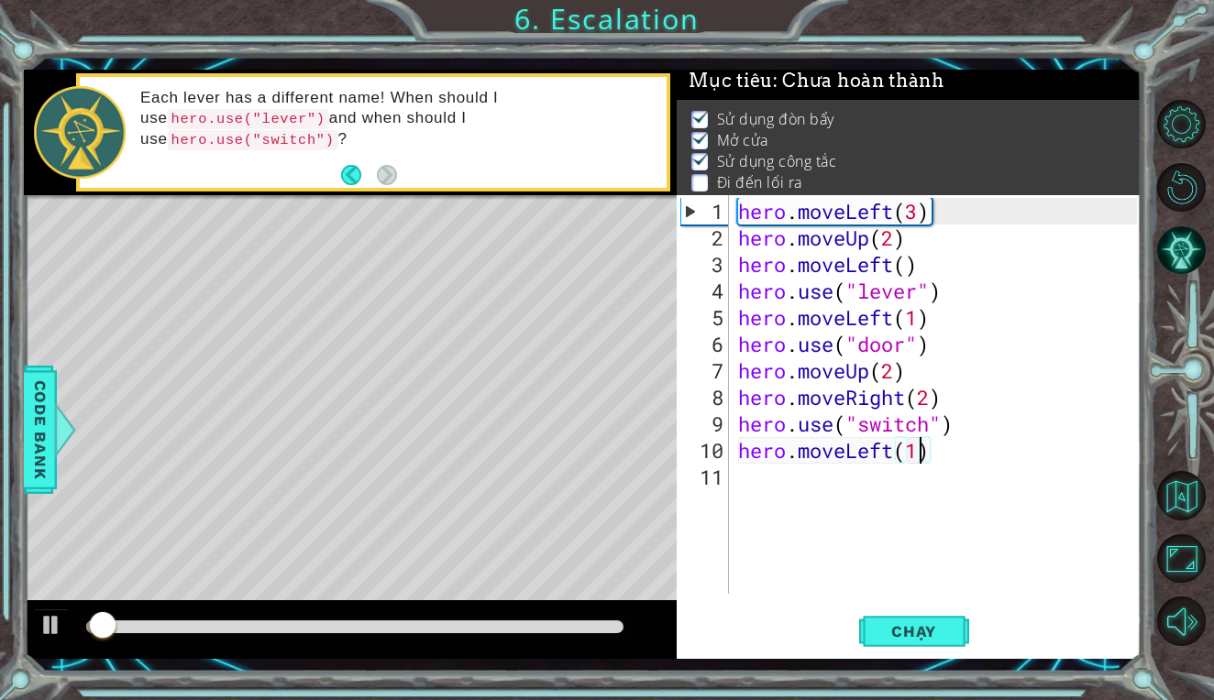
click at [415, 621] on div at bounding box center [354, 627] width 537 height 13
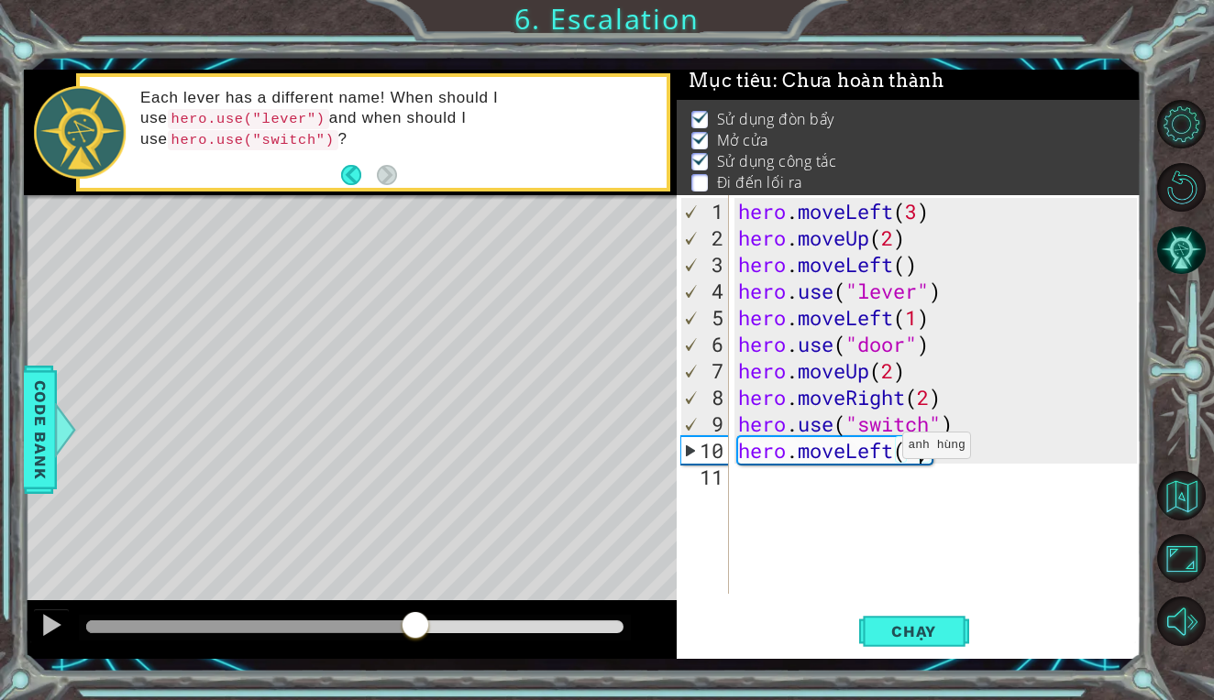
click at [895, 452] on div "hero . moveLeft ( 3 ) hero . moveUp ( 2 ) hero . moveLeft ( ) hero . use ( "lev…" at bounding box center [940, 424] width 412 height 452
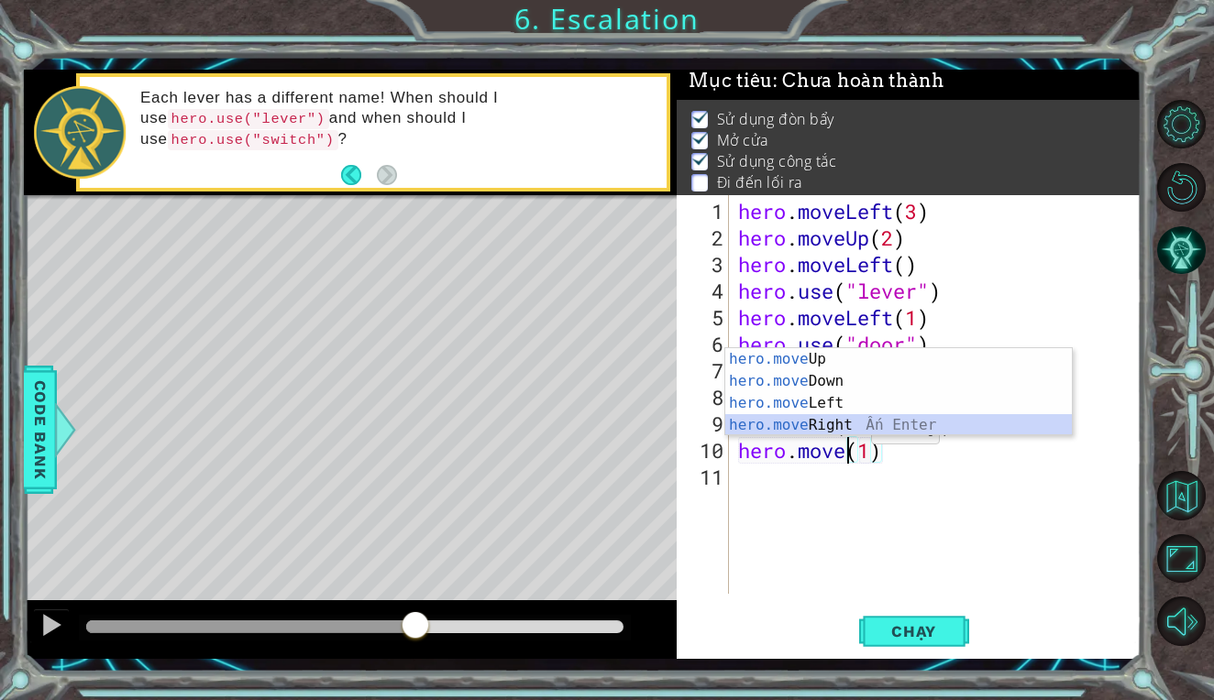
click at [854, 423] on div "hero.move Up Ấn Enter hero.move Down Ấn Enter hero.move Left Ấn Enter hero.move…" at bounding box center [898, 414] width 346 height 132
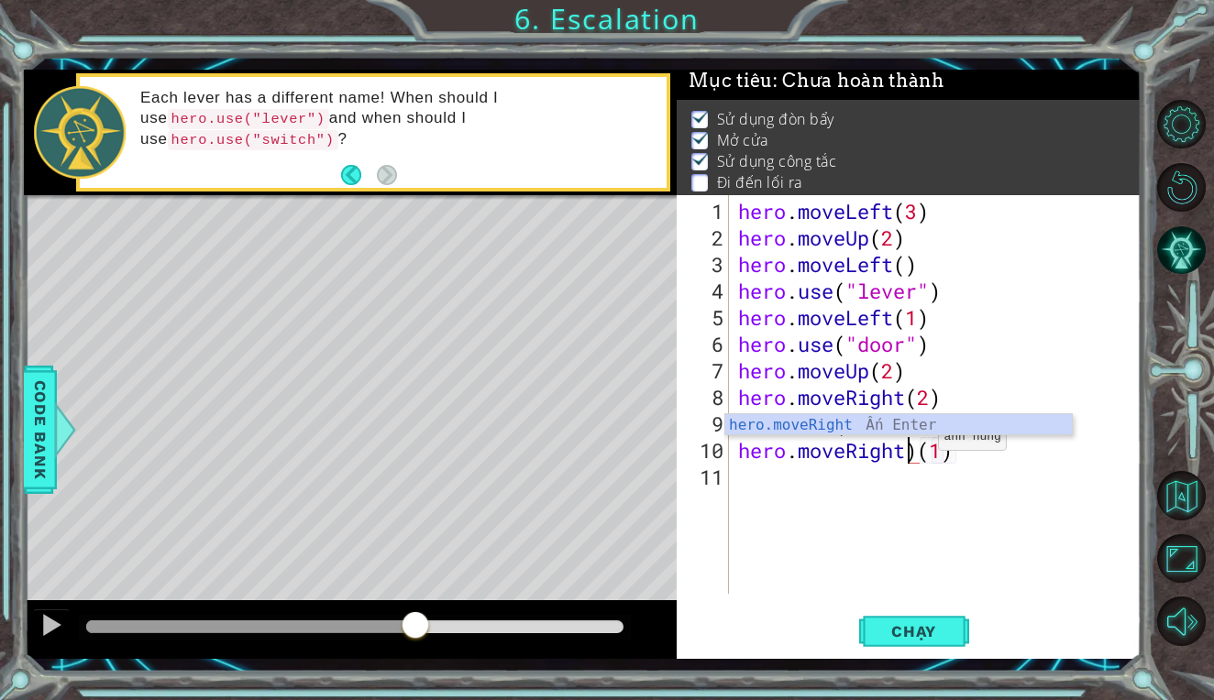
click at [921, 445] on div "hero . moveLeft ( 3 ) hero . moveUp ( 2 ) hero . moveLeft ( ) hero . use ( "lev…" at bounding box center [940, 424] width 412 height 452
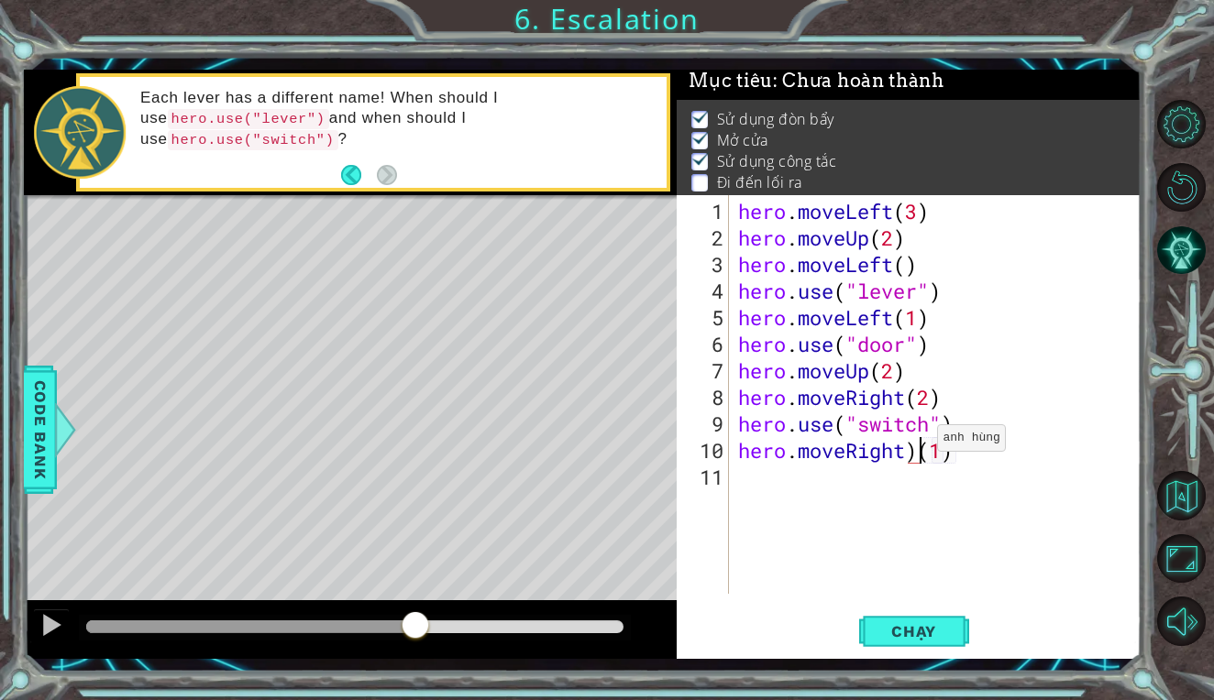
type textarea "hero.moveRight(1)"
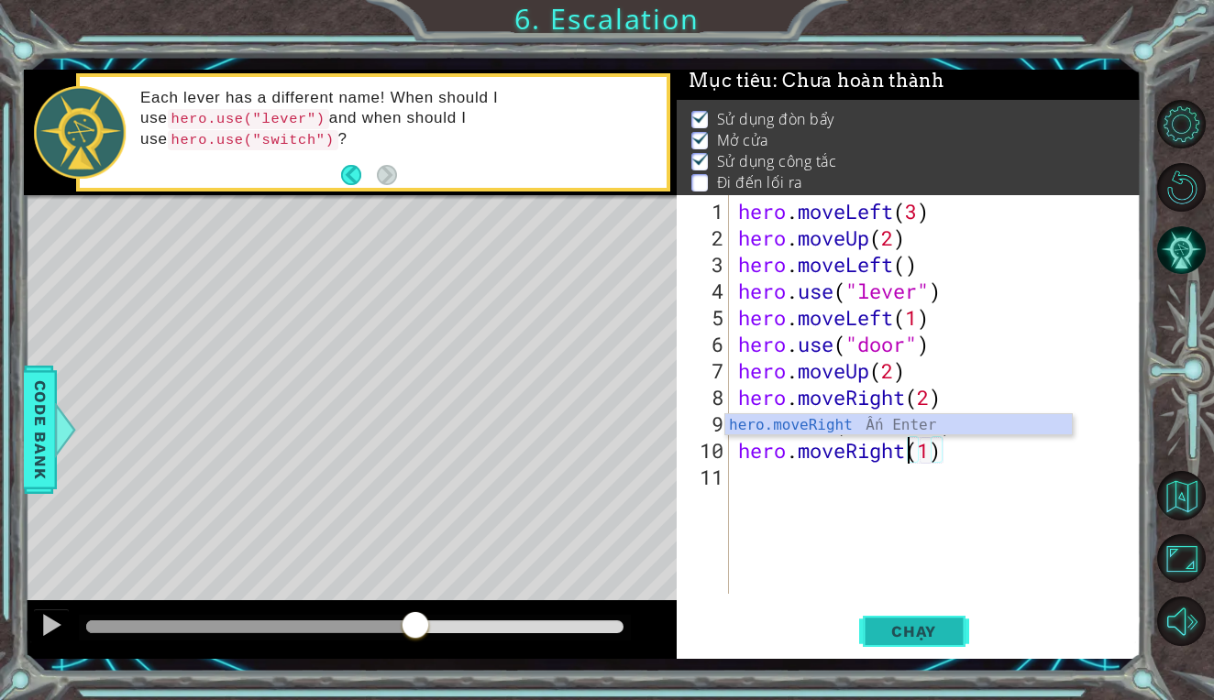
click at [902, 634] on span "Chạy" at bounding box center [914, 631] width 82 height 18
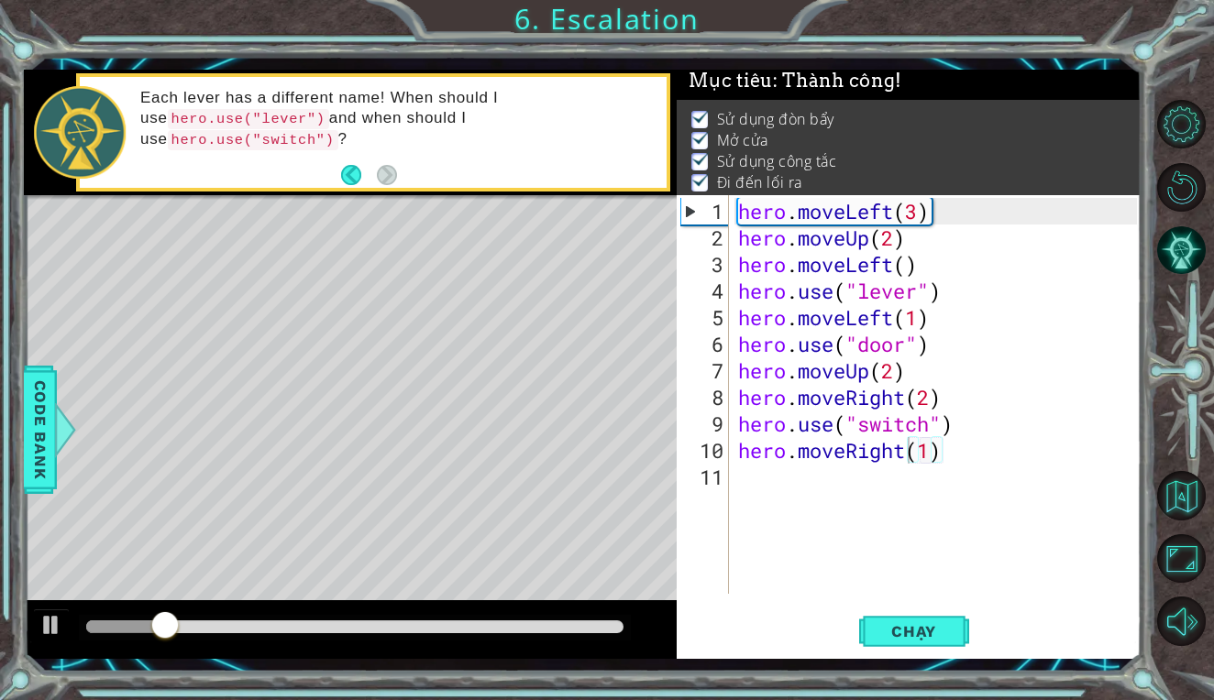
click at [364, 617] on div at bounding box center [355, 628] width 552 height 26
click at [364, 630] on div at bounding box center [354, 627] width 537 height 13
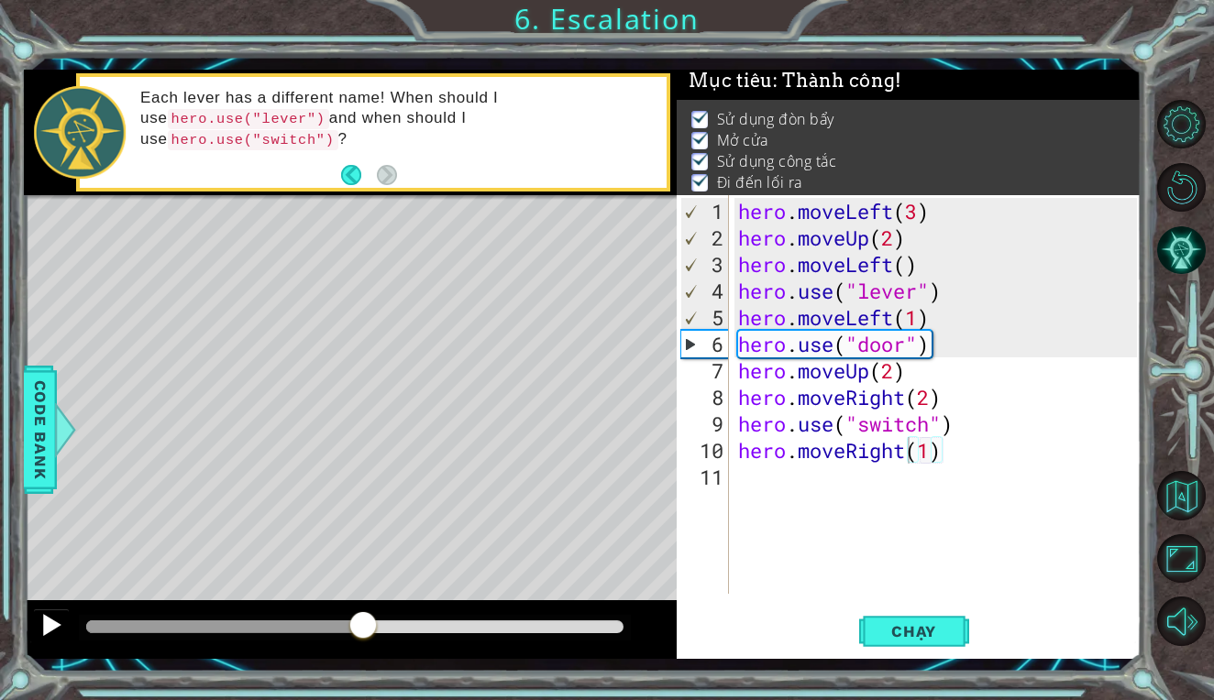
click at [41, 622] on div at bounding box center [51, 625] width 24 height 24
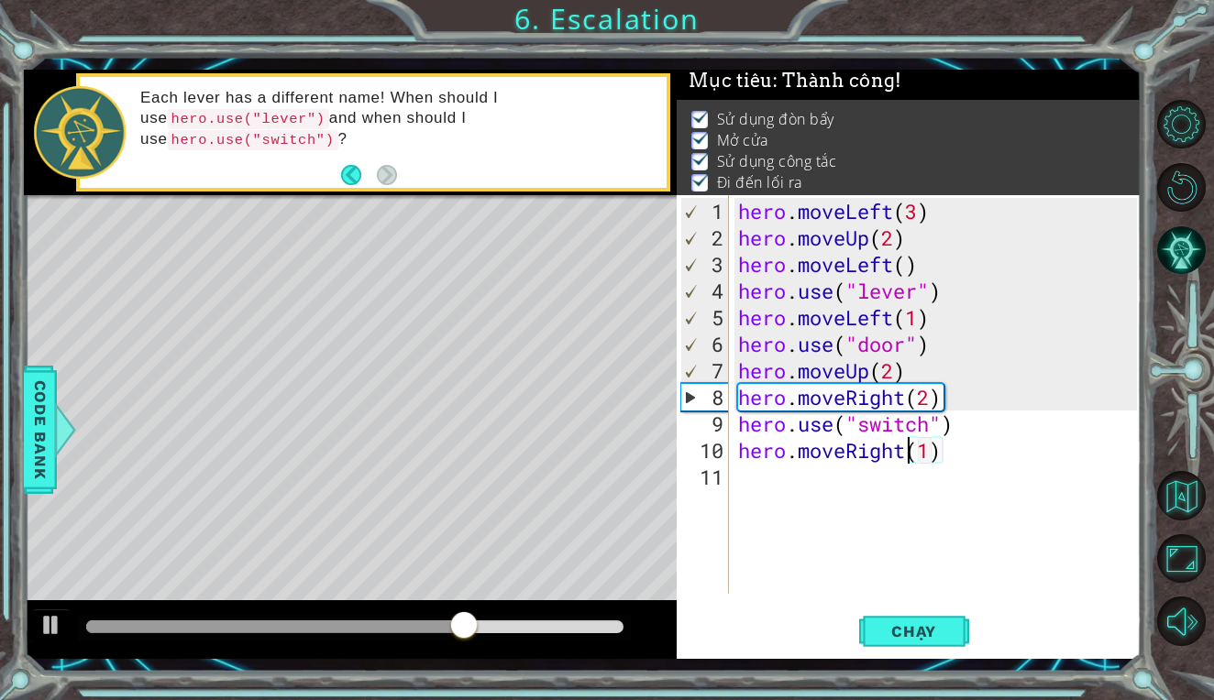
click at [844, 485] on div "hero . moveLeft ( 3 ) hero . moveUp ( 2 ) hero . moveLeft ( ) hero . use ( "lev…" at bounding box center [940, 424] width 412 height 452
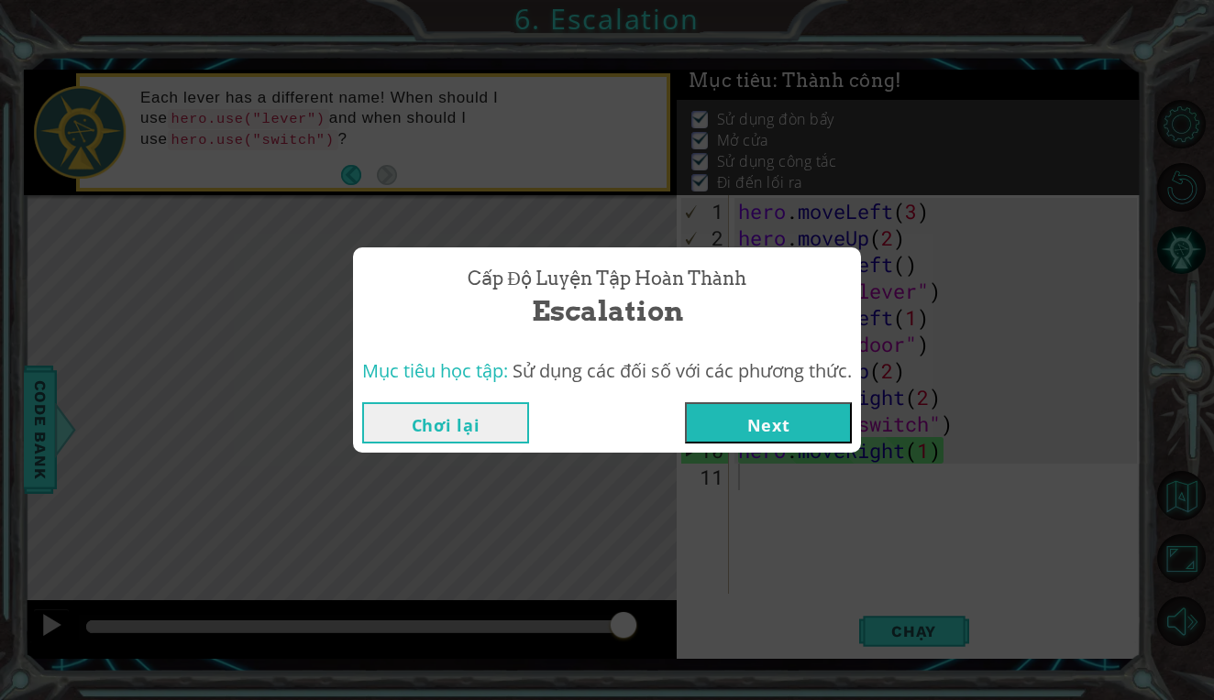
click at [822, 417] on button "Next" at bounding box center [768, 422] width 167 height 41
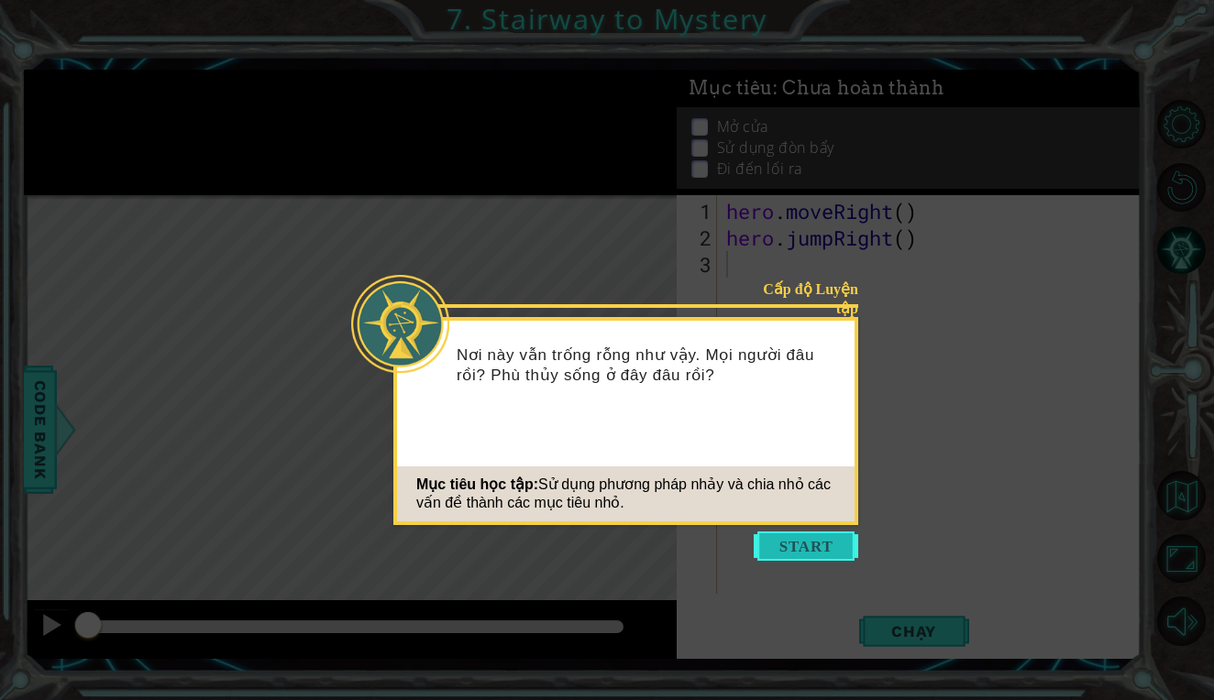
click at [797, 542] on button "Start" at bounding box center [805, 546] width 104 height 29
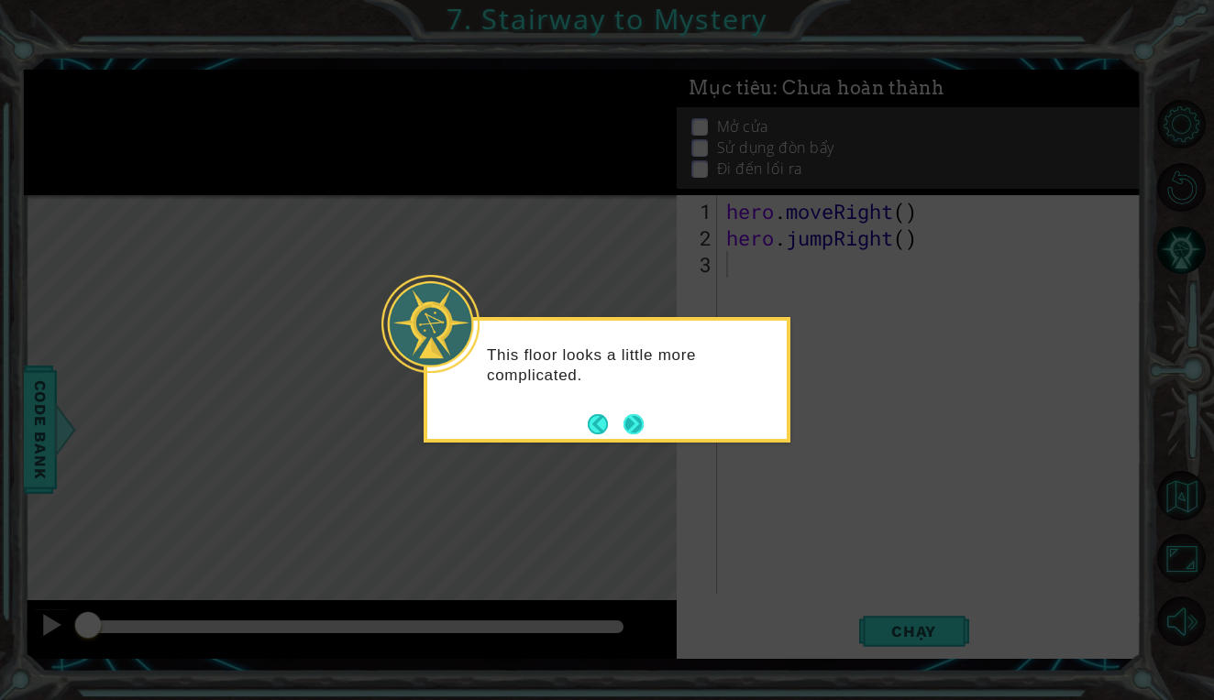
click at [641, 428] on button "Next" at bounding box center [633, 424] width 20 height 20
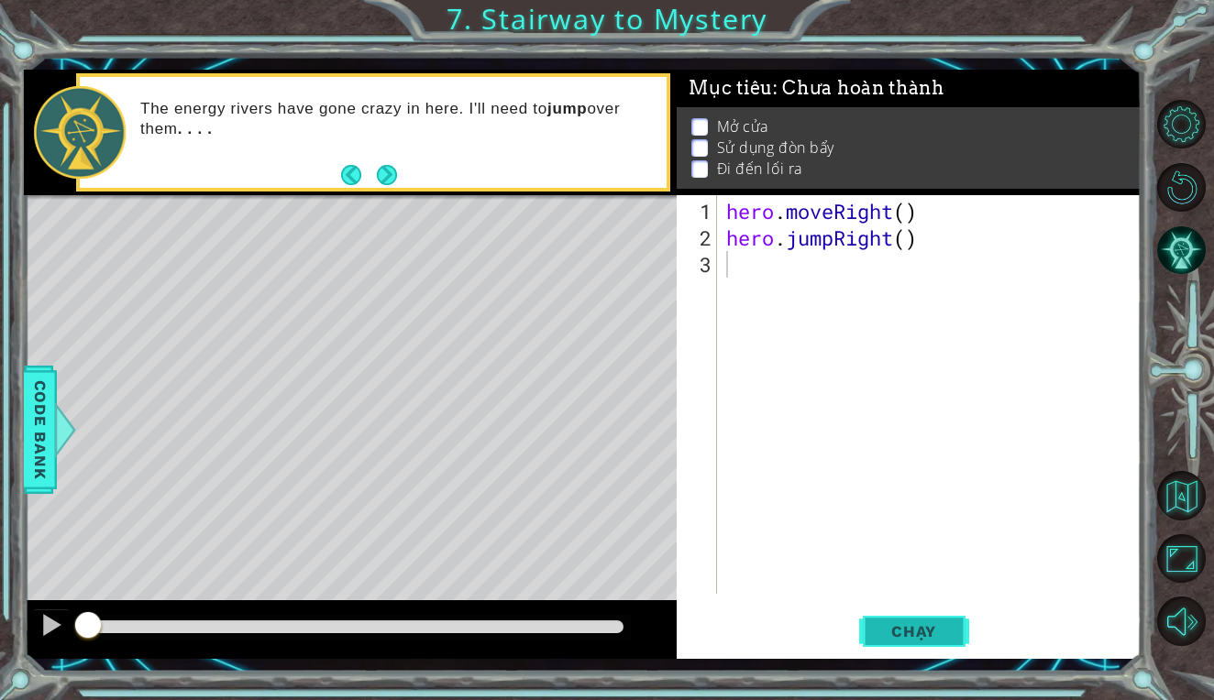
click at [884, 626] on span "Chạy" at bounding box center [914, 631] width 82 height 18
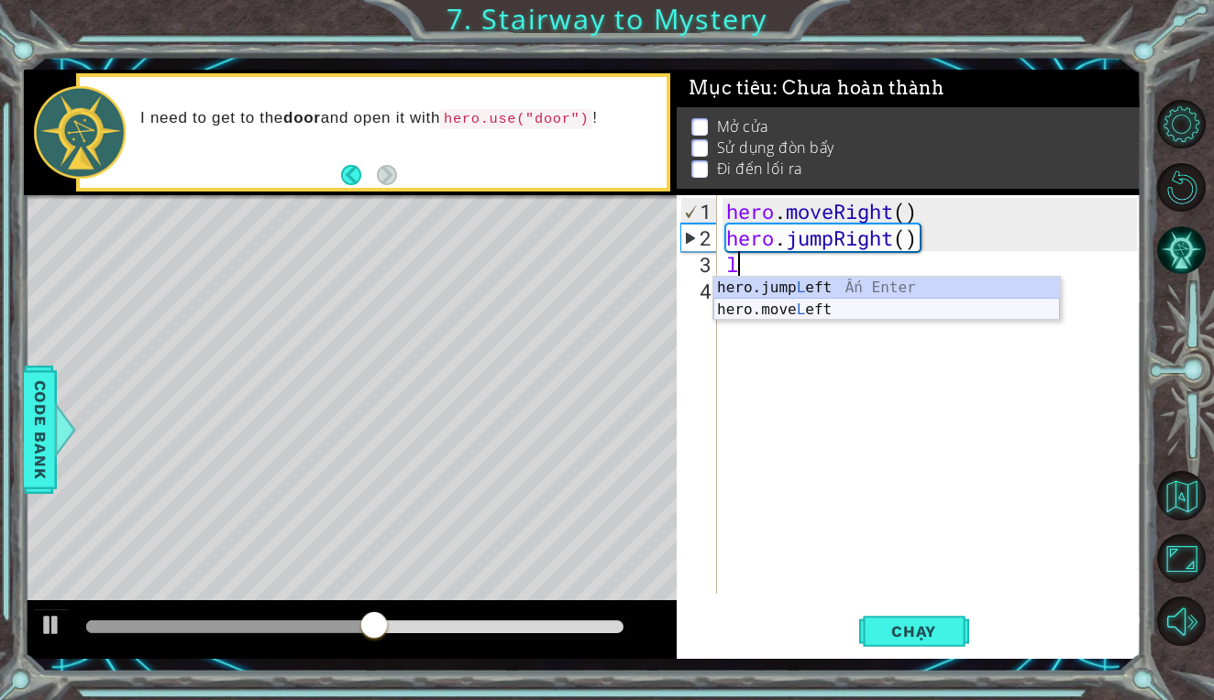
click at [787, 312] on div "hero.jump L eft Ấn Enter hero.move L eft Ấn Enter" at bounding box center [886, 321] width 346 height 88
type textarea "hero.moveLeft(1)"
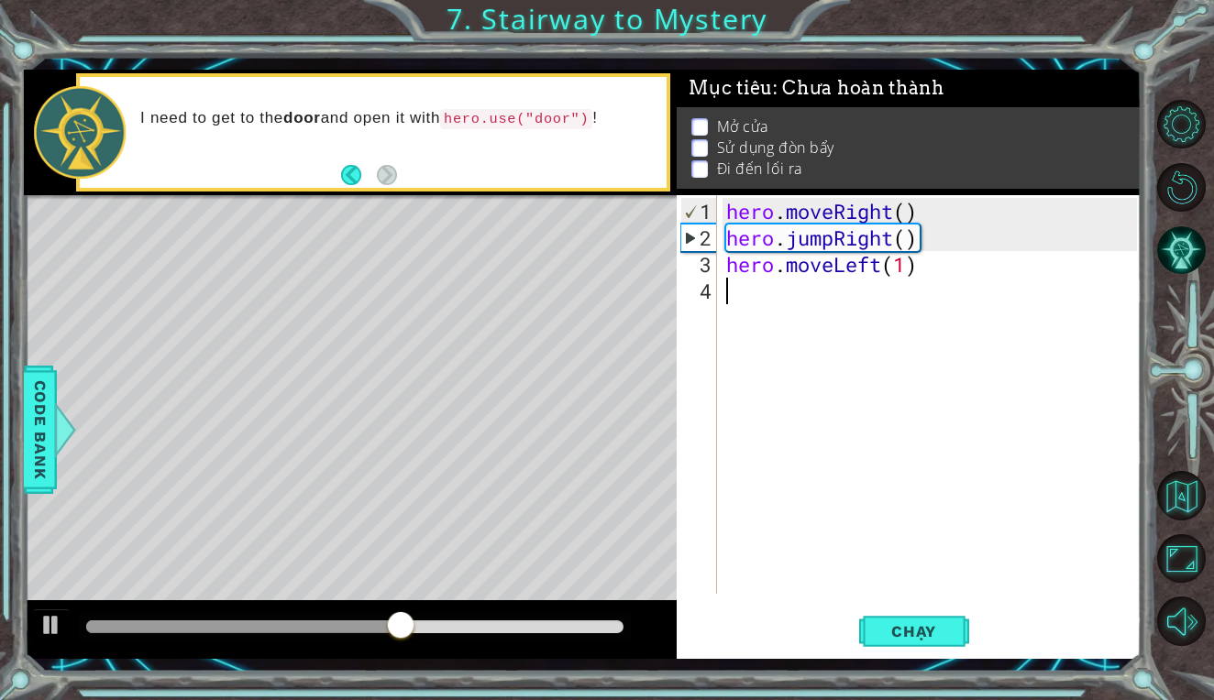
click at [800, 309] on div "hero . moveRight ( ) hero . jumpRight ( ) hero . moveLeft ( 1 )" at bounding box center [933, 424] width 423 height 452
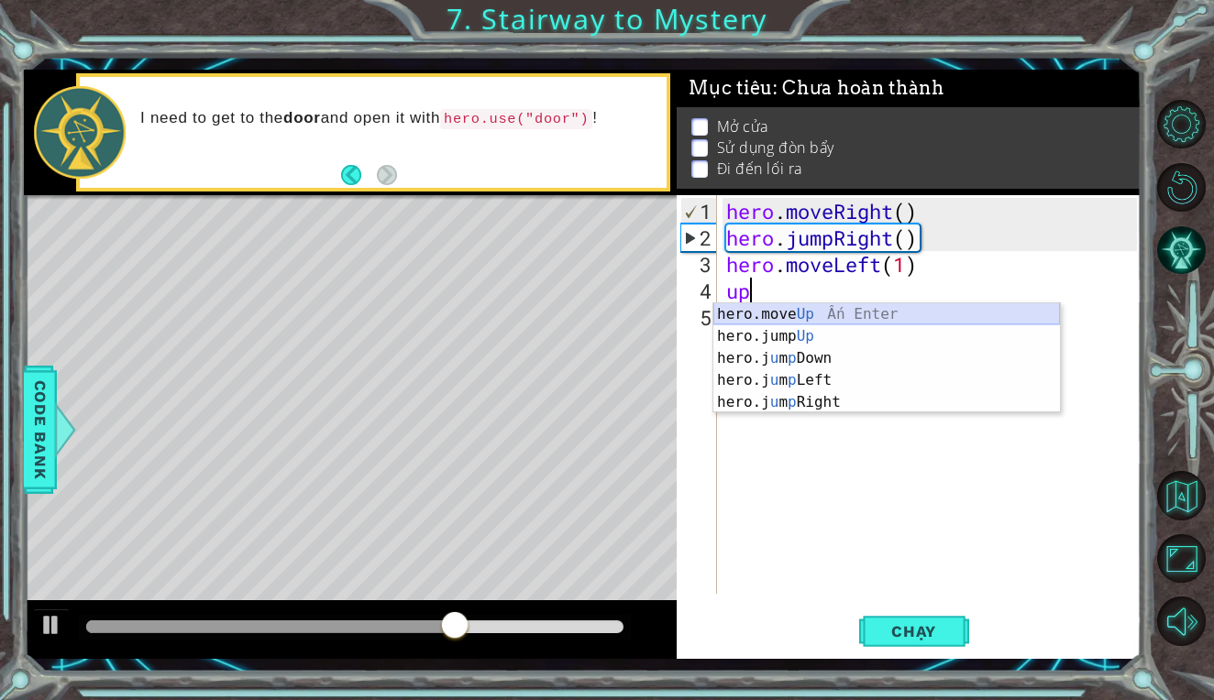
click at [810, 315] on div "hero.move Up Ấn Enter hero.jump Up Ấn Enter hero.j u m p Down Ấn Enter hero.j u…" at bounding box center [886, 380] width 346 height 154
type textarea "hero.moveUp(1)"
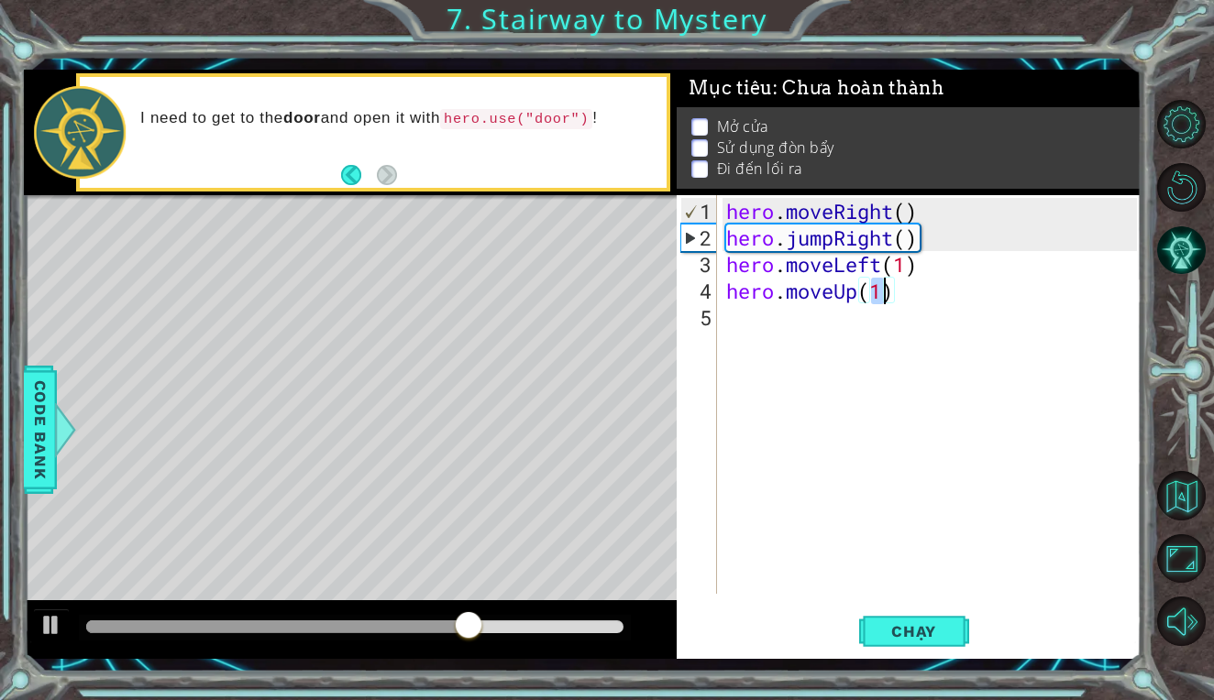
click at [784, 328] on div "hero . moveRight ( ) hero . jumpRight ( ) hero . moveLeft ( 1 ) hero . moveUp (…" at bounding box center [933, 424] width 423 height 452
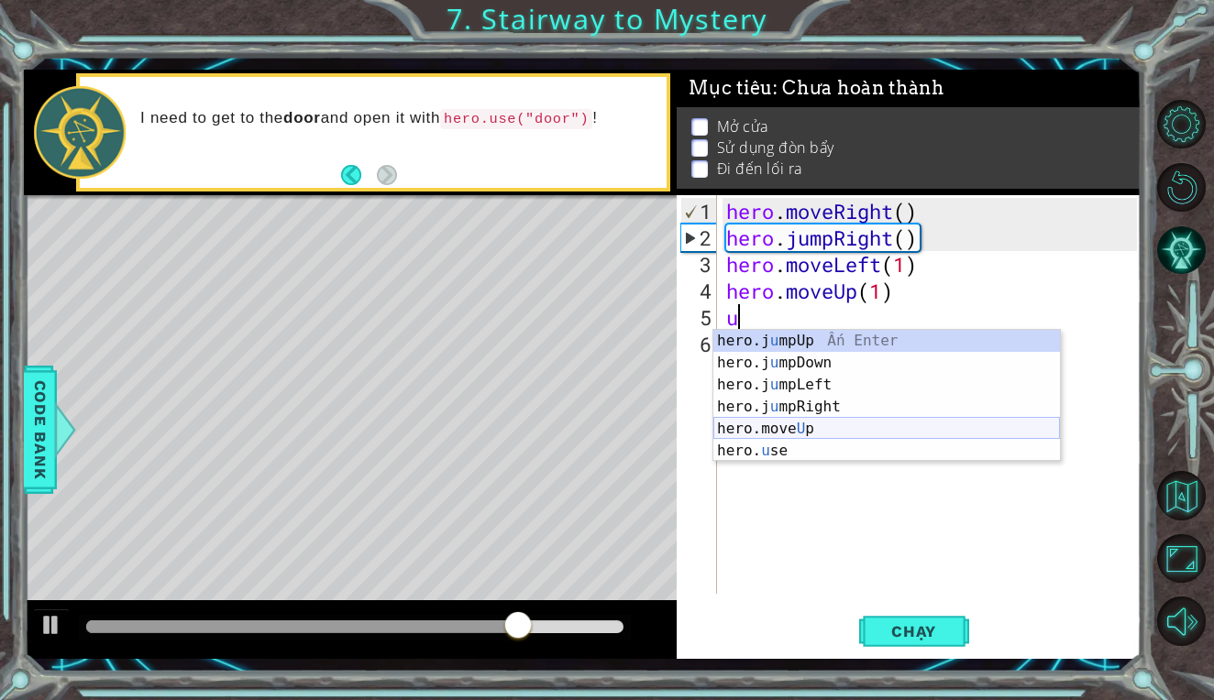
click at [783, 445] on div "hero.j u mpUp Ấn Enter hero.j u mpDown Ấn Enter hero.j u mpLeft Ấn Enter hero.j…" at bounding box center [886, 418] width 346 height 176
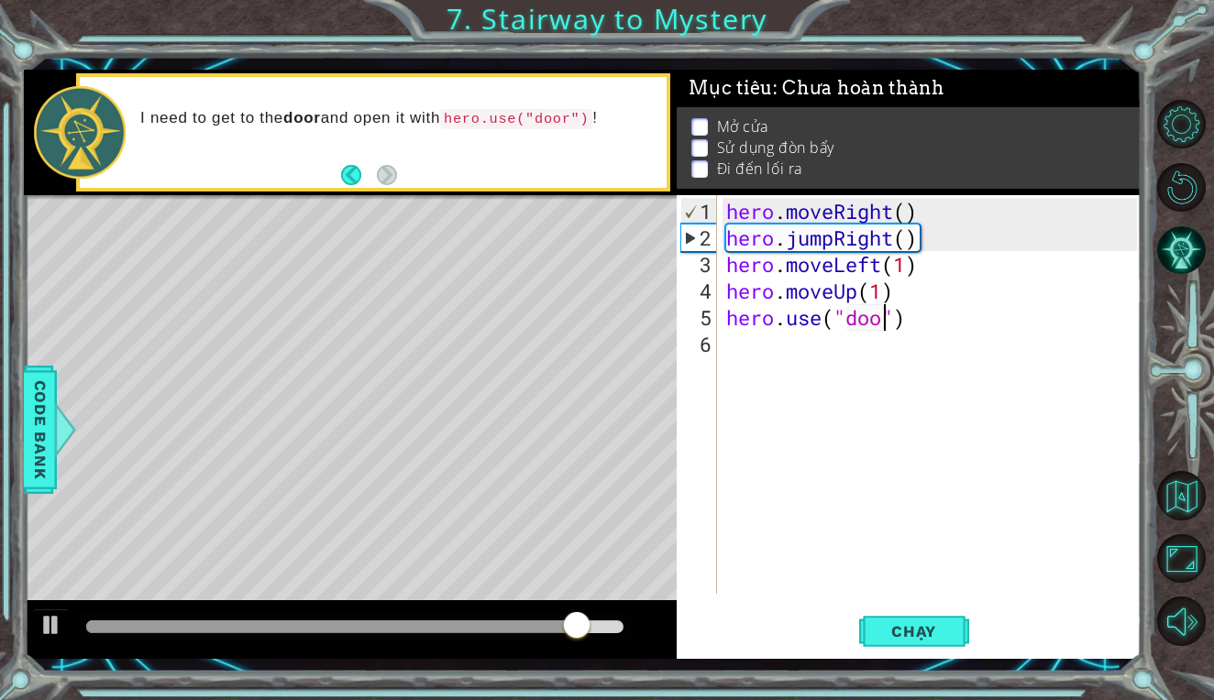
scroll to position [0, 8]
click at [890, 635] on span "Chạy" at bounding box center [914, 631] width 82 height 18
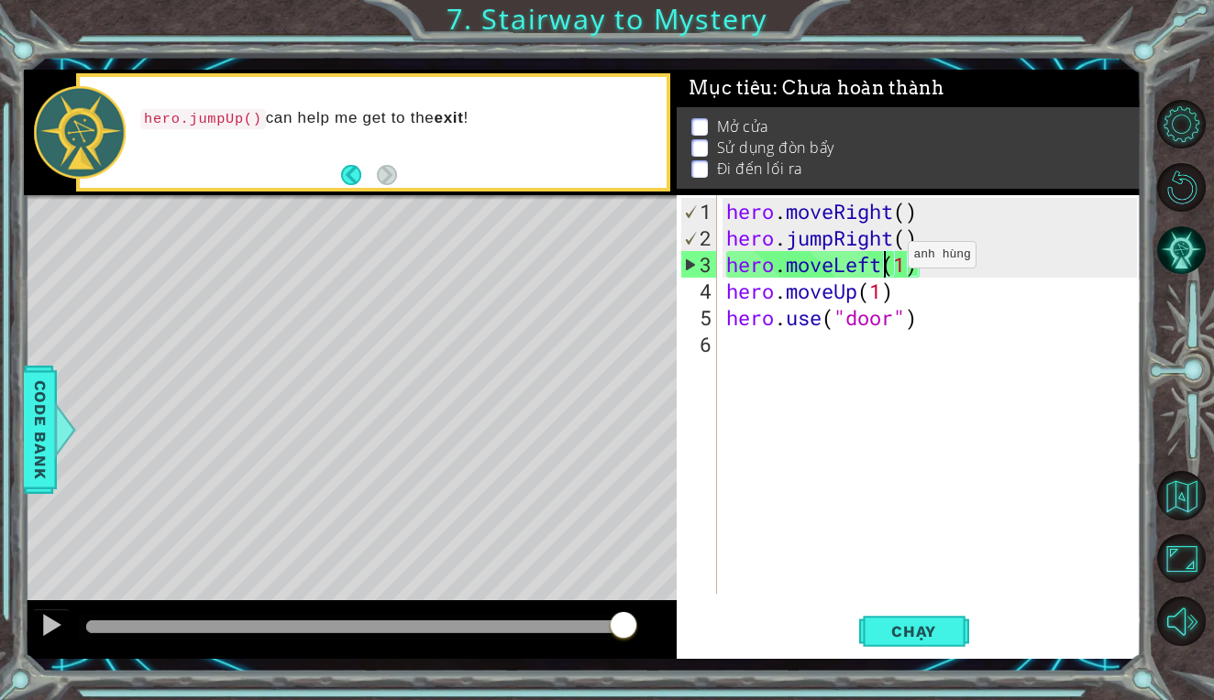
click at [880, 262] on div "hero . moveRight ( ) hero . jumpRight ( ) hero . moveLeft ( 1 ) hero . moveUp (…" at bounding box center [933, 424] width 423 height 452
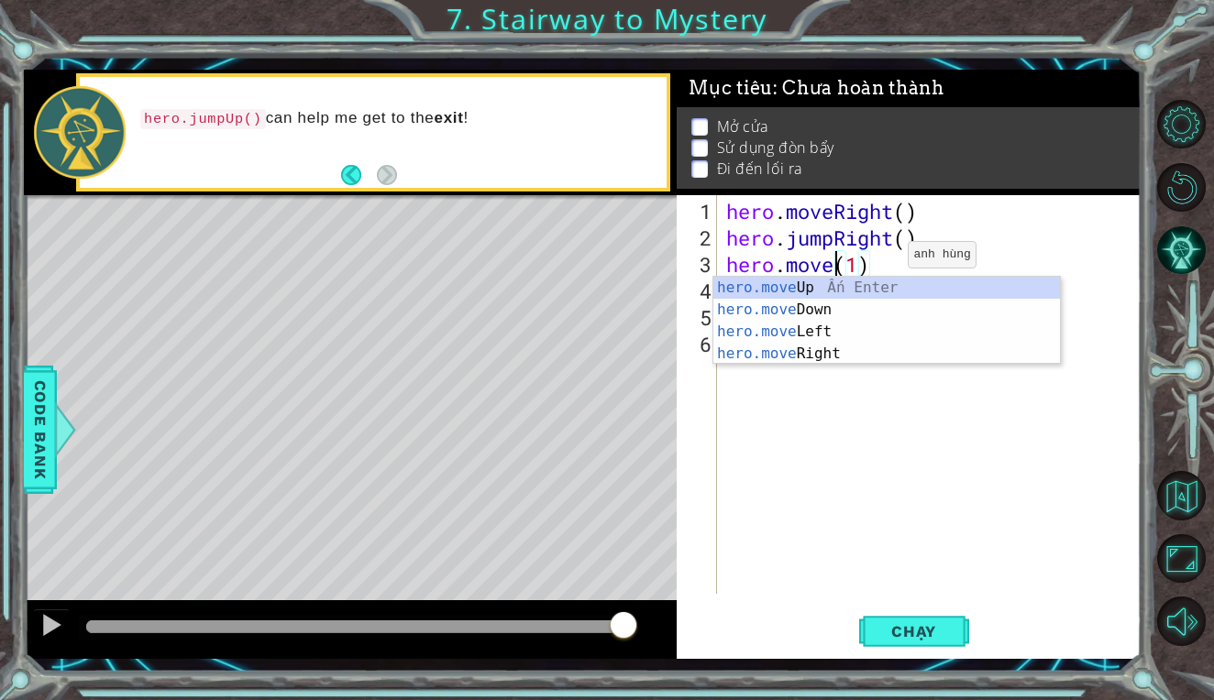
scroll to position [0, 5]
click at [816, 348] on div "hero.move Up Ấn Enter hero.move Down Ấn Enter hero.move Left Ấn Enter hero.move…" at bounding box center [886, 343] width 346 height 132
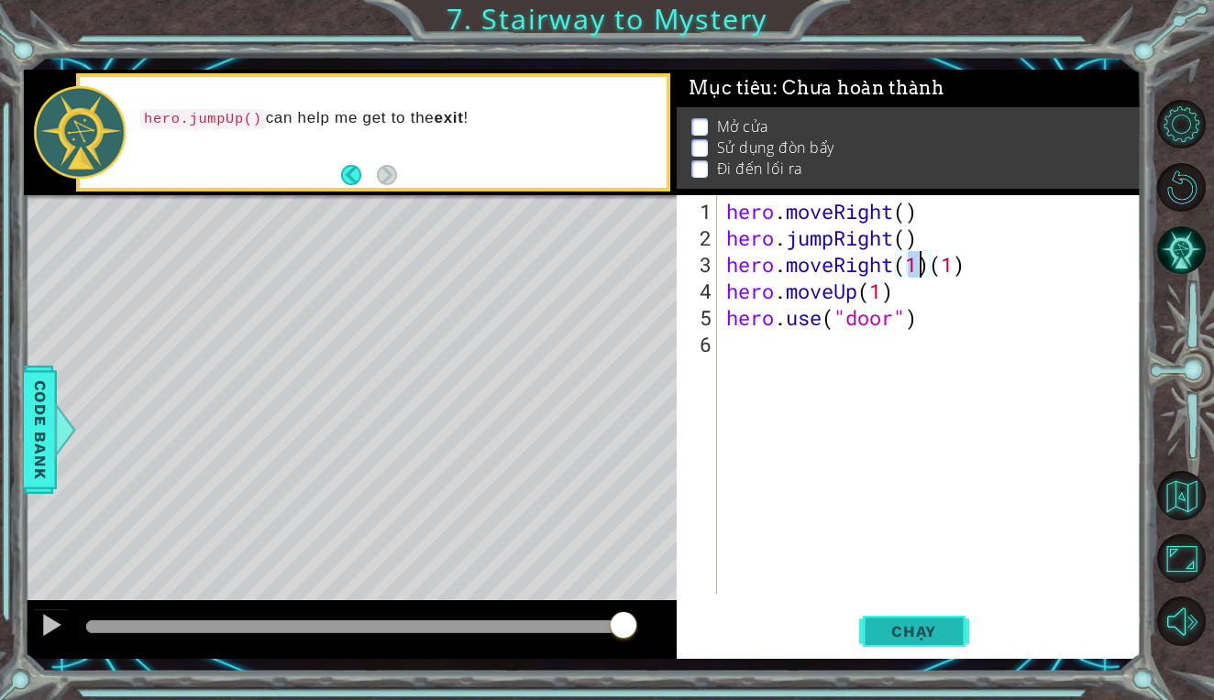
click at [907, 626] on span "Chạy" at bounding box center [914, 631] width 82 height 18
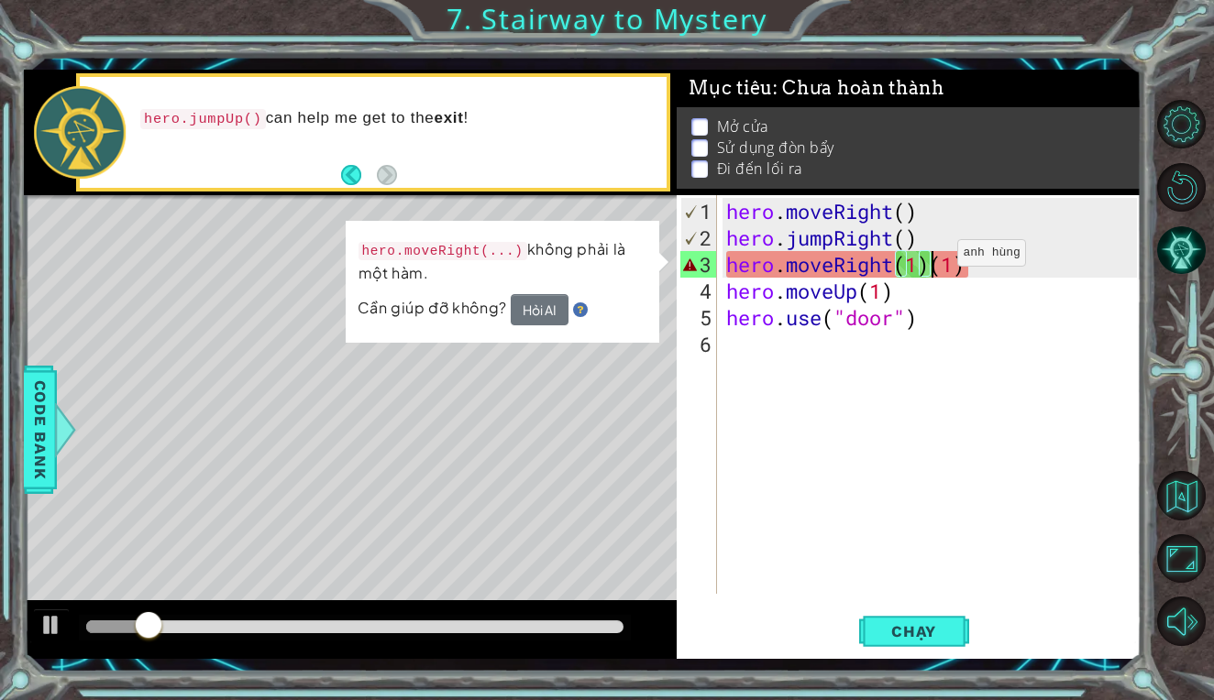
click at [929, 260] on div "hero . moveRight ( ) hero . jumpRight ( ) hero . moveRight ( 1 ) ( 1 ) hero . m…" at bounding box center [933, 424] width 423 height 452
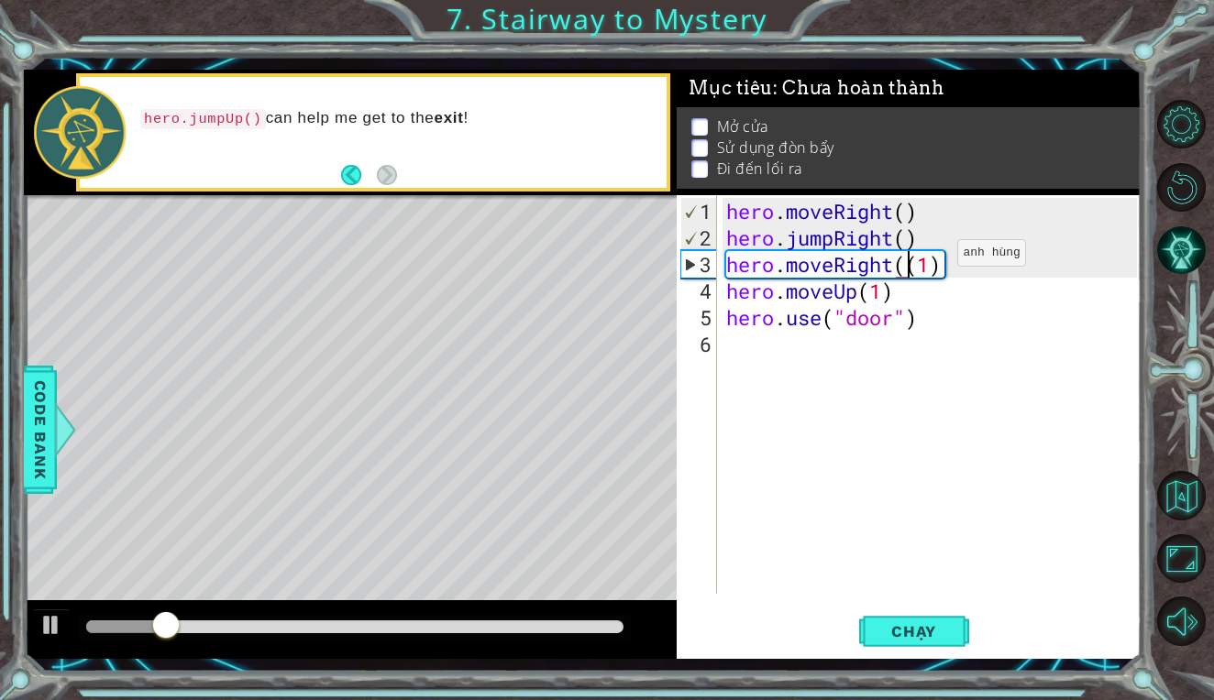
type textarea "hero.moveRight(1)"
click at [870, 619] on button "Chạy" at bounding box center [914, 632] width 110 height 47
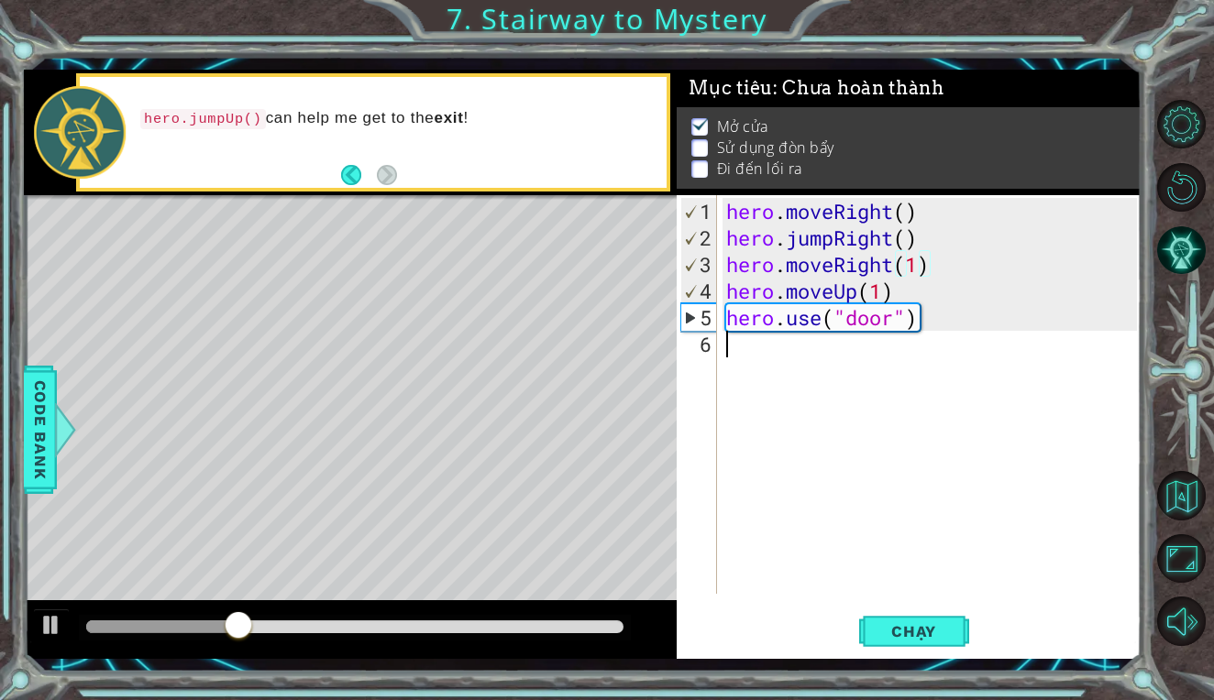
click at [765, 347] on div "hero . moveRight ( ) hero . jumpRight ( ) hero . moveRight ( 1 ) hero . moveUp …" at bounding box center [933, 424] width 423 height 452
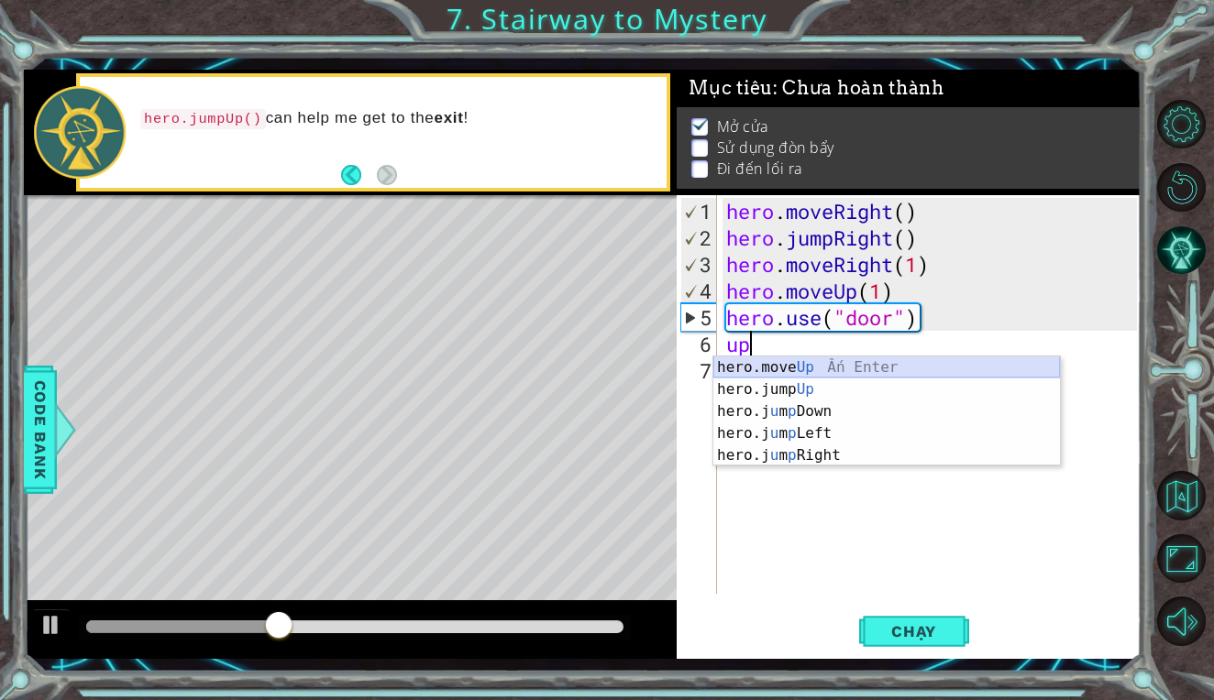
click at [800, 363] on div "hero.move Up Ấn Enter hero.jump Up Ấn Enter hero.j u m p Down Ấn Enter hero.j u…" at bounding box center [886, 434] width 346 height 154
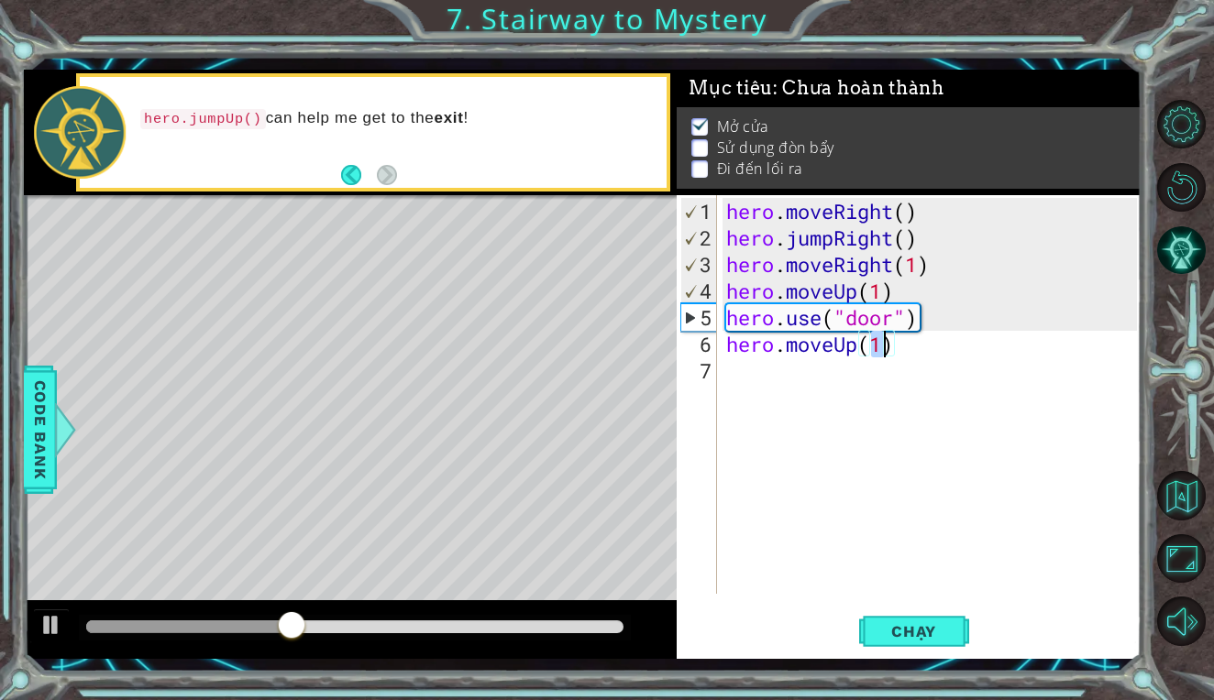
type textarea "hero.moveUp(2)"
click at [753, 375] on div "hero . moveRight ( ) hero . jumpRight ( ) hero . moveRight ( 1 ) hero . moveUp …" at bounding box center [933, 424] width 423 height 452
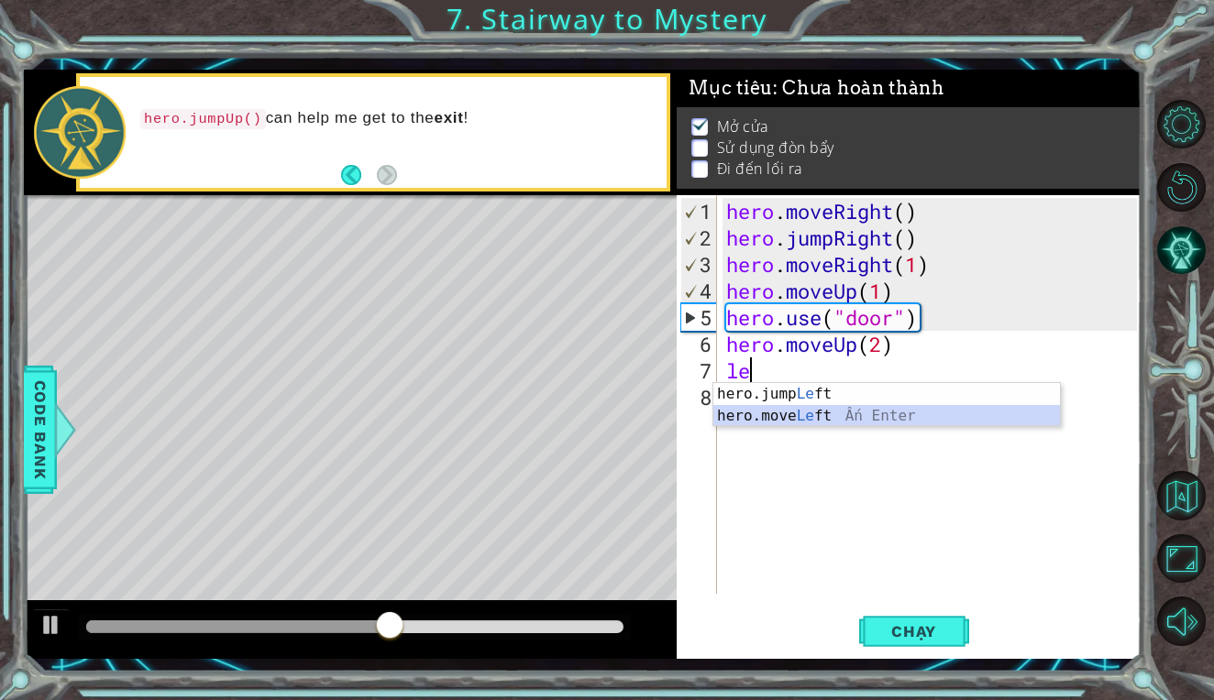
click at [821, 413] on div "hero.jump Le ft Ấn Enter hero.move Le ft Ấn Enter" at bounding box center [886, 427] width 346 height 88
type textarea "hero.moveLeft(1)"
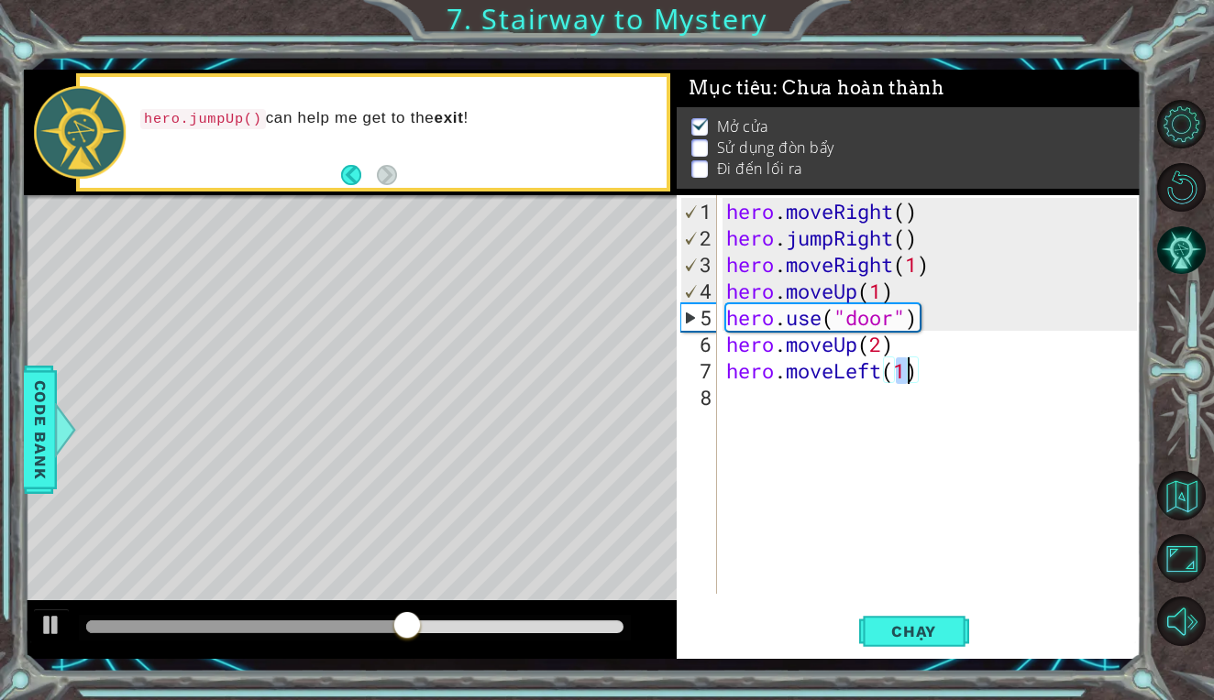
click at [788, 401] on div "hero . moveRight ( ) hero . jumpRight ( ) hero . moveRight ( 1 ) hero . moveUp …" at bounding box center [933, 424] width 423 height 452
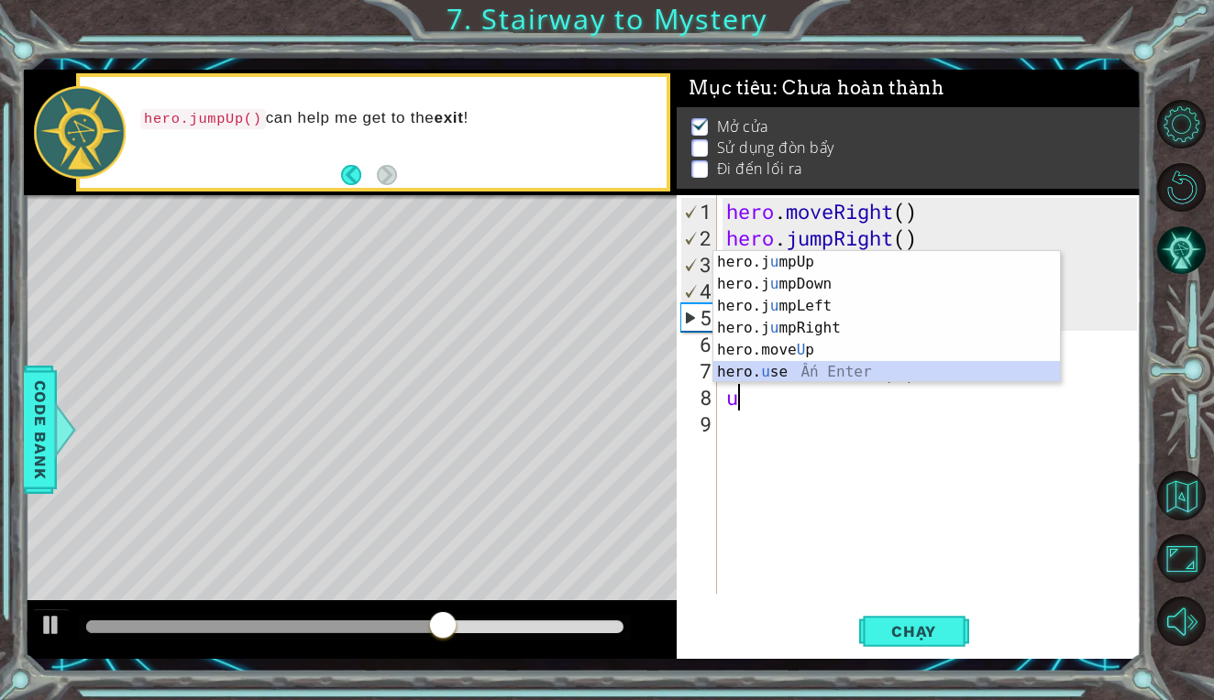
click at [814, 368] on div "hero.j u mpUp Ấn Enter hero.j u mpDown Ấn Enter hero.j u mpLeft Ấn Enter hero.j…" at bounding box center [886, 339] width 346 height 176
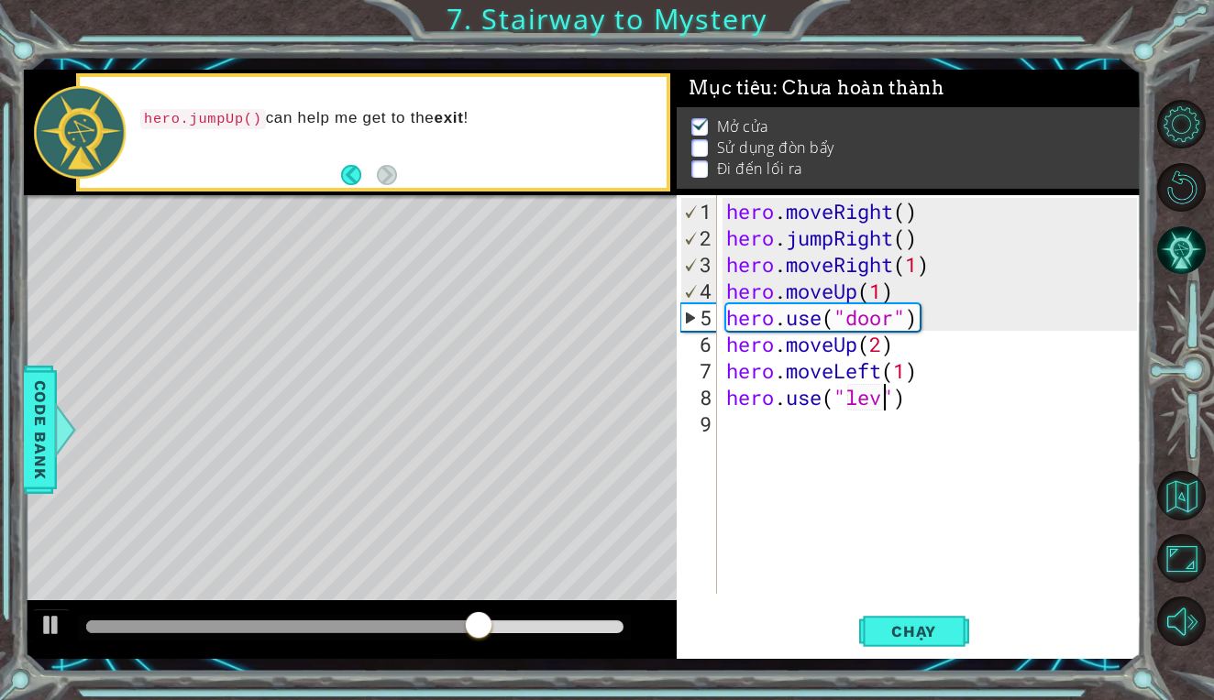
scroll to position [0, 8]
type textarea "hero.use("lever")"
click at [779, 438] on div "hero . moveRight ( ) hero . jumpRight ( ) hero . moveRight ( 1 ) hero . moveUp …" at bounding box center [933, 424] width 423 height 452
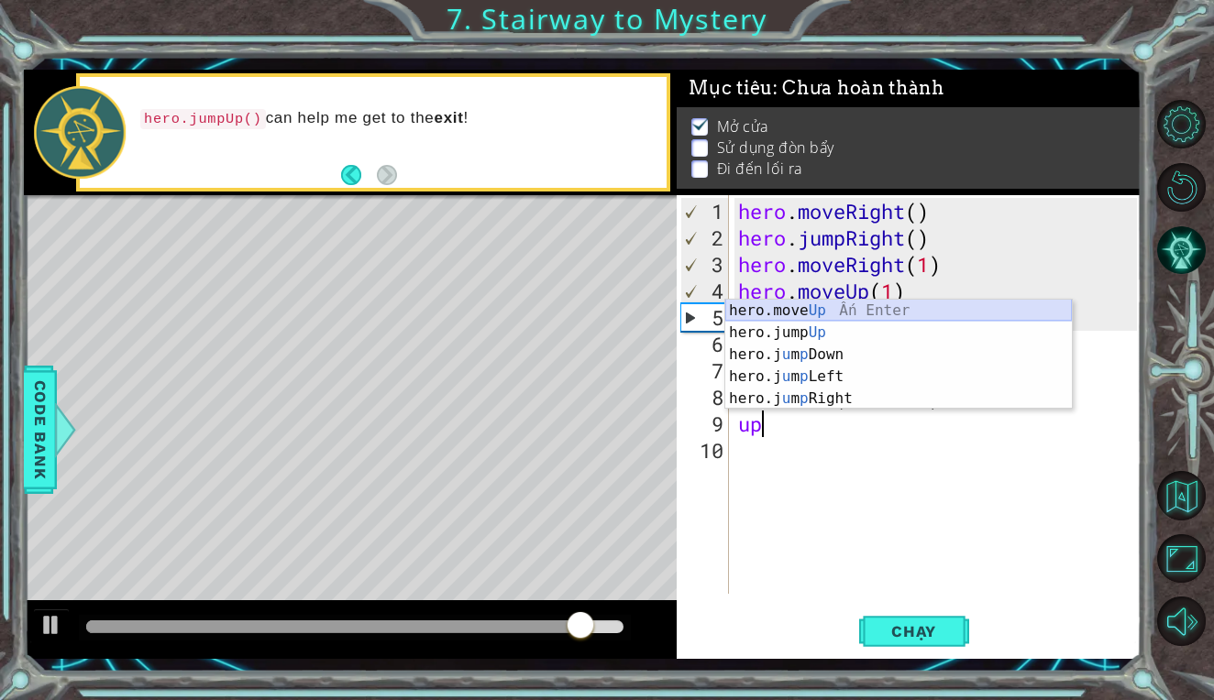
click at [830, 310] on div "hero.move Up Ấn Enter hero.jump Up Ấn Enter hero.j u m p Down Ấn Enter hero.j u…" at bounding box center [898, 377] width 346 height 154
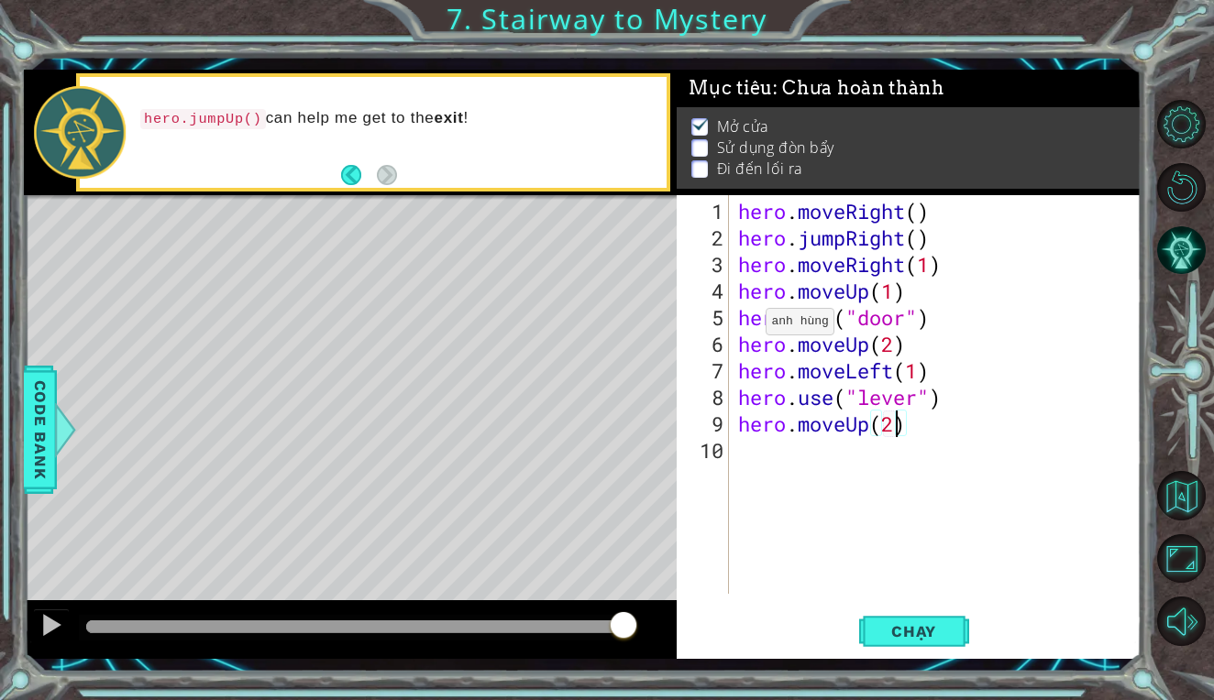
scroll to position [0, 6]
click at [900, 643] on button "Chạy" at bounding box center [914, 632] width 110 height 47
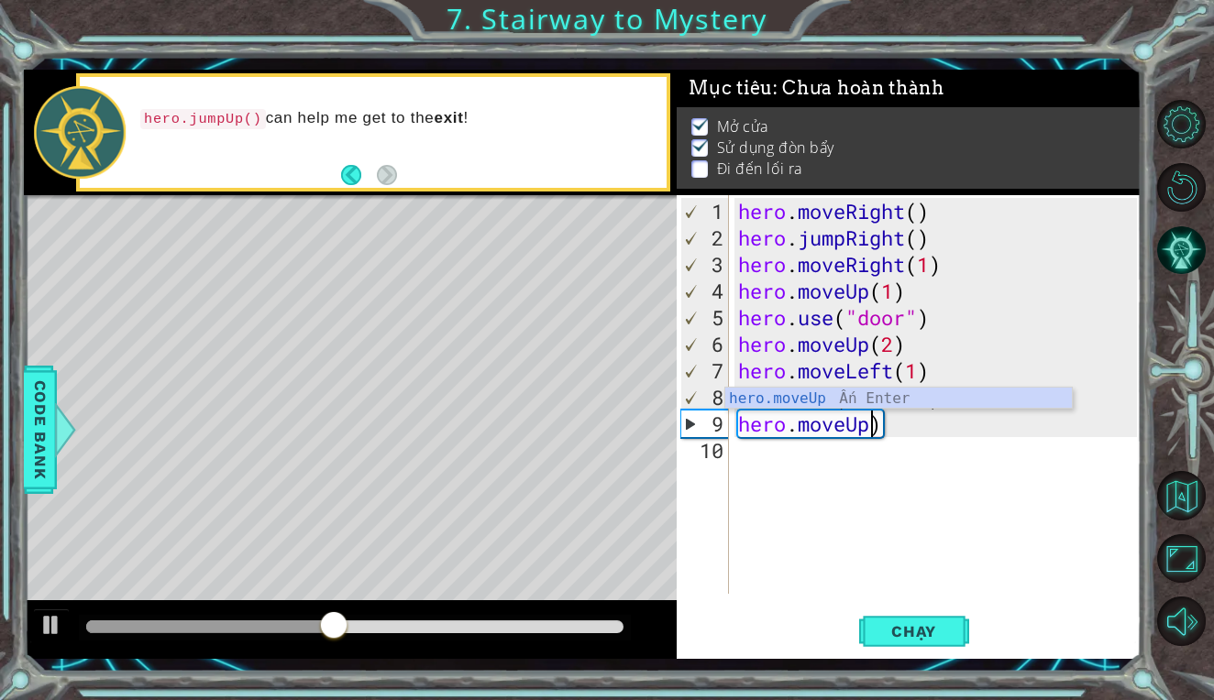
scroll to position [0, 5]
click at [869, 417] on div "hero . moveRight ( ) hero . jumpRight ( ) hero . moveRight ( 1 ) hero . moveUp …" at bounding box center [940, 424] width 412 height 452
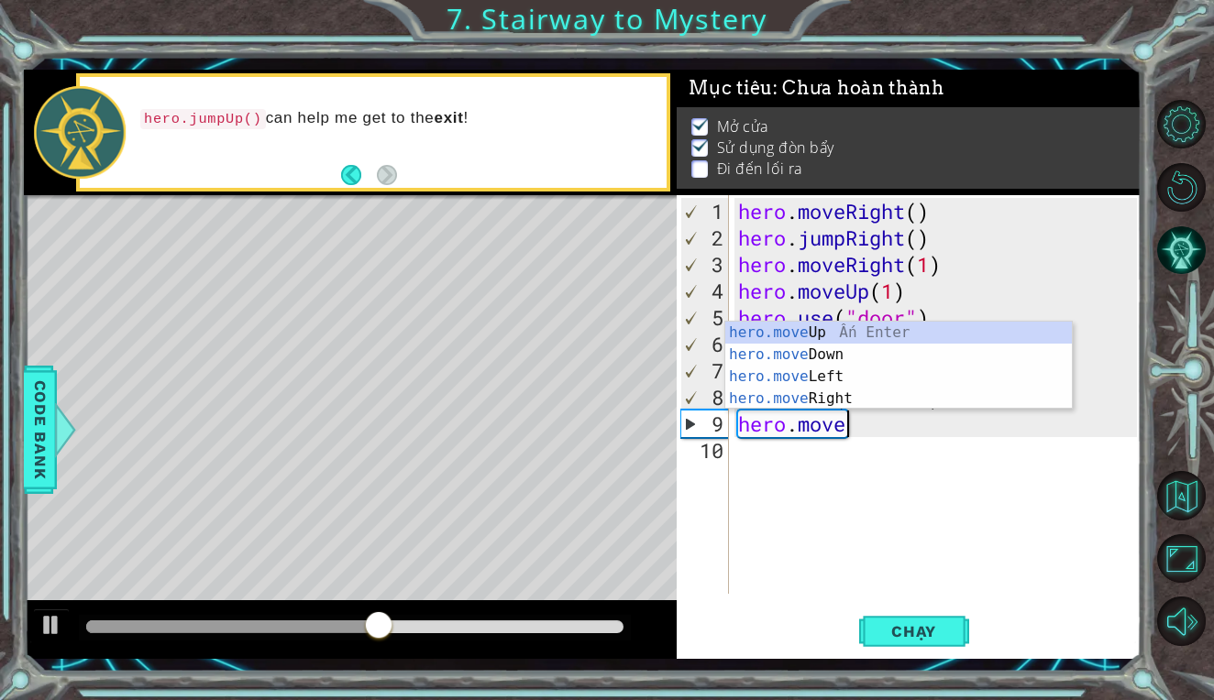
scroll to position [0, 4]
click at [866, 392] on div "hero.move Up Ấn Enter hero.move Down Ấn Enter hero.move Left Ấn Enter hero.move…" at bounding box center [898, 388] width 346 height 132
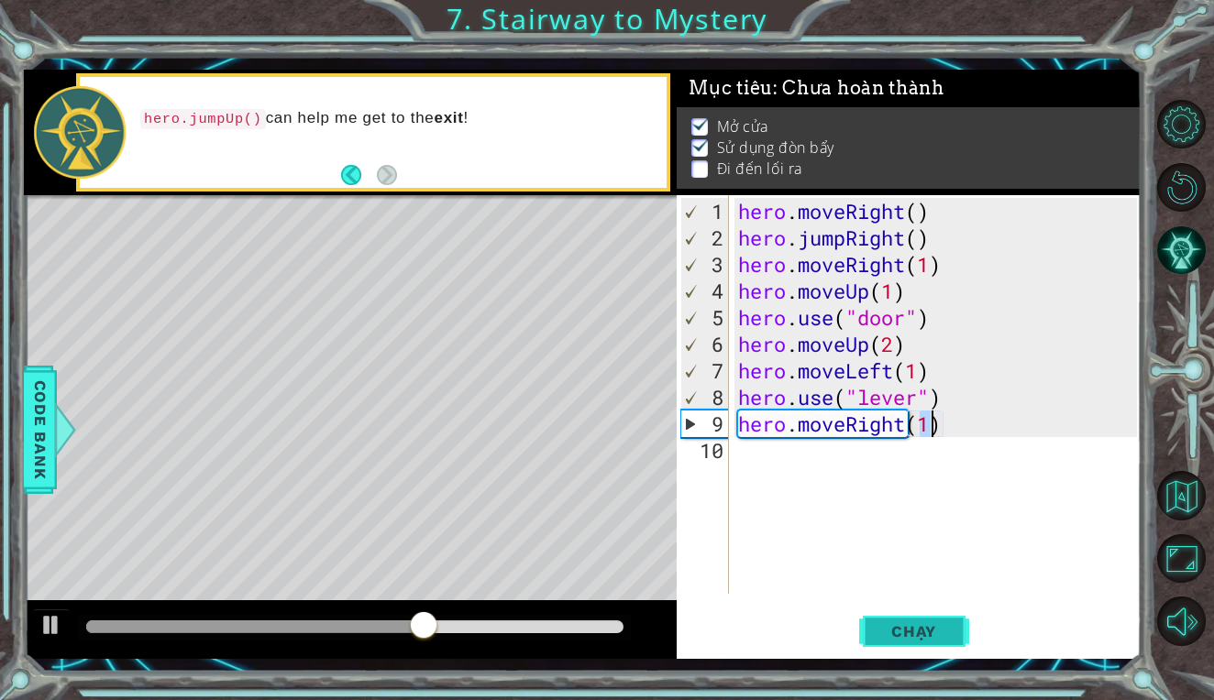
click at [907, 632] on span "Chạy" at bounding box center [914, 631] width 82 height 18
click at [364, 630] on div at bounding box center [354, 627] width 537 height 13
click at [54, 623] on div at bounding box center [51, 625] width 24 height 24
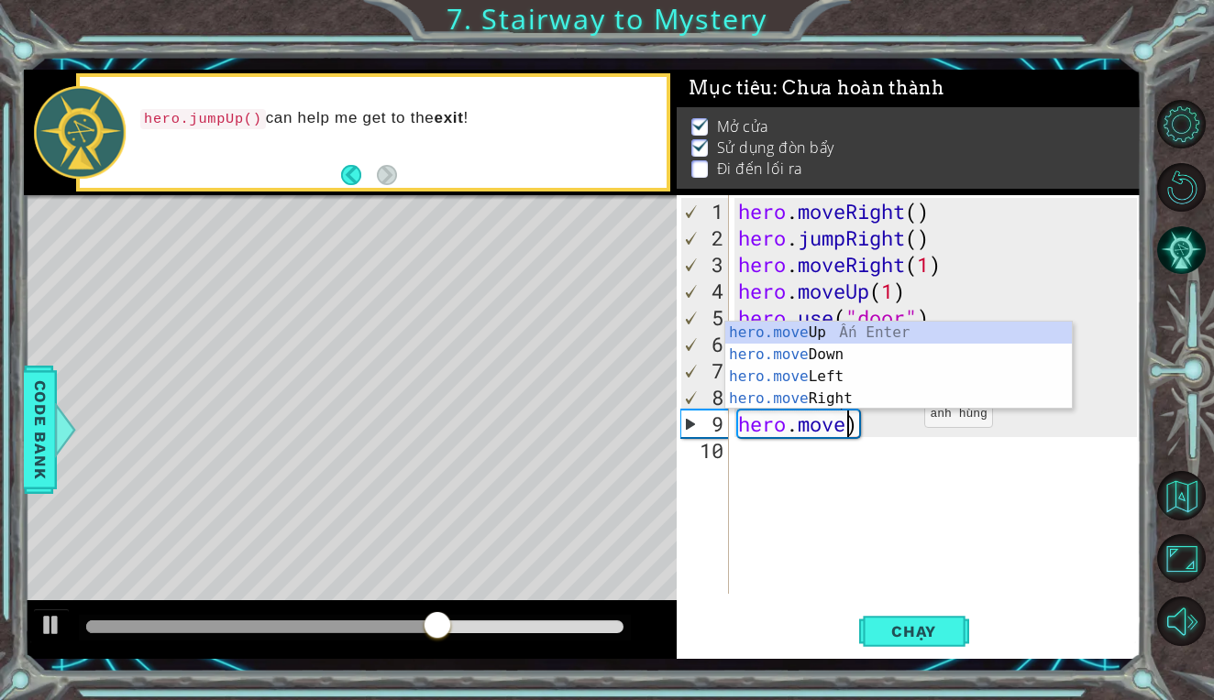
scroll to position [0, 5]
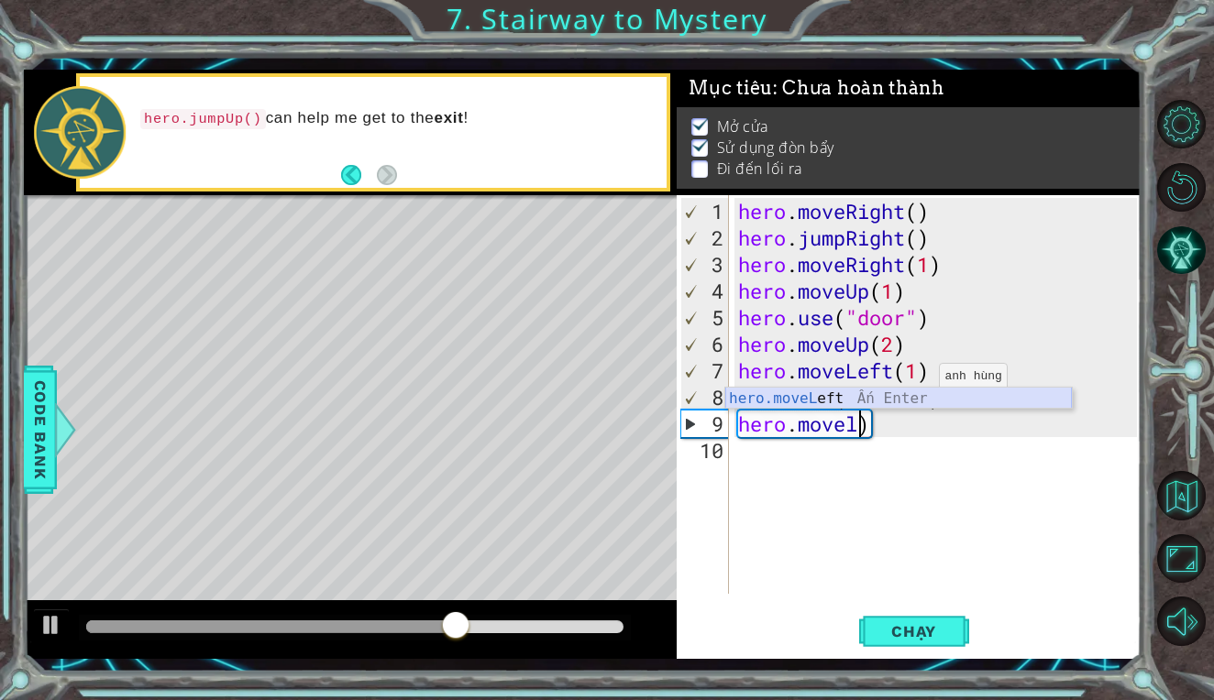
click at [884, 397] on div "hero.moveL eft Ấn Enter" at bounding box center [898, 421] width 346 height 66
type textarea "hero.moveLeft(1)"
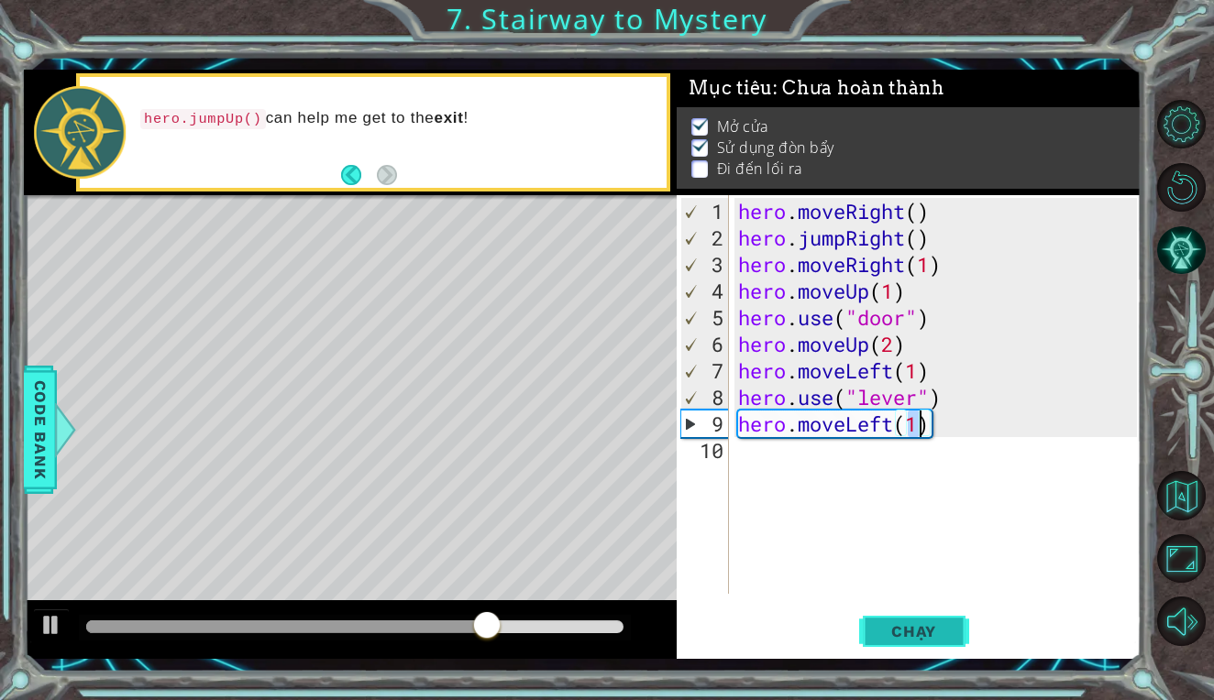
click at [904, 643] on button "Chạy" at bounding box center [914, 632] width 110 height 47
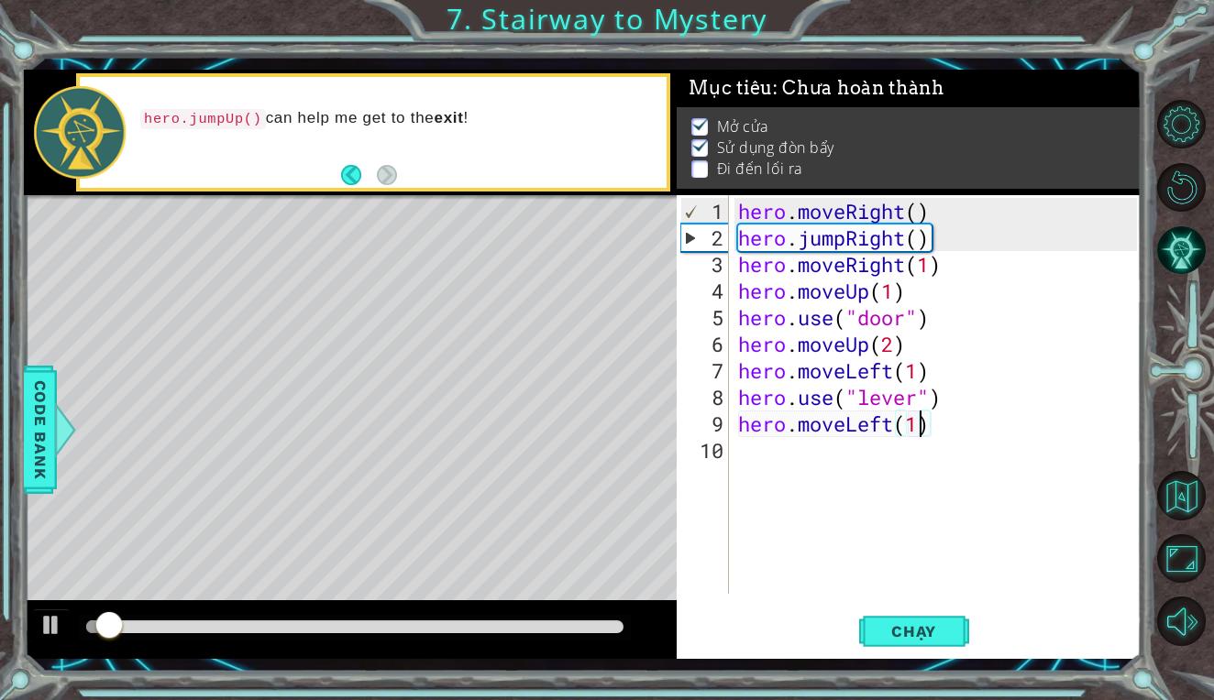
click at [378, 629] on div at bounding box center [354, 627] width 537 height 13
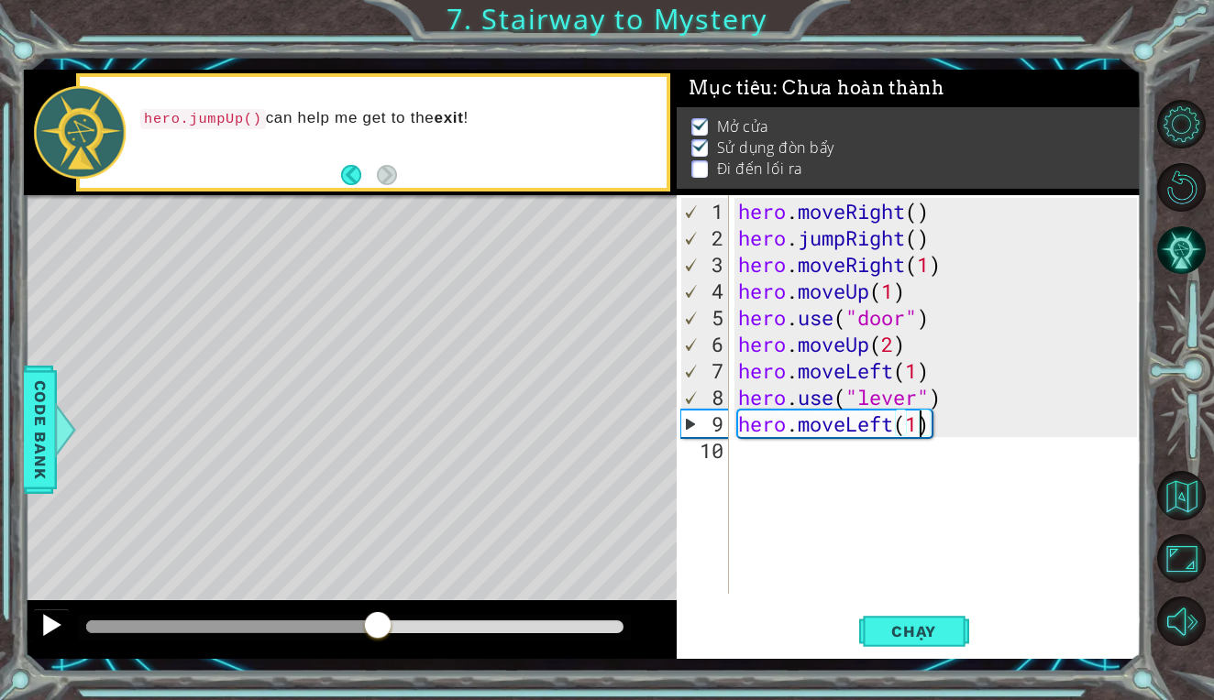
click at [42, 624] on div at bounding box center [51, 625] width 24 height 24
click at [774, 460] on div "hero . moveRight ( ) hero . jumpRight ( ) hero . moveRight ( 1 ) hero . moveUp …" at bounding box center [940, 424] width 412 height 452
click at [918, 427] on div "hero . moveRight ( ) hero . jumpRight ( ) hero . moveRight ( 1 ) hero . moveUp …" at bounding box center [940, 424] width 412 height 452
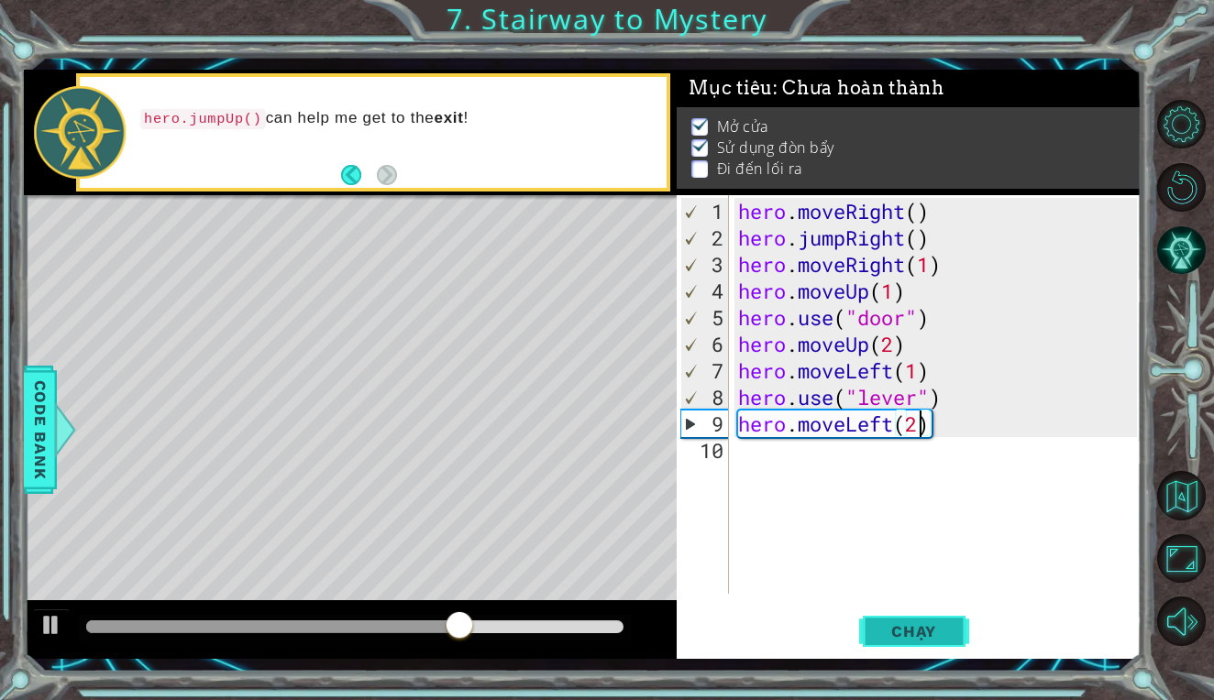
type textarea "hero.moveLeft(2)"
click at [920, 643] on button "Chạy" at bounding box center [914, 632] width 110 height 47
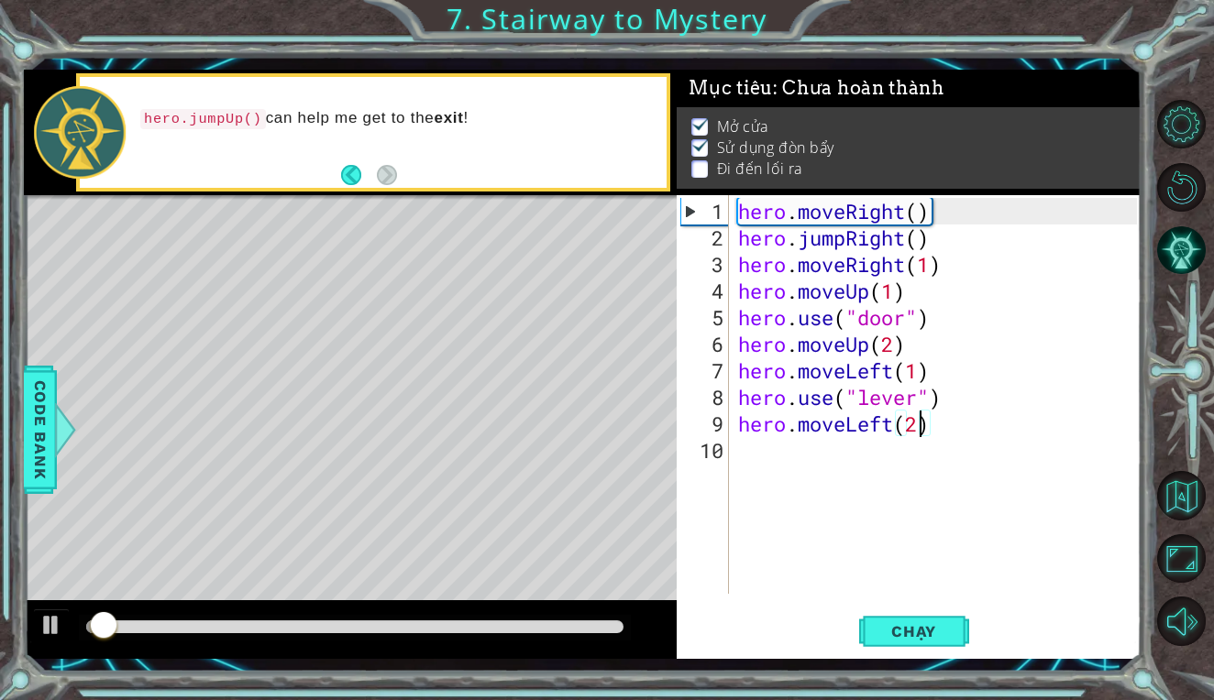
click at [434, 626] on div at bounding box center [354, 627] width 537 height 13
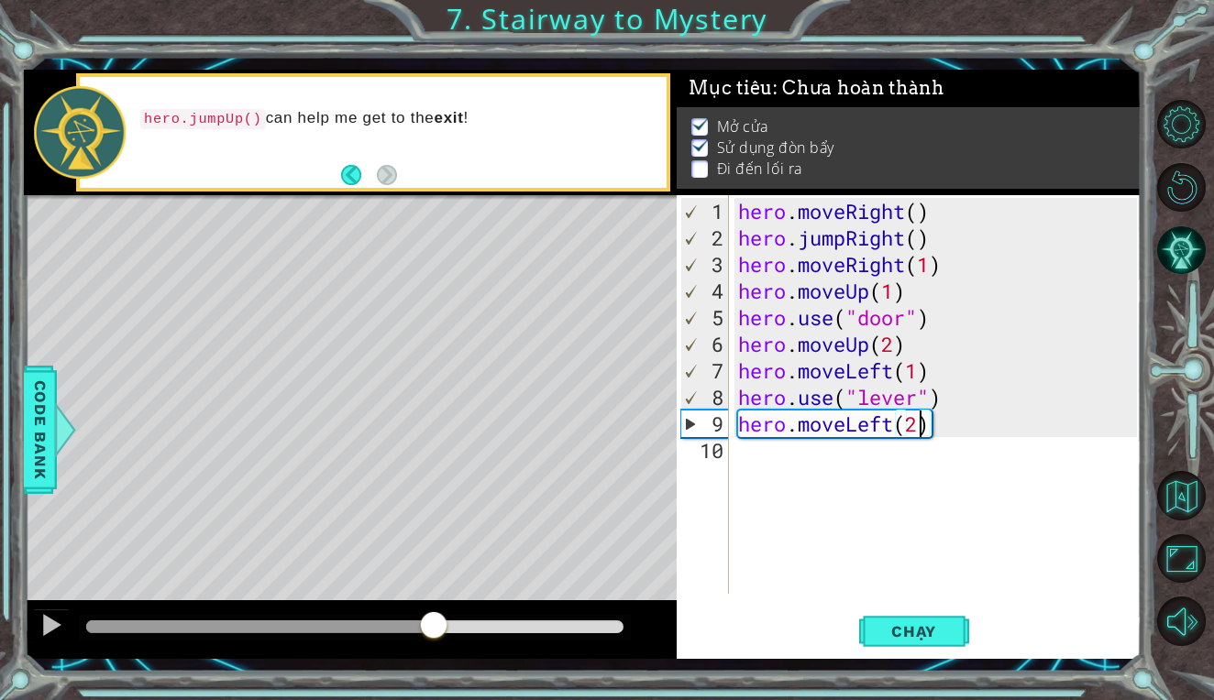
click at [754, 451] on div "hero . moveRight ( ) hero . jumpRight ( ) hero . moveRight ( 1 ) hero . moveUp …" at bounding box center [940, 424] width 412 height 452
type textarea "j"
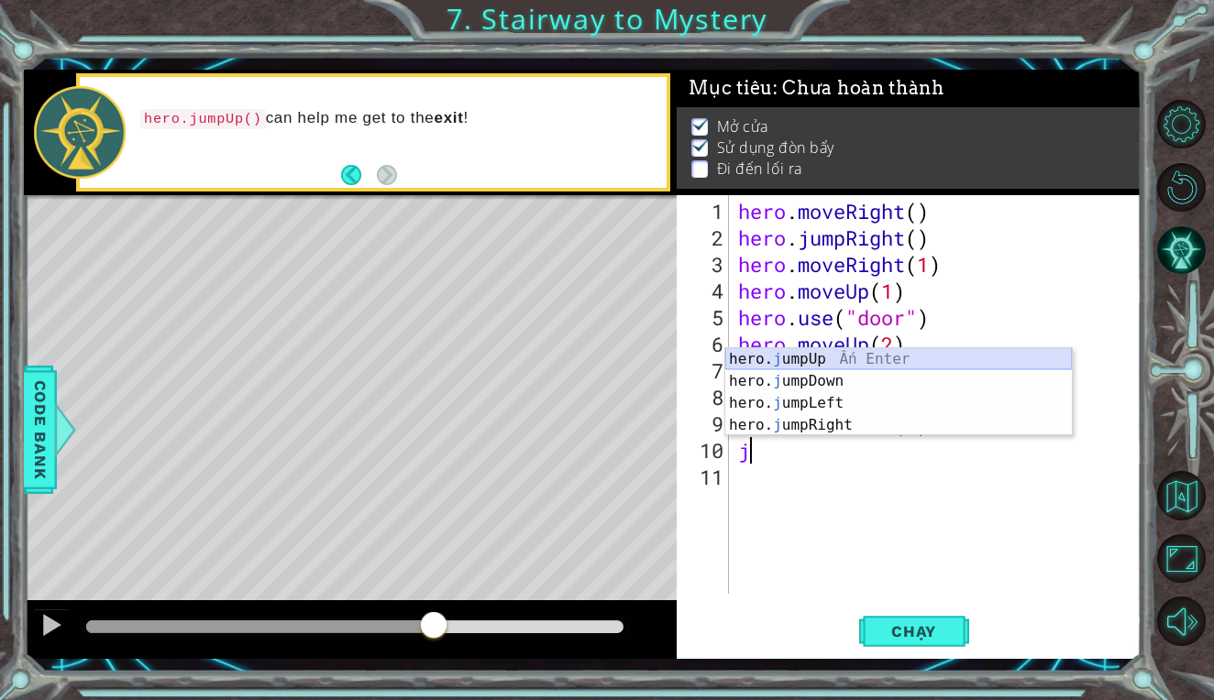
click at [822, 359] on div "hero. j umpUp Ấn Enter hero. j umpDown Ấn Enter hero. j umpLeft Ấn Enter hero. …" at bounding box center [898, 414] width 346 height 132
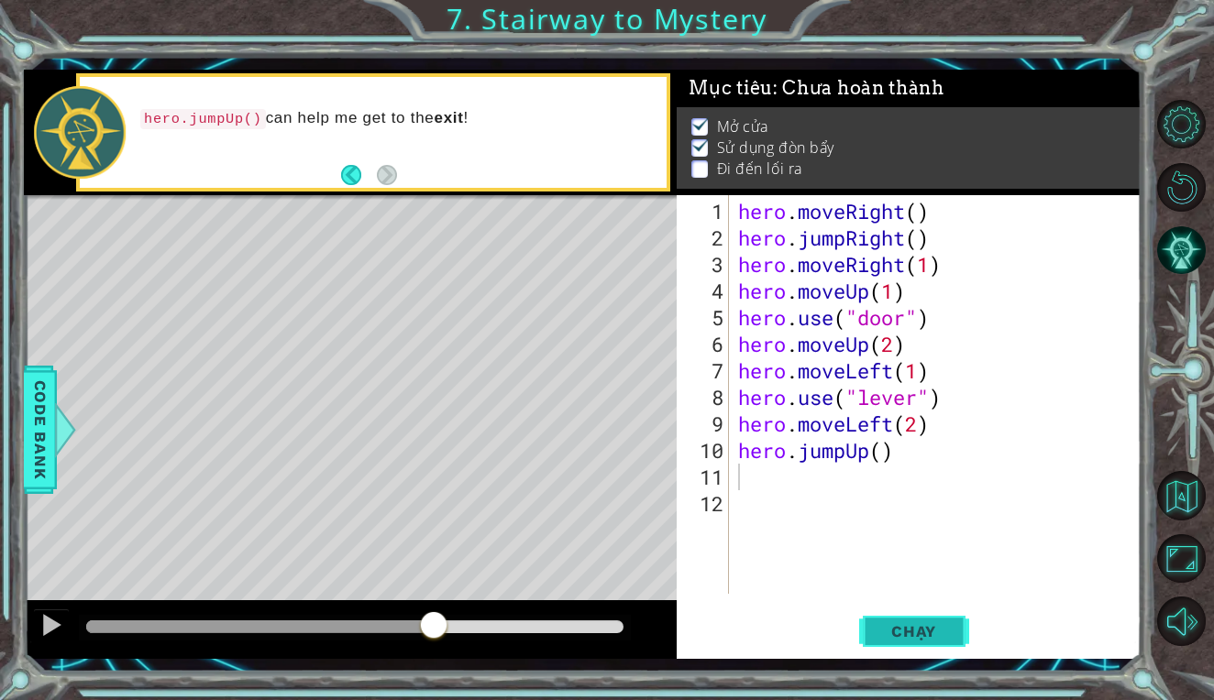
click at [876, 625] on span "Chạy" at bounding box center [914, 631] width 82 height 18
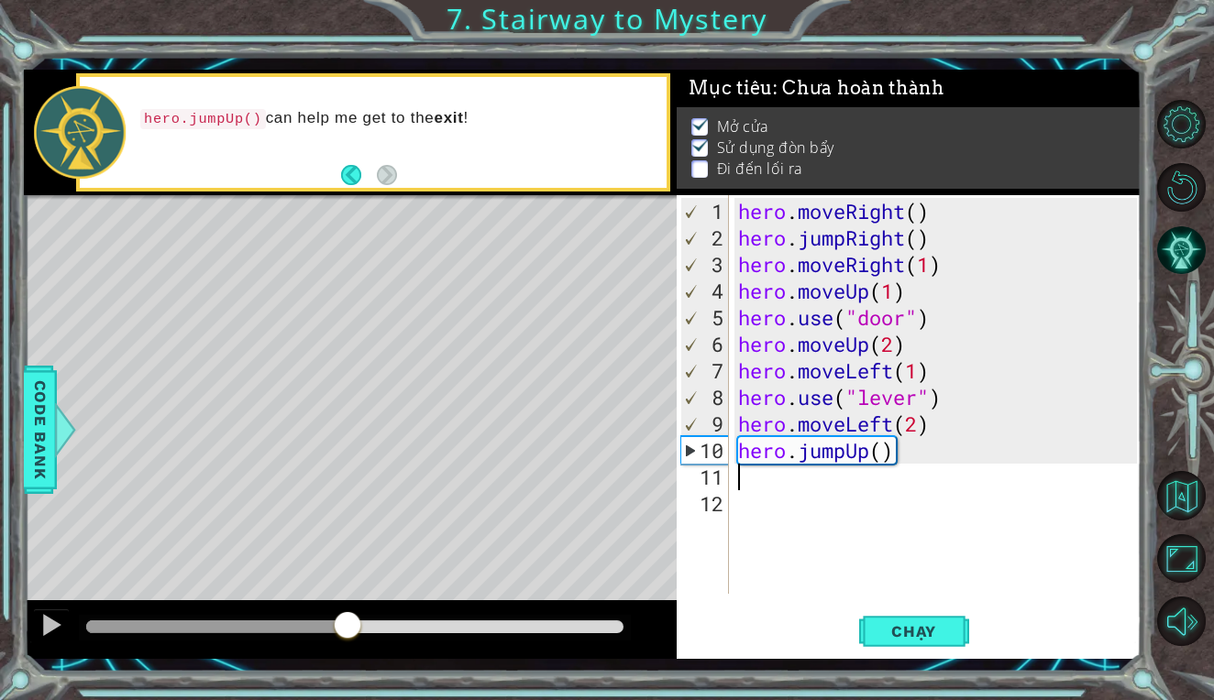
click at [347, 621] on div at bounding box center [354, 627] width 537 height 13
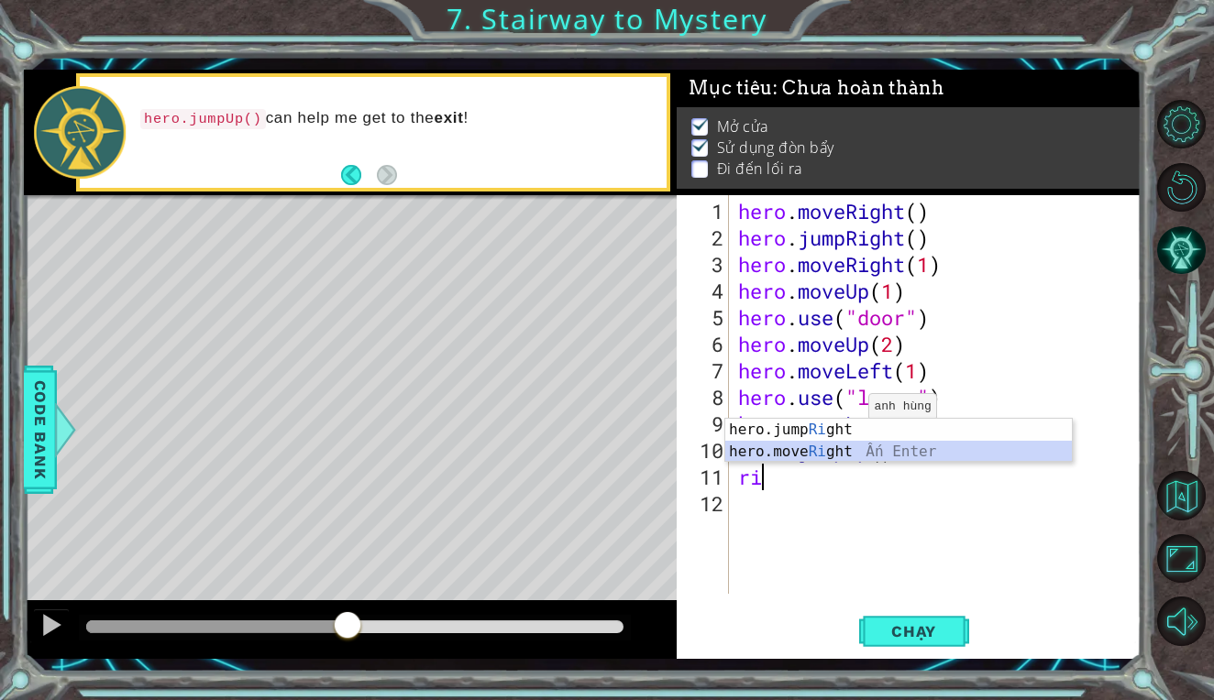
click at [841, 446] on div "hero.jump Ri ght Ấn Enter hero.move Ri ght Ấn Enter" at bounding box center [898, 463] width 346 height 88
type textarea "hero.moveRight(1)"
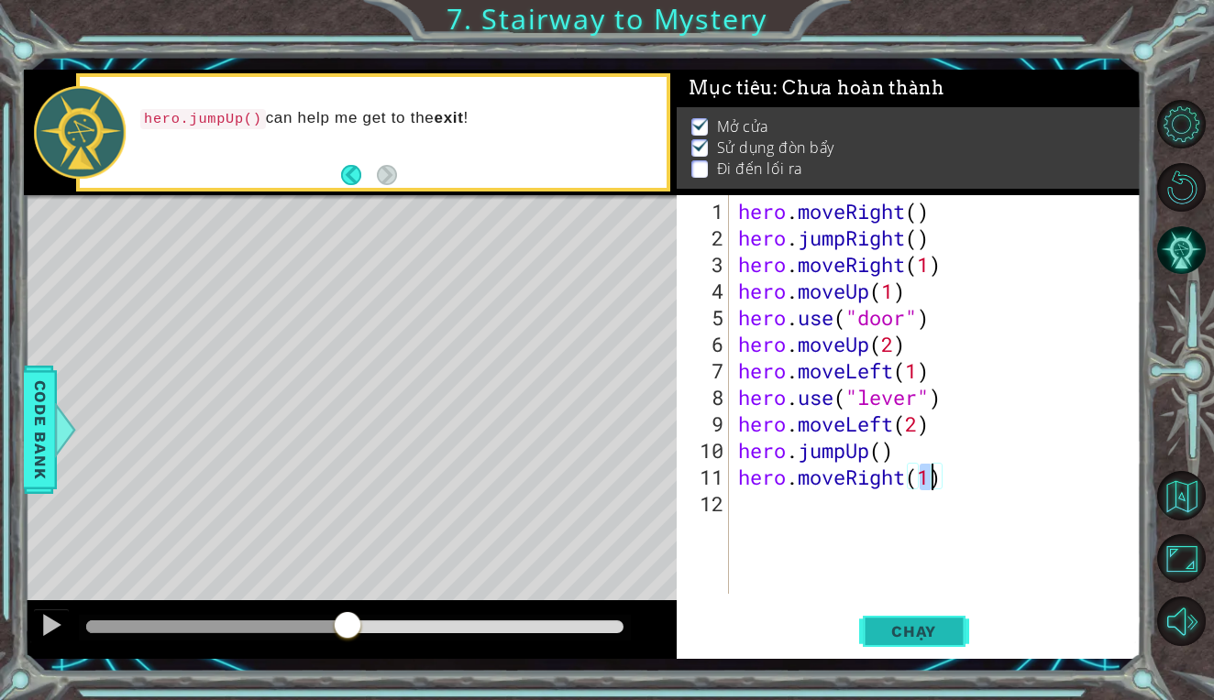
click at [909, 626] on span "Chạy" at bounding box center [914, 631] width 82 height 18
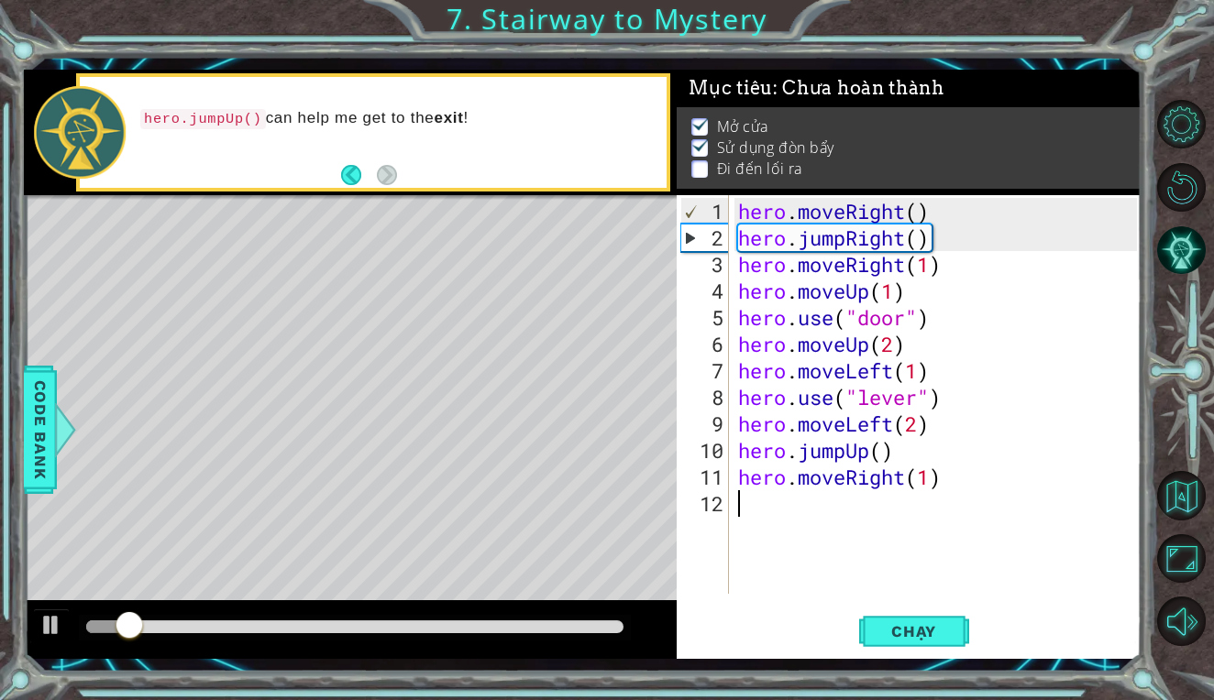
click at [816, 508] on div "hero . moveRight ( ) hero . jumpRight ( ) hero . moveRight ( 1 ) hero . moveUp …" at bounding box center [940, 424] width 412 height 452
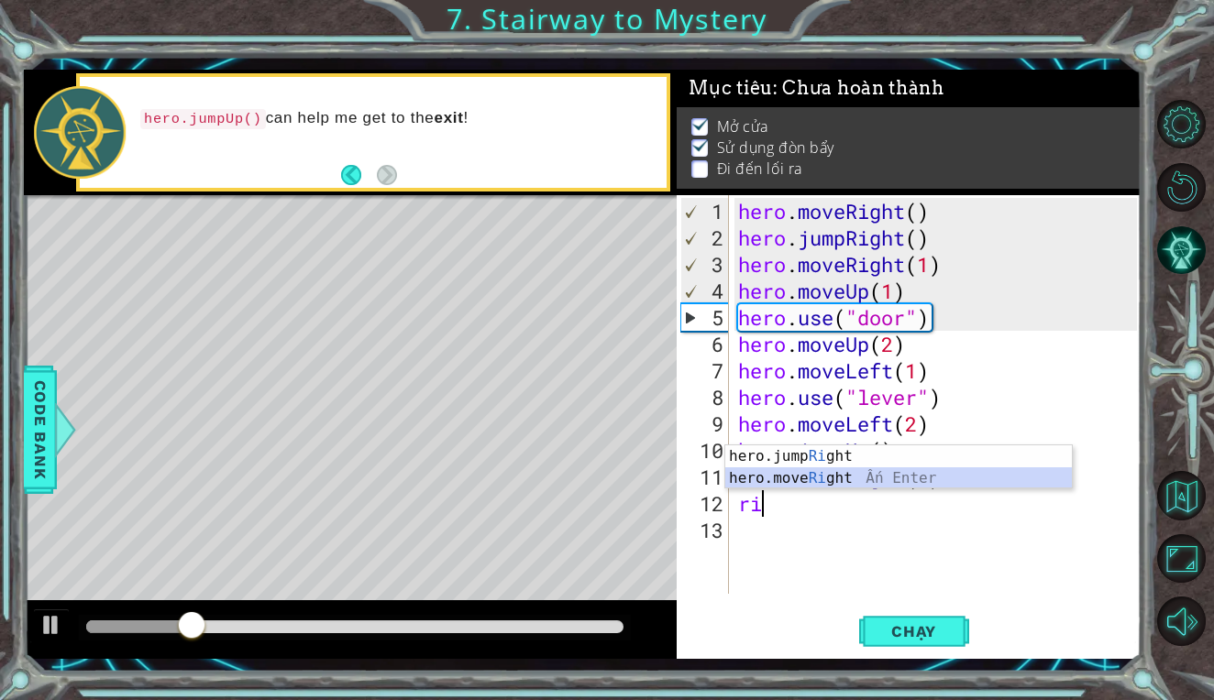
click at [842, 477] on div "hero.jump Ri ght Ấn Enter hero.move Ri ght Ấn Enter" at bounding box center [898, 489] width 346 height 88
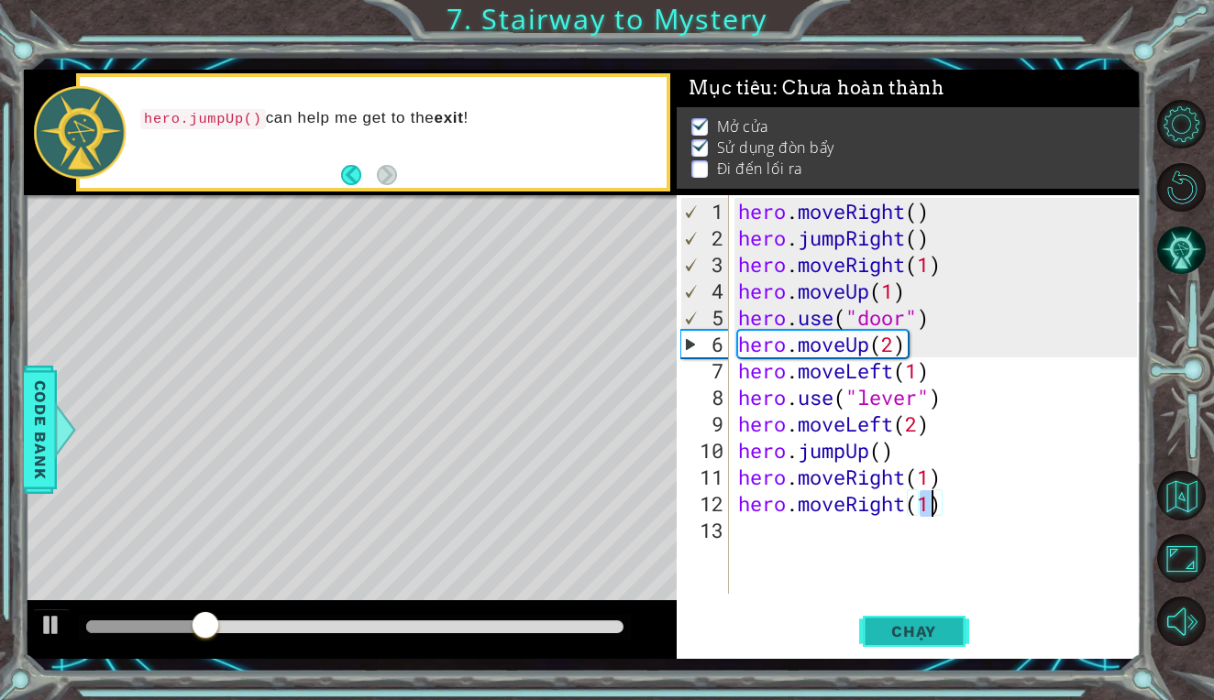
click at [918, 630] on span "Chạy" at bounding box center [914, 631] width 82 height 18
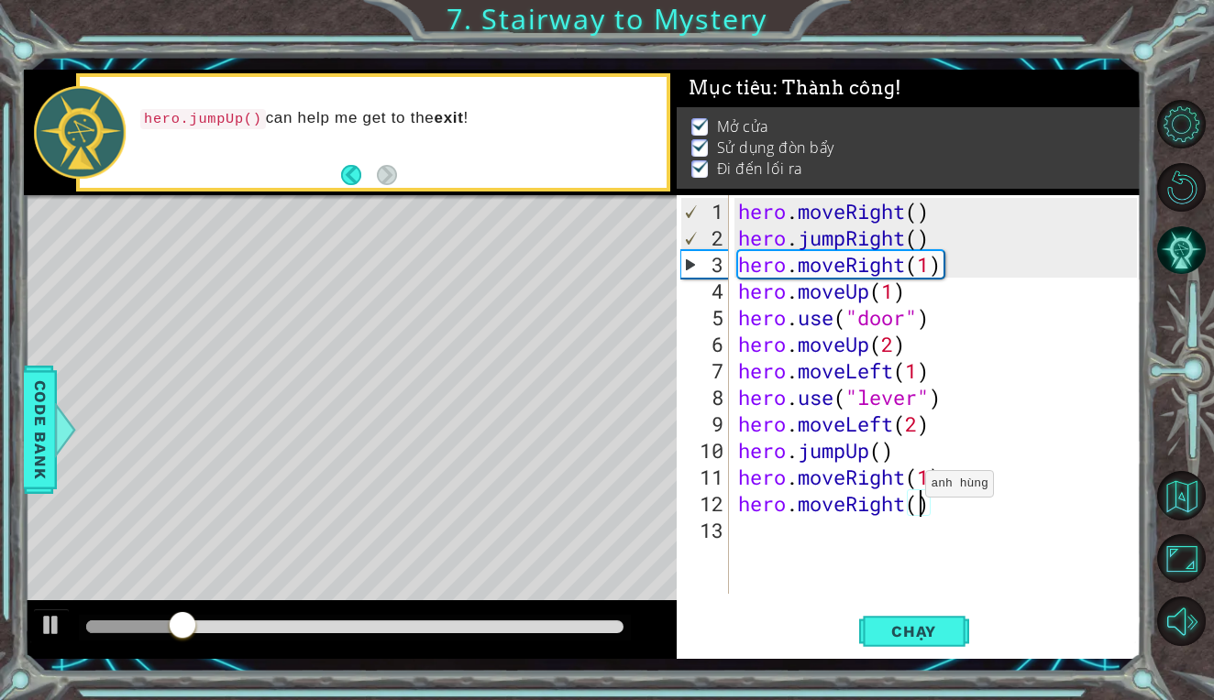
scroll to position [0, 8]
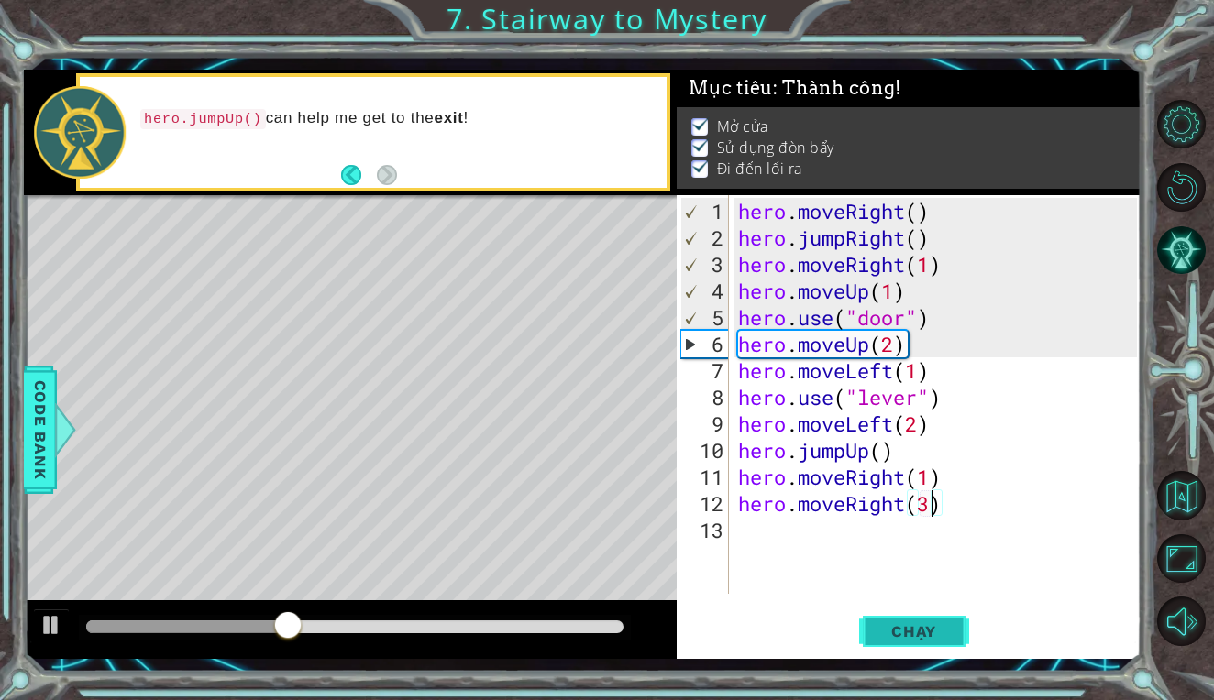
click at [902, 621] on button "Chạy" at bounding box center [914, 632] width 110 height 47
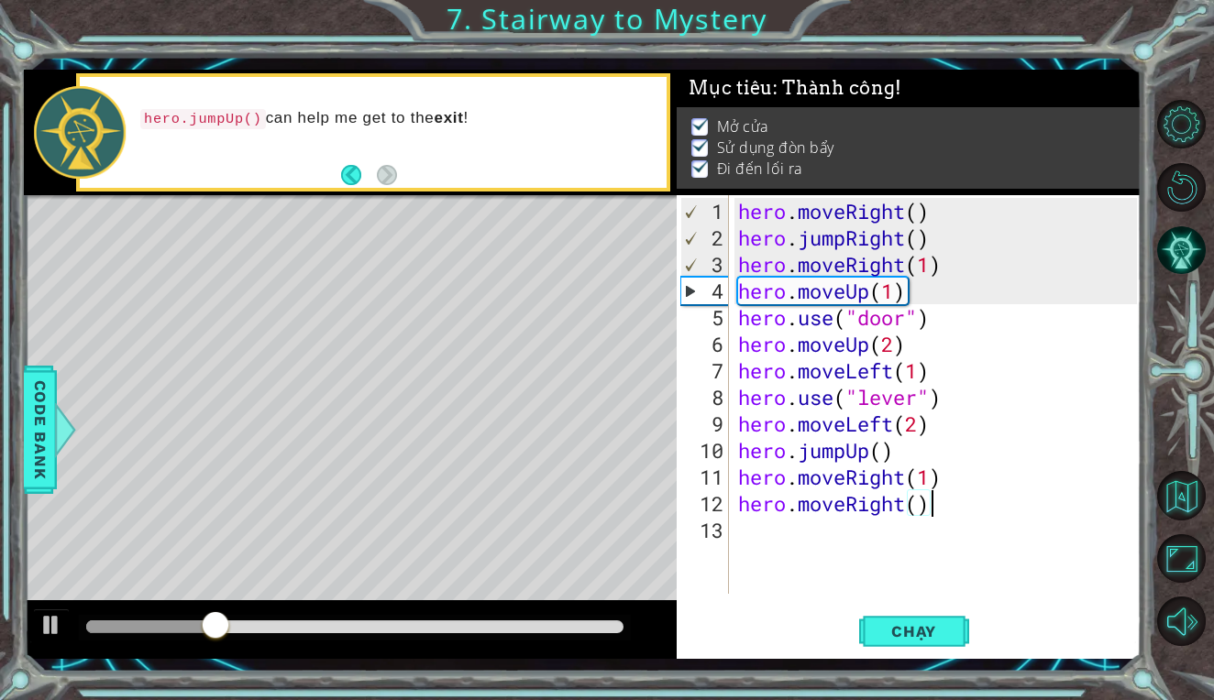
click at [929, 502] on div "hero . moveRight ( ) hero . jumpRight ( ) hero . moveRight ( 1 ) hero . moveUp …" at bounding box center [940, 424] width 412 height 452
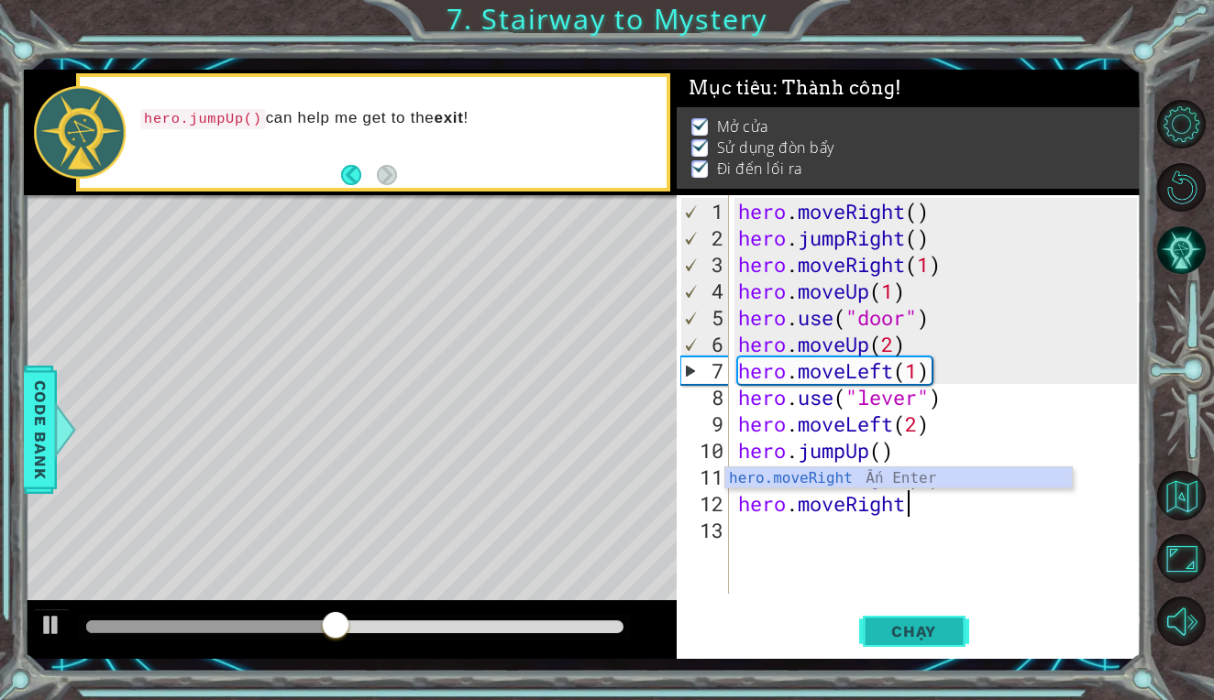
click at [896, 621] on button "Chạy" at bounding box center [914, 632] width 110 height 47
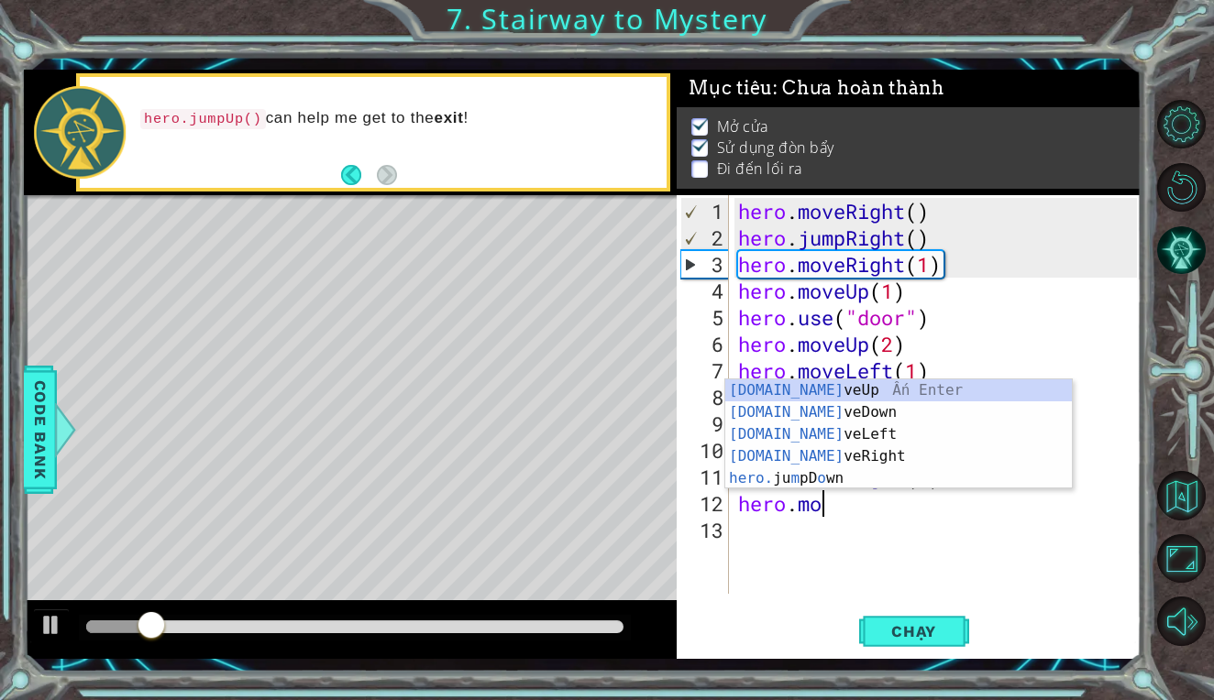
scroll to position [0, 1]
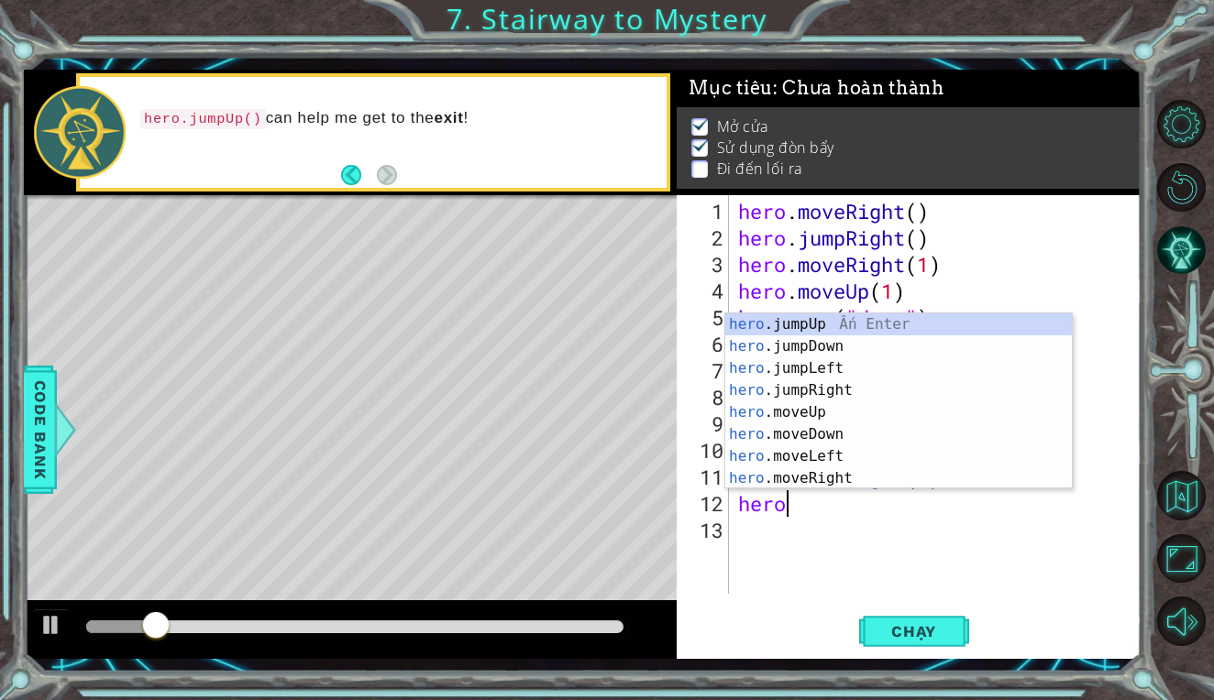
type textarea "h"
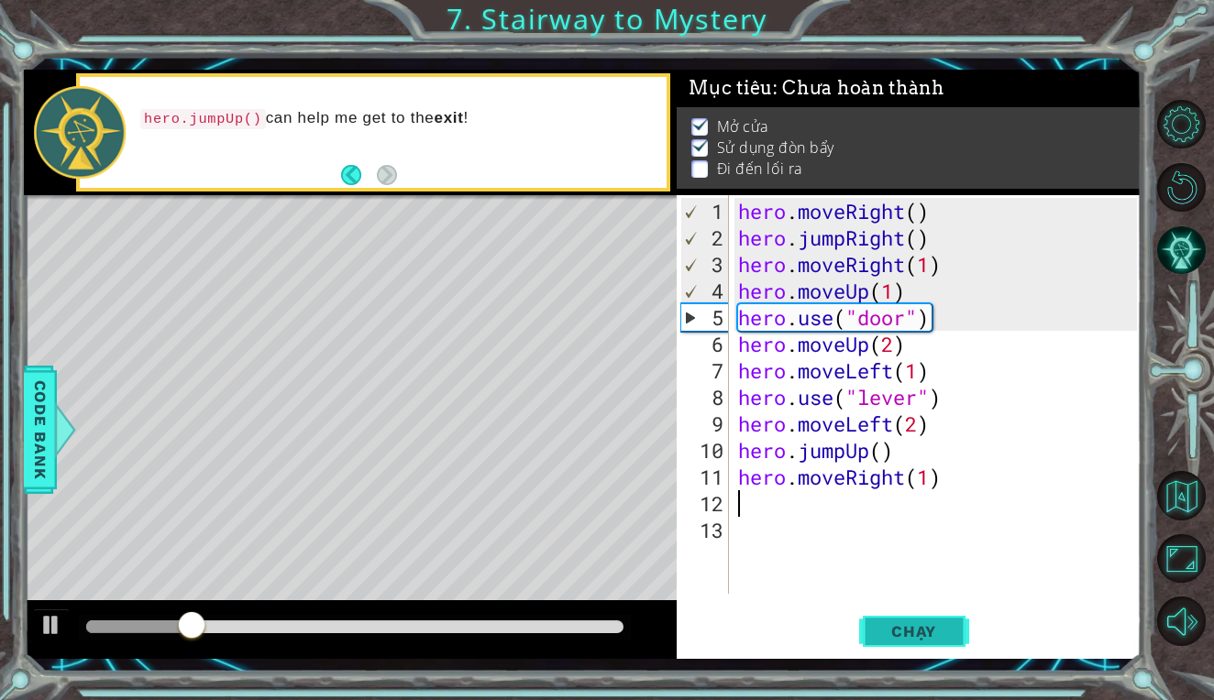
click at [934, 628] on span "Chạy" at bounding box center [914, 631] width 82 height 18
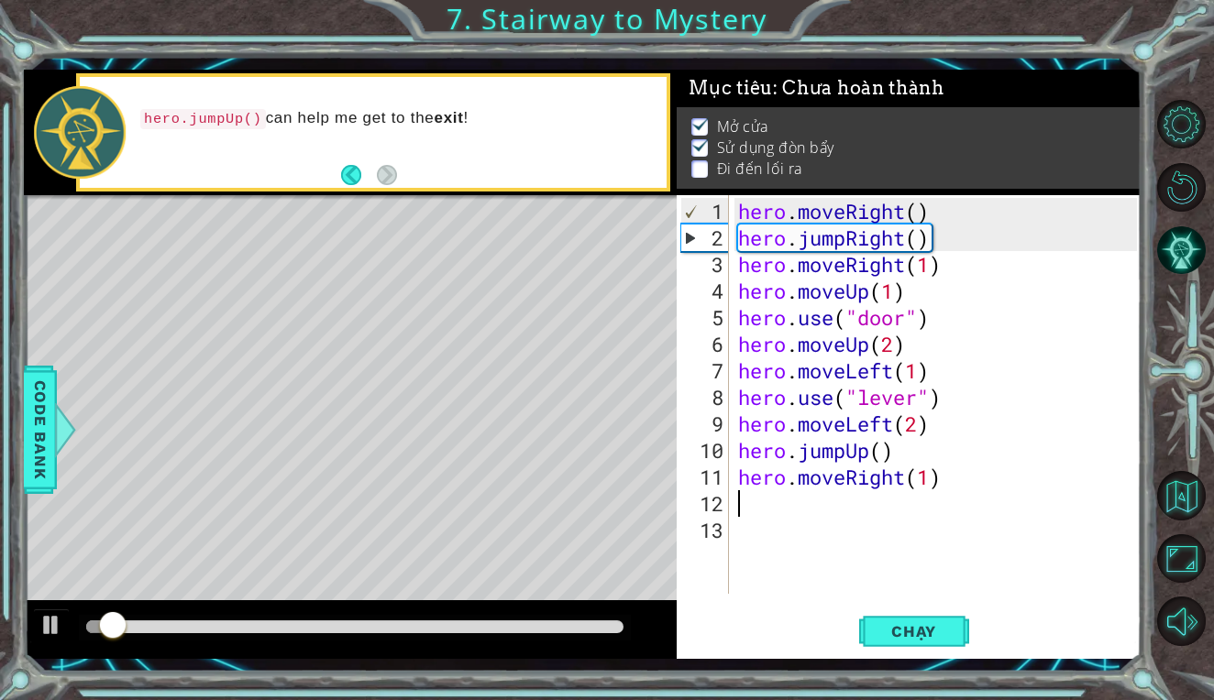
click at [474, 626] on div at bounding box center [354, 627] width 537 height 13
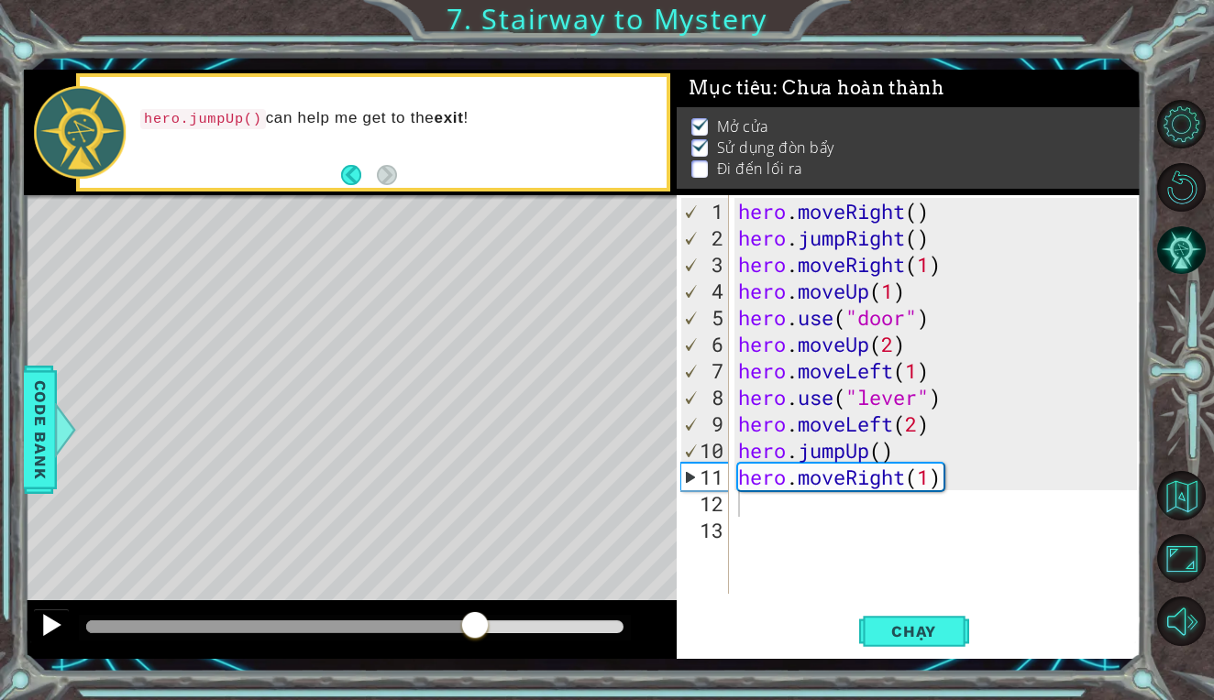
click at [38, 621] on button at bounding box center [51, 628] width 37 height 38
click at [397, 627] on div at bounding box center [241, 627] width 311 height 13
click at [45, 632] on div at bounding box center [51, 625] width 24 height 24
click at [386, 630] on div at bounding box center [236, 627] width 300 height 13
click at [365, 629] on div at bounding box center [236, 627] width 300 height 13
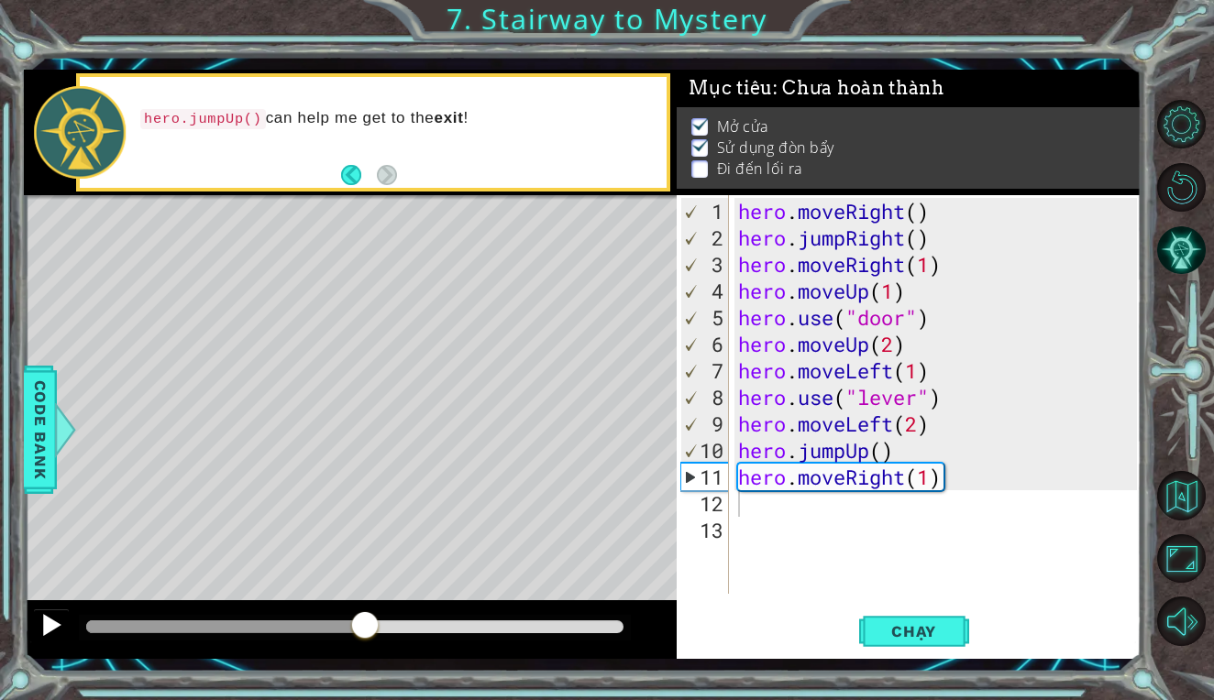
click at [45, 618] on div at bounding box center [51, 625] width 24 height 24
click at [929, 478] on div "hero . moveRight ( ) hero . jumpRight ( ) hero . moveRight ( 1 ) hero . moveUp …" at bounding box center [940, 424] width 412 height 452
type textarea "hero.moveRight(2)"
click at [873, 627] on span "Chạy" at bounding box center [914, 631] width 82 height 18
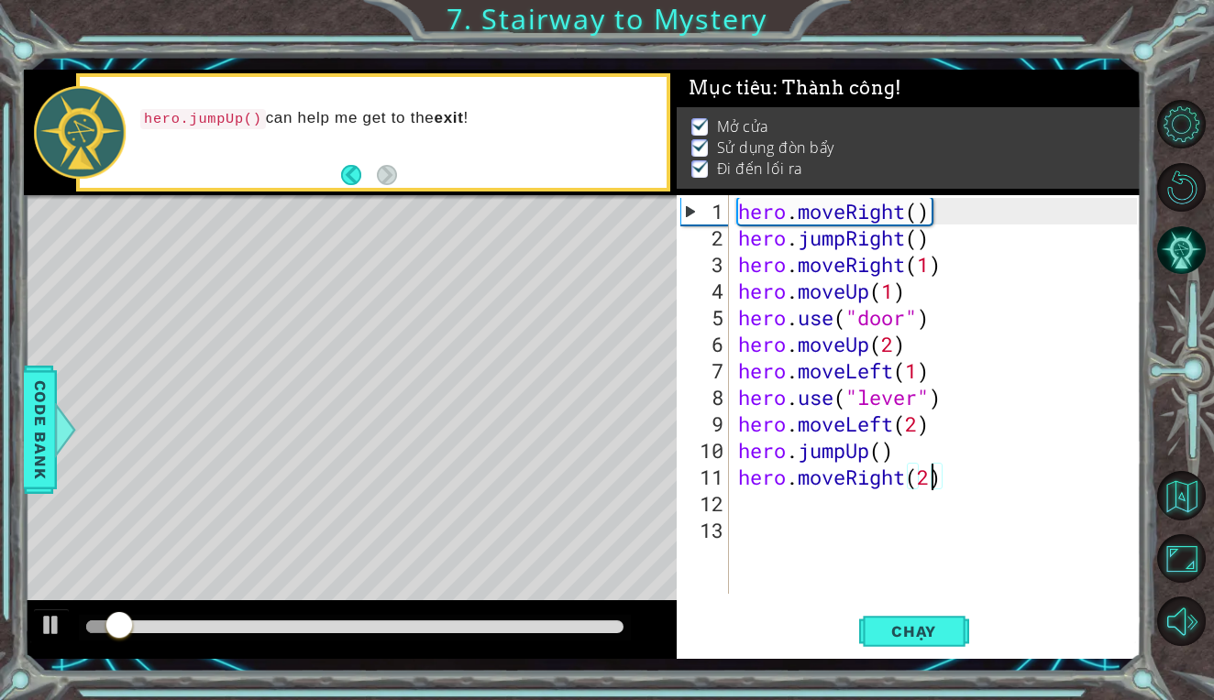
click at [433, 619] on div at bounding box center [355, 628] width 552 height 26
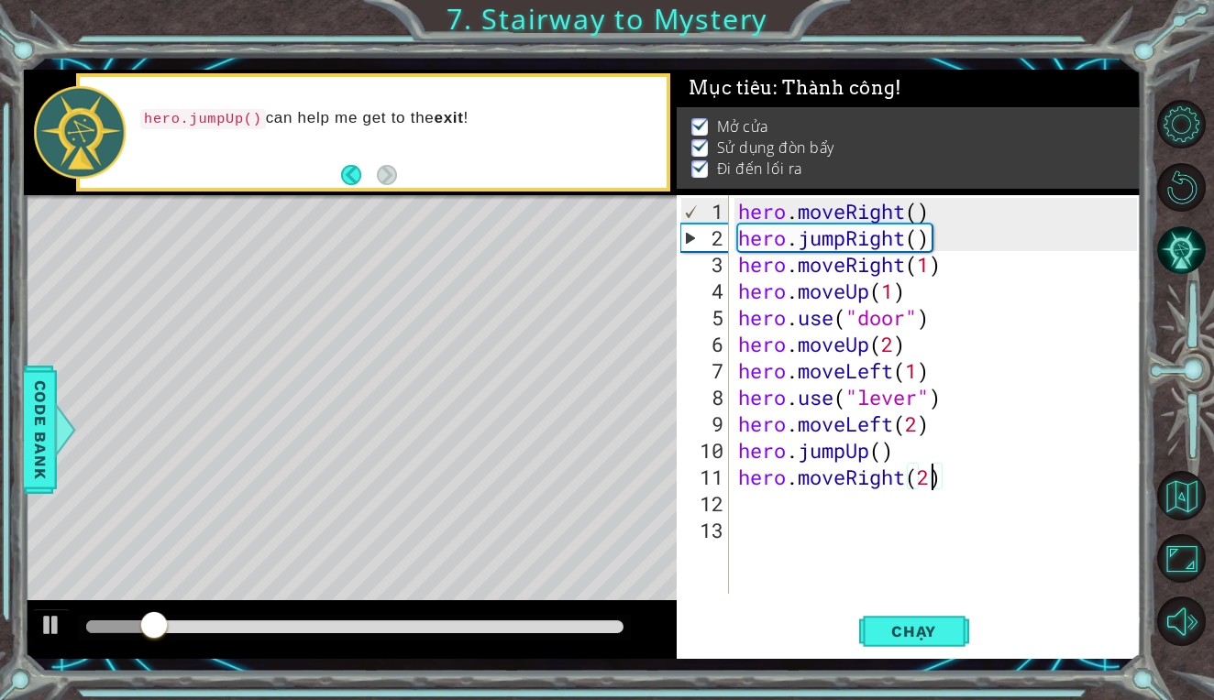
click at [486, 623] on div at bounding box center [354, 627] width 537 height 13
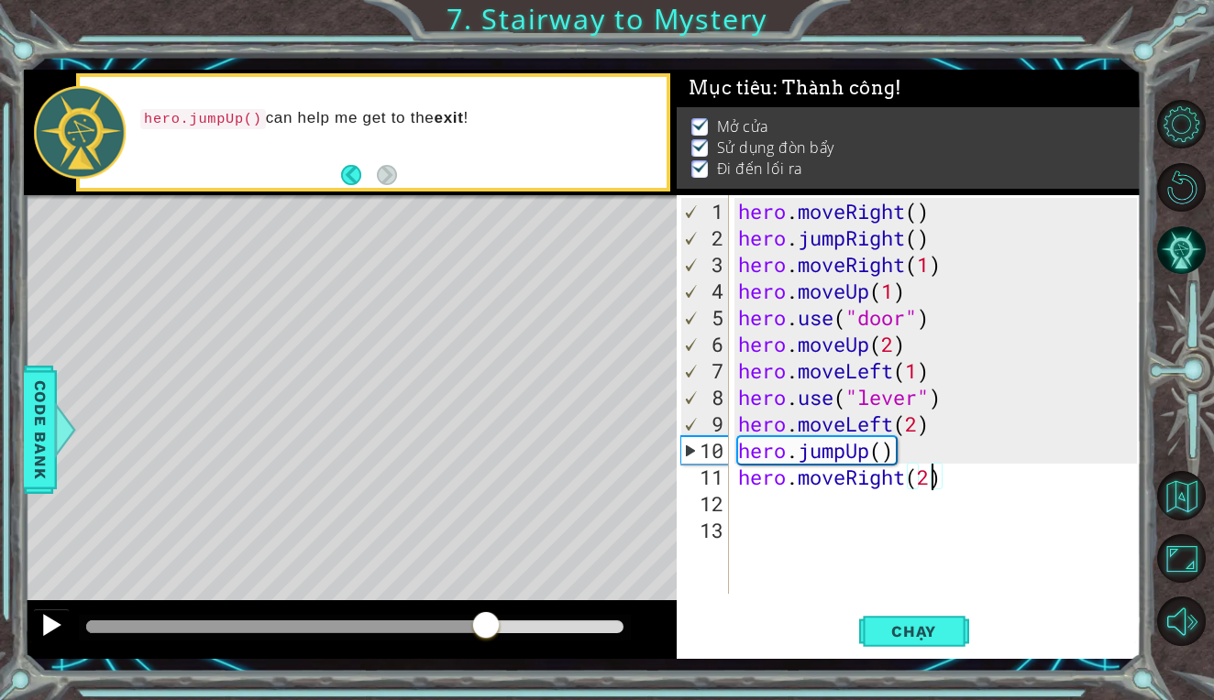
click at [57, 629] on div at bounding box center [51, 625] width 24 height 24
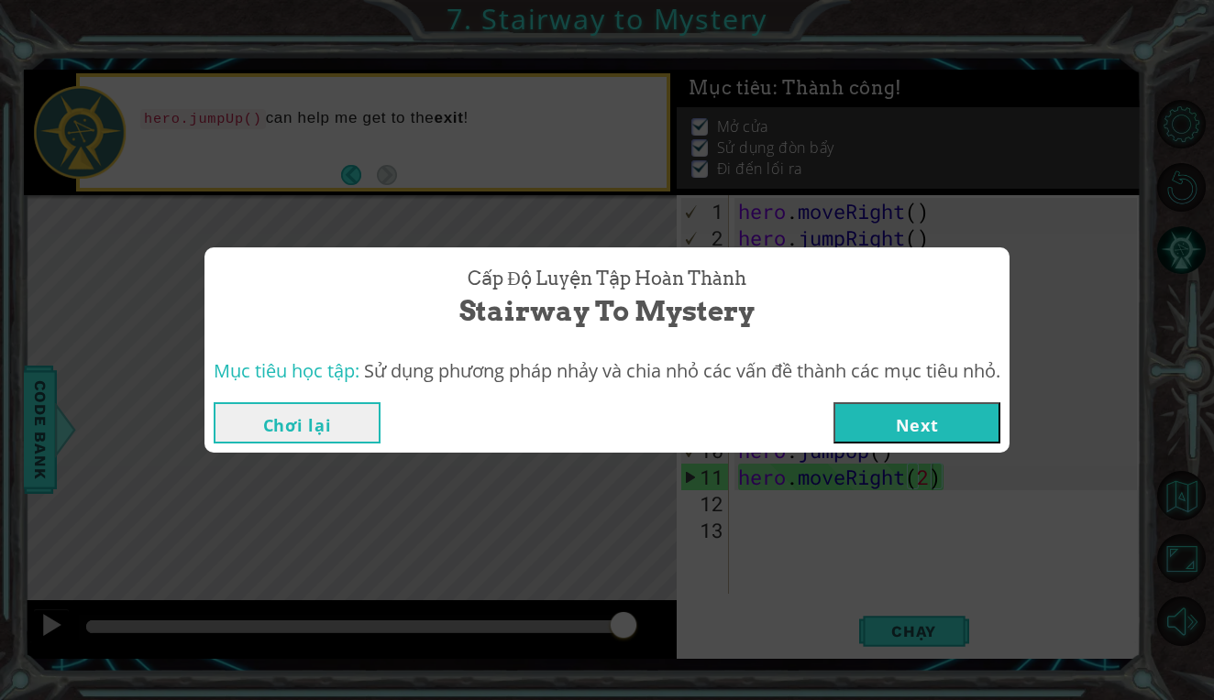
click at [911, 406] on button "Next" at bounding box center [916, 422] width 167 height 41
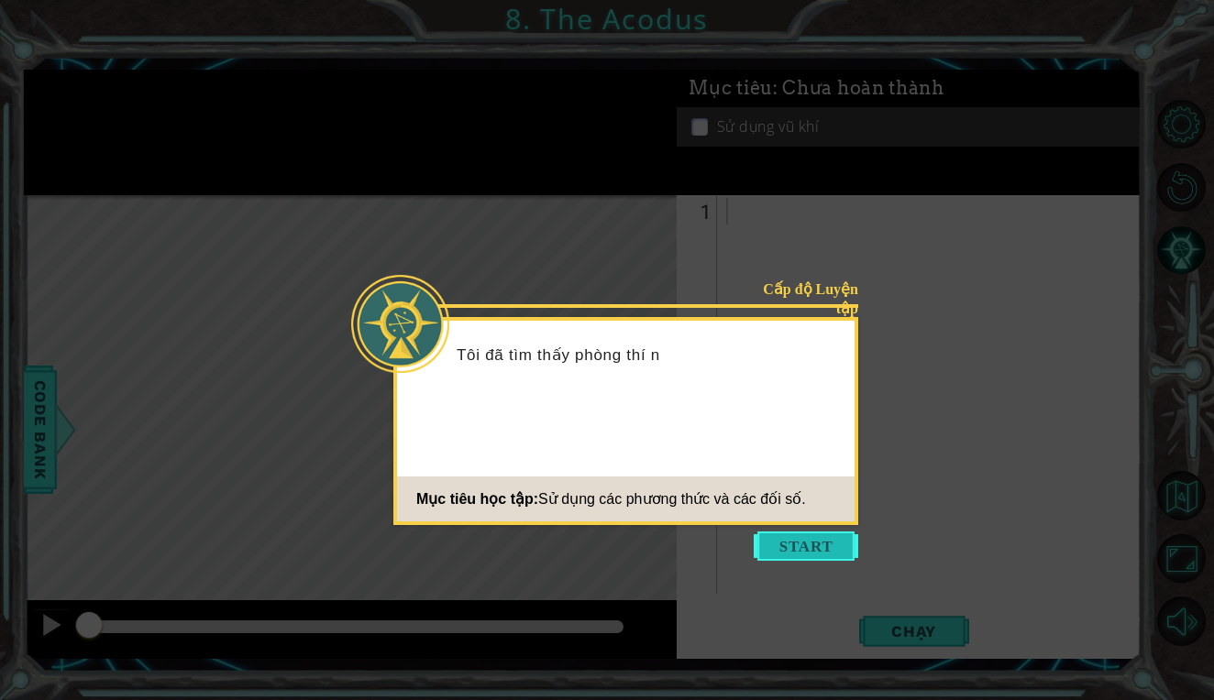
click at [805, 538] on button "Start" at bounding box center [805, 546] width 104 height 29
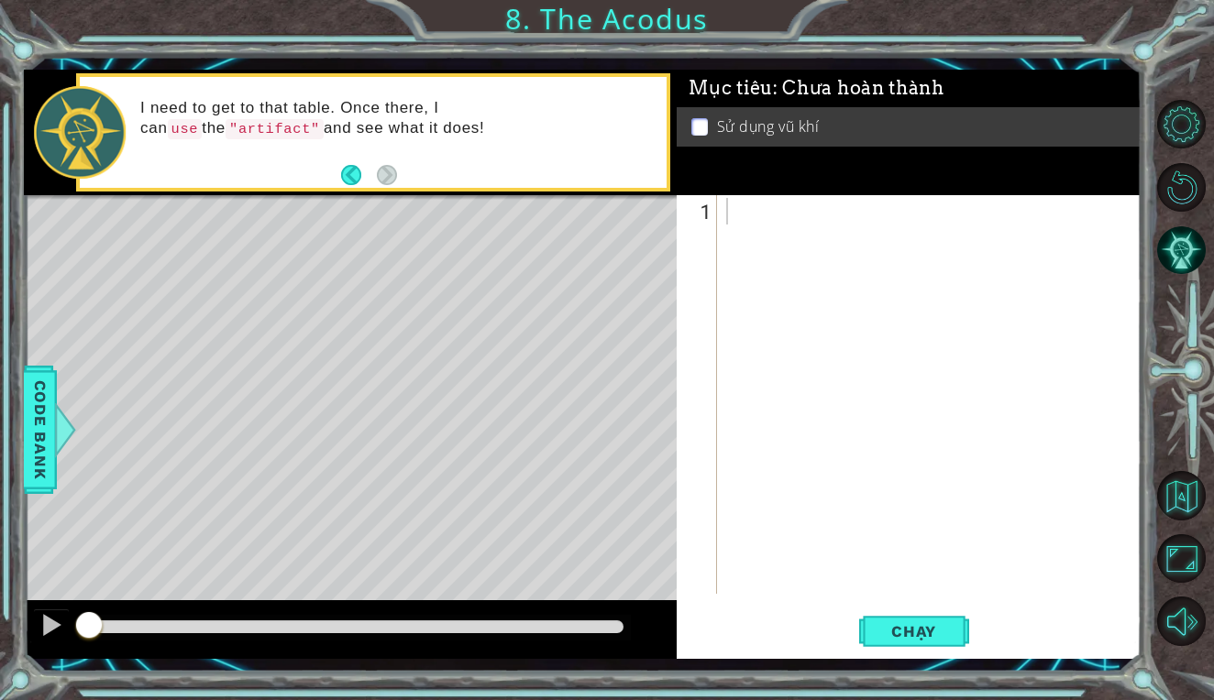
click at [698, 127] on p at bounding box center [699, 126] width 16 height 17
click at [764, 214] on div at bounding box center [933, 424] width 423 height 452
type textarea "l"
click at [782, 269] on div "l" at bounding box center [933, 424] width 423 height 452
click at [782, 225] on div "l" at bounding box center [933, 424] width 423 height 452
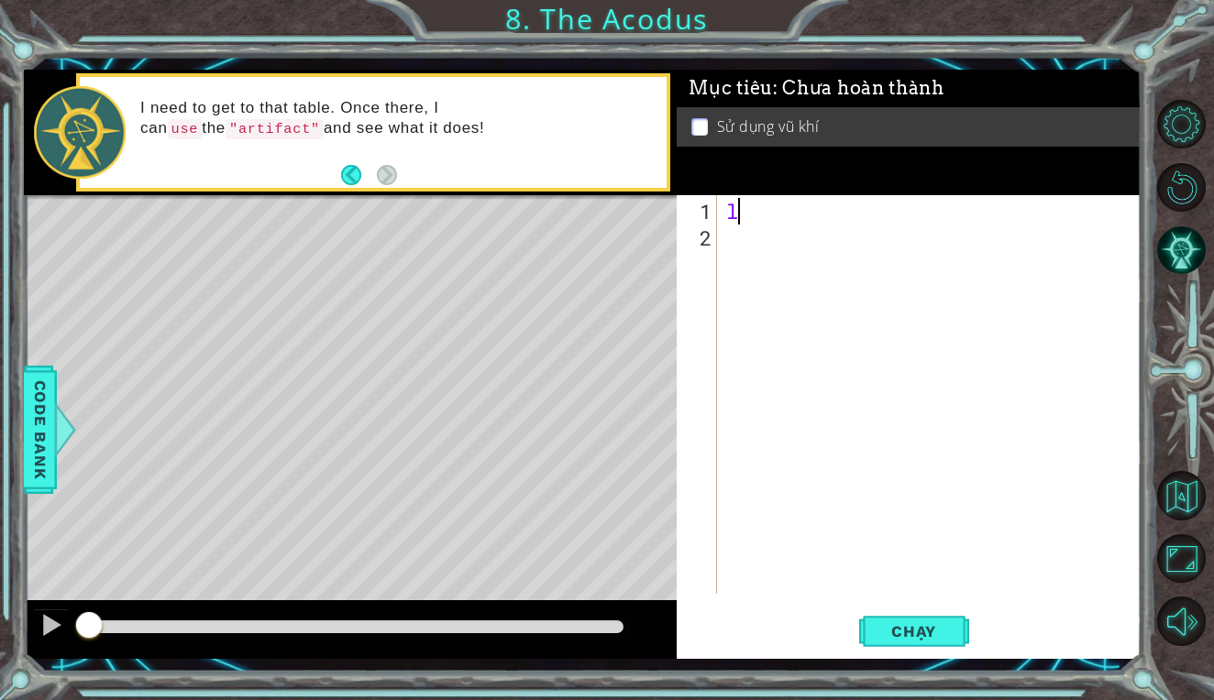
click at [782, 221] on div "l" at bounding box center [933, 424] width 423 height 452
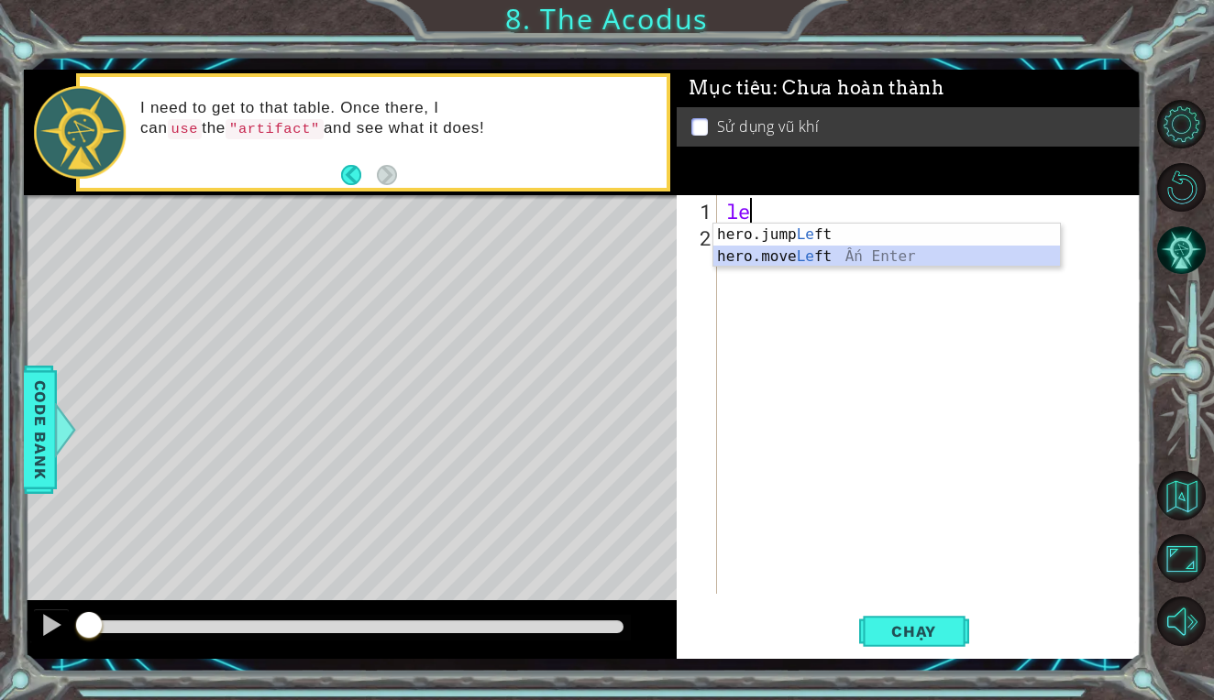
click at [802, 261] on div "hero.jump Le ft Ấn Enter hero.move Le ft Ấn Enter" at bounding box center [886, 268] width 346 height 88
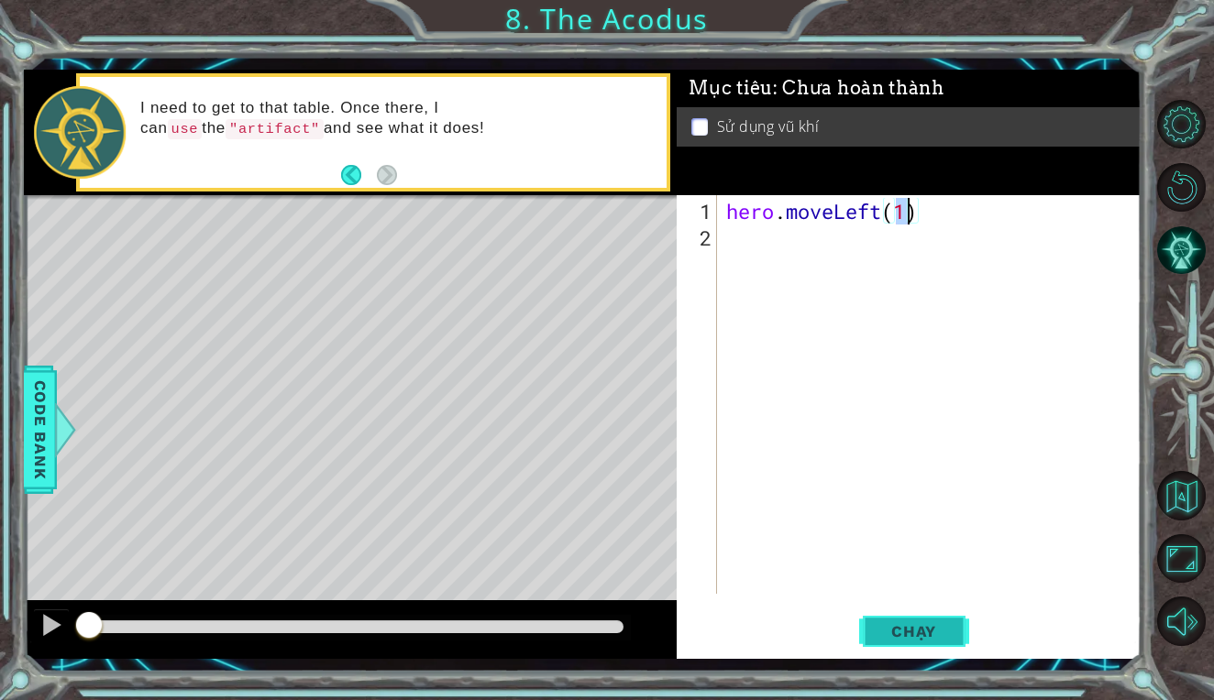
click at [911, 628] on span "Chạy" at bounding box center [914, 631] width 82 height 18
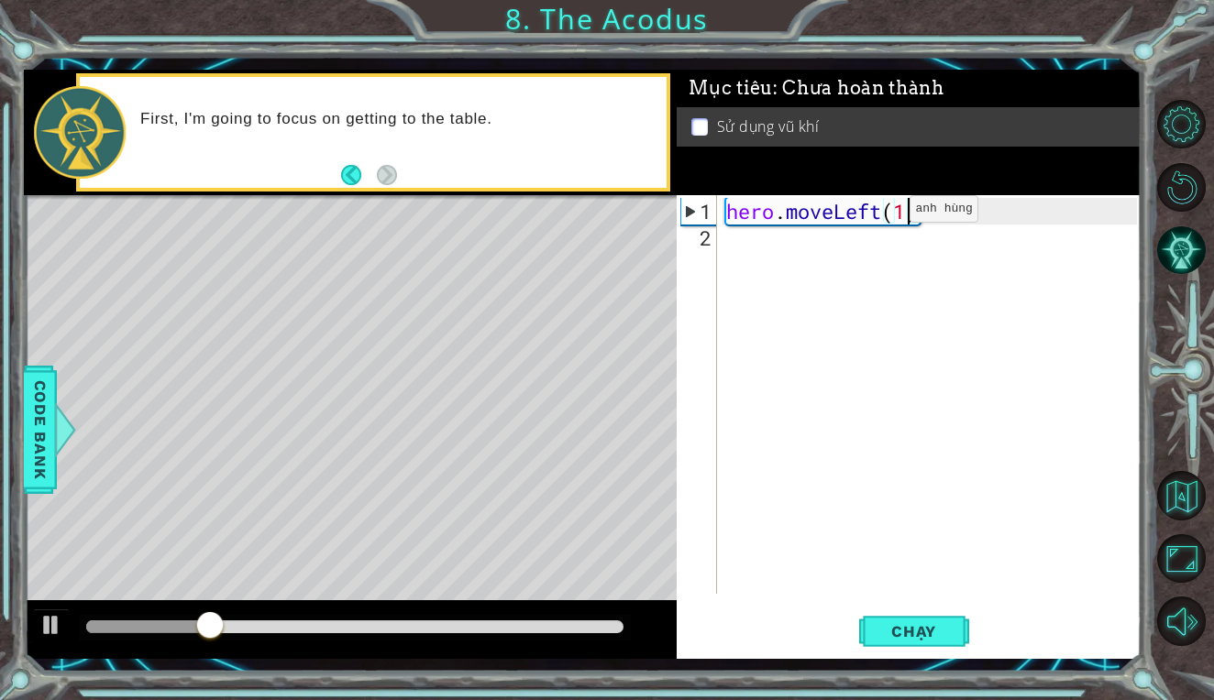
click at [882, 216] on div "hero . moveLeft ( 1 )" at bounding box center [933, 424] width 423 height 452
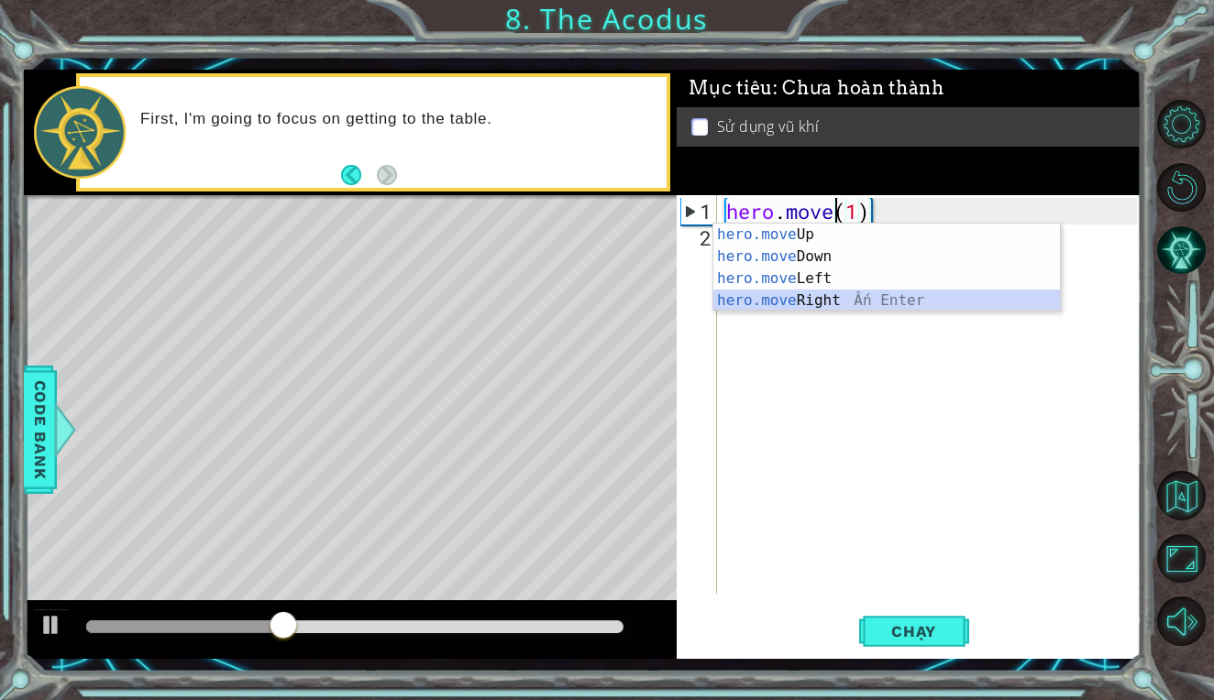
click at [834, 290] on div "hero.move Up Ấn Enter hero.move Down Ấn Enter hero.move Left Ấn Enter hero.move…" at bounding box center [886, 290] width 346 height 132
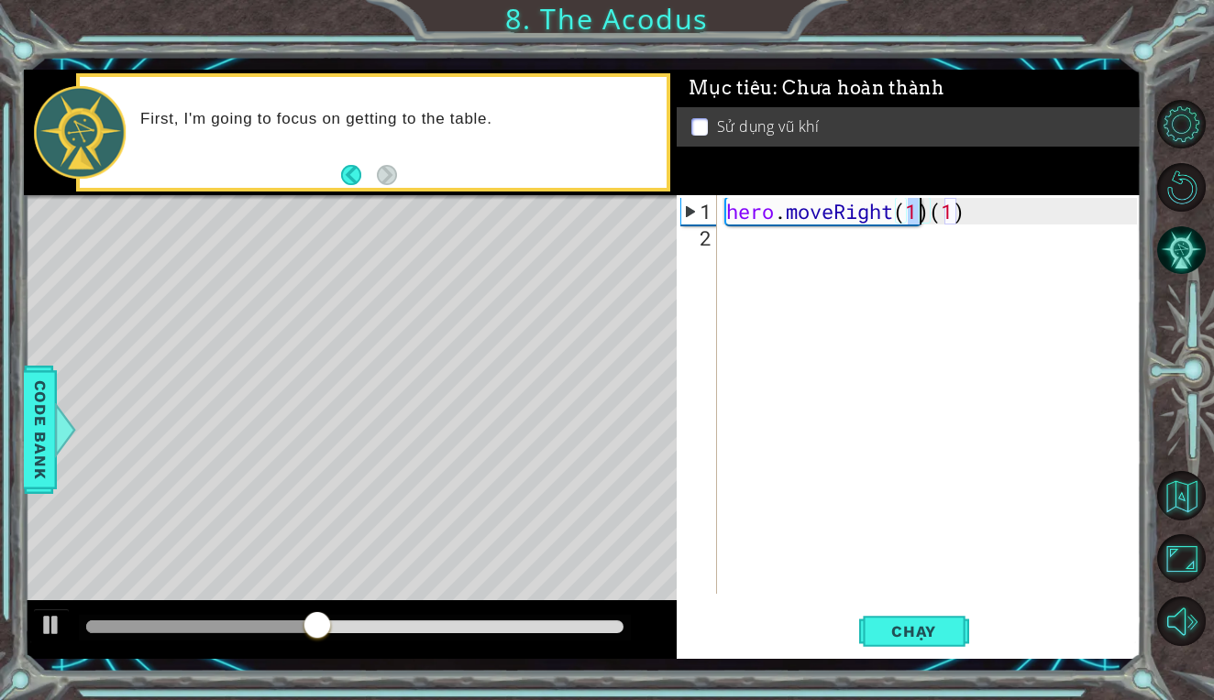
click at [975, 203] on div "hero . moveRight ( 1 ) ( 1 )" at bounding box center [933, 424] width 423 height 452
click at [885, 644] on button "Chạy" at bounding box center [914, 632] width 110 height 47
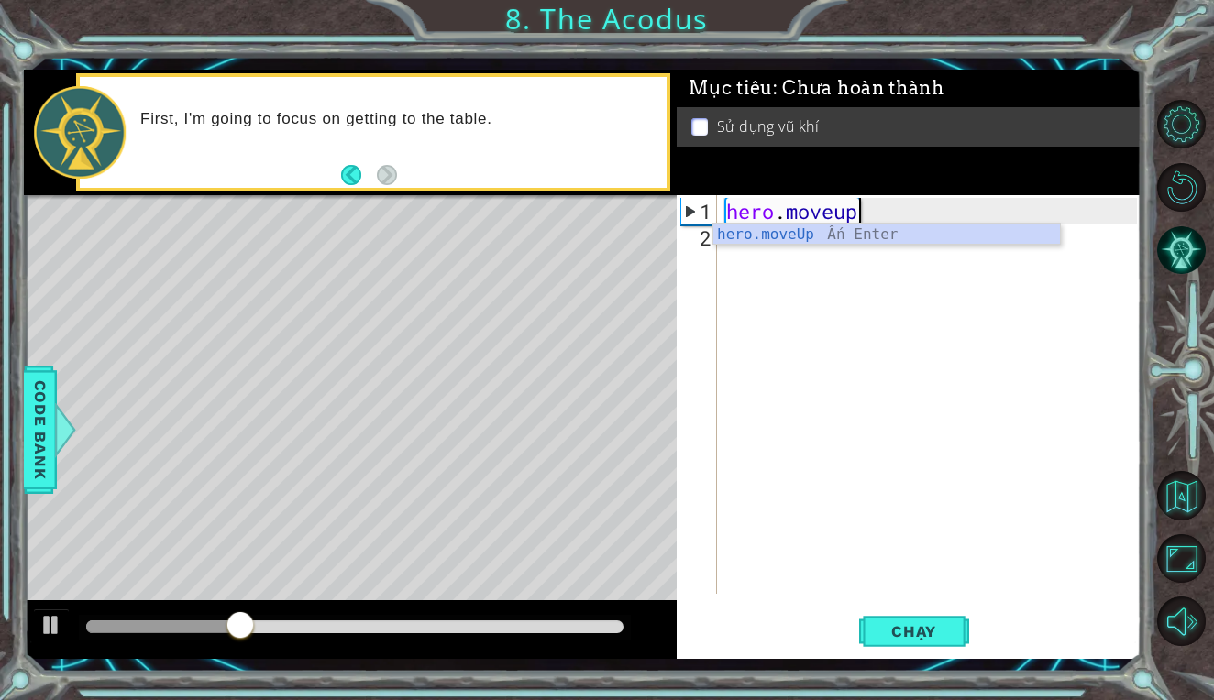
scroll to position [0, 5]
click at [955, 233] on div "hero.moveUp Ấn Enter" at bounding box center [886, 257] width 346 height 66
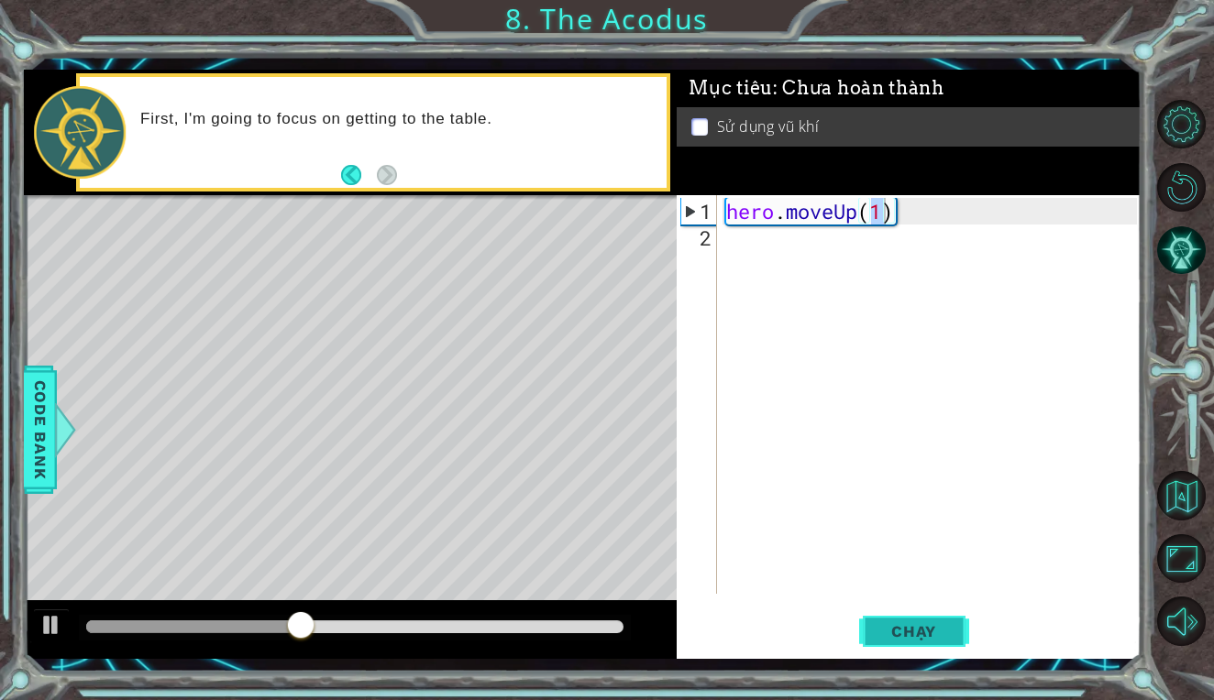
click at [881, 626] on span "Chạy" at bounding box center [914, 631] width 82 height 18
click at [925, 627] on span "Chạy" at bounding box center [914, 631] width 82 height 18
type textarea "hero.moveUp(2)"
click at [780, 246] on div "hero . moveUp ( 2 )" at bounding box center [933, 424] width 423 height 452
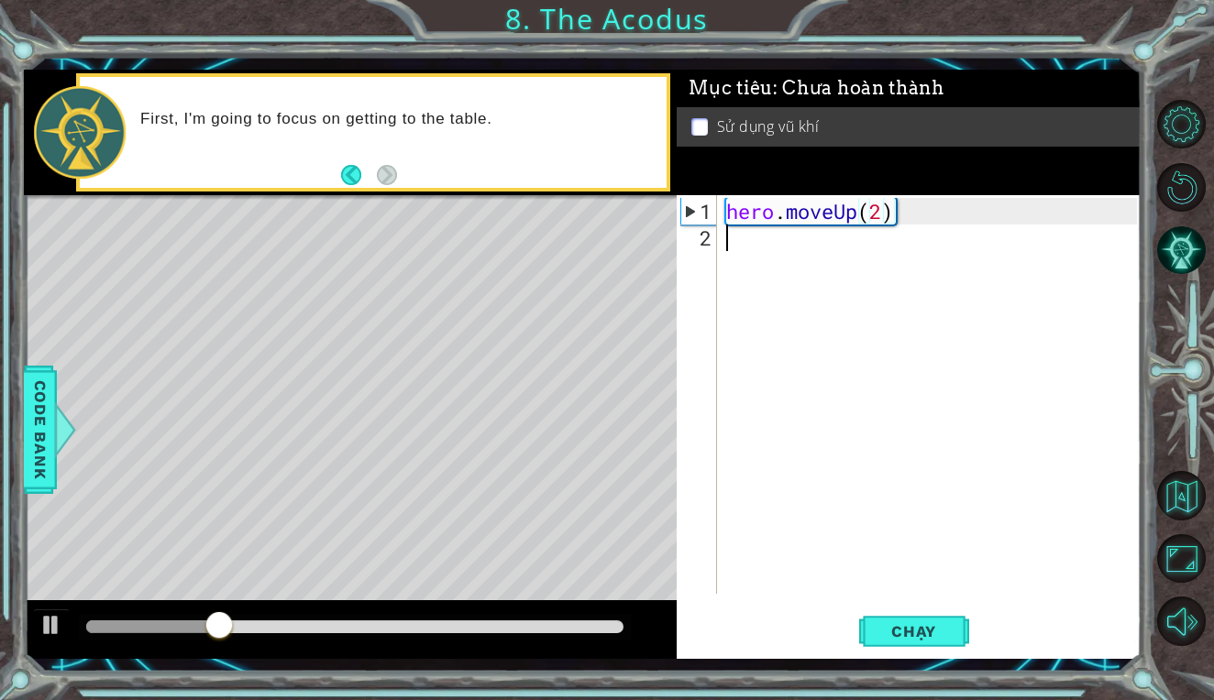
scroll to position [0, 0]
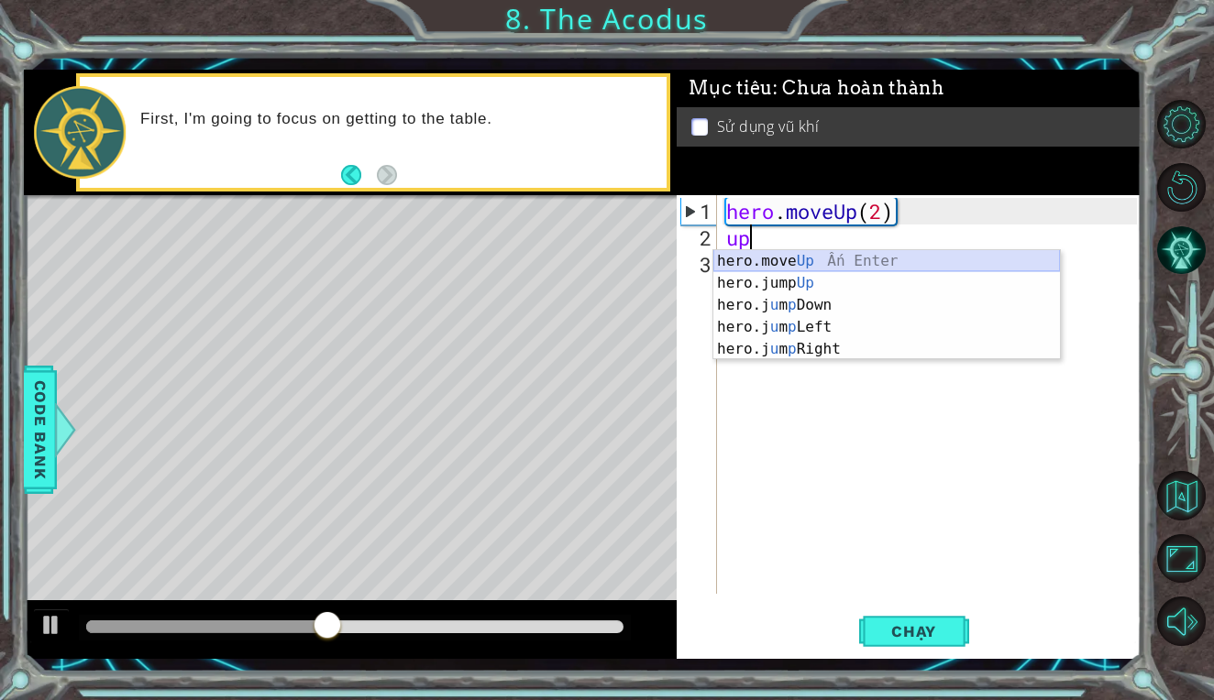
click at [796, 259] on div "hero.move Up Ấn Enter hero.jump Up Ấn Enter hero.j u m p Down Ấn Enter hero.j u…" at bounding box center [886, 327] width 346 height 154
type textarea "hero.moveUp(1)"
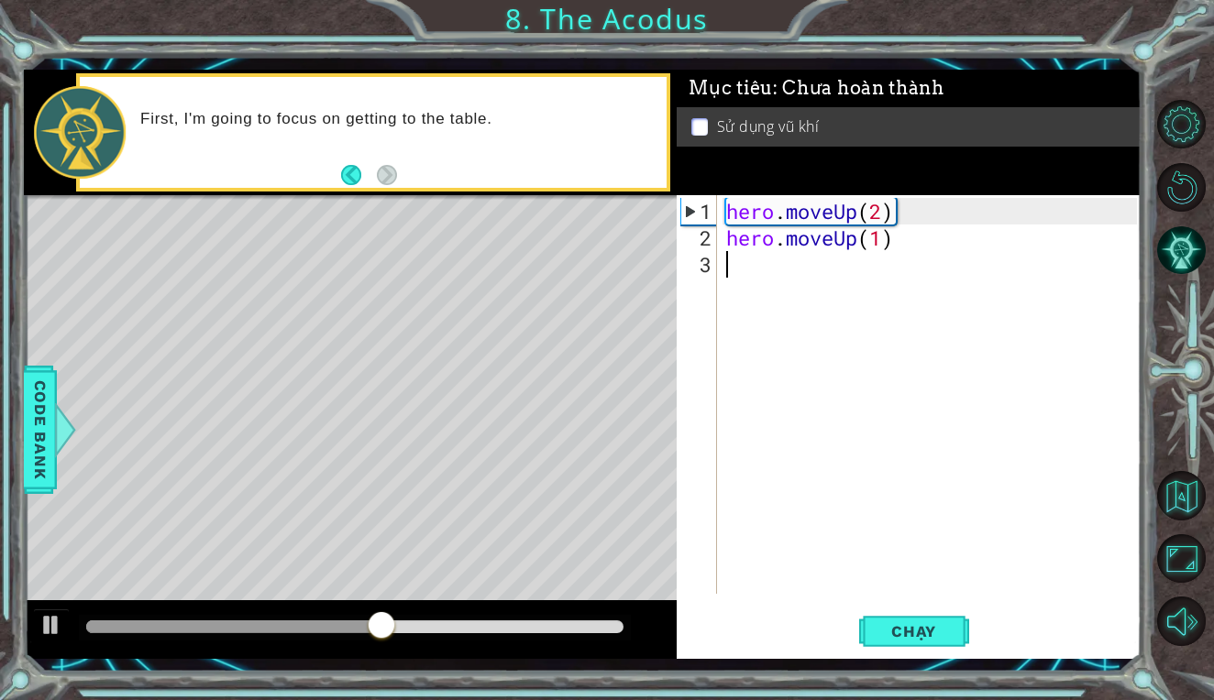
click at [742, 269] on div "hero . moveUp ( 2 ) hero . moveUp ( 1 )" at bounding box center [933, 424] width 423 height 452
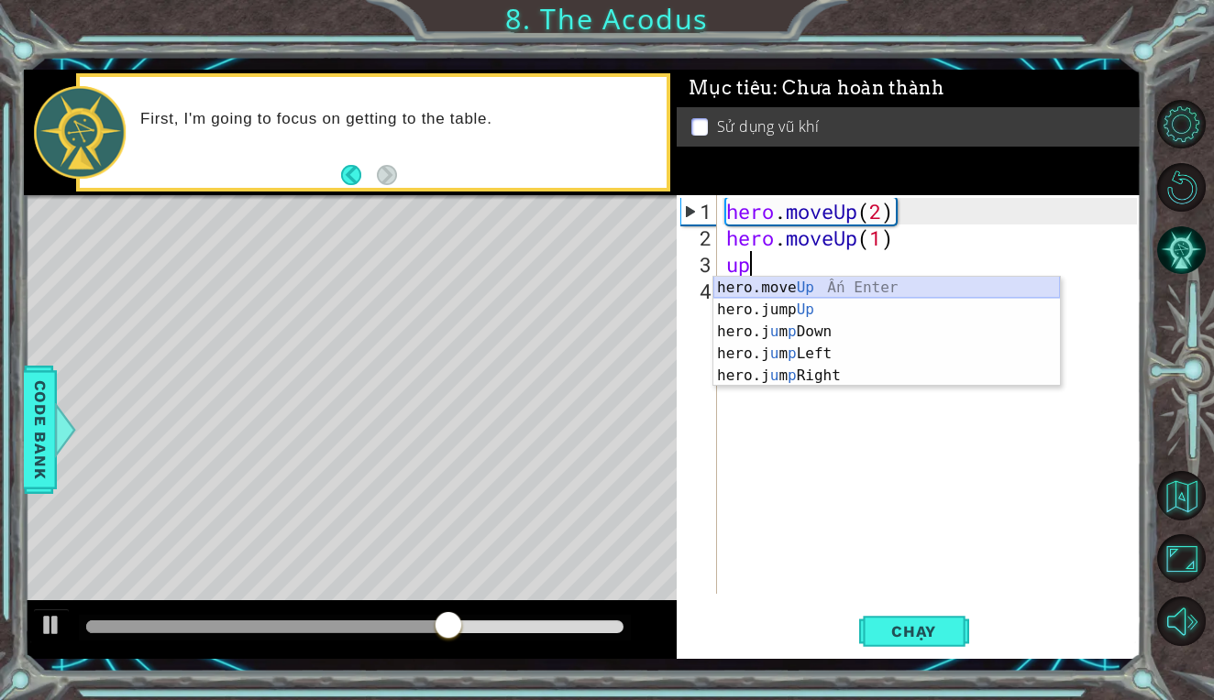
click at [803, 291] on div "hero.move Up Ấn Enter hero.jump Up Ấn Enter hero.j u m p Down Ấn Enter hero.j u…" at bounding box center [886, 354] width 346 height 154
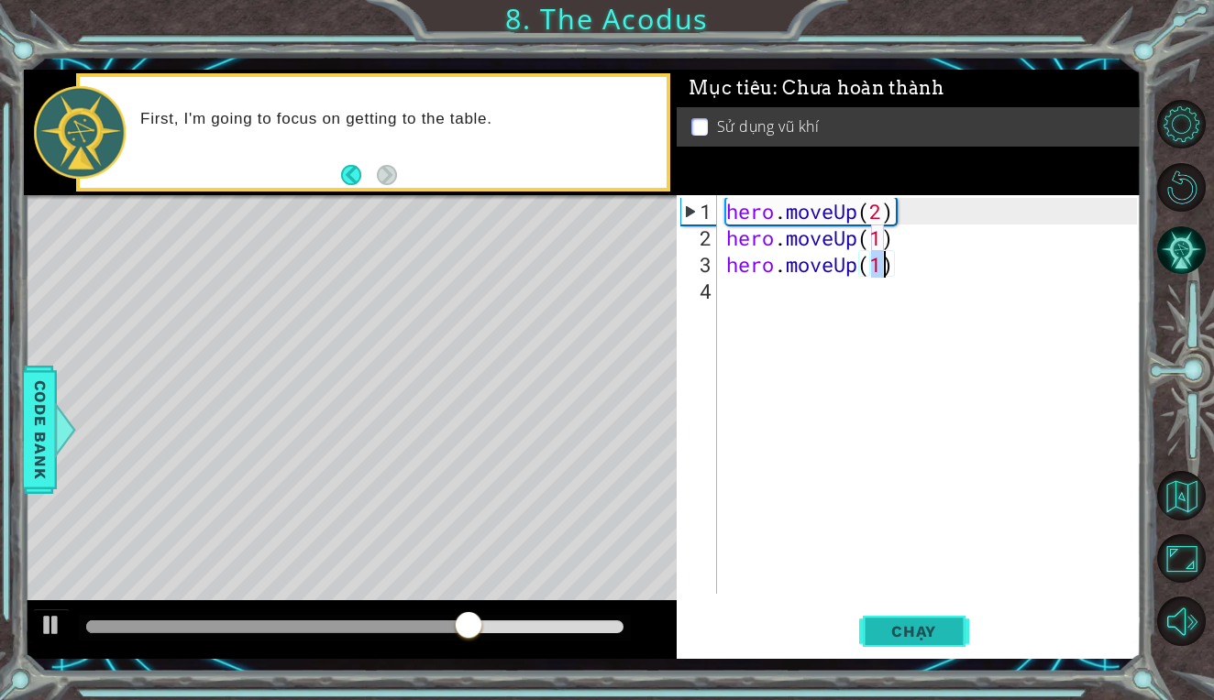
click at [896, 637] on span "Chạy" at bounding box center [914, 631] width 82 height 18
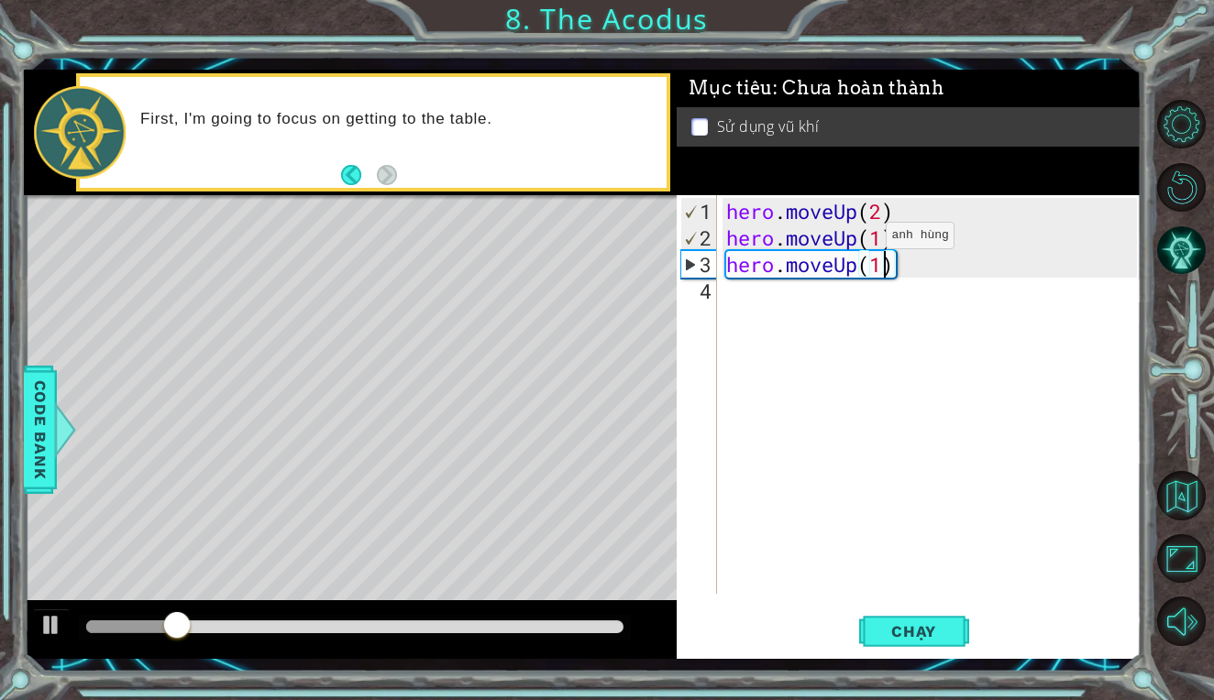
click at [858, 243] on div "hero . moveUp ( 2 ) hero . moveUp ( 1 ) hero . moveUp ( 1 )" at bounding box center [933, 424] width 423 height 452
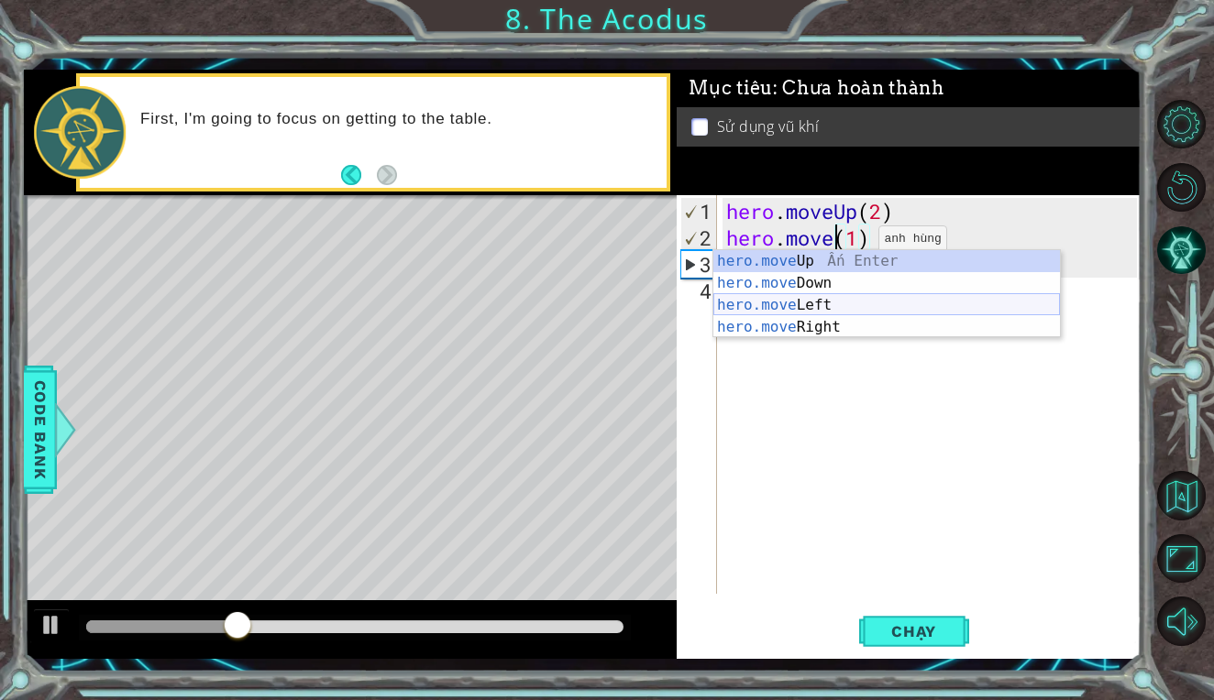
click at [839, 303] on div "hero.move Up Ấn Enter hero.move Down Ấn Enter hero.move Left Ấn Enter hero.move…" at bounding box center [886, 316] width 346 height 132
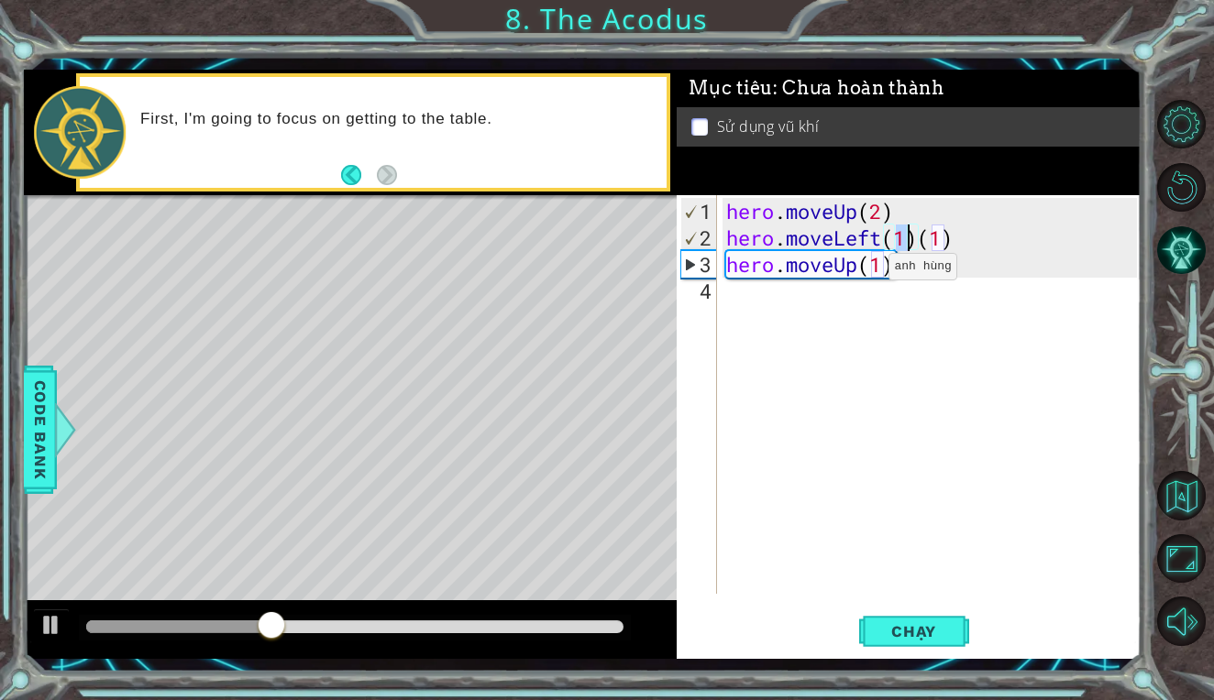
click at [861, 274] on div "hero . moveUp ( 2 ) hero . moveLeft ( 1 ) ( 1 ) hero . moveUp ( 1 )" at bounding box center [933, 424] width 423 height 452
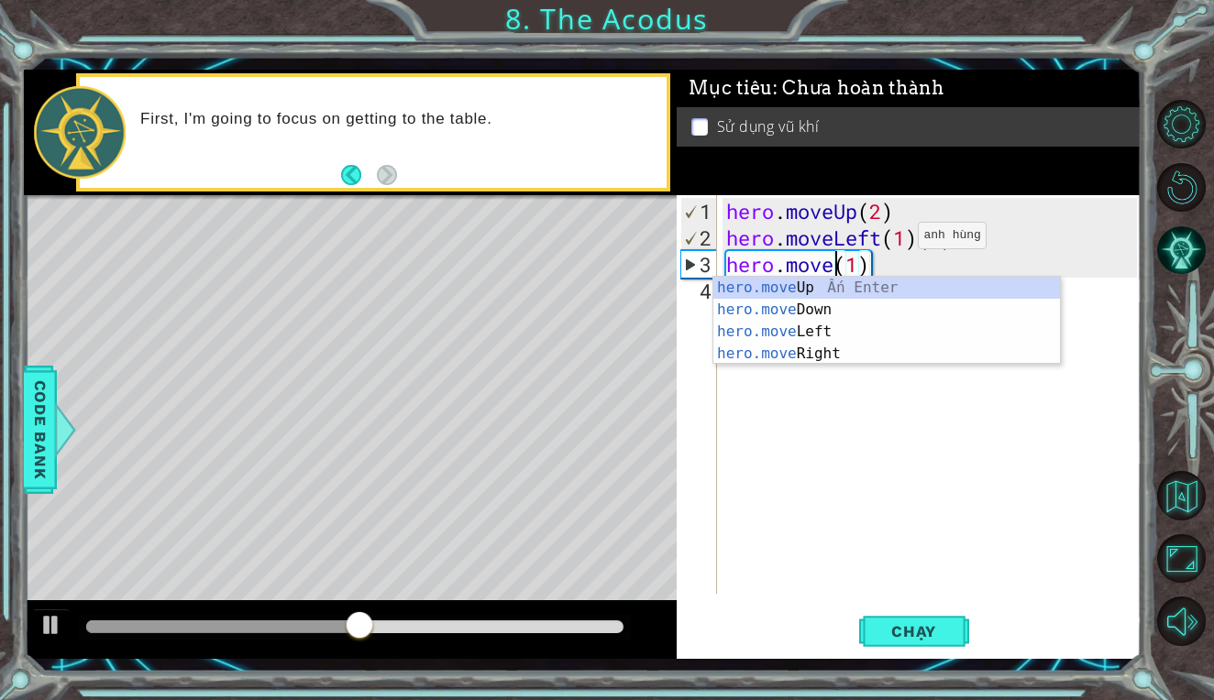
scroll to position [0, 5]
click at [833, 329] on div "hero.move Up Ấn Enter hero.move Down Ấn Enter hero.move Left Ấn Enter hero.move…" at bounding box center [886, 343] width 346 height 132
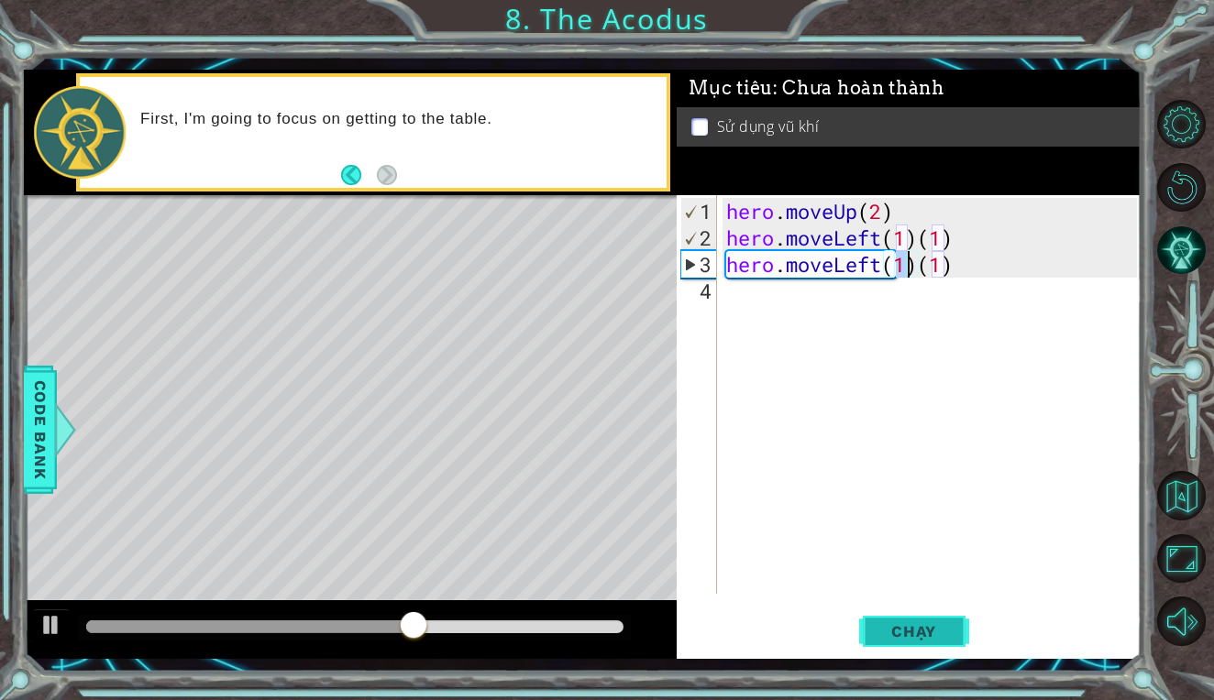
click at [886, 623] on span "Chạy" at bounding box center [914, 631] width 82 height 18
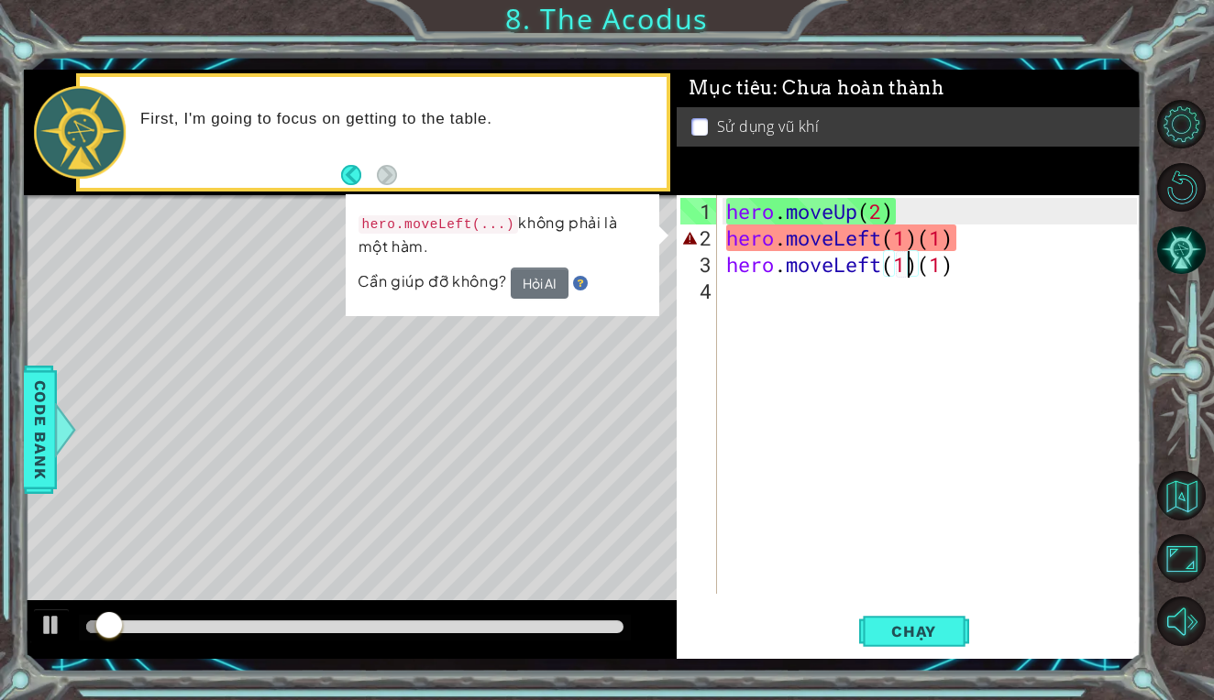
click at [981, 244] on div "hero . moveUp ( 2 ) hero . moveLeft ( 1 ) ( 1 ) hero . moveLeft ( 1 ) ( 1 )" at bounding box center [933, 424] width 423 height 452
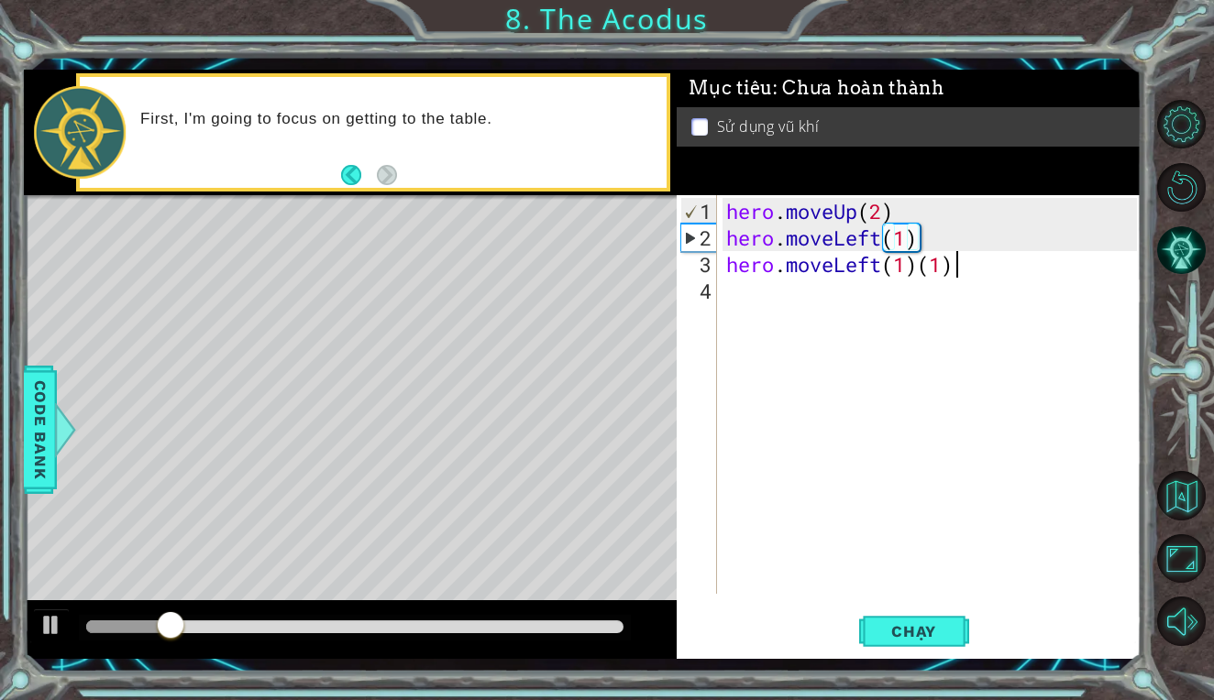
click at [978, 260] on div "hero . moveUp ( 2 ) hero . moveLeft ( 1 ) hero . moveLeft ( 1 ) ( 1 )" at bounding box center [933, 424] width 423 height 452
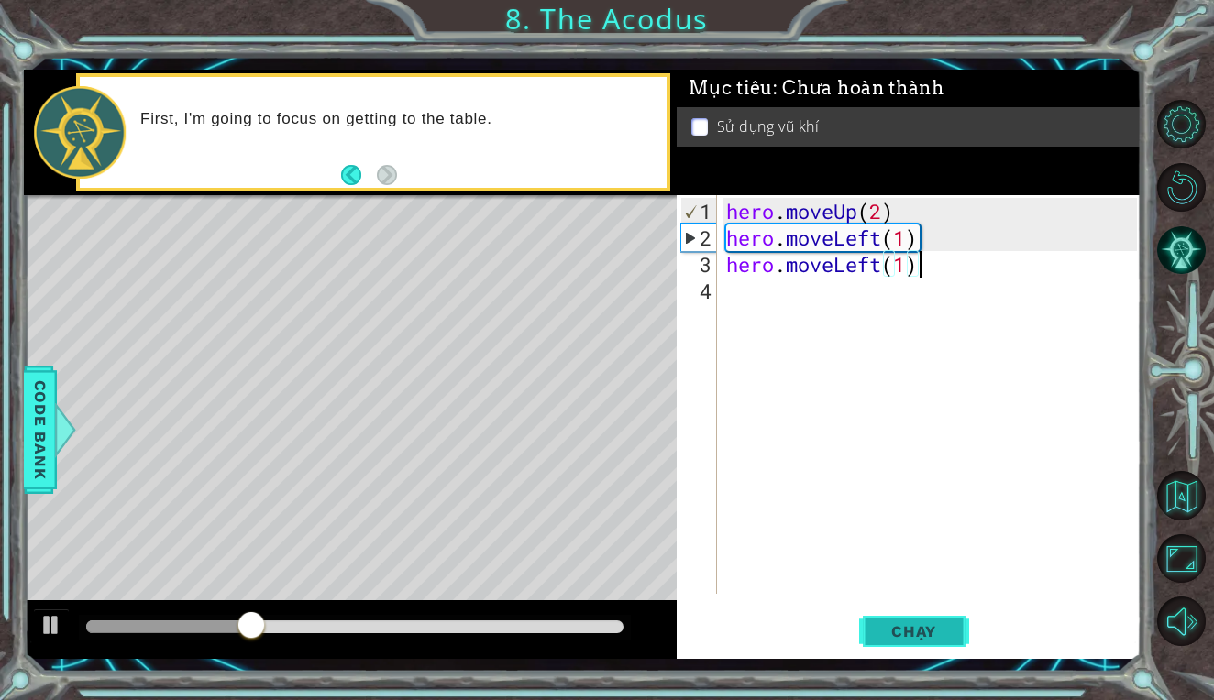
click at [909, 635] on span "Chạy" at bounding box center [914, 631] width 82 height 18
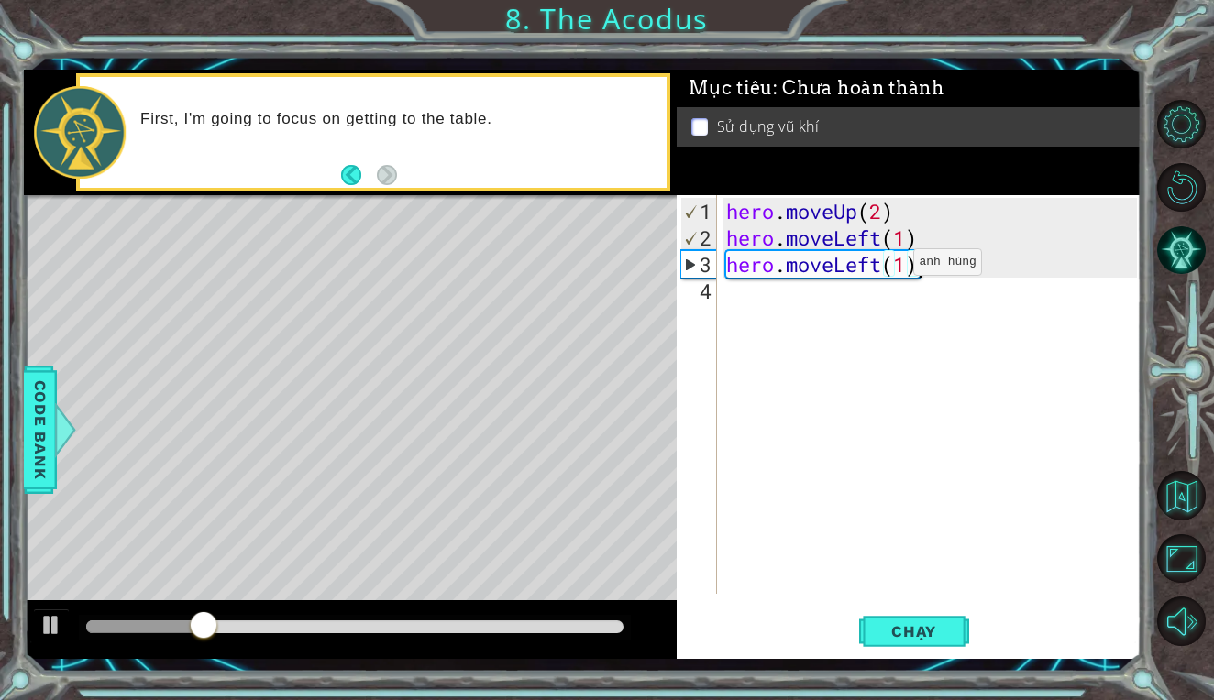
click at [884, 268] on div "hero . moveUp ( 2 ) hero . moveLeft ( 1 ) hero . moveLeft ( 1 )" at bounding box center [933, 424] width 423 height 452
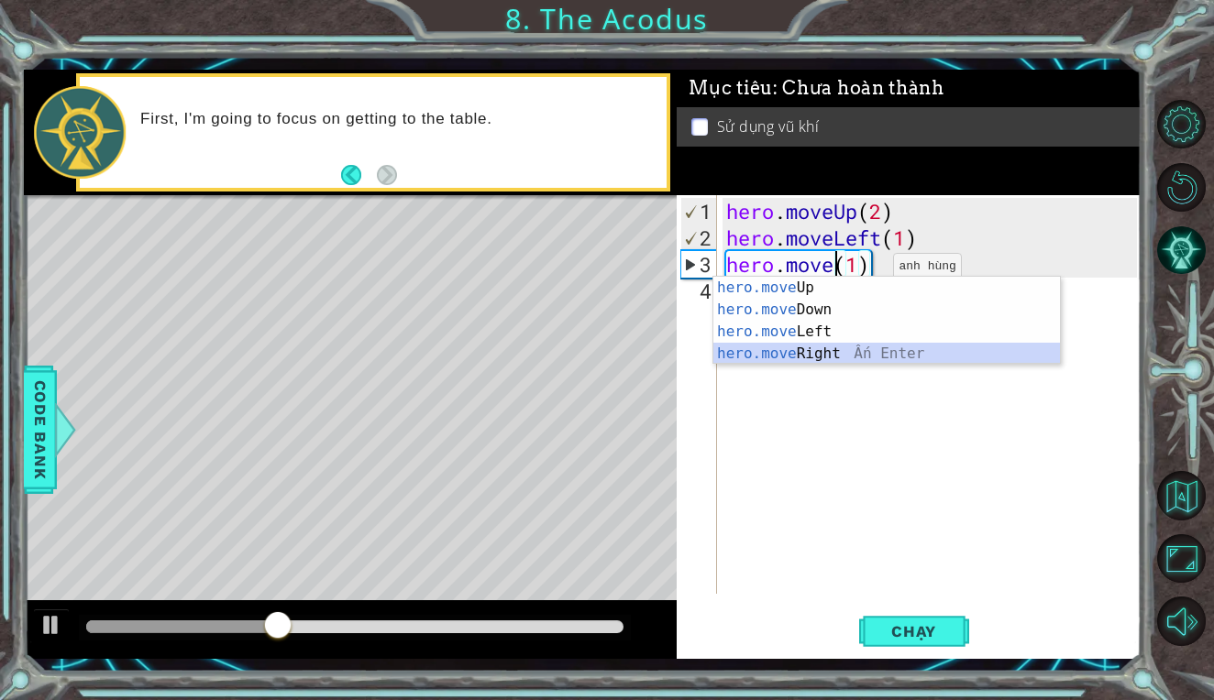
click at [828, 355] on div "hero.move Up Ấn Enter hero.move Down Ấn Enter hero.move Left Ấn Enter hero.move…" at bounding box center [886, 343] width 346 height 132
type textarea "hero.moveRight(1)(1)"
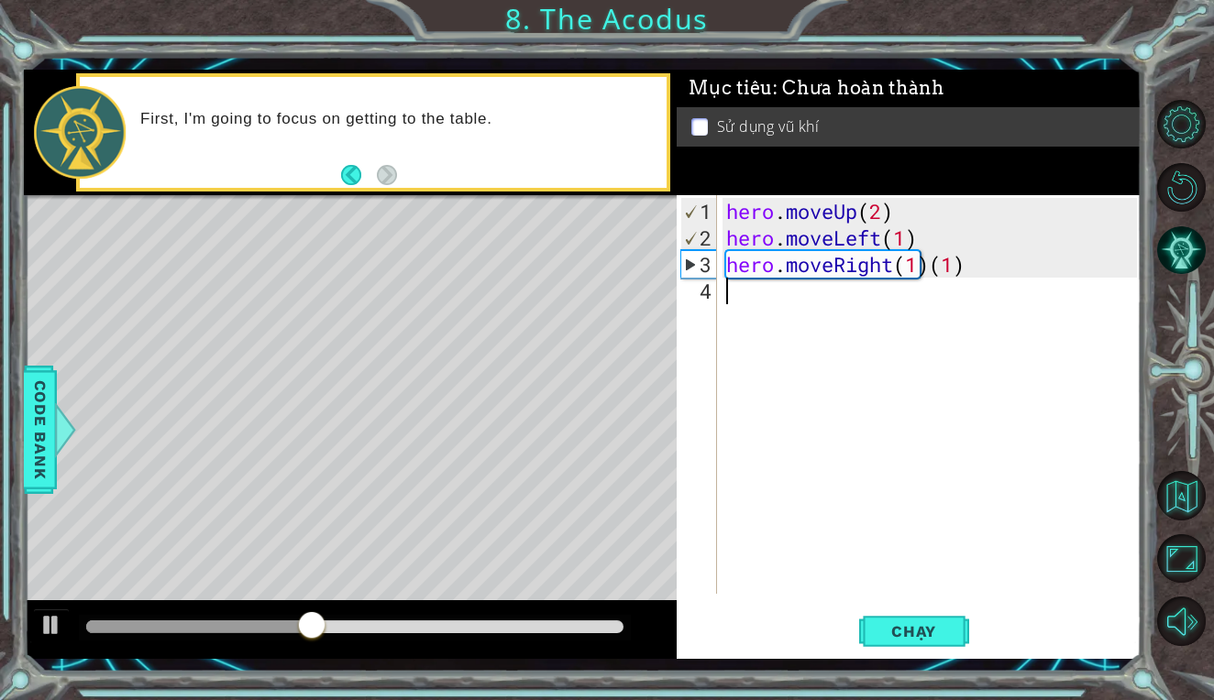
click at [1004, 290] on div "hero . moveUp ( 2 ) hero . moveLeft ( 1 ) hero . moveRight ( 1 ) ( 1 )" at bounding box center [933, 424] width 423 height 452
click at [1004, 268] on div "hero . moveUp ( 2 ) hero . moveLeft ( 1 ) hero . moveRight ( 1 ) ( 1 )" at bounding box center [933, 424] width 423 height 452
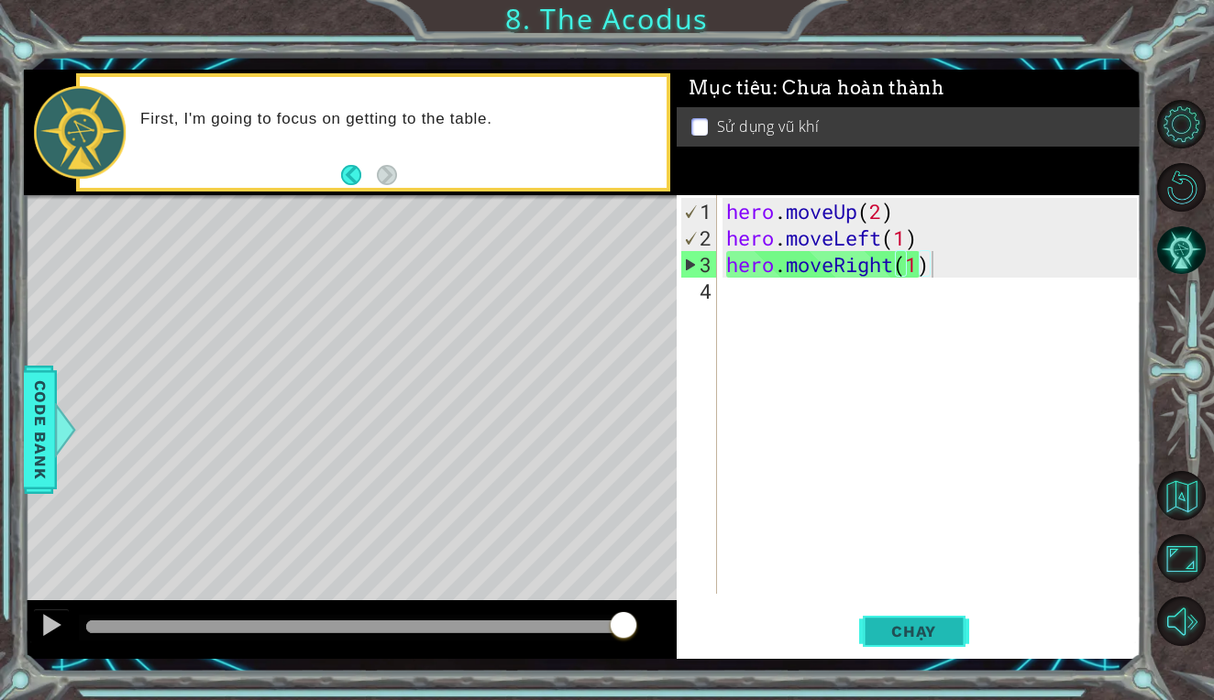
click at [896, 632] on span "Chạy" at bounding box center [914, 631] width 82 height 18
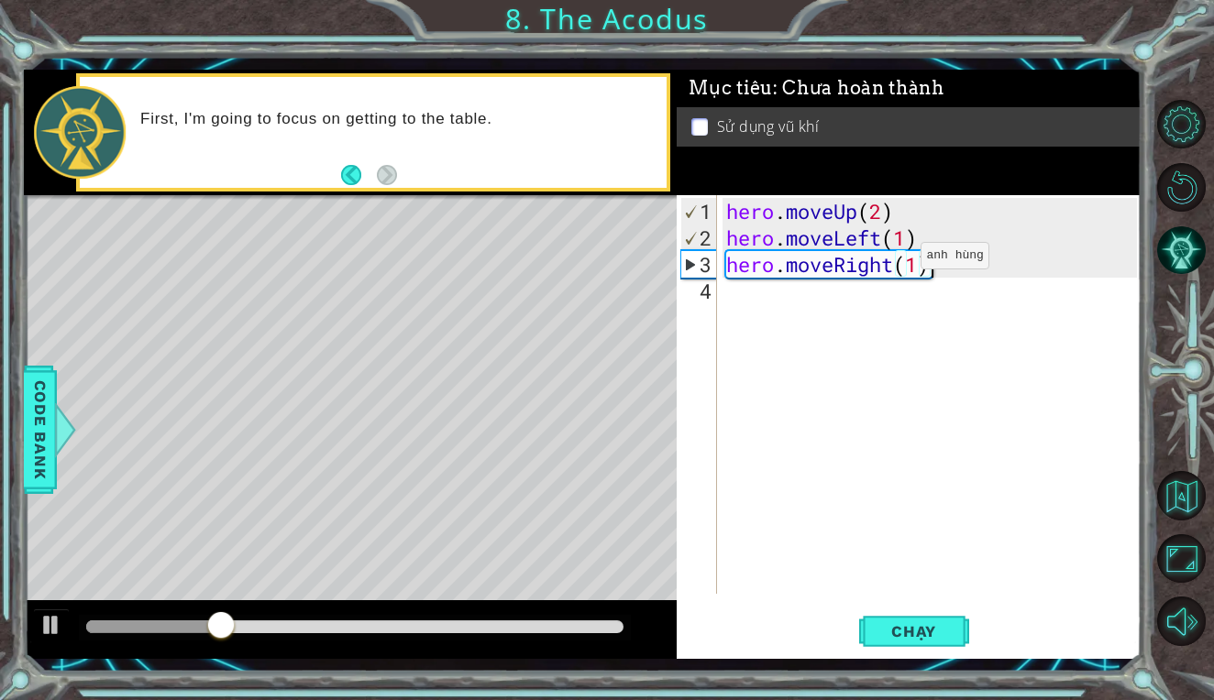
click at [893, 263] on div "hero . moveUp ( 2 ) hero . moveLeft ( 1 ) hero . moveRight ( 1 )" at bounding box center [933, 424] width 423 height 452
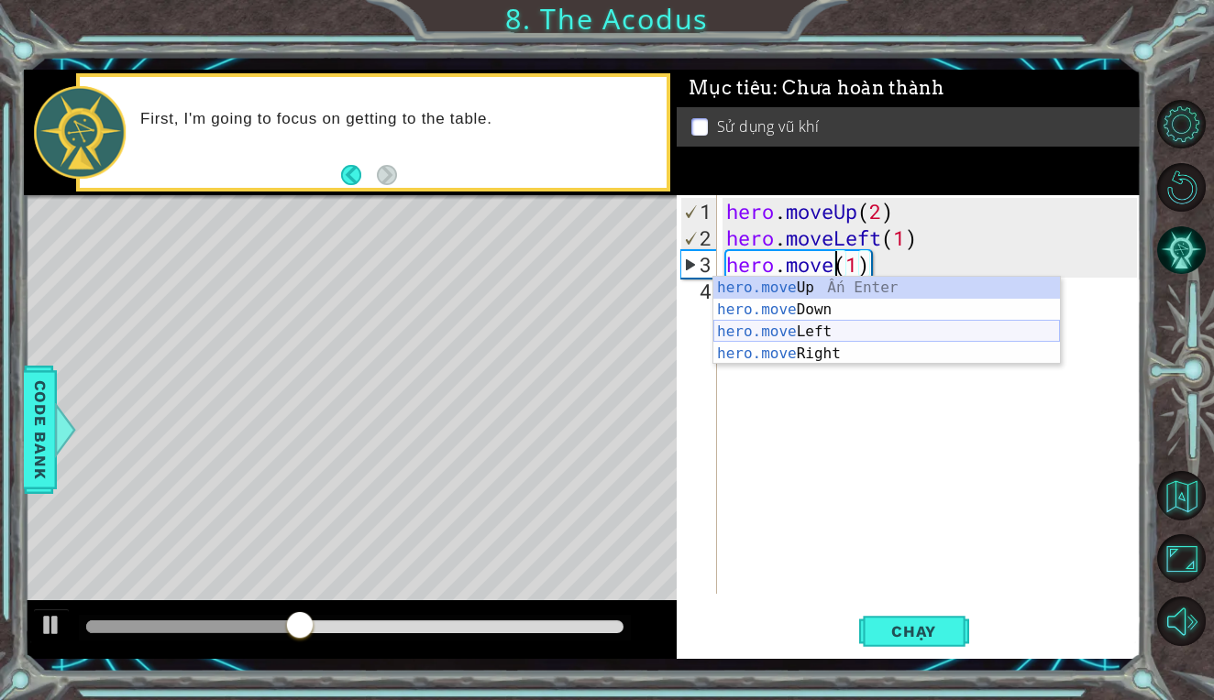
click at [818, 331] on div "hero.move Up Ấn Enter hero.move Down Ấn Enter hero.move Left Ấn Enter hero.move…" at bounding box center [886, 343] width 346 height 132
type textarea "hero.moveLeft(1)(1)"
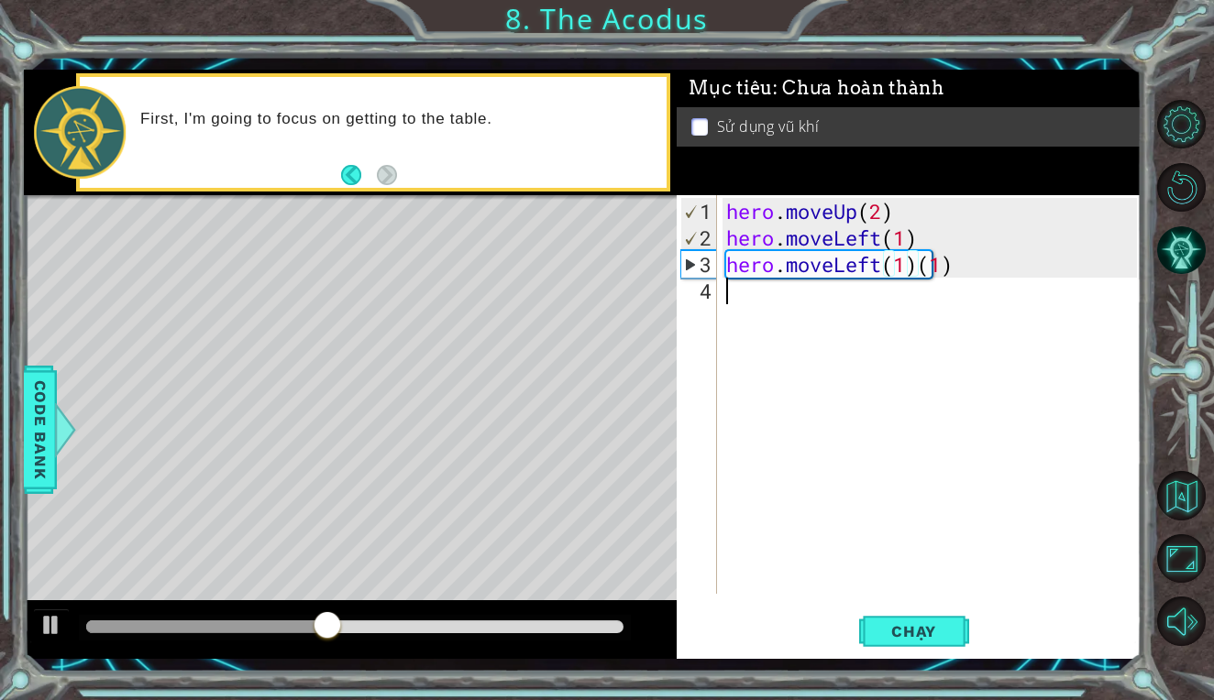
click at [988, 278] on div "hero . moveUp ( 2 ) hero . moveLeft ( 1 ) hero . moveLeft ( 1 ) ( 1 )" at bounding box center [933, 424] width 423 height 452
click at [967, 267] on div "hero . moveUp ( 2 ) hero . moveLeft ( 1 ) hero . moveLeft ( 1 ) ( 1 )" at bounding box center [933, 424] width 423 height 452
click at [910, 634] on span "Chạy" at bounding box center [914, 631] width 82 height 18
click at [929, 262] on div "hero . moveUp ( 2 ) hero . moveLeft ( 1 ) hero . moveLeft ( 1 )" at bounding box center [933, 424] width 423 height 452
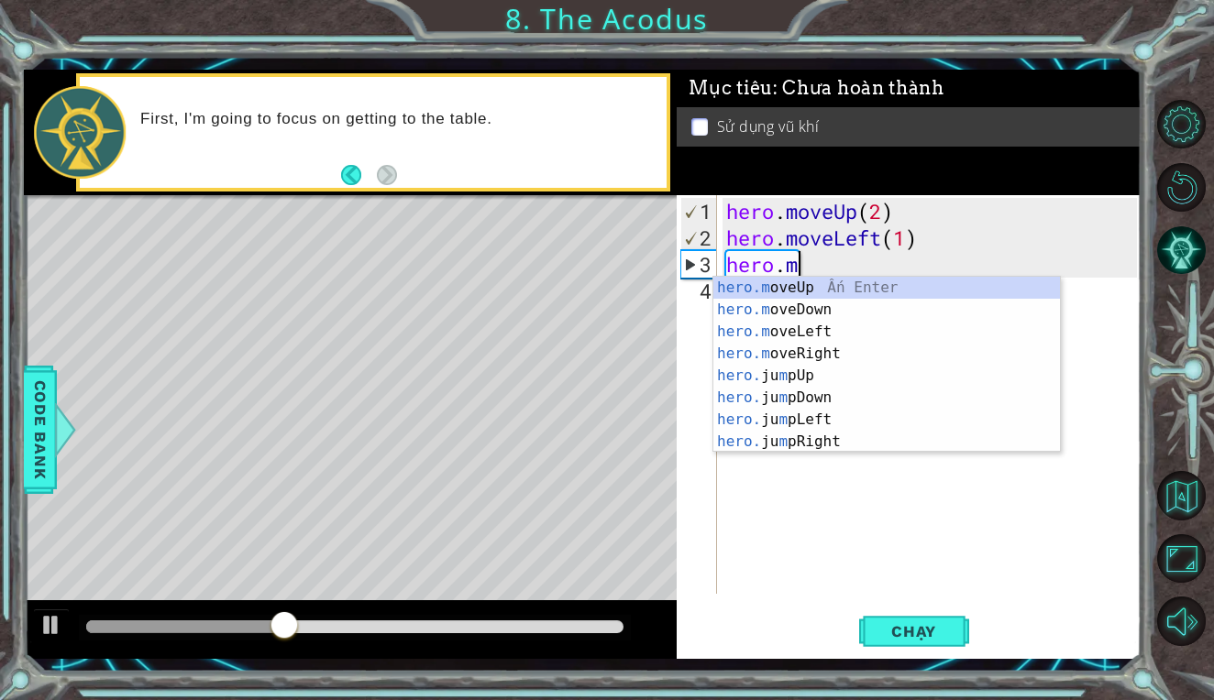
type textarea "hero."
click at [871, 282] on div "hero. jumpUp Ấn Enter hero. jumpDown Ấn Enter hero. jumpLeft Ấn Enter hero. jum…" at bounding box center [886, 387] width 346 height 220
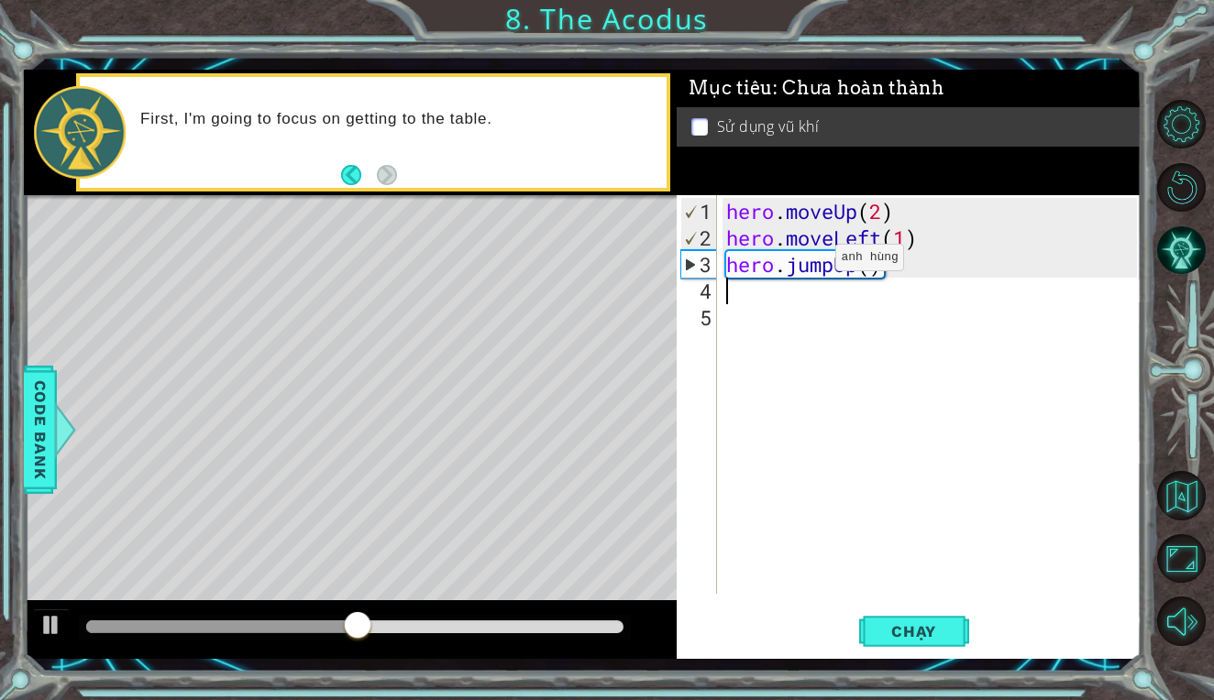
click at [808, 265] on div "hero . moveUp ( 2 ) hero . moveLeft ( 1 ) hero . jumpUp ( )" at bounding box center [933, 424] width 423 height 452
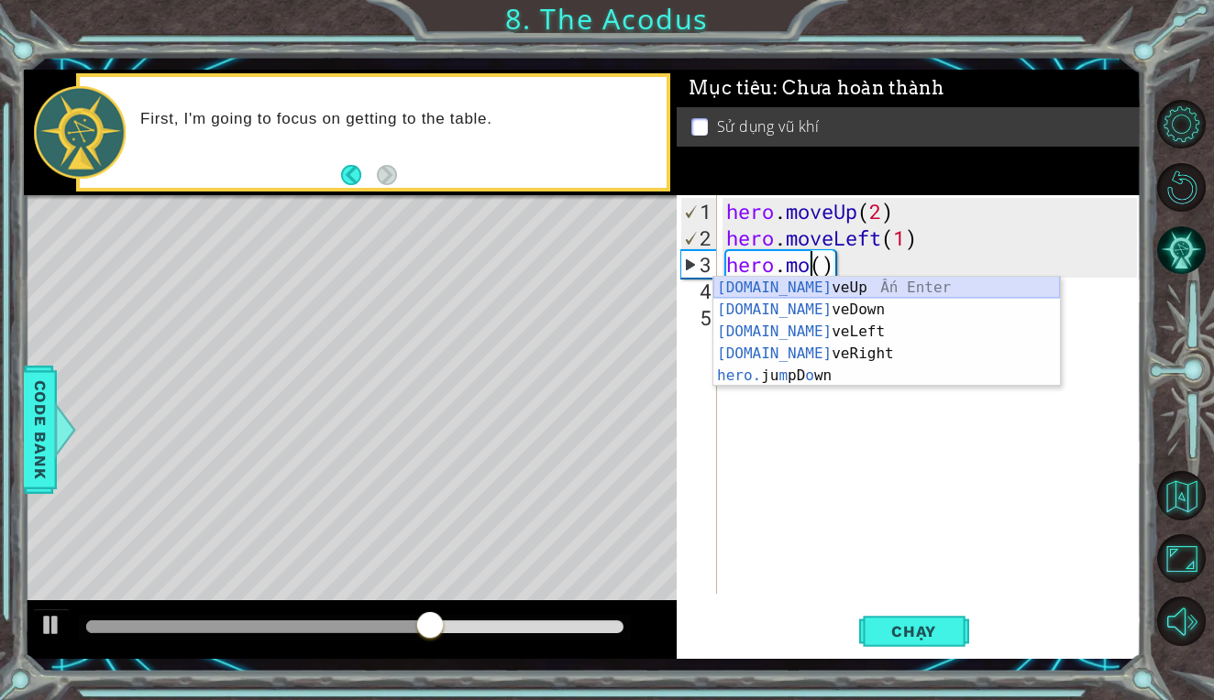
click at [825, 280] on div "[DOMAIN_NAME] veUp Ấn Enter [DOMAIN_NAME] veDown Ấn Enter [DOMAIN_NAME] veLeft …" at bounding box center [886, 354] width 346 height 154
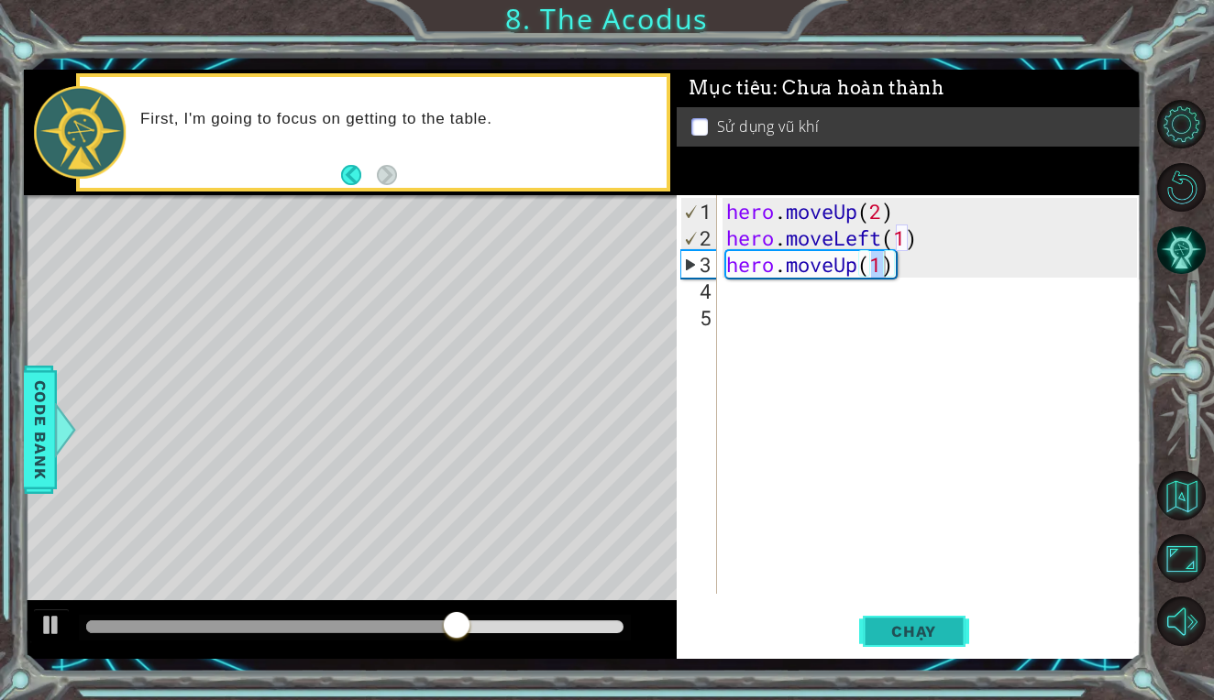
click at [907, 618] on button "Chạy" at bounding box center [914, 632] width 110 height 47
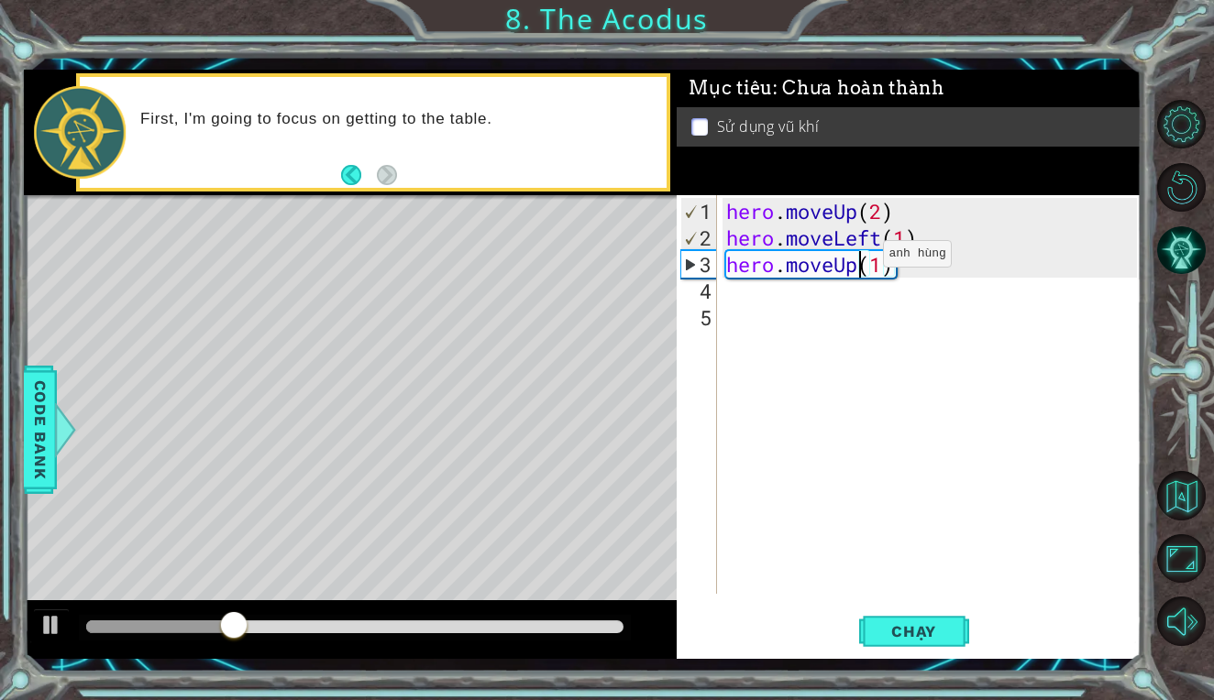
click at [855, 261] on div "hero . moveUp ( 2 ) hero . moveLeft ( 1 ) hero . moveUp ( 1 )" at bounding box center [933, 424] width 423 height 452
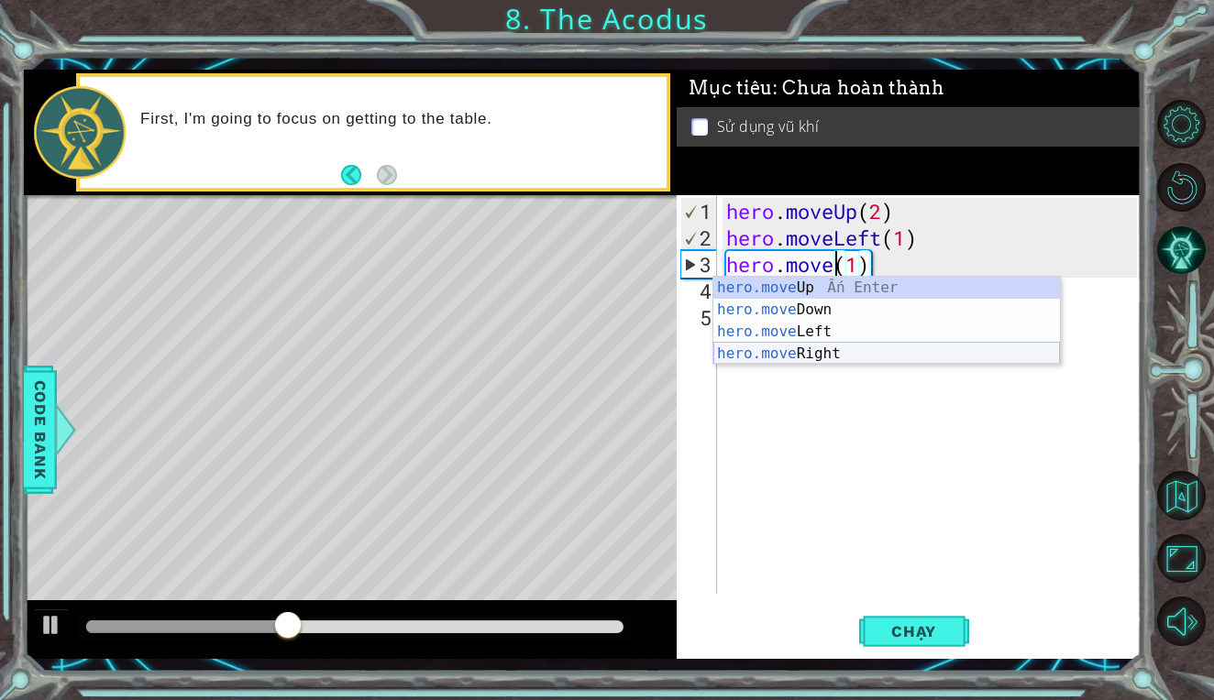
click at [826, 351] on div "hero.move Up Ấn Enter hero.move Down Ấn Enter hero.move Left Ấn Enter hero.move…" at bounding box center [886, 343] width 346 height 132
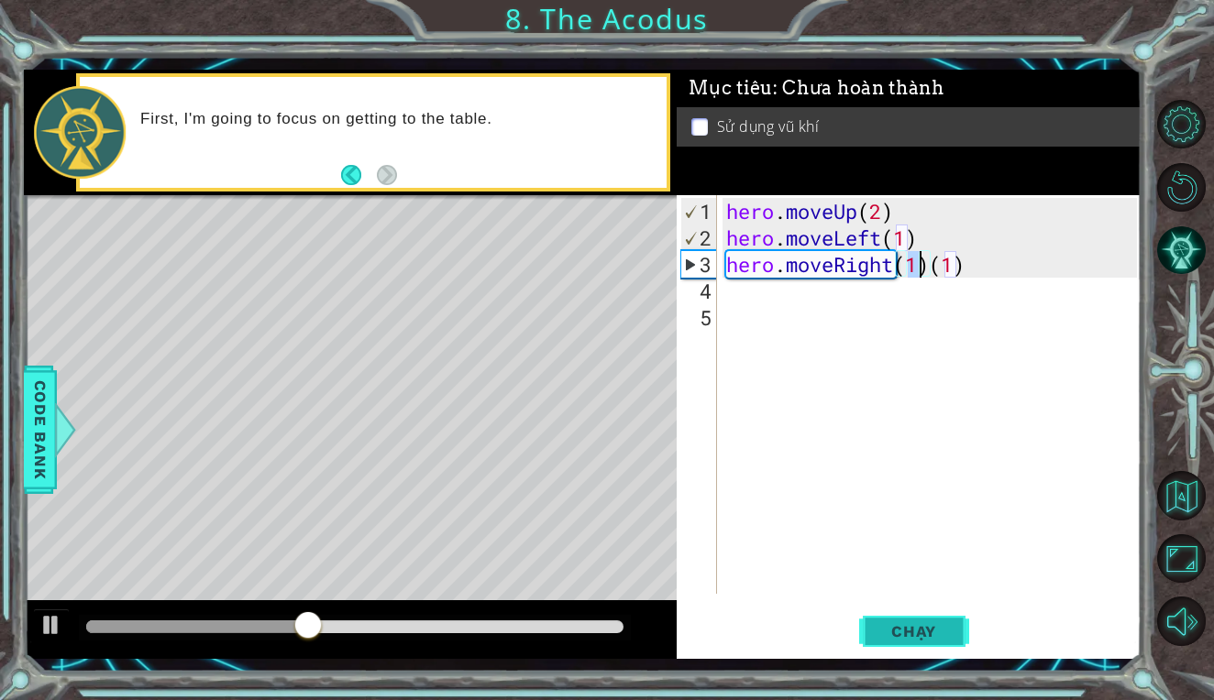
click at [892, 621] on button "Chạy" at bounding box center [914, 632] width 110 height 47
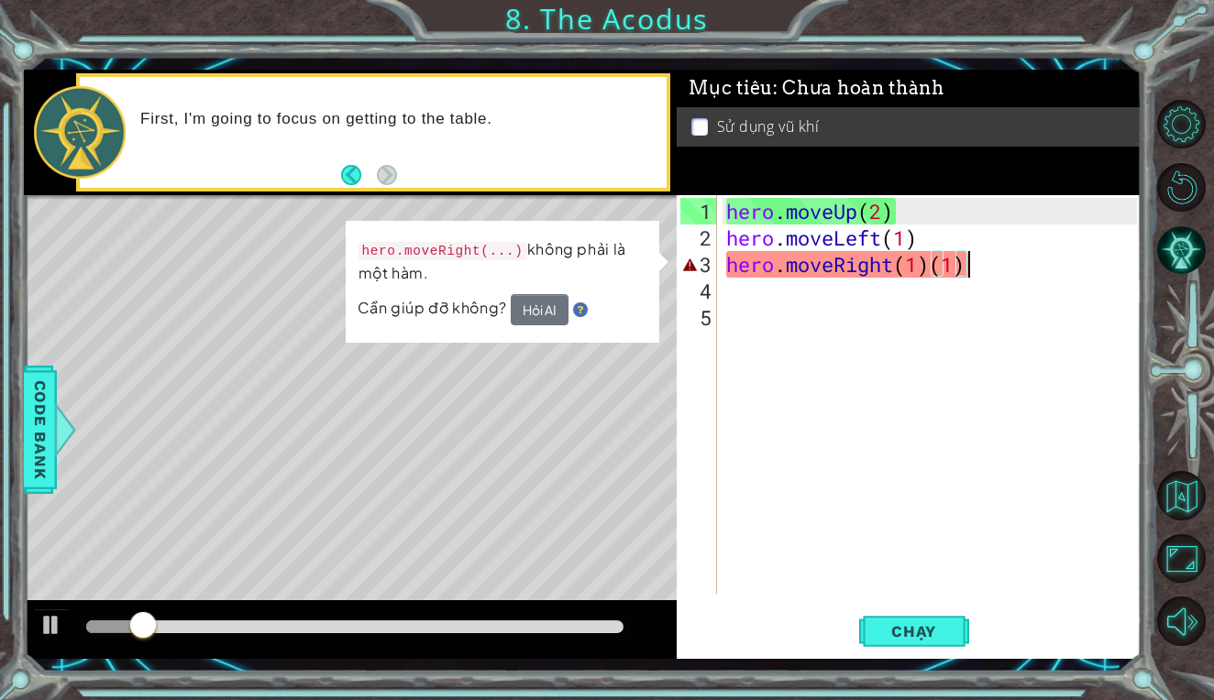
click at [1018, 260] on div "hero . moveUp ( 2 ) hero . moveLeft ( 1 ) hero . moveRight ( 1 ) ( 1 )" at bounding box center [933, 424] width 423 height 452
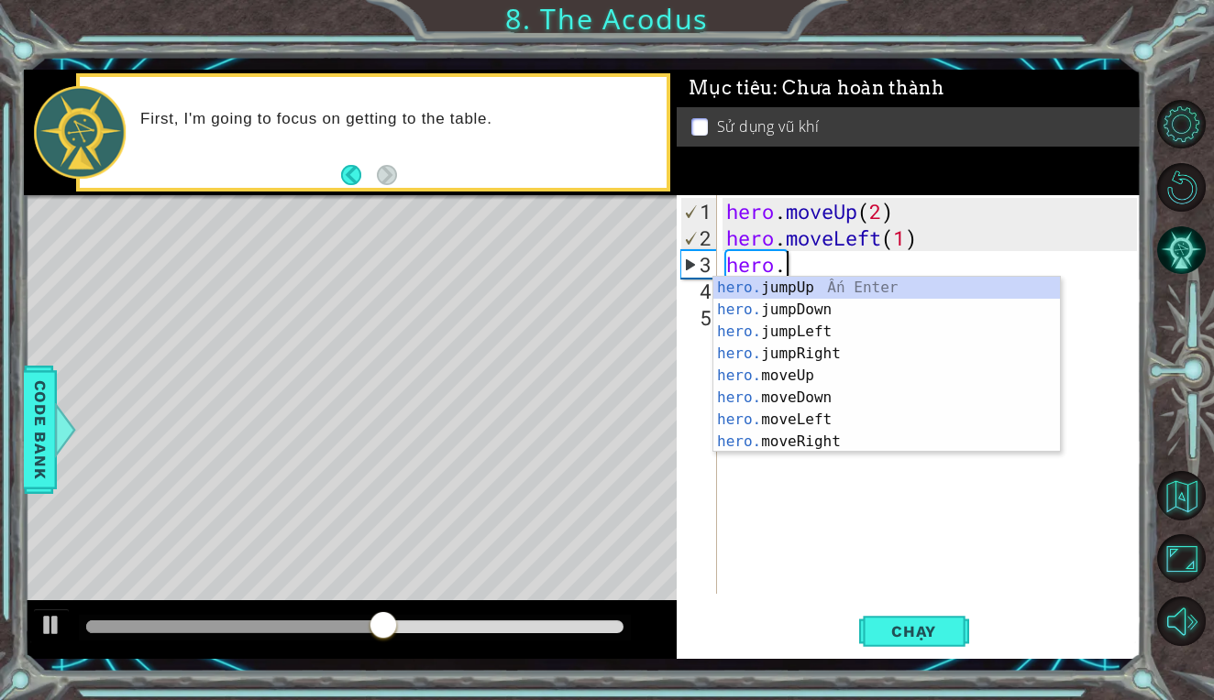
scroll to position [0, 2]
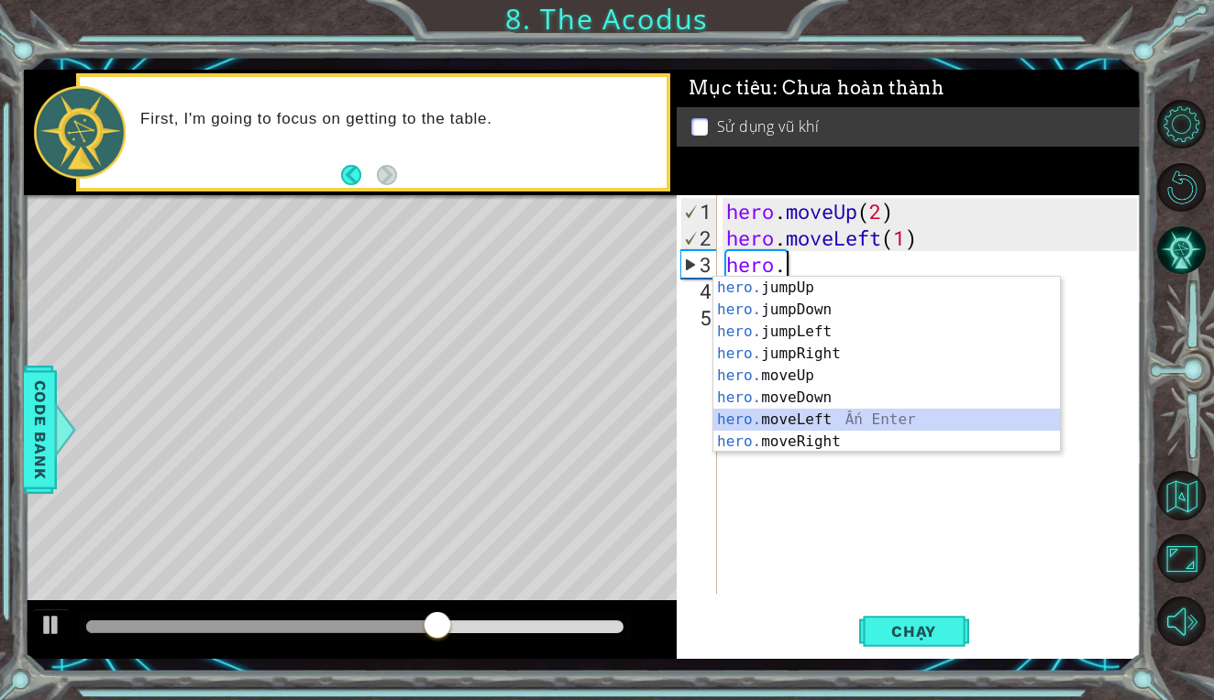
click at [829, 424] on div "hero. jumpUp Ấn Enter hero. jumpDown Ấn Enter hero. jumpLeft Ấn Enter hero. jum…" at bounding box center [886, 387] width 346 height 220
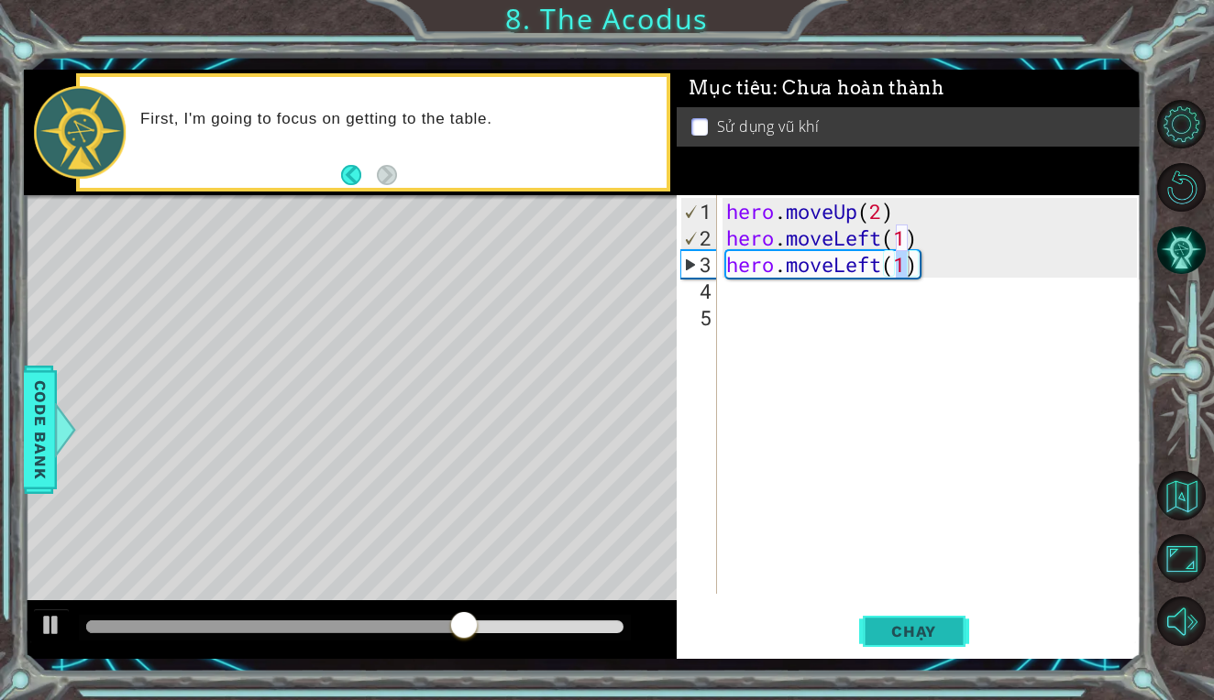
click at [885, 624] on span "Chạy" at bounding box center [914, 631] width 82 height 18
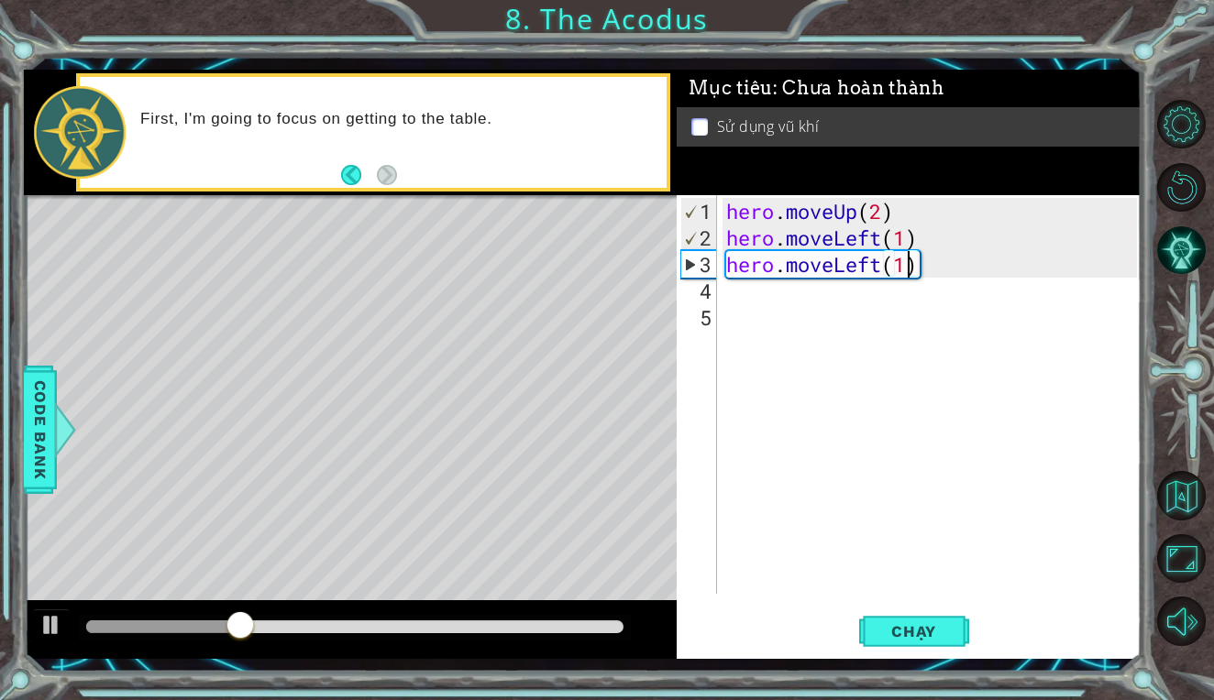
click at [939, 271] on div "hero . moveUp ( 2 ) hero . moveLeft ( 1 ) hero . moveLeft ( 1 )" at bounding box center [933, 424] width 423 height 452
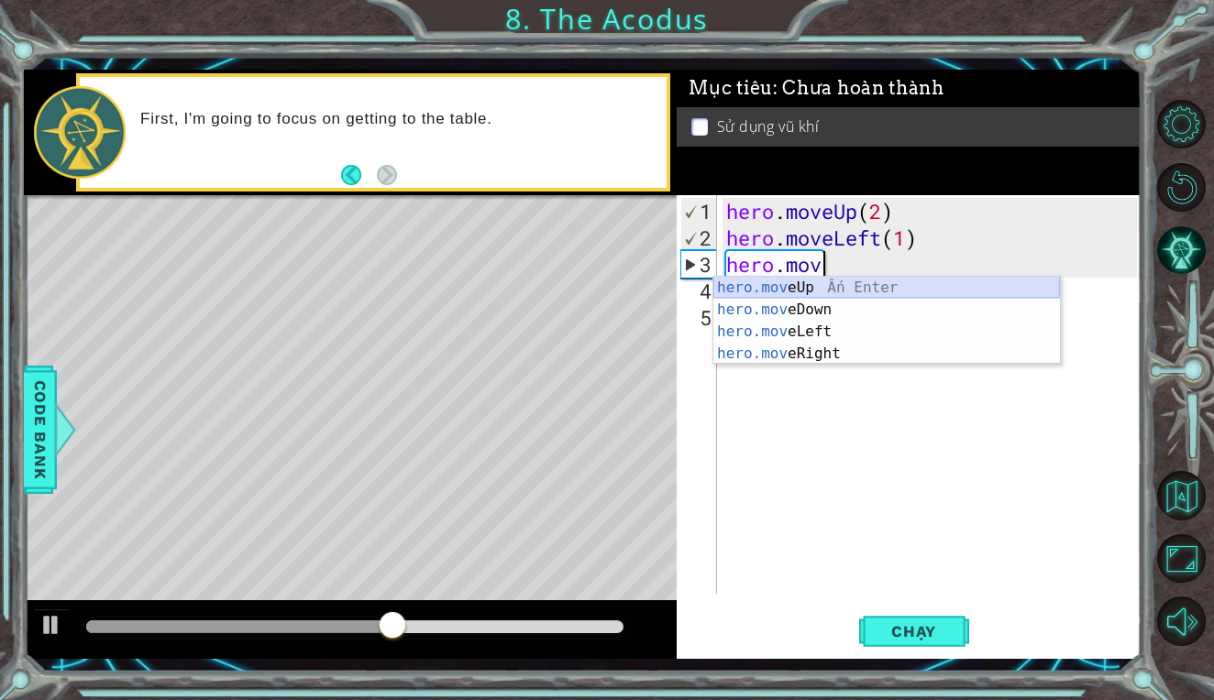
click at [808, 288] on div "hero.mov eUp Ấn Enter hero.mov eDown Ấn Enter hero.mov eLeft Ấn Enter hero.mov …" at bounding box center [886, 343] width 346 height 132
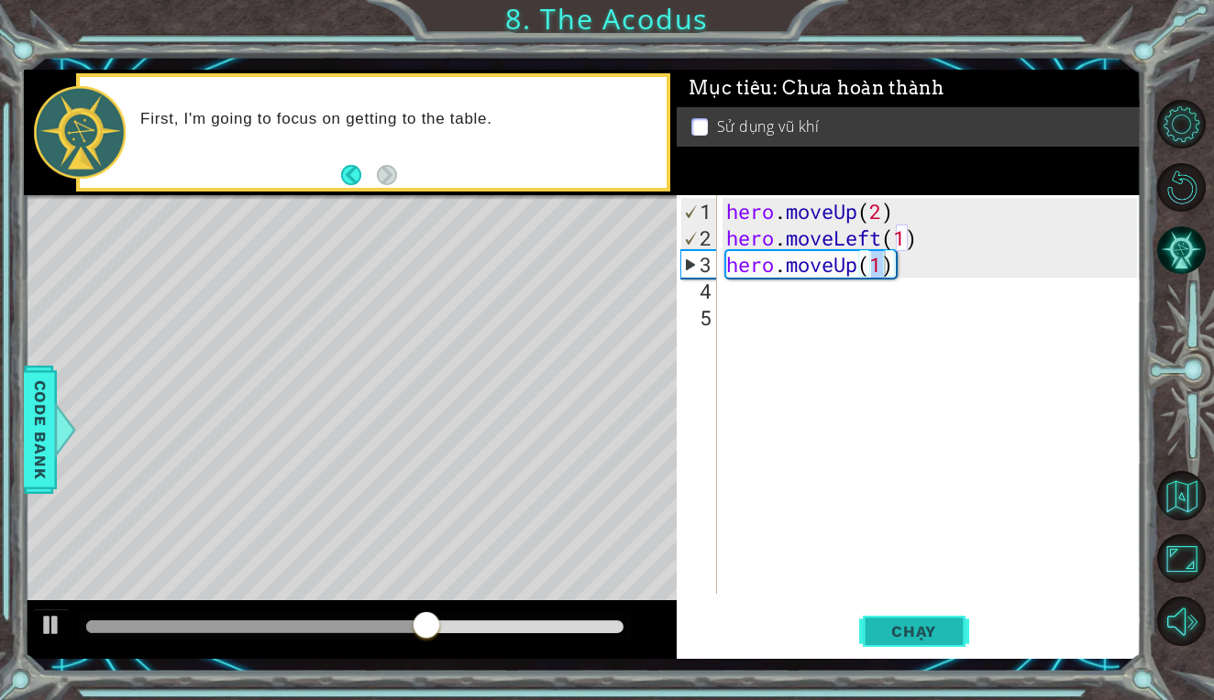
click at [897, 635] on span "Chạy" at bounding box center [914, 631] width 82 height 18
click at [929, 269] on div "hero . moveUp ( 2 ) hero . moveLeft ( 1 ) hero . moveUp ( 1 )" at bounding box center [933, 424] width 423 height 452
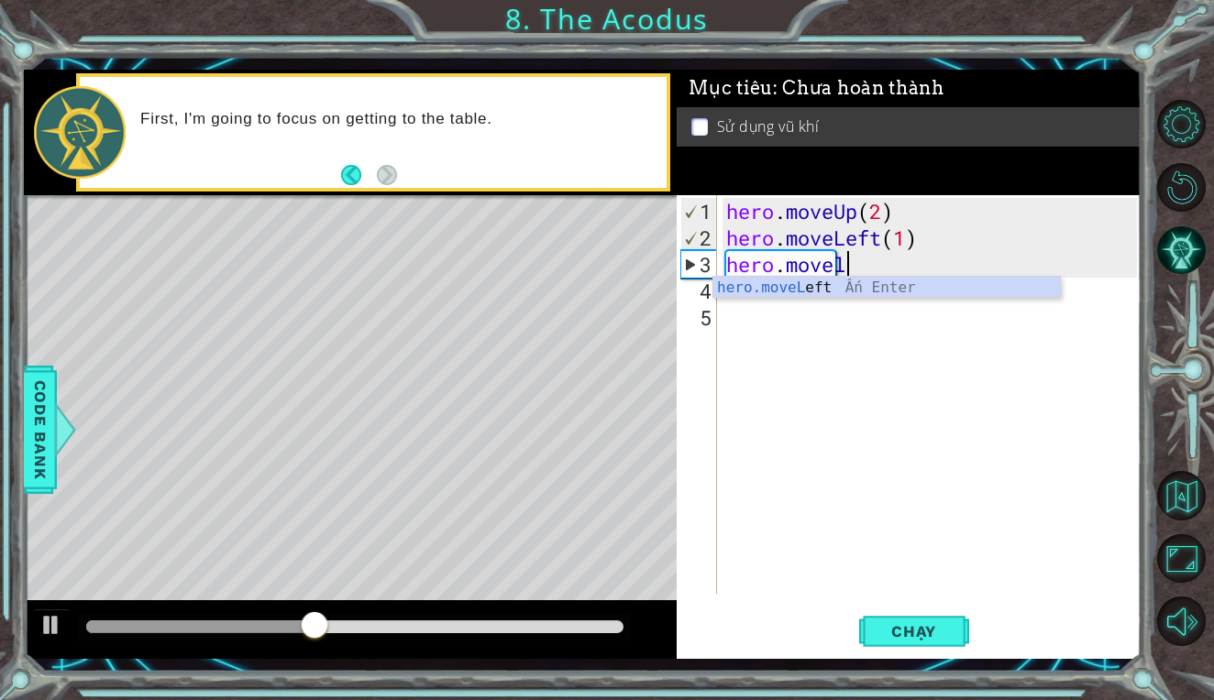
scroll to position [0, 5]
click at [888, 285] on div "hero.moveL eft Ấn Enter" at bounding box center [886, 310] width 346 height 66
type textarea "hero.moveLeft(1)"
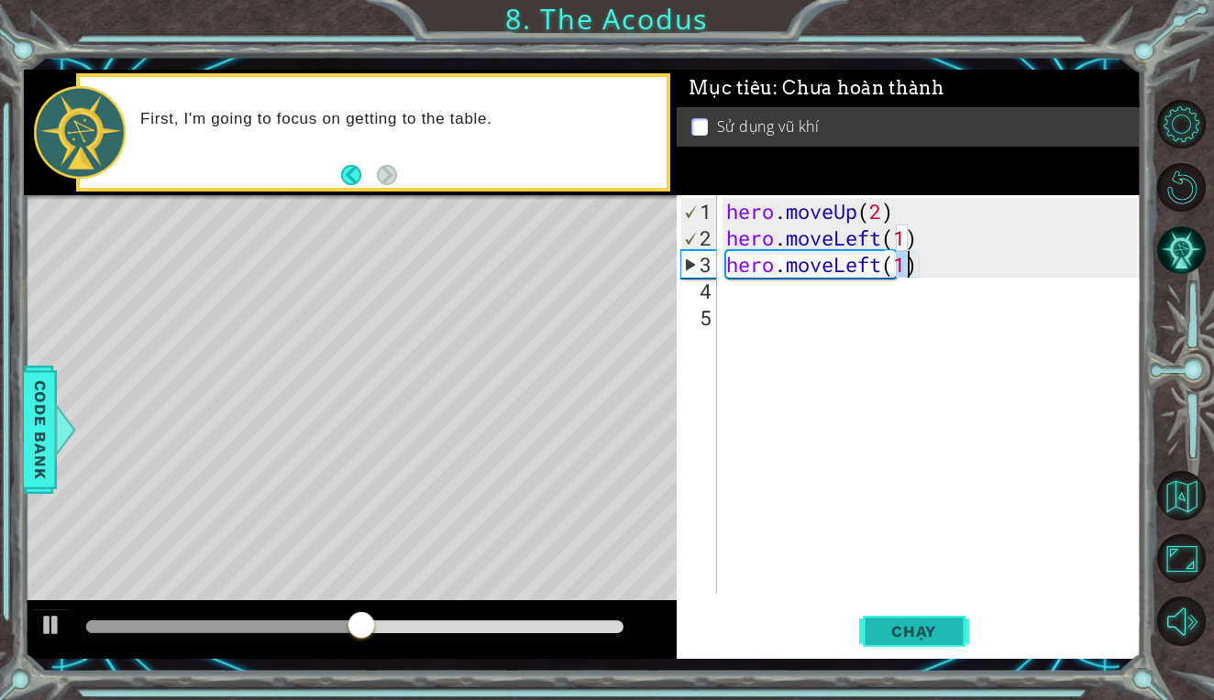
click at [898, 624] on span "Chạy" at bounding box center [914, 631] width 82 height 18
click at [936, 279] on div "hero . moveUp ( 2 ) hero . moveLeft ( 1 ) hero . moveLeft ( 1 )" at bounding box center [933, 424] width 423 height 452
